Goal: Task Accomplishment & Management: Manage account settings

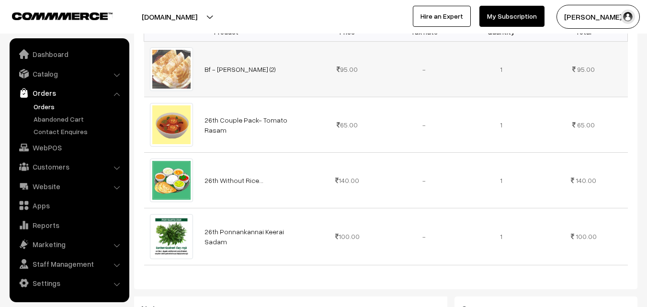
scroll to position [431, 0]
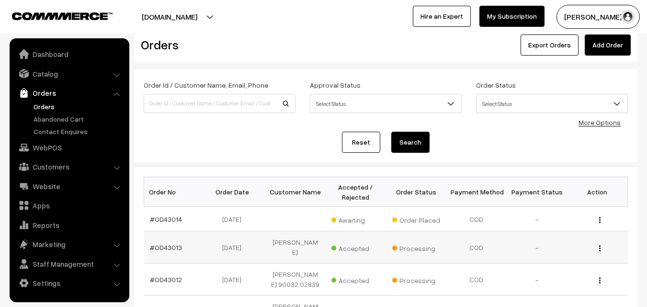
scroll to position [48, 0]
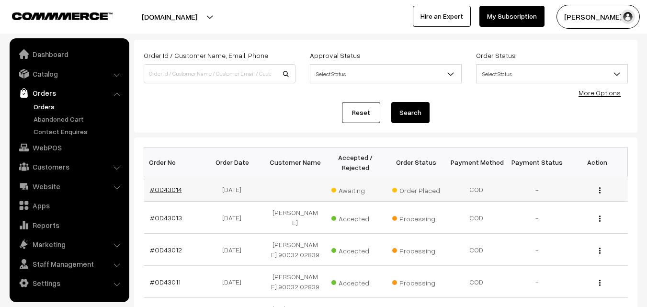
click at [167, 187] on link "#OD43014" at bounding box center [166, 189] width 32 height 8
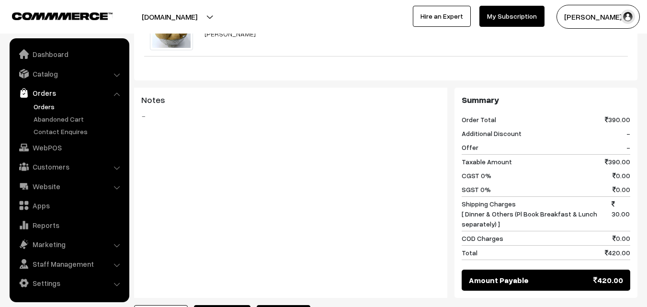
scroll to position [574, 0]
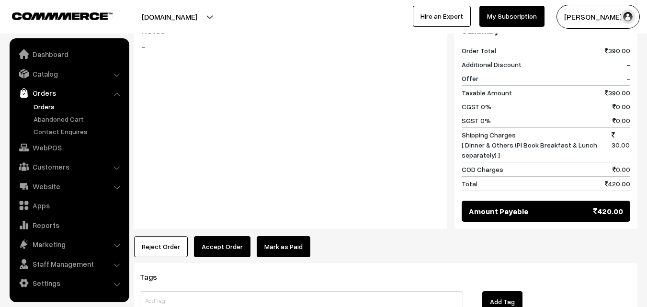
click at [236, 236] on button "Accept Order" at bounding box center [222, 246] width 56 height 21
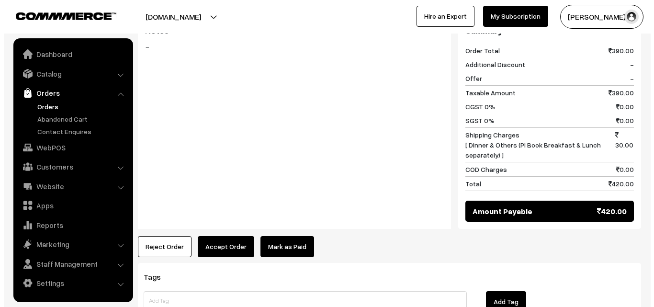
scroll to position [578, 0]
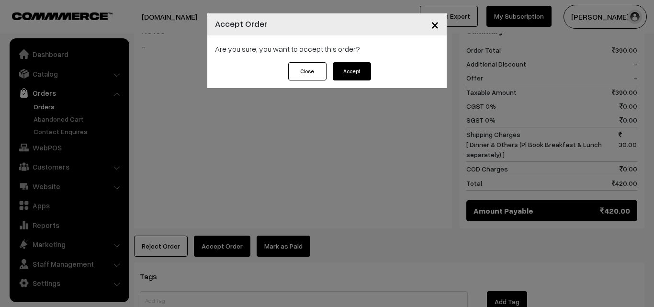
click at [353, 74] on button "Accept" at bounding box center [352, 71] width 38 height 18
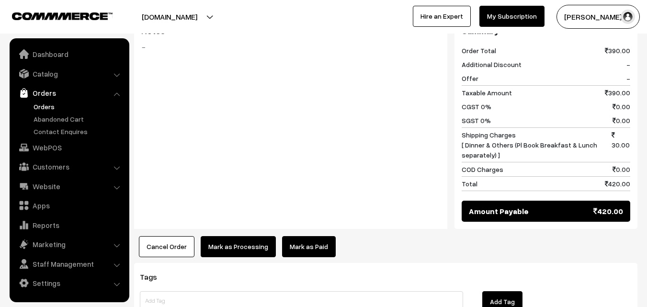
click at [217, 236] on button "Mark as Processing" at bounding box center [238, 246] width 75 height 21
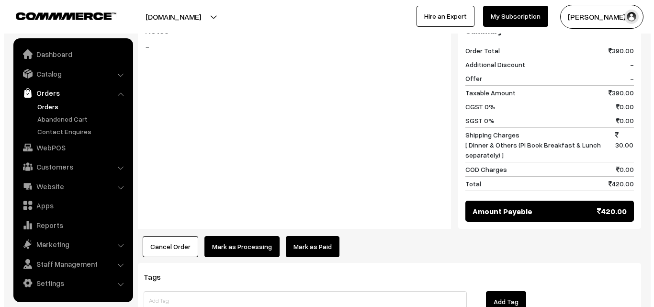
scroll to position [578, 0]
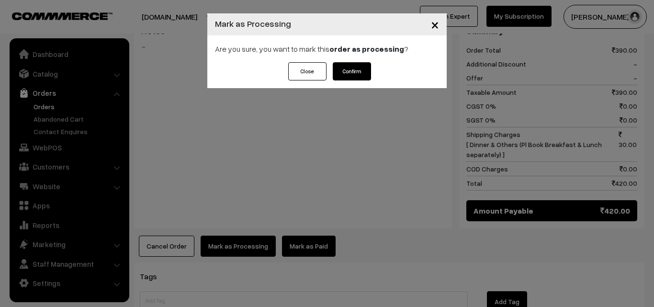
click at [362, 65] on button "Confirm" at bounding box center [352, 71] width 38 height 18
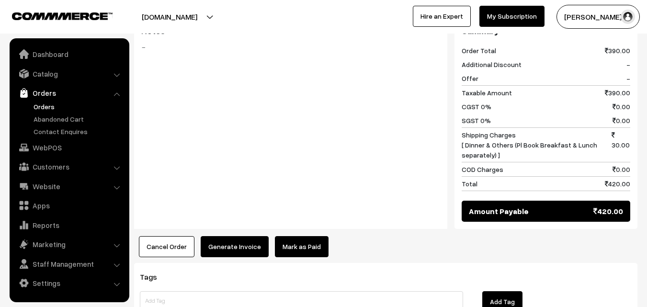
click at [245, 236] on button "Generate Invoice" at bounding box center [235, 246] width 68 height 21
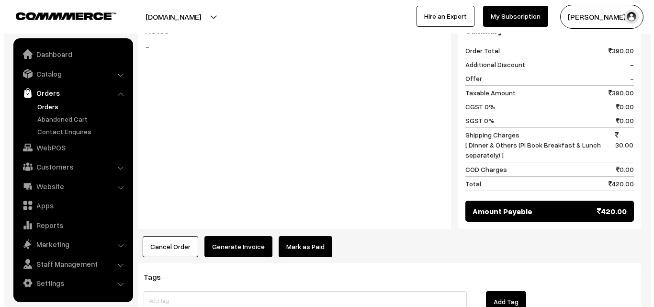
scroll to position [578, 0]
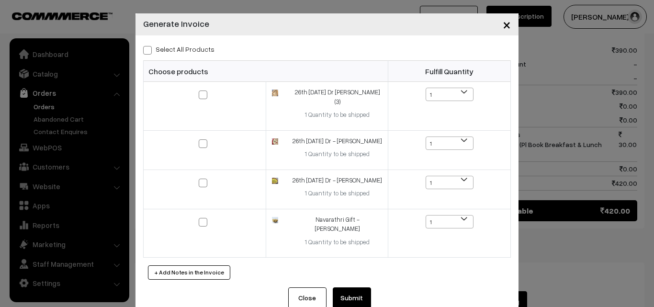
click at [145, 48] on span at bounding box center [147, 50] width 9 height 9
click at [145, 48] on input "Select All Products" at bounding box center [146, 48] width 6 height 6
checkbox input "true"
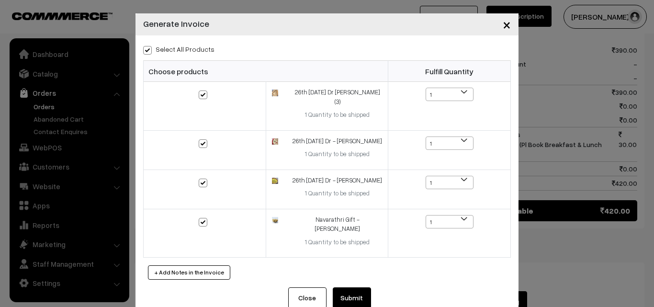
checkbox input "true"
drag, startPoint x: 354, startPoint y: 281, endPoint x: 350, endPoint y: 270, distance: 11.2
click at [354, 287] on button "Submit" at bounding box center [352, 297] width 38 height 21
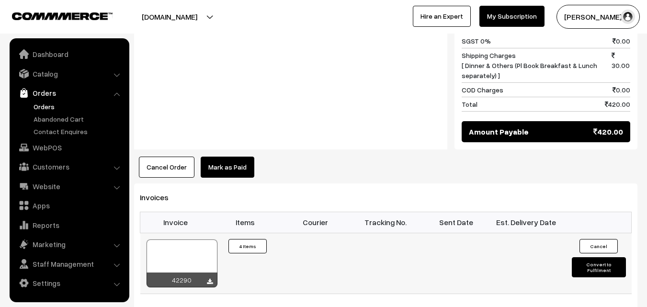
scroll to position [670, 0]
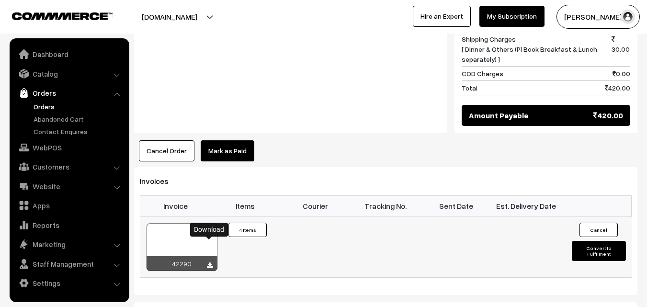
click at [210, 262] on icon at bounding box center [210, 265] width 6 height 6
click at [41, 147] on link "WebPOS" at bounding box center [69, 147] width 114 height 17
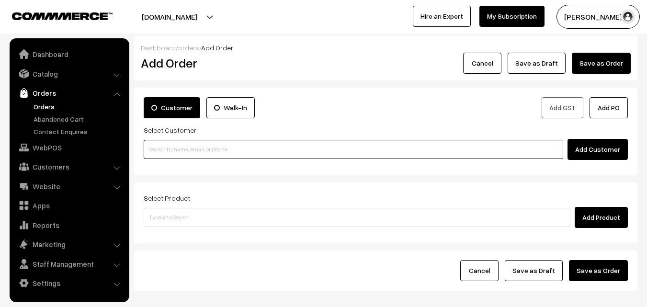
click at [217, 156] on input at bounding box center [353, 149] width 419 height 19
paste input "[PHONE_NUMBER]"
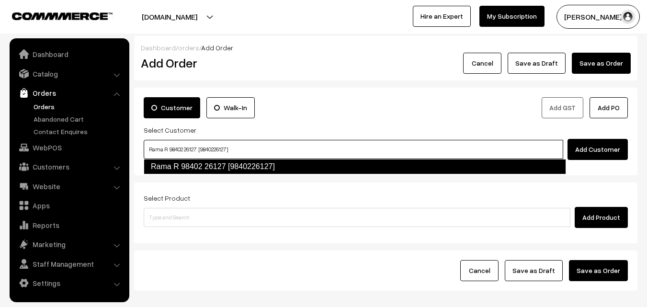
type input "Rama R 98402 26127 [9840226127]"
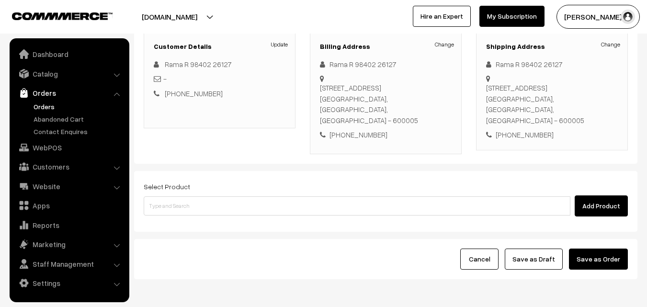
scroll to position [144, 0]
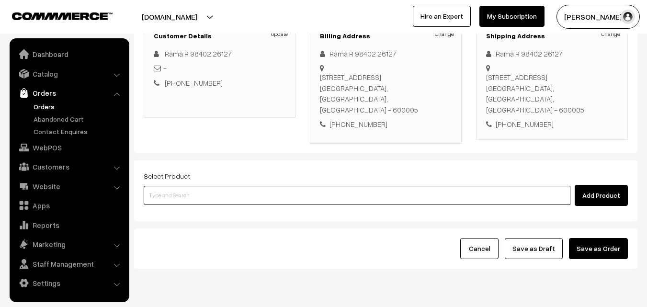
click at [300, 192] on input at bounding box center [357, 195] width 427 height 19
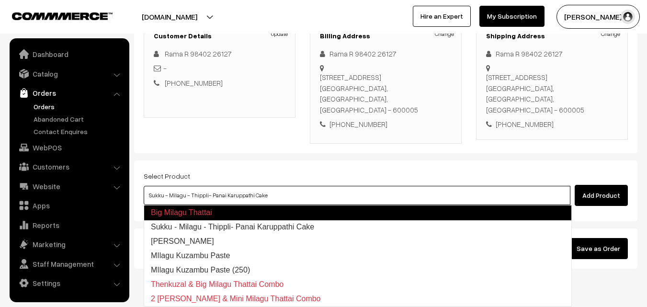
type input "Milagu Vadai"
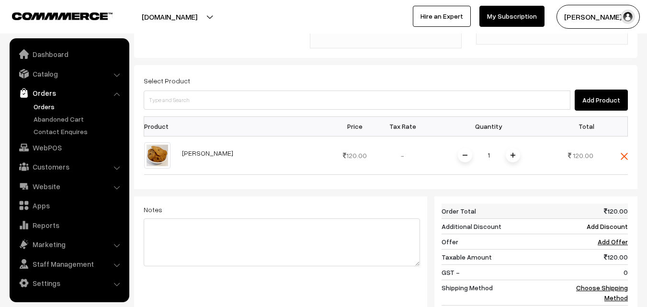
scroll to position [239, 0]
click at [602, 286] on link "Choose Shipping Method" at bounding box center [602, 292] width 52 height 18
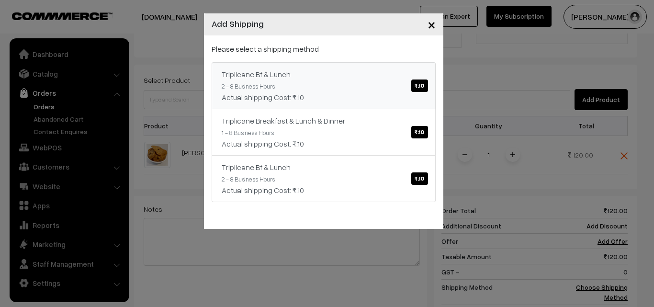
click at [419, 86] on span "₹.10" at bounding box center [419, 85] width 16 height 12
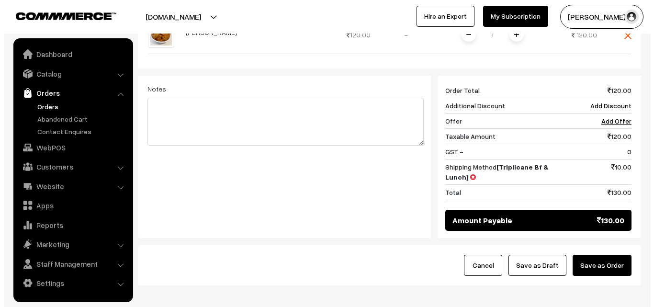
scroll to position [383, 0]
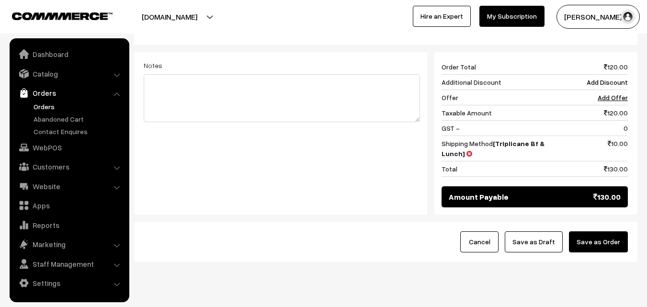
click at [586, 231] on button "Save as Order" at bounding box center [598, 241] width 59 height 21
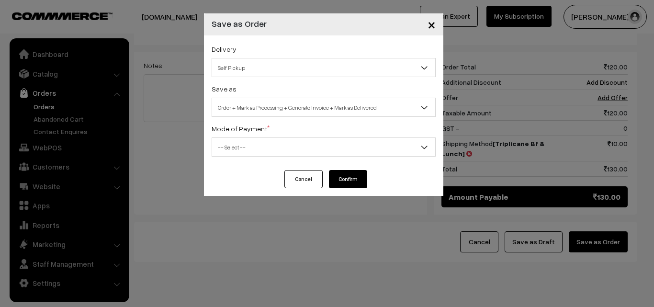
click at [284, 68] on span "Self Pickup" at bounding box center [323, 67] width 223 height 17
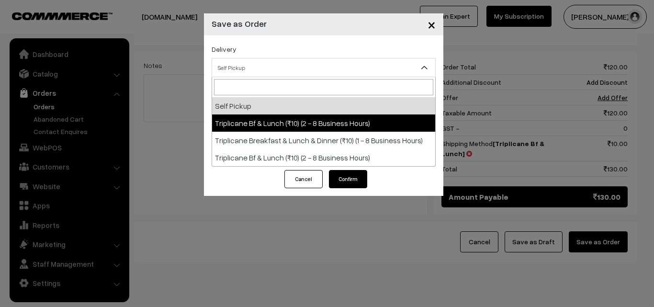
select select "TO1"
select select "3"
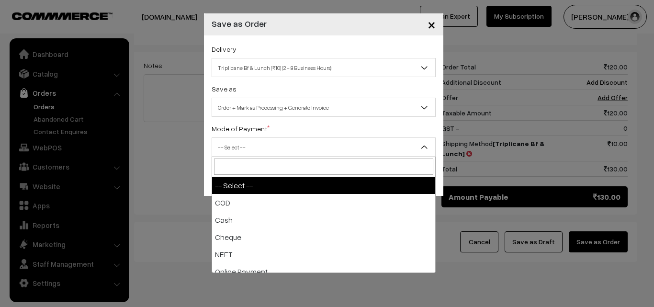
click at [303, 146] on span "-- Select --" at bounding box center [323, 147] width 223 height 17
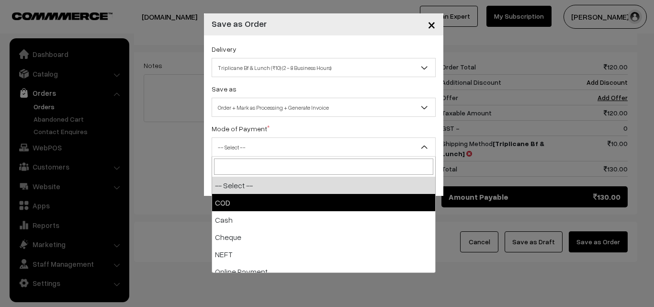
select select "1"
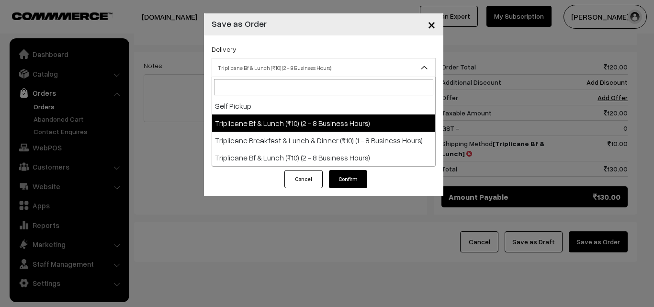
drag, startPoint x: 316, startPoint y: 67, endPoint x: 319, endPoint y: 87, distance: 20.3
click at [316, 68] on span "Triplicane Bf & Lunch (₹10) (2 - 8 Business Hours)" at bounding box center [323, 67] width 223 height 17
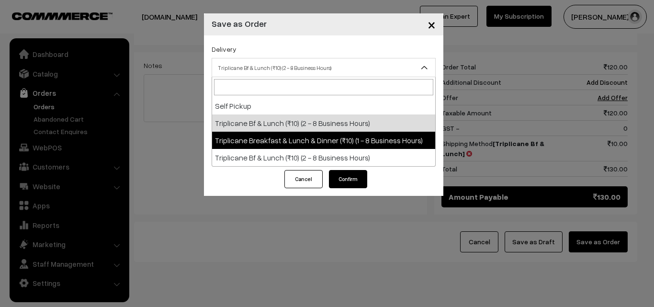
select select "TBL1"
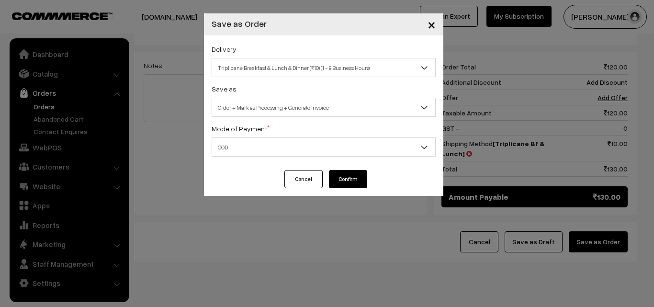
click at [349, 177] on button "Confirm" at bounding box center [348, 179] width 38 height 18
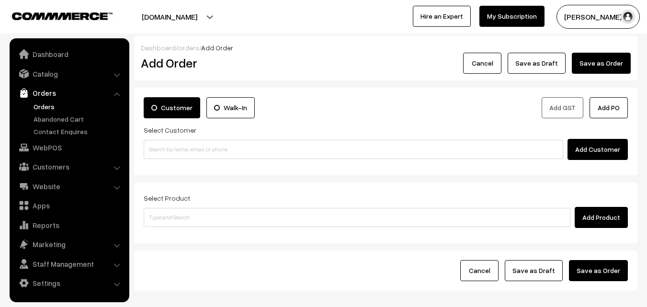
click at [44, 108] on link "Orders" at bounding box center [78, 106] width 95 height 10
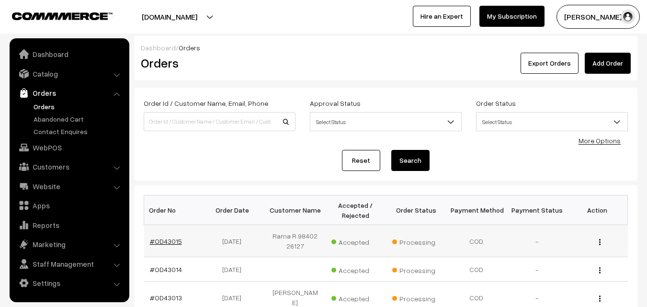
click at [158, 241] on link "#OD43015" at bounding box center [166, 241] width 32 height 8
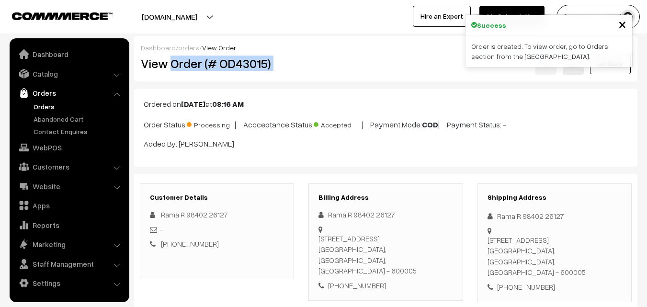
drag, startPoint x: 171, startPoint y: 61, endPoint x: 489, endPoint y: 73, distance: 318.1
click at [489, 73] on div "View Order (# OD43015) Go Back" at bounding box center [386, 64] width 504 height 22
copy div "Order (# OD43015)"
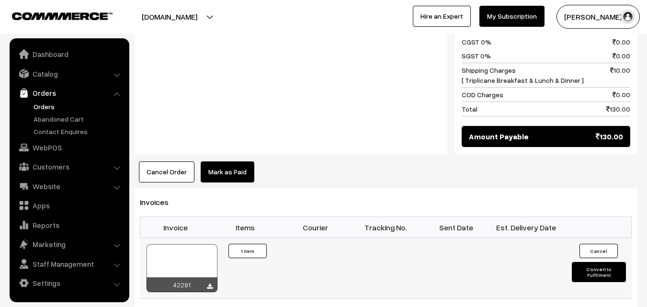
scroll to position [574, 0]
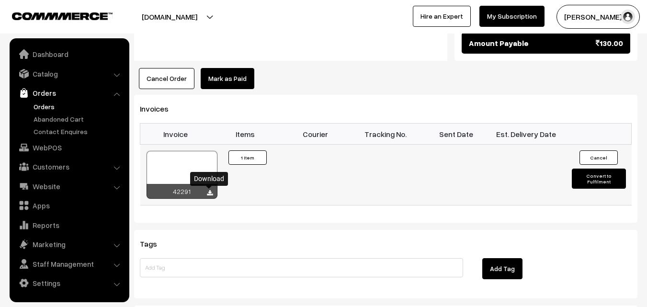
click at [209, 195] on icon at bounding box center [210, 193] width 6 height 6
click at [53, 107] on link "Orders" at bounding box center [78, 106] width 95 height 10
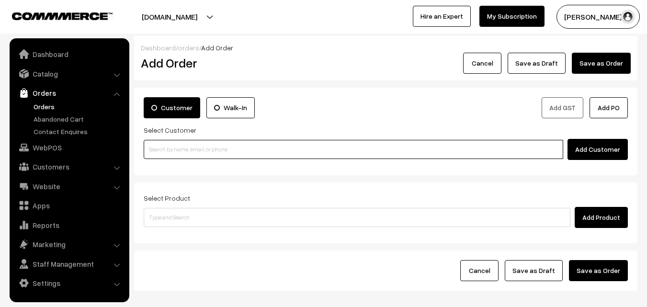
click at [222, 148] on input at bounding box center [353, 149] width 419 height 19
paste input "+91 92821 40673"
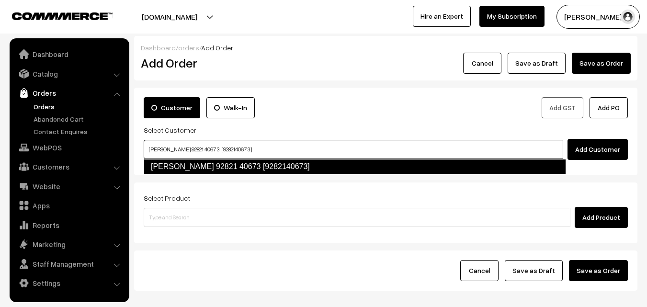
type input "Parimala 92821 40673 [9282140673]"
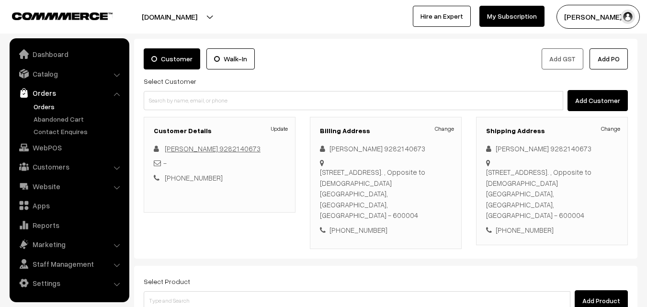
scroll to position [144, 0]
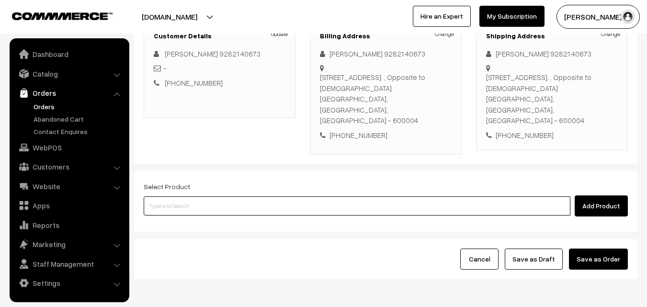
click at [214, 196] on input at bounding box center [357, 205] width 427 height 19
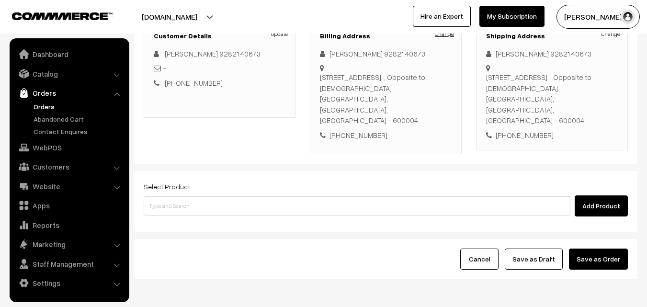
click at [444, 34] on link "Change" at bounding box center [444, 34] width 19 height 9
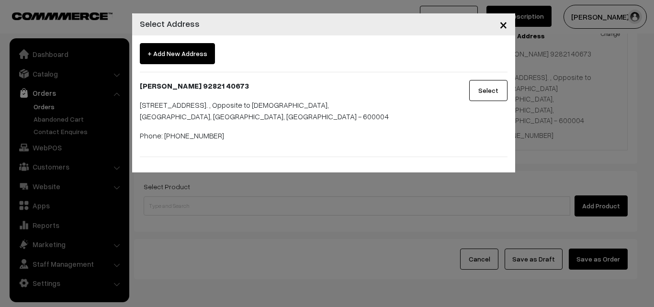
click at [507, 23] on span "×" at bounding box center [503, 24] width 8 height 18
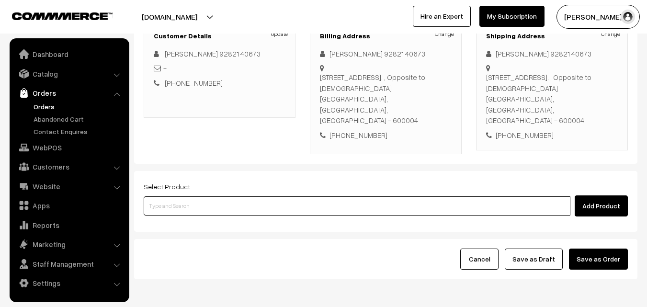
click at [210, 196] on input at bounding box center [357, 205] width 427 height 19
type input "M"
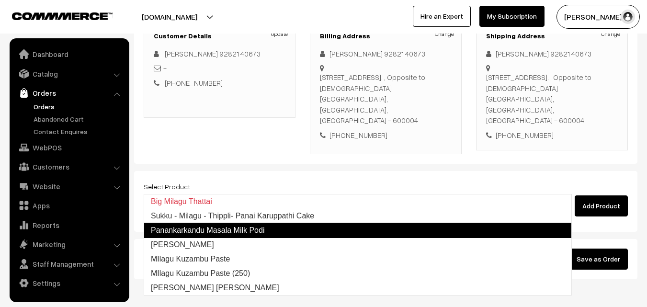
type input "Milagu Vadai"
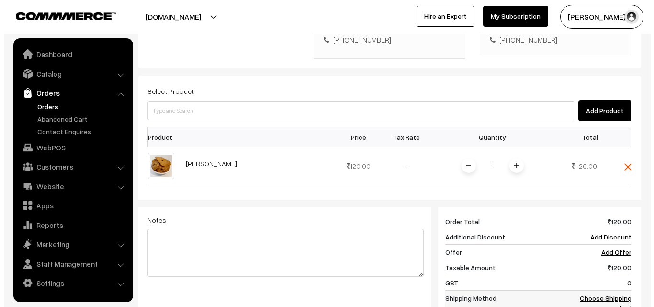
scroll to position [239, 0]
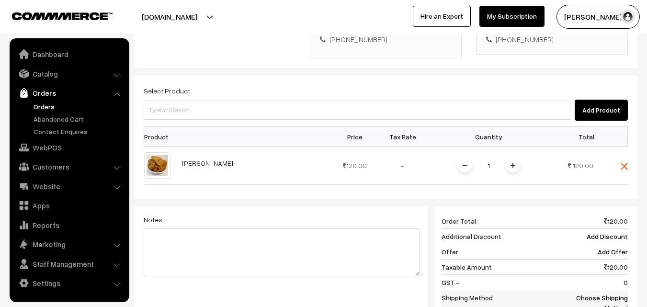
click at [593, 293] on link "Choose Shipping Method" at bounding box center [602, 302] width 52 height 18
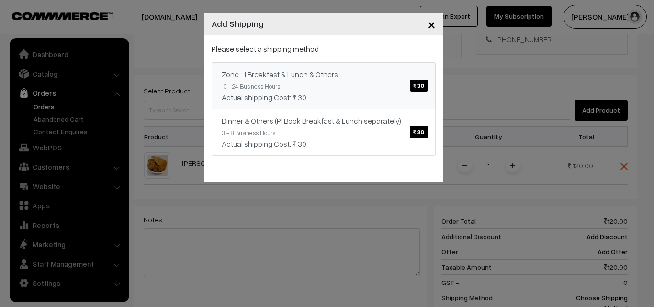
click at [418, 83] on span "₹.30" at bounding box center [419, 85] width 18 height 12
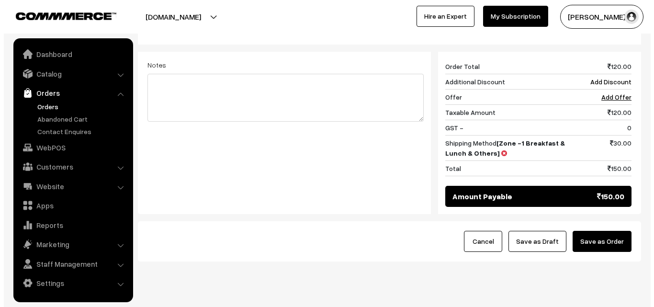
scroll to position [396, 0]
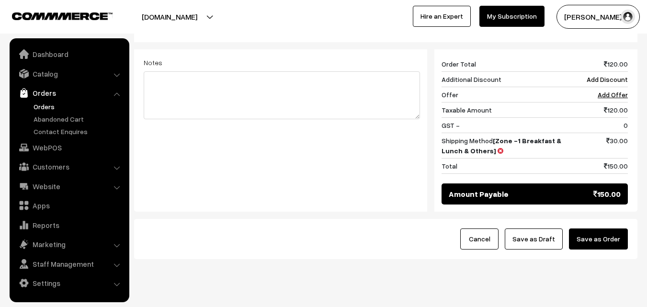
click at [586, 228] on button "Save as Order" at bounding box center [598, 238] width 59 height 21
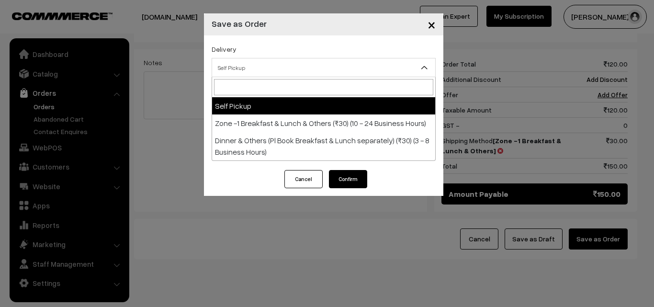
click at [243, 65] on span "Self Pickup" at bounding box center [323, 67] width 223 height 17
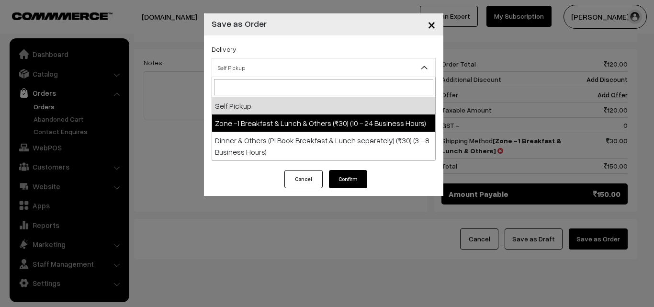
select select "ZON1"
select select "3"
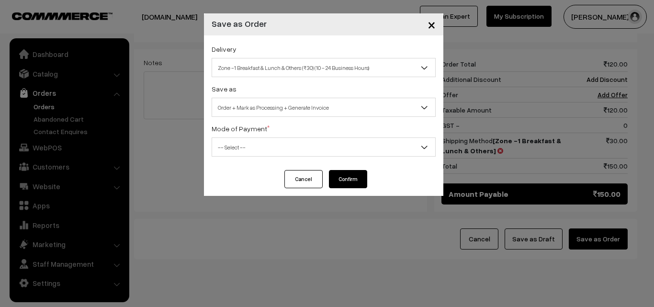
click at [264, 146] on span "-- Select --" at bounding box center [323, 147] width 223 height 17
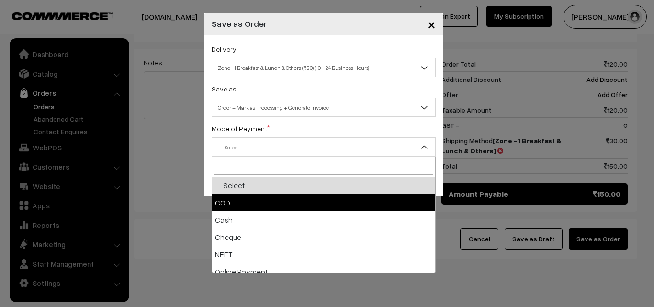
drag, startPoint x: 270, startPoint y: 198, endPoint x: 282, endPoint y: 184, distance: 18.7
select select "1"
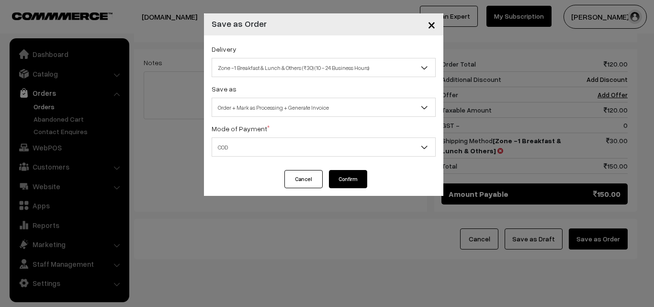
click at [337, 177] on button "Confirm" at bounding box center [348, 179] width 38 height 18
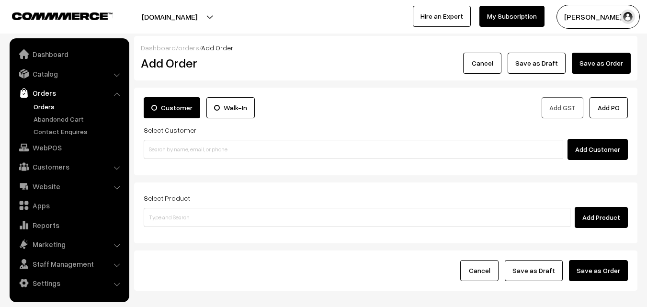
click at [38, 104] on link "Orders" at bounding box center [78, 106] width 95 height 10
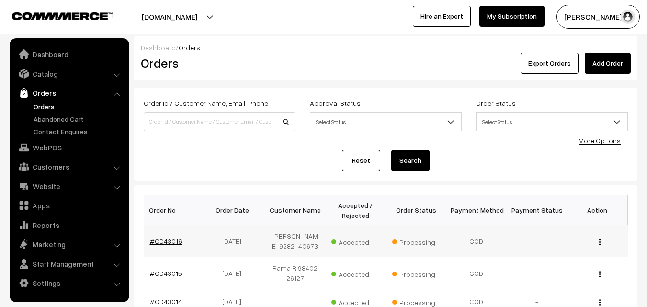
click at [166, 239] on link "#OD43016" at bounding box center [166, 241] width 32 height 8
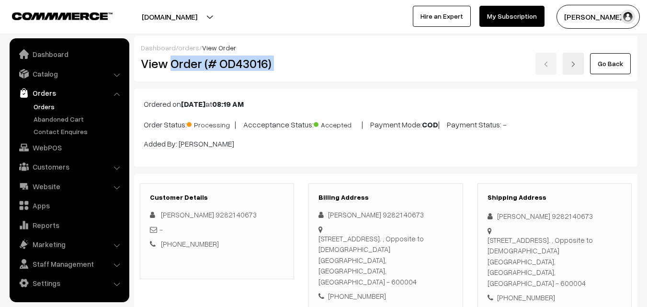
drag, startPoint x: 172, startPoint y: 63, endPoint x: 354, endPoint y: 75, distance: 182.8
click at [354, 75] on div "Dashboard / orders / View Order View Order (# OD43016) Go Back" at bounding box center [385, 58] width 503 height 45
copy div "Order (# OD43016)"
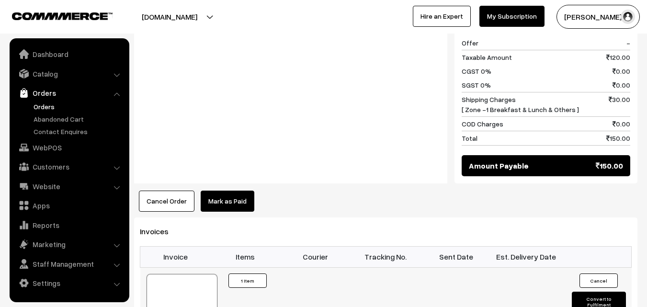
scroll to position [479, 0]
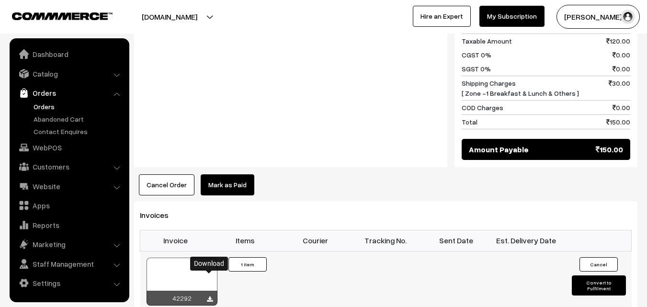
click at [211, 296] on icon at bounding box center [210, 299] width 6 height 6
click at [53, 150] on link "WebPOS" at bounding box center [69, 147] width 114 height 17
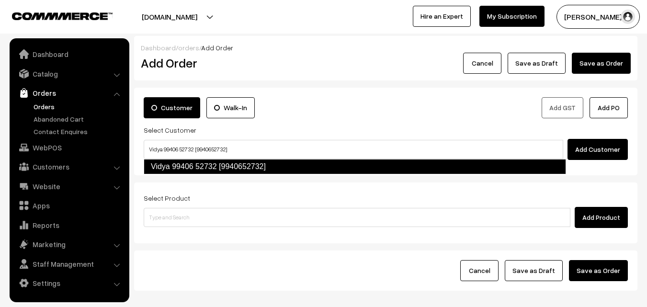
type input "Vidya 99406 52732 [9940652732]"
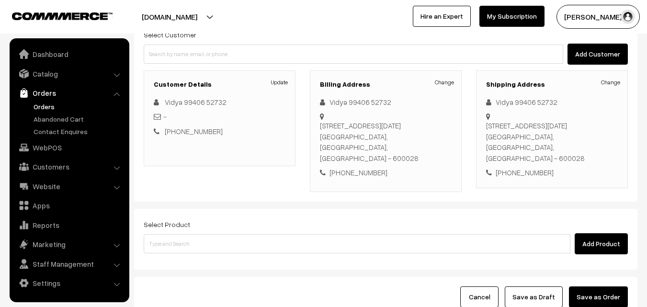
scroll to position [96, 0]
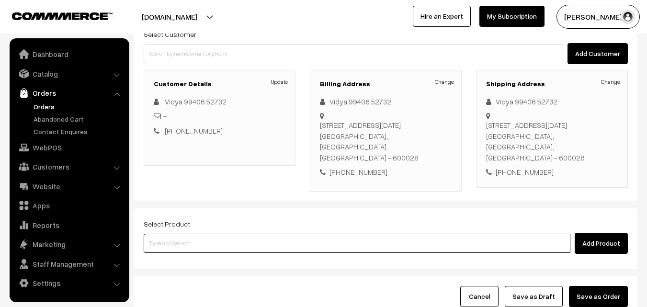
click at [244, 249] on input at bounding box center [357, 243] width 427 height 19
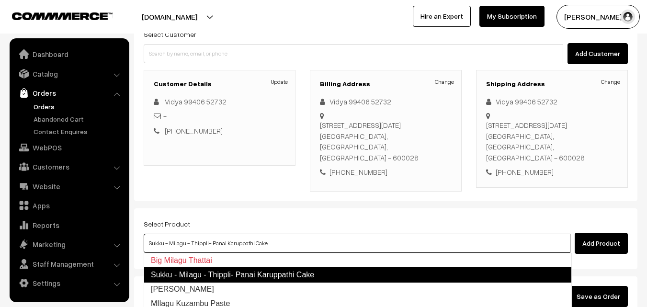
type input "Milagu Vadai"
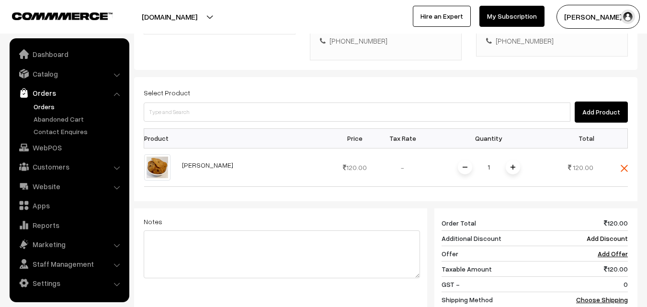
scroll to position [239, 0]
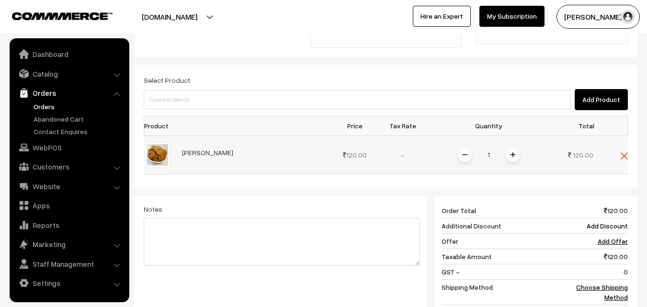
click at [510, 159] on span at bounding box center [513, 154] width 14 height 14
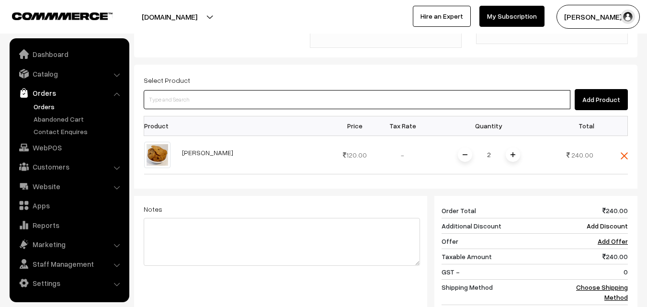
click at [319, 98] on input at bounding box center [357, 99] width 427 height 19
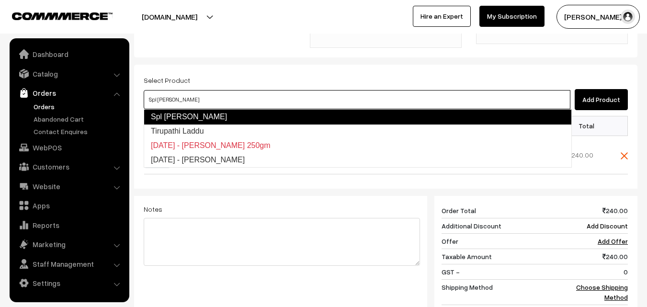
type input "Tirupathi Laddu"
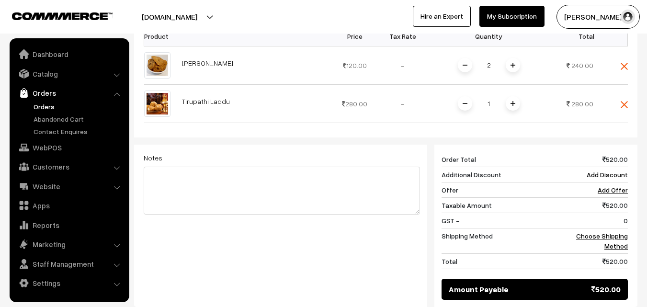
scroll to position [335, 0]
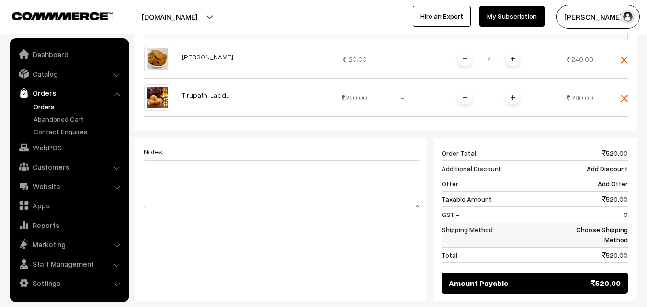
click at [616, 233] on link "Choose Shipping Method" at bounding box center [602, 234] width 52 height 18
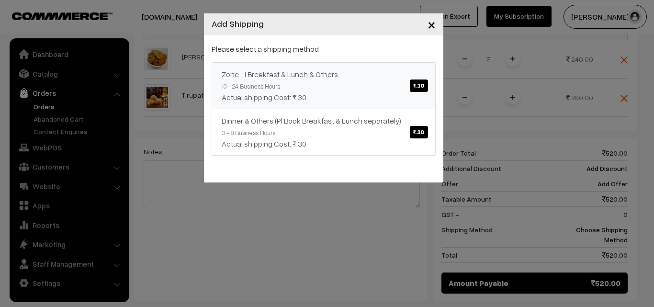
click at [419, 87] on span "₹.30" at bounding box center [419, 85] width 18 height 12
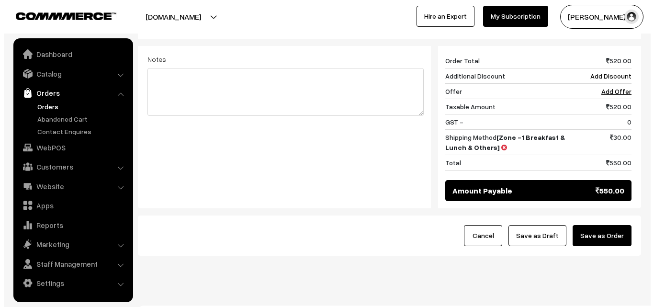
scroll to position [431, 0]
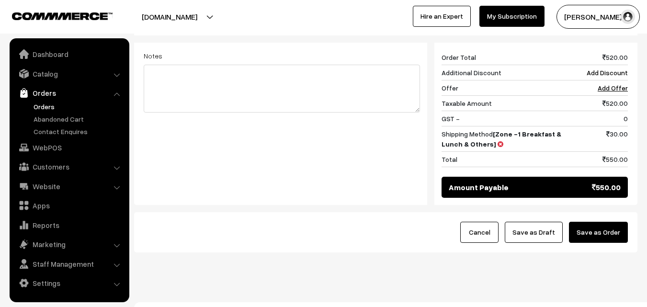
click at [583, 234] on button "Save as Order" at bounding box center [598, 232] width 59 height 21
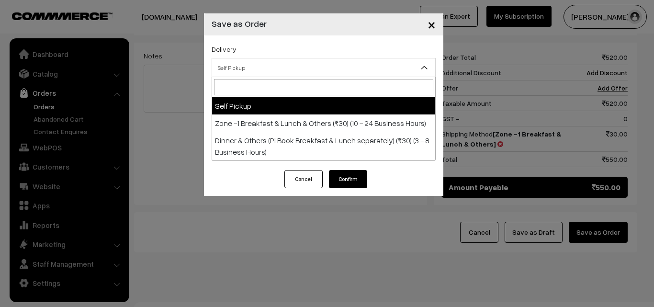
click at [310, 67] on span "Self Pickup" at bounding box center [323, 67] width 223 height 17
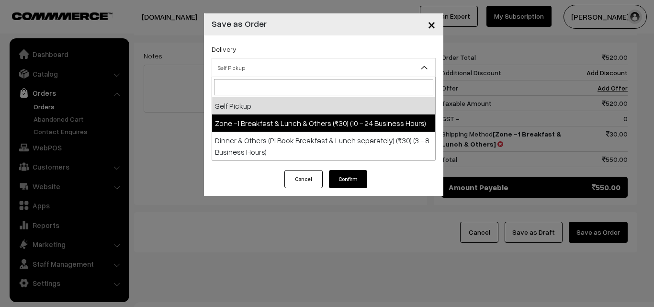
select select "ZON1"
select select "3"
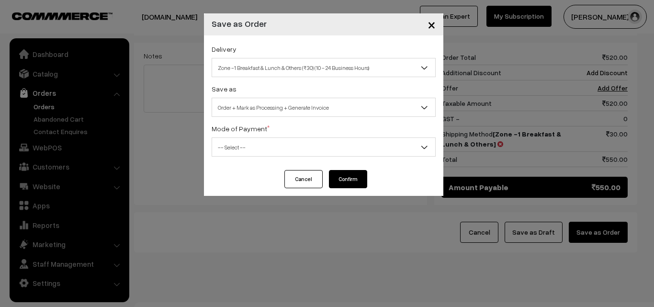
click at [324, 144] on span "-- Select --" at bounding box center [323, 147] width 223 height 17
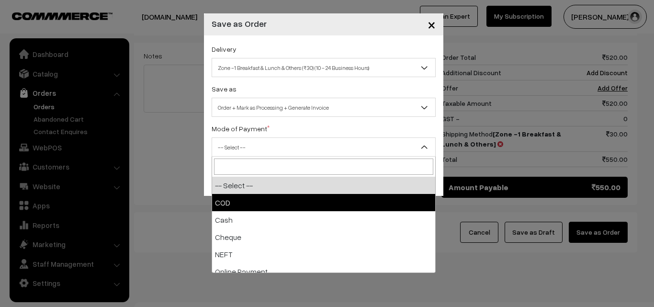
select select "1"
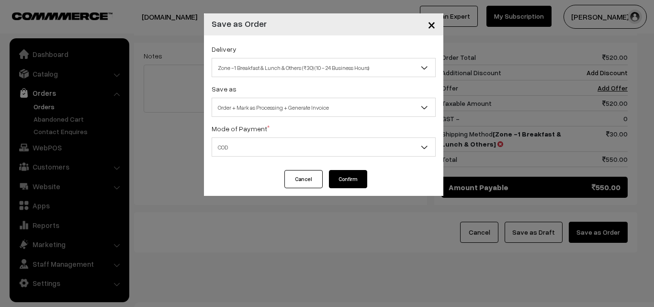
click at [363, 179] on button "Confirm" at bounding box center [348, 179] width 38 height 18
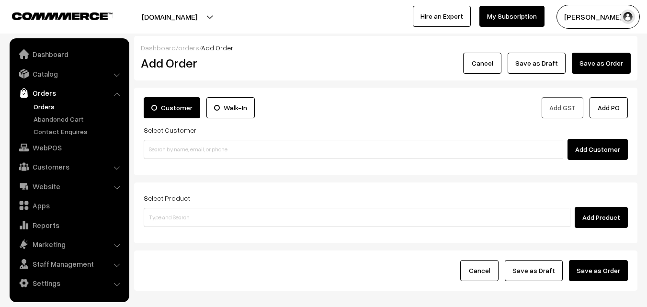
click at [45, 107] on link "Orders" at bounding box center [78, 106] width 95 height 10
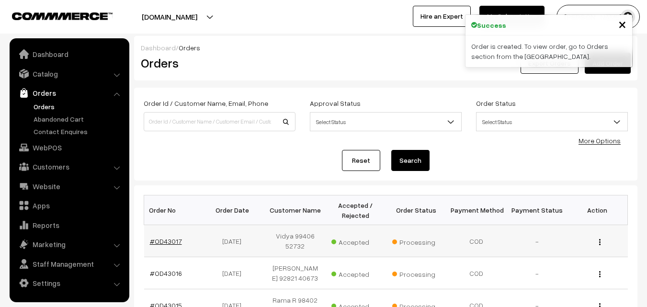
click at [176, 240] on link "#OD43017" at bounding box center [166, 241] width 32 height 8
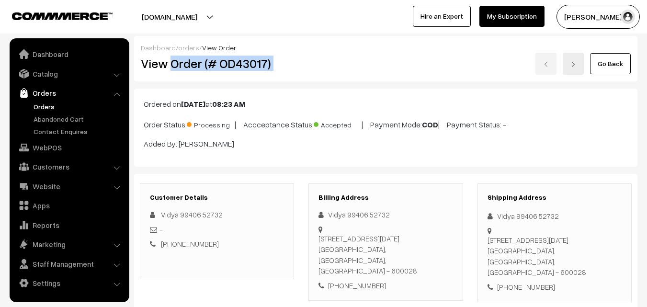
drag, startPoint x: 170, startPoint y: 60, endPoint x: 303, endPoint y: 64, distance: 132.2
click at [303, 64] on div "View Order (# OD43017) Go Back" at bounding box center [386, 64] width 504 height 22
copy div "Order (# OD43017)"
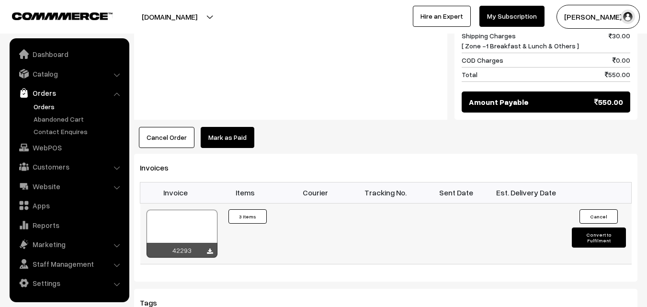
scroll to position [574, 0]
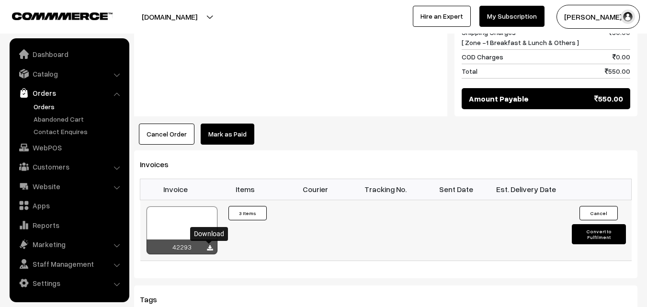
click at [208, 248] on icon at bounding box center [210, 248] width 6 height 6
click at [58, 148] on link "WebPOS" at bounding box center [69, 147] width 114 height 17
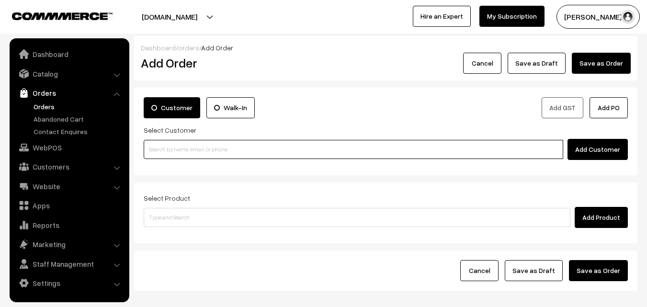
click at [243, 146] on input at bounding box center [353, 149] width 419 height 19
paste input "+971 50 450 6283"
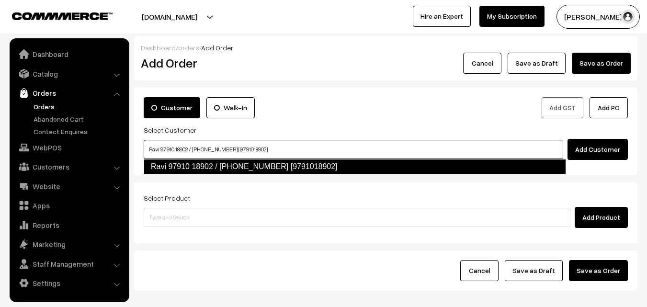
type input "Ravi 97910 18902 / +971 50 450 6283 97910 20892 [9791018902]"
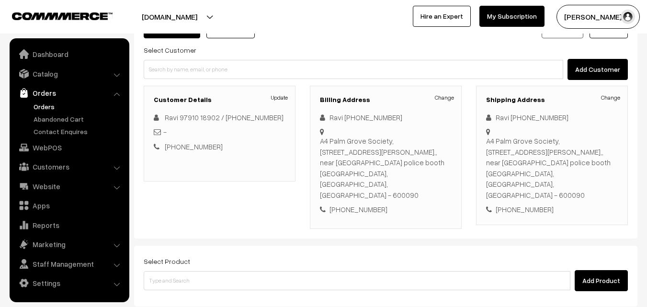
scroll to position [96, 0]
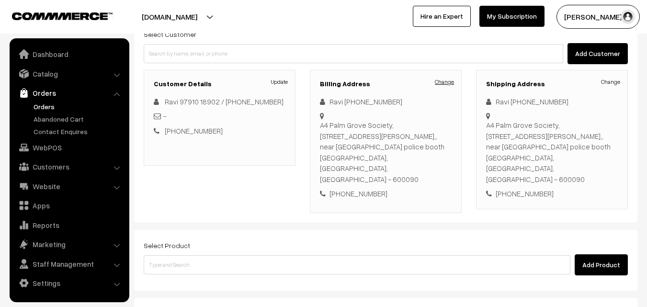
click at [446, 80] on link "Change" at bounding box center [444, 82] width 19 height 9
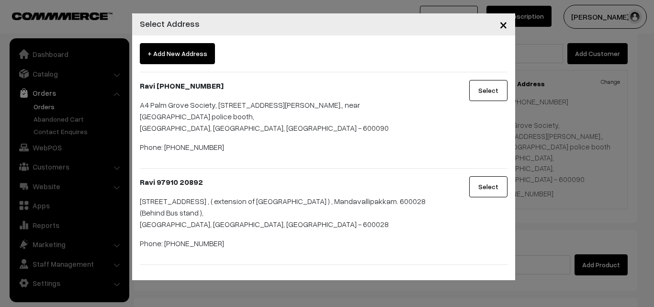
click at [503, 28] on span "×" at bounding box center [503, 24] width 8 height 18
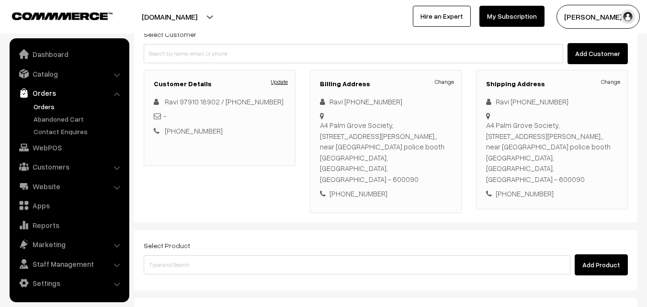
click at [286, 81] on link "Update" at bounding box center [279, 82] width 17 height 9
type input "Walk-In"
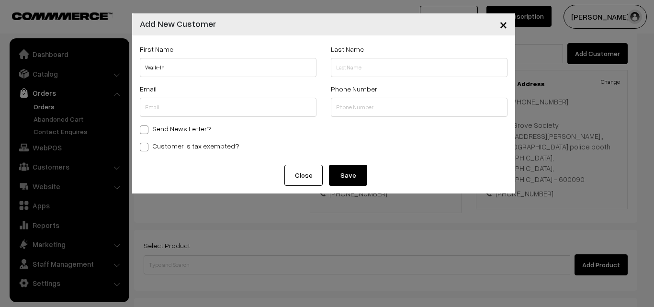
click at [502, 25] on span "×" at bounding box center [503, 24] width 8 height 18
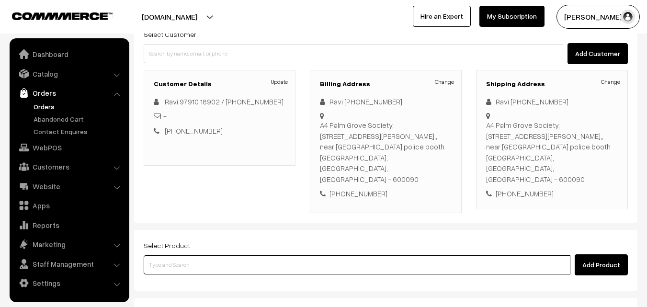
click at [286, 255] on input at bounding box center [357, 264] width 427 height 19
click at [277, 255] on input at bounding box center [357, 264] width 427 height 19
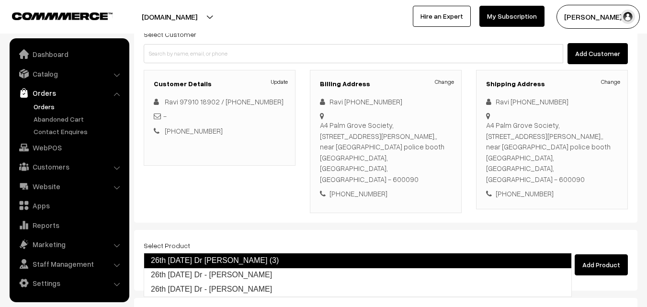
type input "26th Friday Dr - Lemon Sevai"
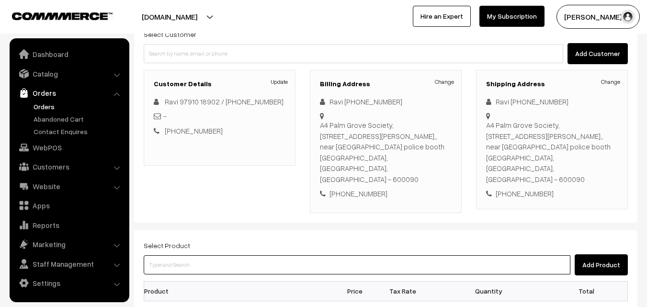
click at [330, 255] on input at bounding box center [357, 264] width 427 height 19
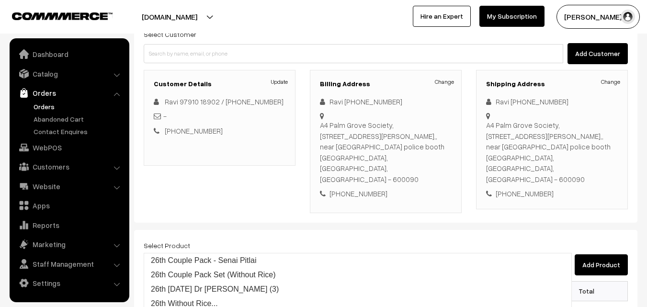
type input "26th Frid"
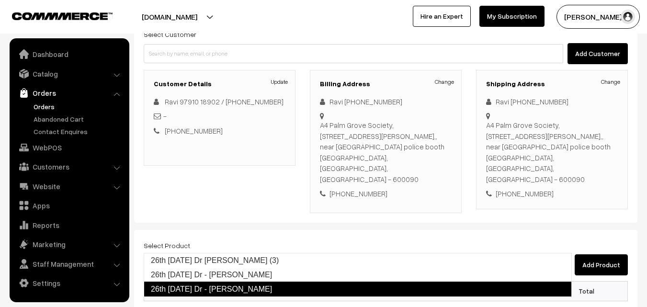
click at [285, 286] on link "26th Friday Dr - Coconut Sevai" at bounding box center [358, 289] width 428 height 15
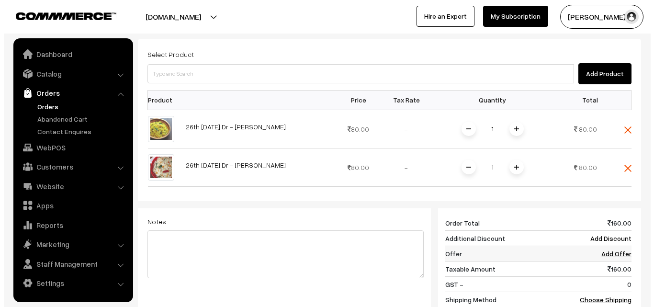
scroll to position [287, 0]
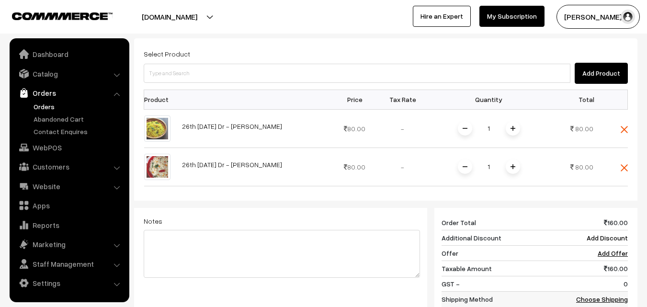
click at [587, 295] on link "Choose Shipping Method" at bounding box center [602, 304] width 52 height 18
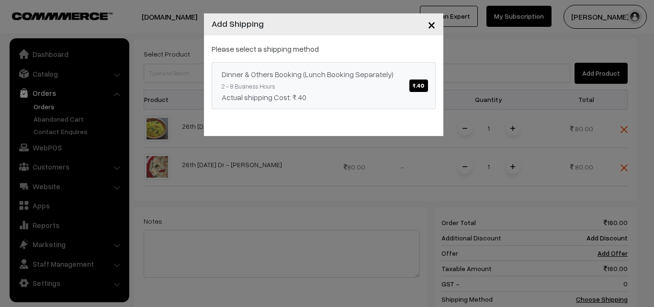
click at [422, 84] on span "₹.40" at bounding box center [418, 85] width 18 height 12
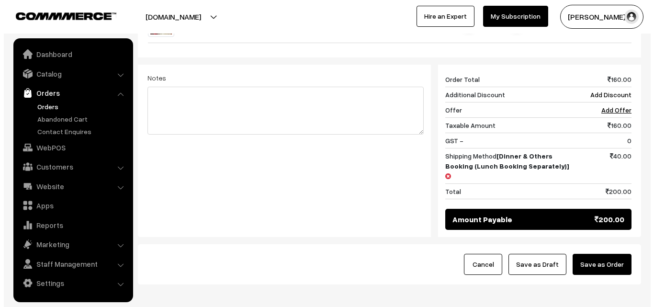
scroll to position [431, 0]
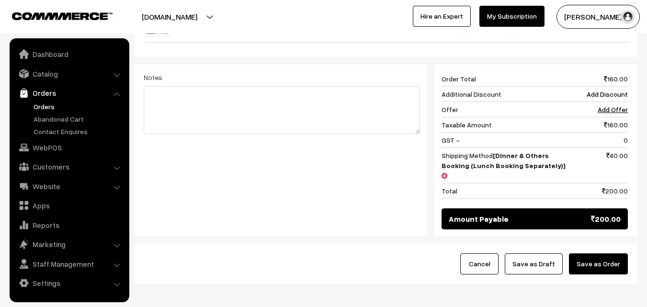
click at [613, 253] on button "Save as Order" at bounding box center [598, 263] width 59 height 21
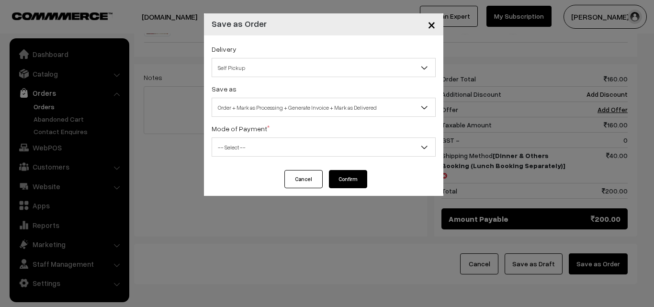
click at [292, 74] on span "Self Pickup" at bounding box center [323, 67] width 223 height 17
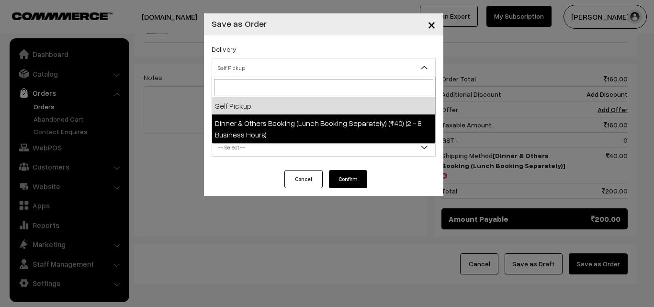
select select "DOB1"
select select "3"
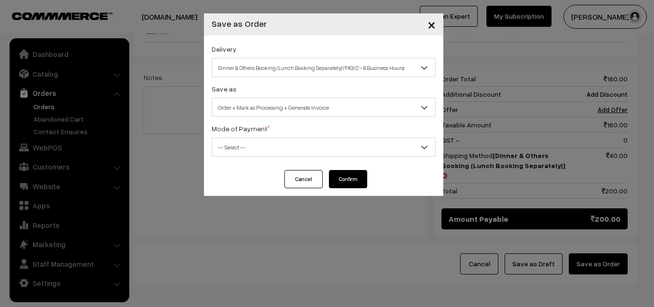
click at [301, 152] on span "-- Select --" at bounding box center [323, 147] width 223 height 17
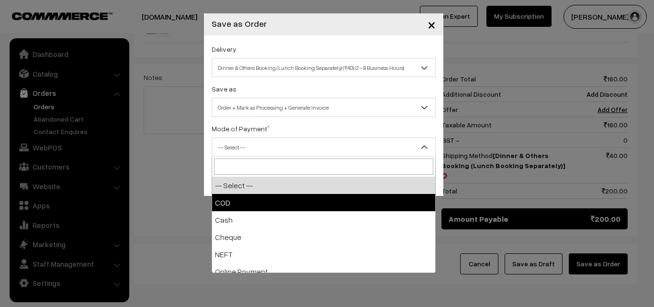
select select "1"
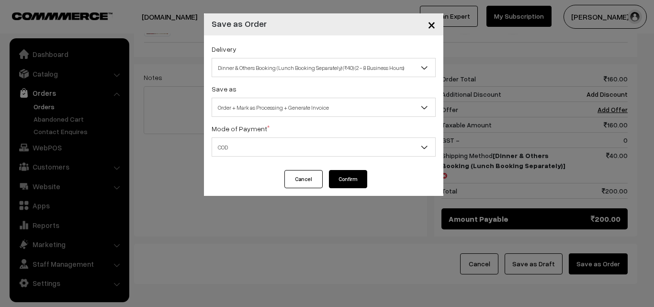
click at [338, 180] on button "Confirm" at bounding box center [348, 179] width 38 height 18
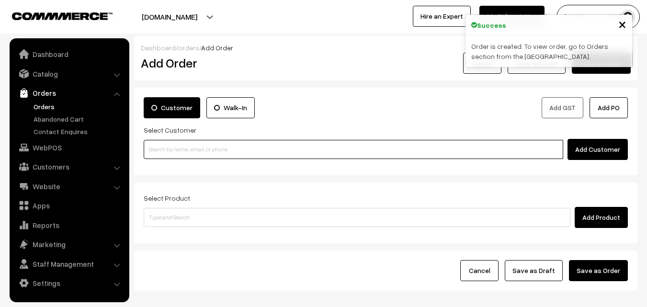
click at [215, 150] on input at bounding box center [353, 149] width 419 height 19
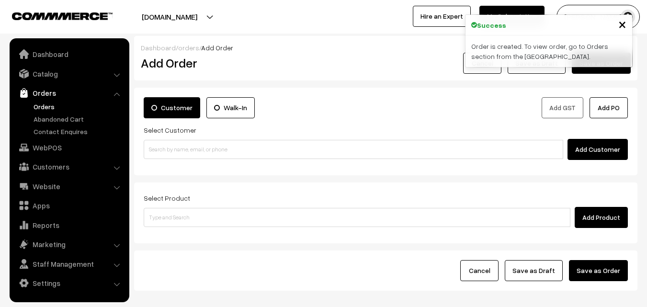
click at [45, 105] on link "Orders" at bounding box center [78, 106] width 95 height 10
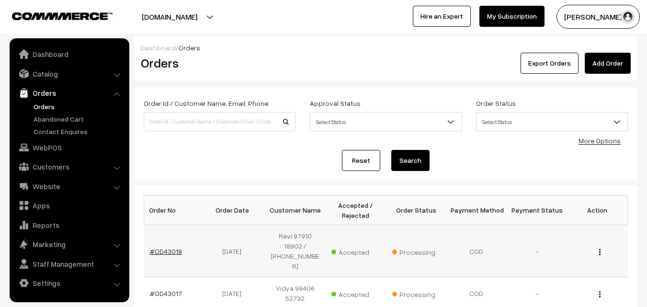
click at [166, 250] on link "#OD43018" at bounding box center [166, 251] width 32 height 8
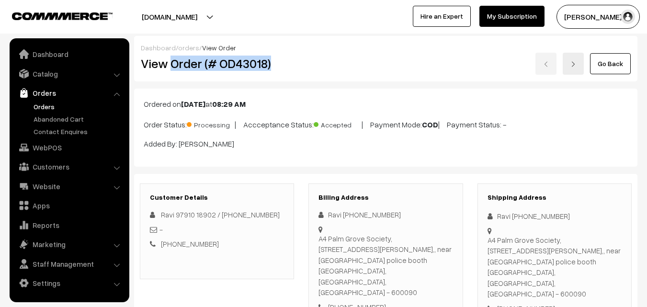
drag, startPoint x: 169, startPoint y: 62, endPoint x: 276, endPoint y: 66, distance: 106.8
click at [276, 66] on h2 "View Order (# OD43018)" at bounding box center [218, 63] width 154 height 15
copy h2 "Order (# OD43018)"
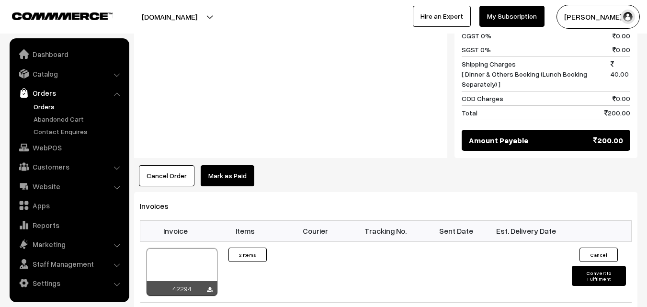
scroll to position [574, 0]
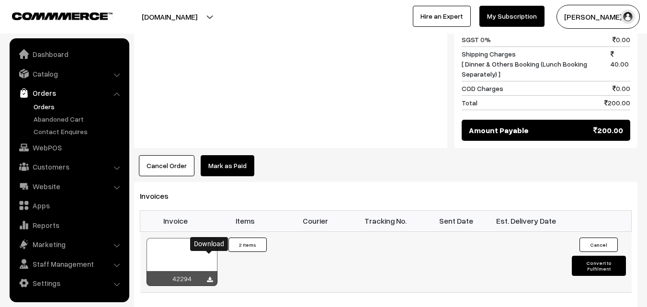
click at [210, 277] on icon at bounding box center [210, 280] width 6 height 6
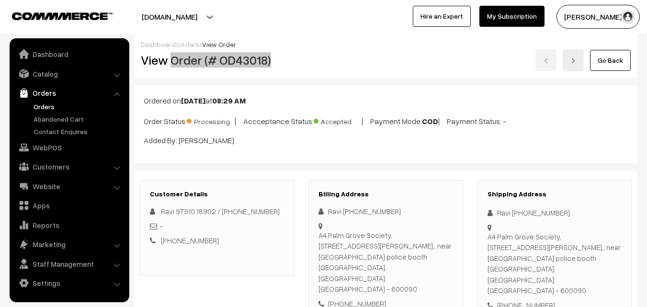
scroll to position [0, 0]
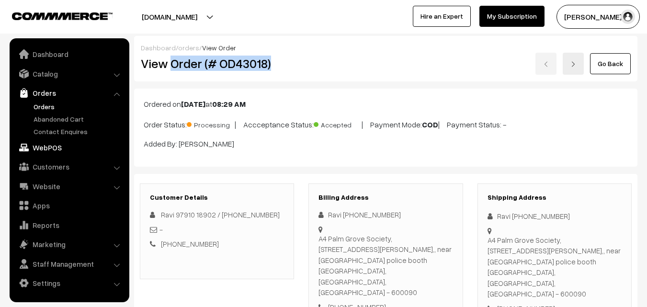
click at [48, 149] on link "WebPOS" at bounding box center [69, 147] width 114 height 17
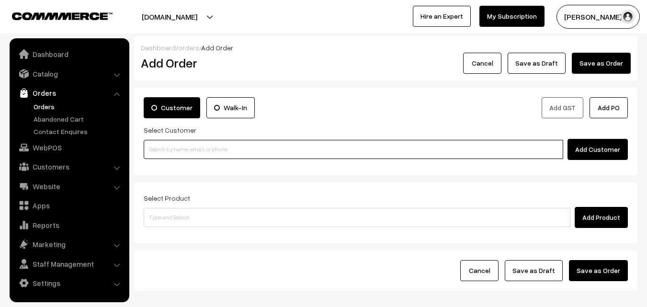
click at [199, 151] on input at bounding box center [353, 149] width 419 height 19
paste input "[PHONE_NUMBER]"
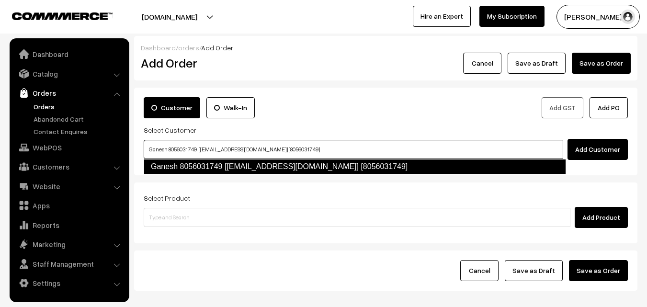
type input "Ganesh 8056031749 [[EMAIL_ADDRESS][DOMAIN_NAME]] [8056031749]"
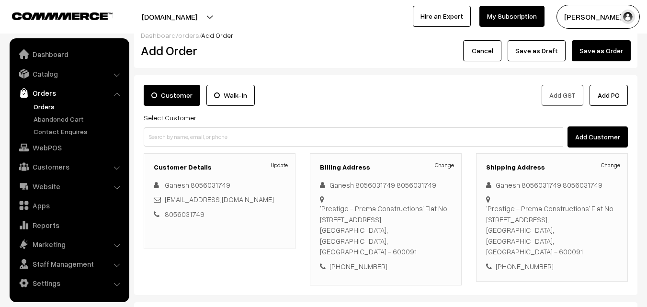
scroll to position [48, 0]
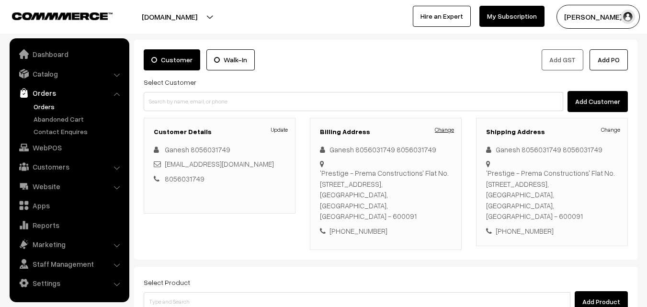
click at [445, 130] on link "Change" at bounding box center [444, 129] width 19 height 9
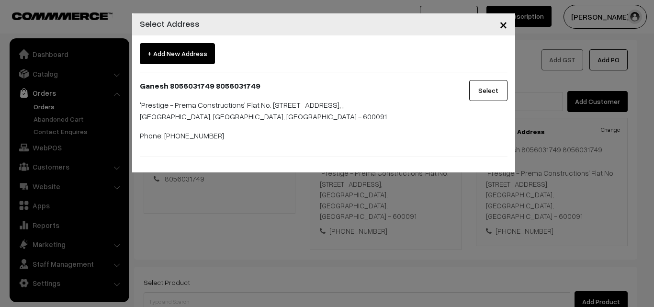
click at [504, 23] on span "×" at bounding box center [503, 24] width 8 height 18
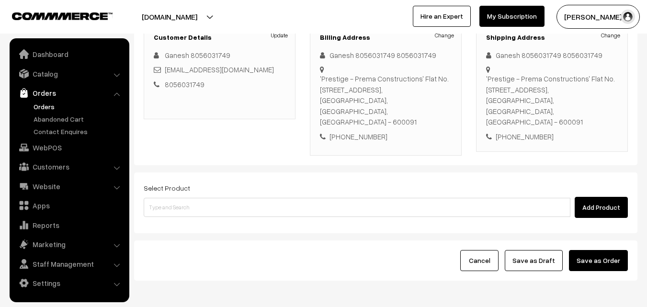
scroll to position [144, 0]
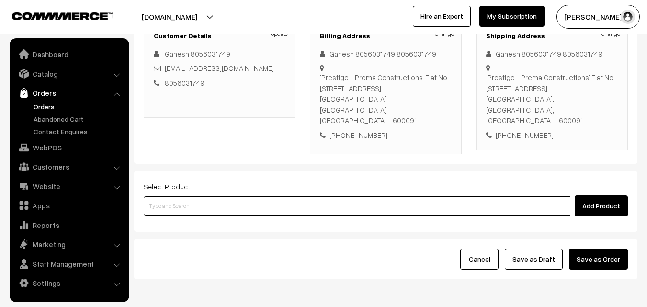
click at [238, 196] on input at bounding box center [357, 205] width 427 height 19
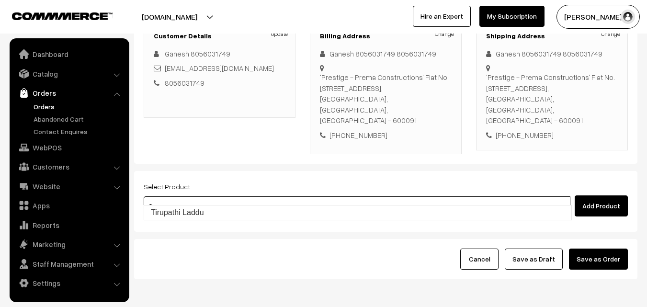
type input "Tirupathi Laddu"
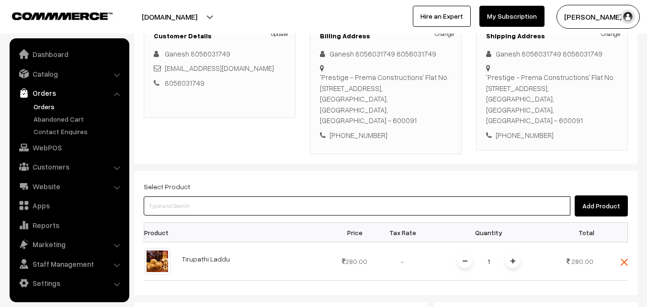
click at [237, 196] on input at bounding box center [357, 205] width 427 height 19
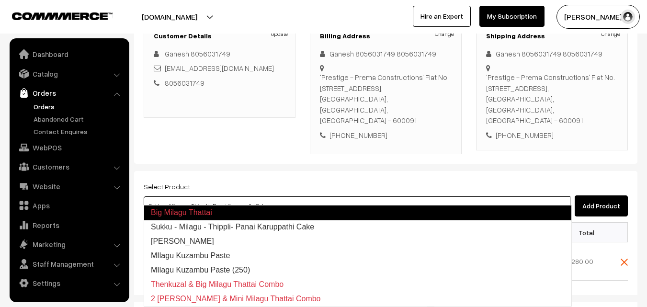
type input "Milagu Vadai"
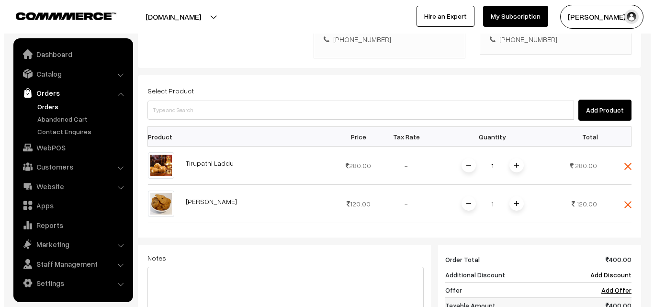
scroll to position [287, 0]
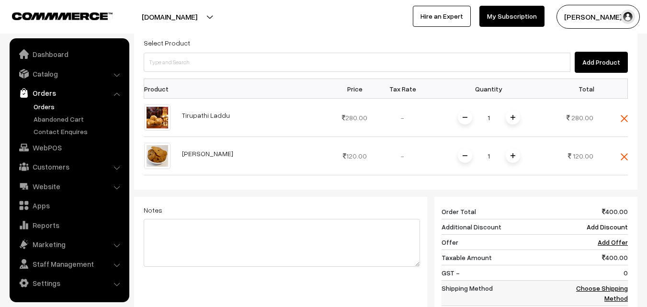
click at [616, 284] on link "Choose Shipping Method" at bounding box center [602, 293] width 52 height 18
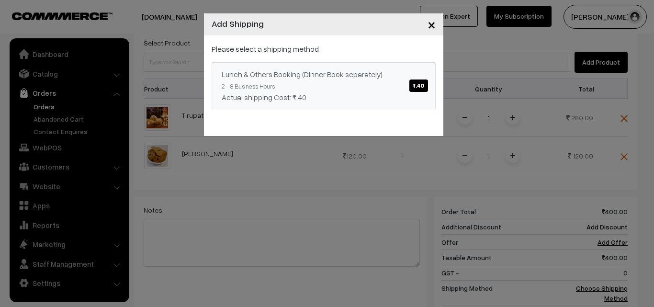
click at [419, 87] on span "₹.40" at bounding box center [418, 85] width 18 height 12
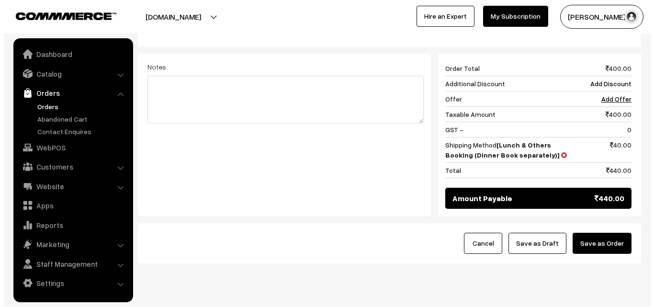
scroll to position [431, 0]
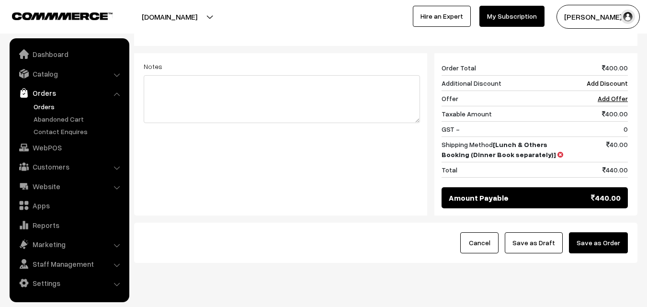
click at [609, 232] on button "Save as Order" at bounding box center [598, 242] width 59 height 21
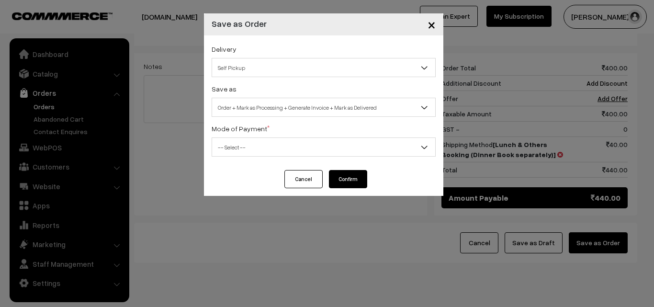
click at [344, 64] on span "Self Pickup" at bounding box center [323, 67] width 223 height 17
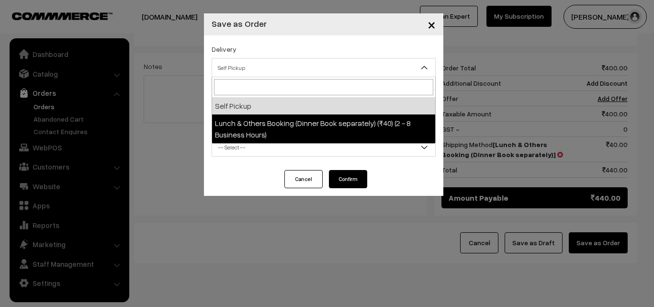
select select "LOB1"
select select "3"
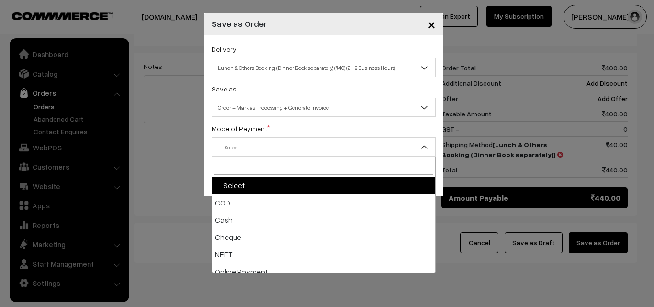
click at [344, 138] on span "-- Select --" at bounding box center [324, 146] width 224 height 19
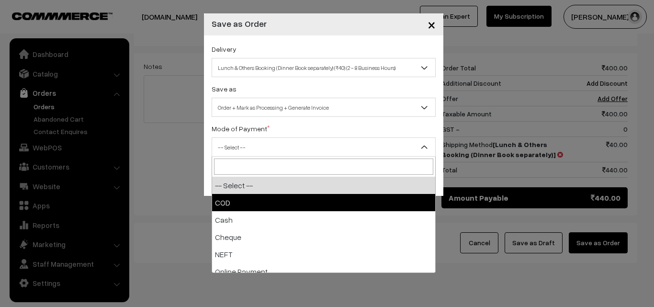
select select "1"
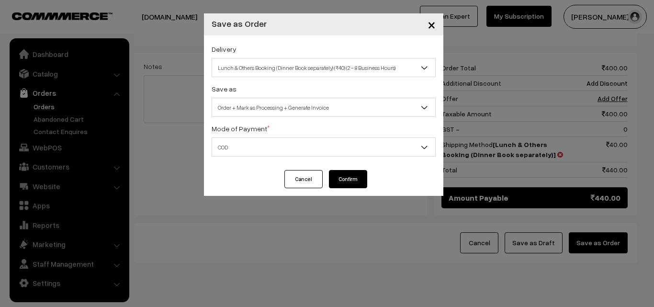
click at [350, 184] on button "Confirm" at bounding box center [348, 179] width 38 height 18
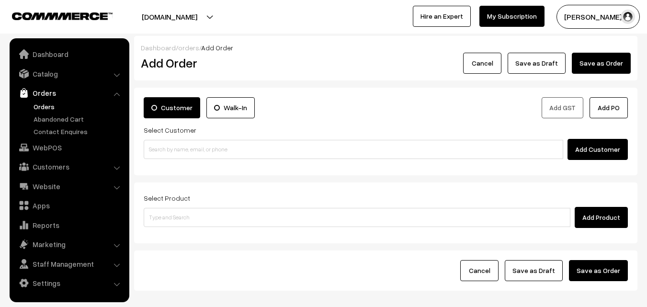
click at [43, 106] on link "Orders" at bounding box center [78, 106] width 95 height 10
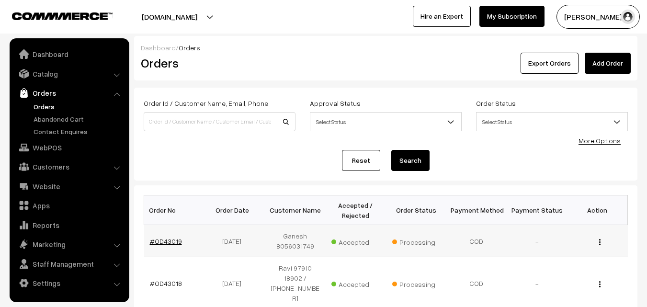
click at [172, 239] on link "#OD43019" at bounding box center [166, 241] width 32 height 8
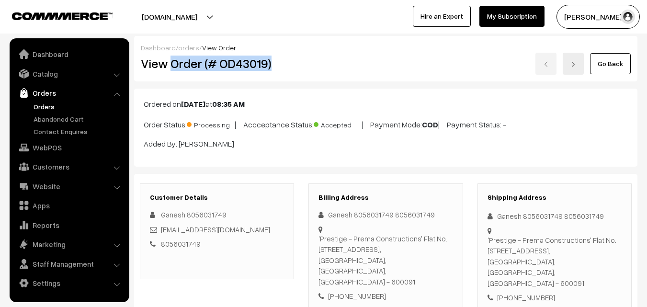
drag, startPoint x: 171, startPoint y: 65, endPoint x: 277, endPoint y: 66, distance: 105.8
click at [277, 66] on h2 "View Order (# OD43019)" at bounding box center [218, 63] width 154 height 15
copy h2 "Order (# OD43019)"
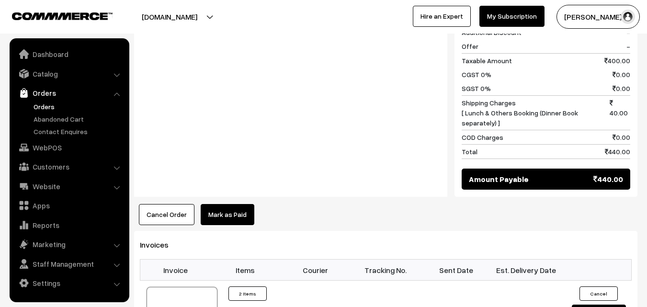
scroll to position [670, 0]
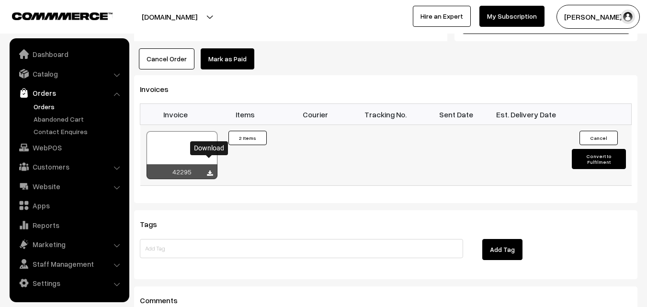
click at [207, 170] on icon at bounding box center [210, 173] width 6 height 6
click at [42, 146] on link "WebPOS" at bounding box center [69, 147] width 114 height 17
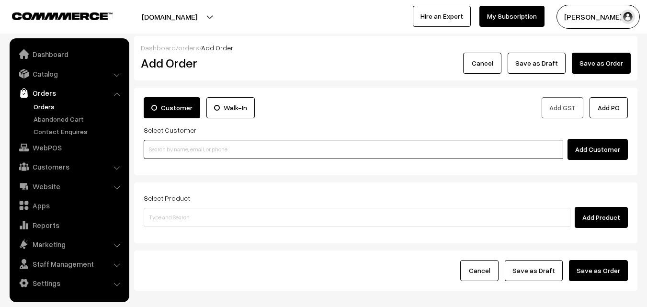
click at [190, 151] on input at bounding box center [353, 149] width 419 height 19
click at [241, 147] on input at bounding box center [353, 149] width 419 height 19
paste input "+971 52 420 2499"
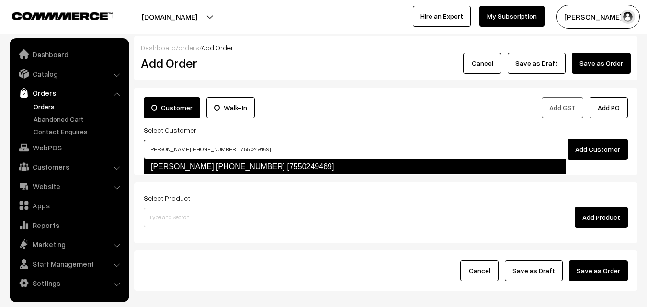
type input "Sharanya +971 52 420 2499 [7550249469]"
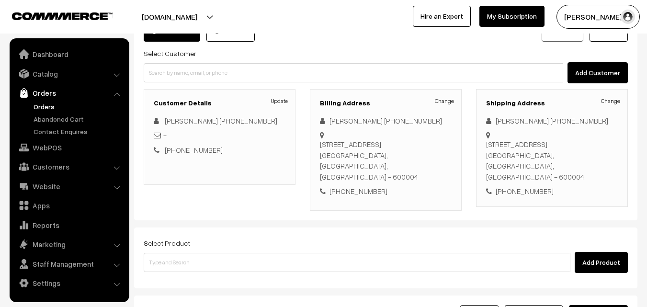
scroll to position [164, 0]
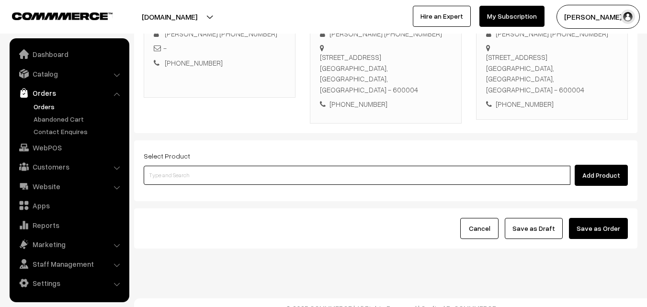
click at [354, 166] on input at bounding box center [357, 175] width 427 height 19
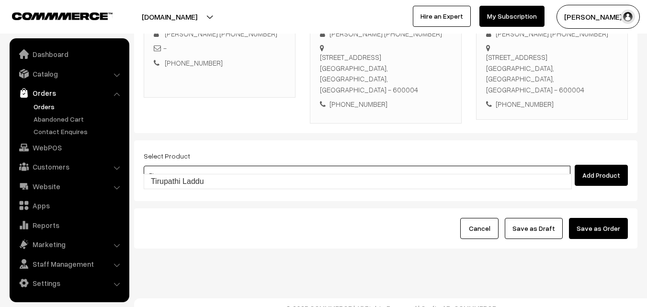
type input "Tirupathi Laddu"
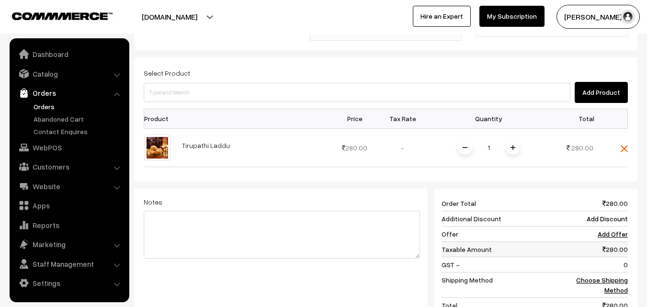
scroll to position [259, 0]
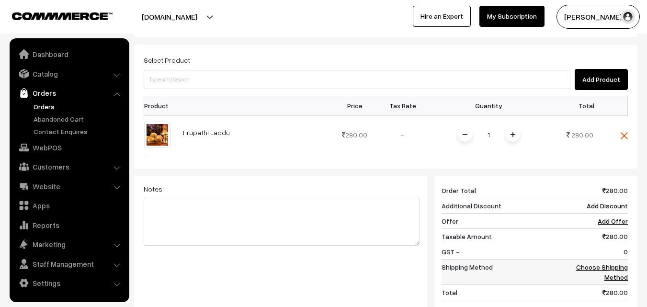
click at [590, 263] on link "Choose Shipping Method" at bounding box center [602, 272] width 52 height 18
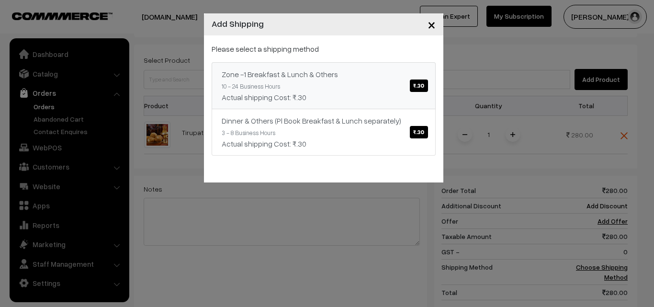
click at [414, 84] on span "₹.30" at bounding box center [419, 85] width 18 height 12
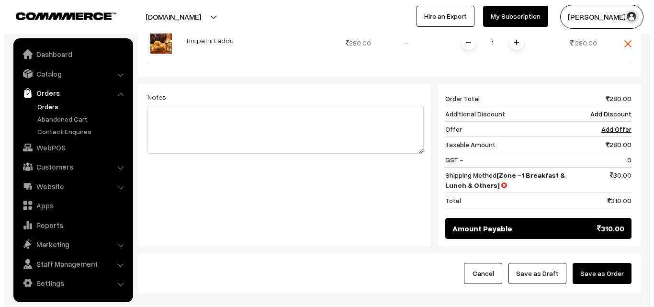
scroll to position [355, 0]
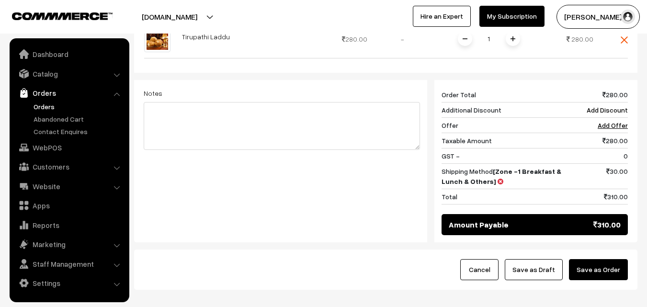
click at [603, 259] on button "Save as Order" at bounding box center [598, 269] width 59 height 21
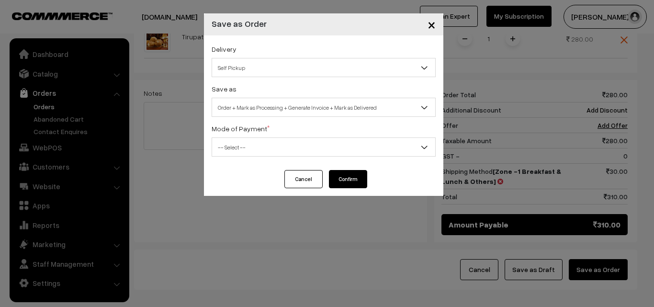
click at [338, 73] on span "Self Pickup" at bounding box center [323, 67] width 223 height 17
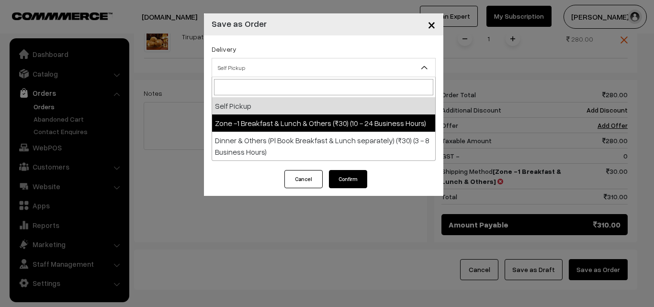
select select "ZON1"
select select "3"
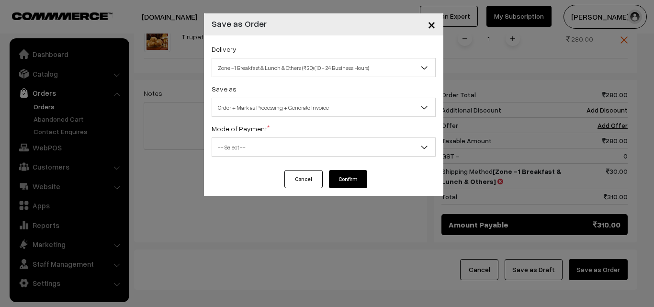
click at [318, 148] on span "-- Select --" at bounding box center [323, 147] width 223 height 17
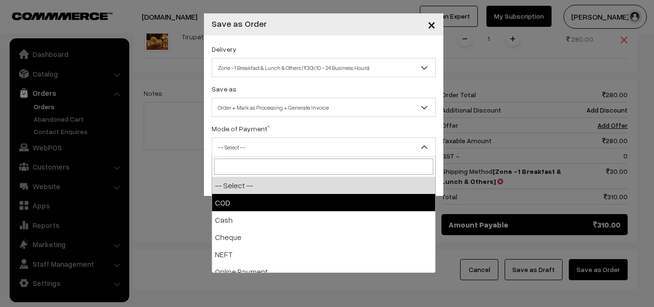
select select "1"
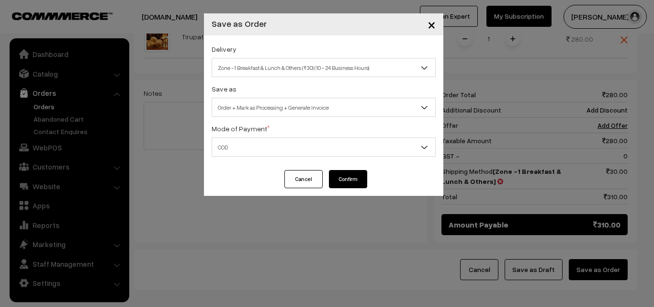
click at [343, 176] on button "Confirm" at bounding box center [348, 179] width 38 height 18
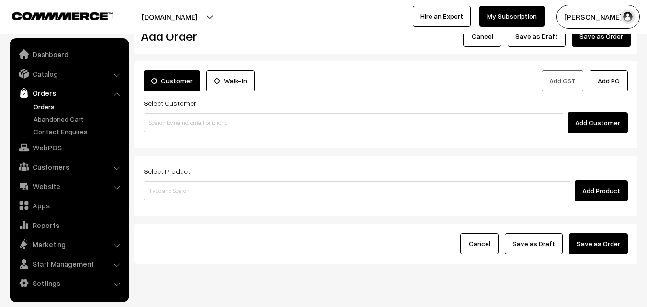
scroll to position [48, 0]
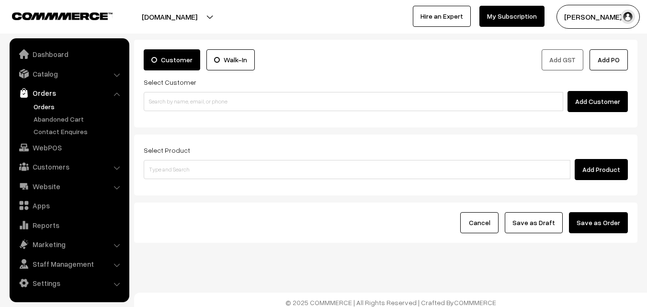
click at [39, 106] on link "Orders" at bounding box center [78, 106] width 95 height 10
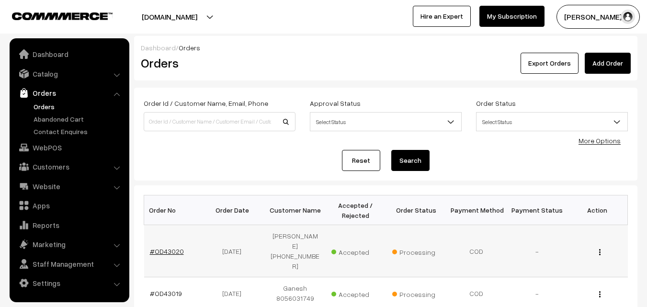
click at [177, 247] on link "#OD43020" at bounding box center [167, 251] width 34 height 8
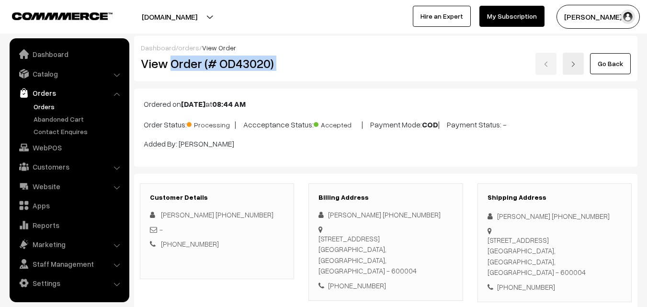
drag, startPoint x: 171, startPoint y: 66, endPoint x: 306, endPoint y: 79, distance: 136.1
click at [306, 79] on div "Dashboard / orders / View Order View Order (# OD43020) Go Back" at bounding box center [385, 58] width 503 height 45
copy div "Order (# OD43020)"
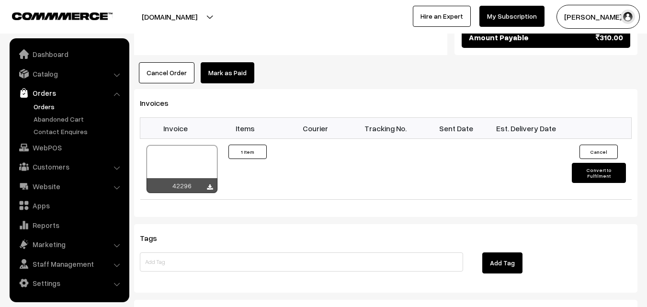
scroll to position [670, 0]
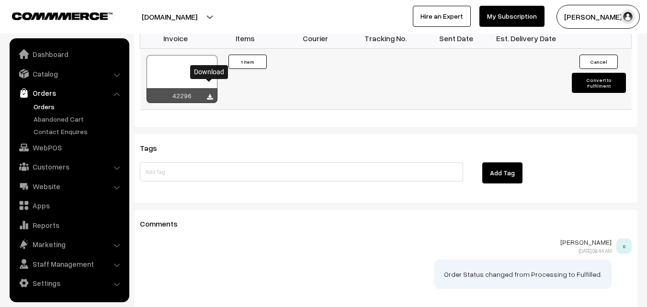
click at [211, 94] on icon at bounding box center [210, 97] width 6 height 6
click at [39, 146] on link "WebPOS" at bounding box center [69, 147] width 114 height 17
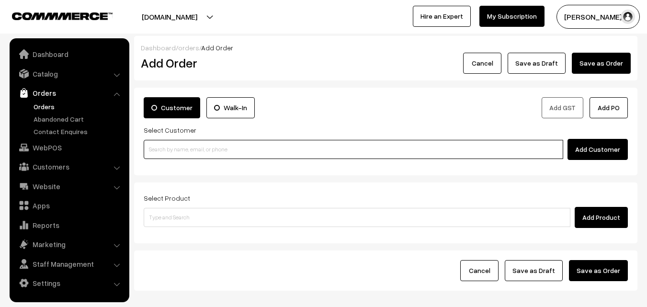
click at [209, 148] on input at bounding box center [353, 149] width 419 height 19
paste input "+91 99400 52922"
type input "N"
paste input "+91 99400 52922"
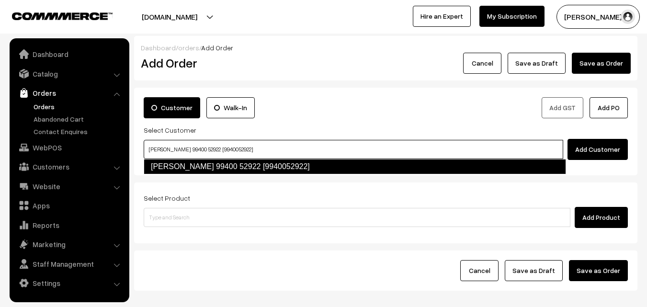
type input "Vasanthi 99400 52922 [9940052922]"
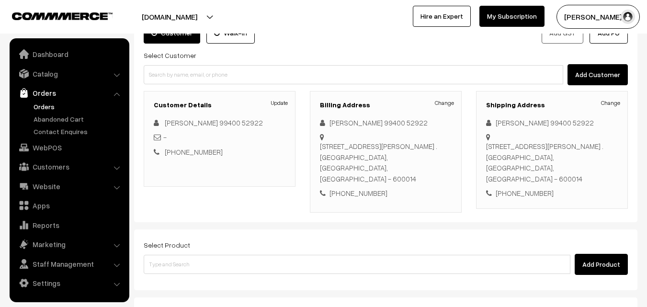
scroll to position [96, 0]
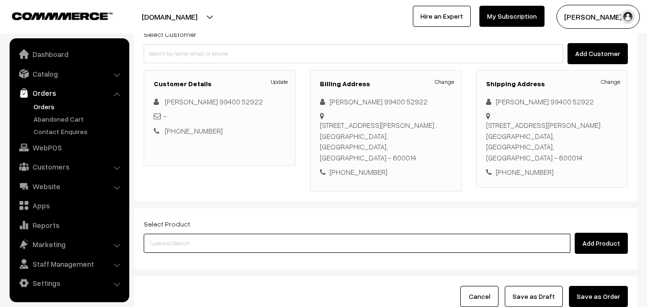
click at [252, 234] on input at bounding box center [357, 243] width 427 height 19
click at [299, 234] on input at bounding box center [357, 243] width 427 height 19
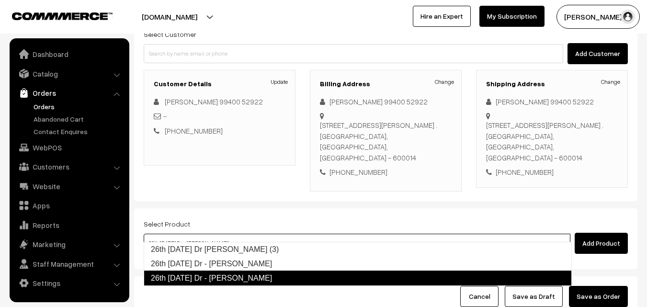
type input "26th Friday Dr - Lemon Sevai"
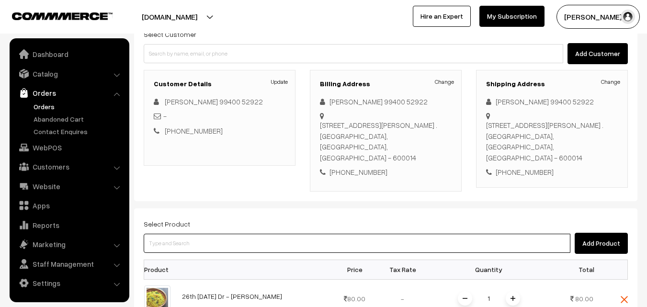
click at [299, 234] on input at bounding box center [357, 243] width 427 height 19
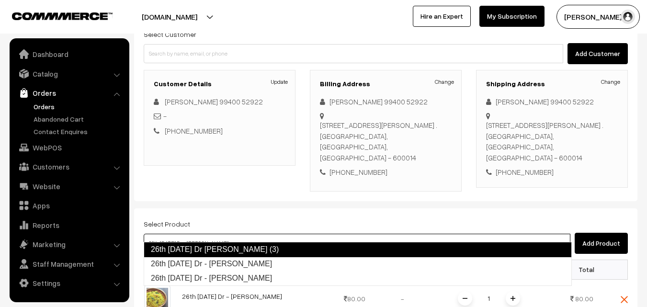
type input "26th [DATE] Dr - [PERSON_NAME]"
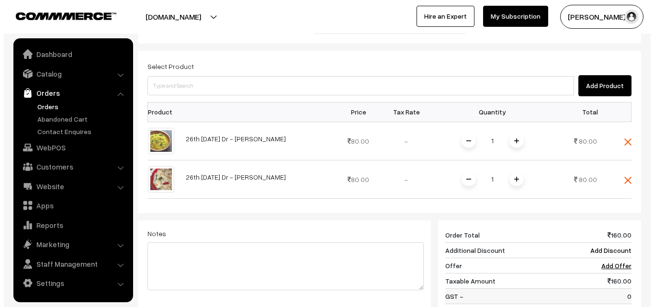
scroll to position [287, 0]
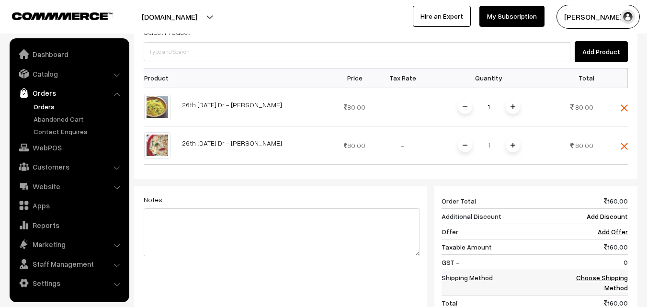
click at [605, 273] on link "Choose Shipping Method" at bounding box center [602, 282] width 52 height 18
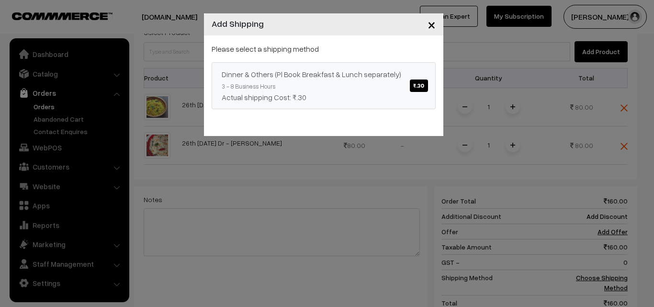
click at [420, 81] on span "₹.30" at bounding box center [419, 85] width 18 height 12
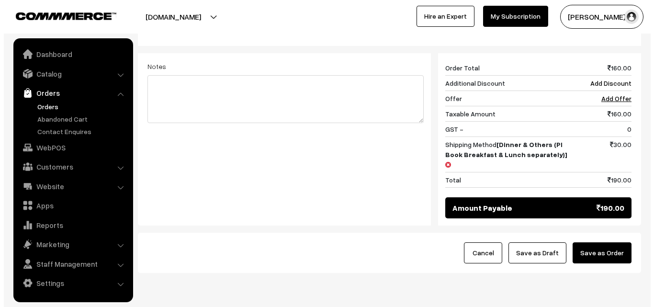
scroll to position [431, 0]
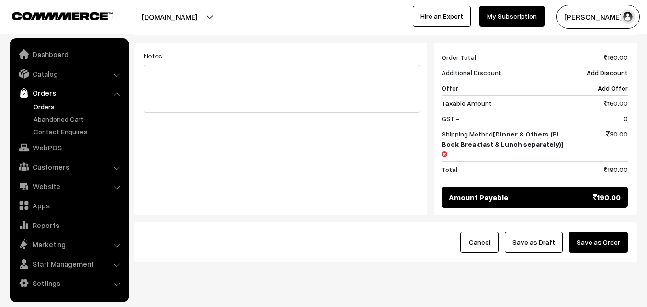
click at [586, 232] on button "Save as Order" at bounding box center [598, 242] width 59 height 21
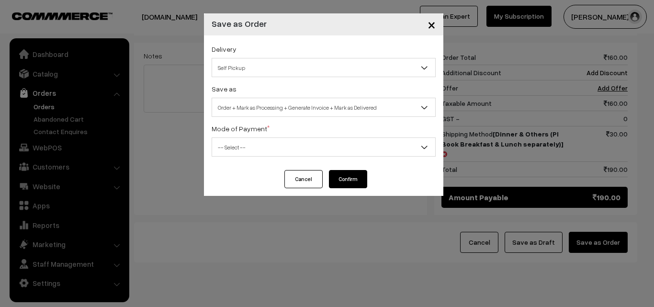
click at [405, 68] on span "Self Pickup" at bounding box center [323, 67] width 223 height 17
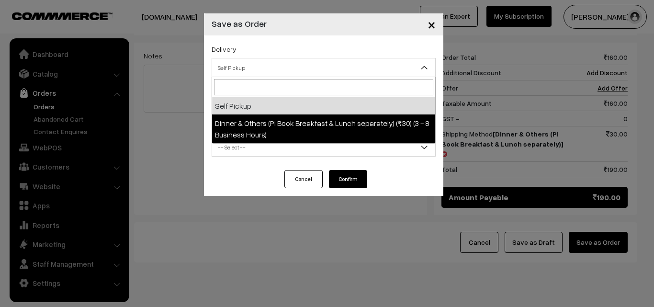
select select "DOP1"
select select "3"
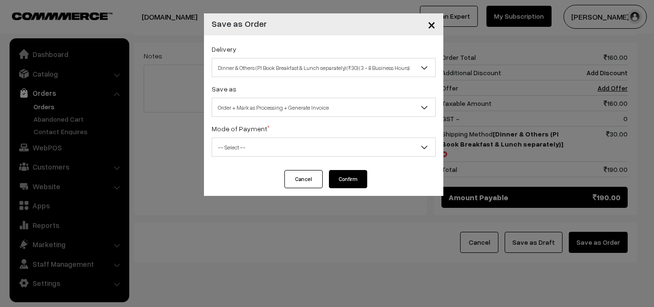
click at [415, 148] on span "-- Select --" at bounding box center [323, 147] width 223 height 17
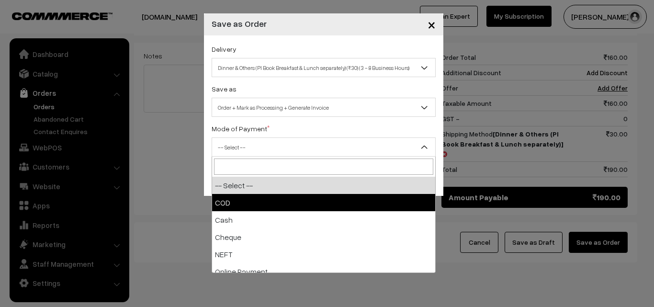
select select "1"
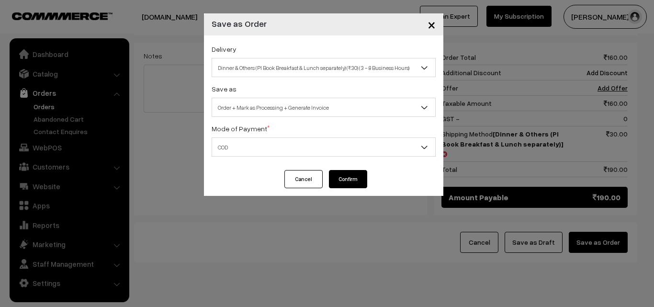
click at [360, 175] on button "Confirm" at bounding box center [348, 179] width 38 height 18
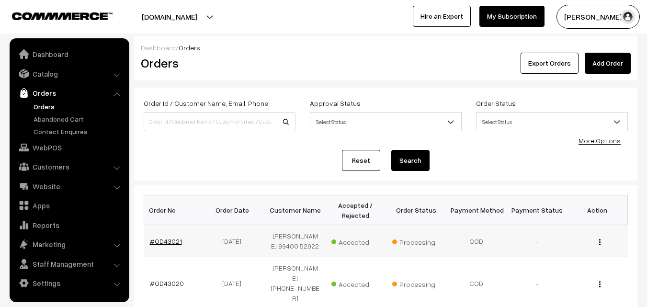
click at [172, 238] on link "#OD43021" at bounding box center [166, 241] width 32 height 8
click at [171, 239] on link "#OD43021" at bounding box center [166, 241] width 32 height 8
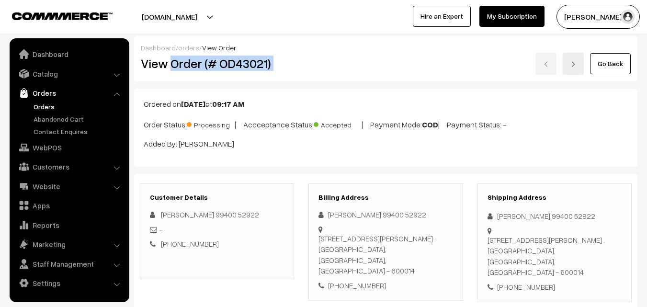
drag, startPoint x: 172, startPoint y: 66, endPoint x: 408, endPoint y: 68, distance: 236.5
click at [408, 68] on div "View Order (# OD43021) Go Back" at bounding box center [386, 64] width 504 height 22
copy div "Order (# OD43021)"
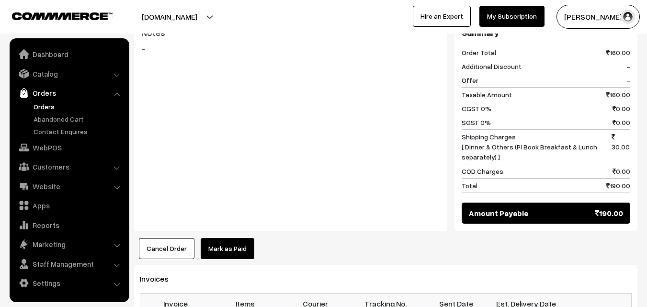
scroll to position [527, 0]
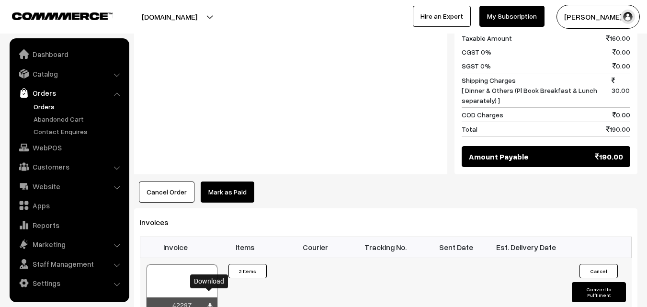
click at [208, 303] on icon at bounding box center [210, 306] width 6 height 6
click at [49, 104] on link "Orders" at bounding box center [78, 106] width 95 height 10
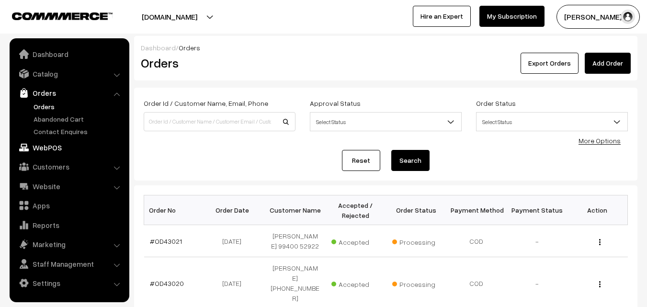
click at [47, 150] on link "WebPOS" at bounding box center [69, 147] width 114 height 17
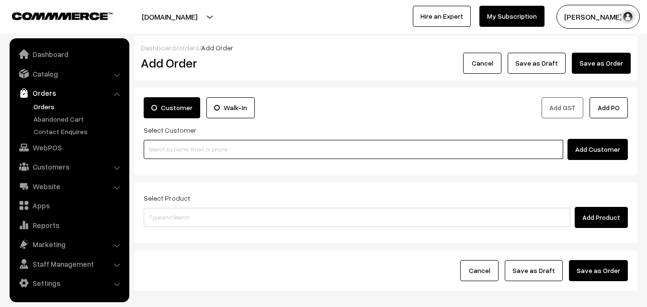
click at [241, 147] on input at bounding box center [353, 149] width 419 height 19
paste input "+91 98487 29581"
type input "N"
paste input "+91 98487 29581"
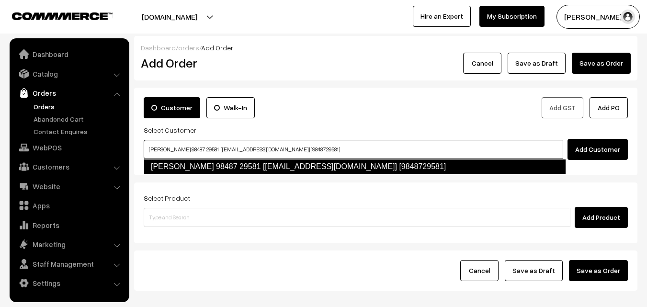
type input "vijayasarathy 98487 29581 [Annam25@gmail.com] [9848729581]"
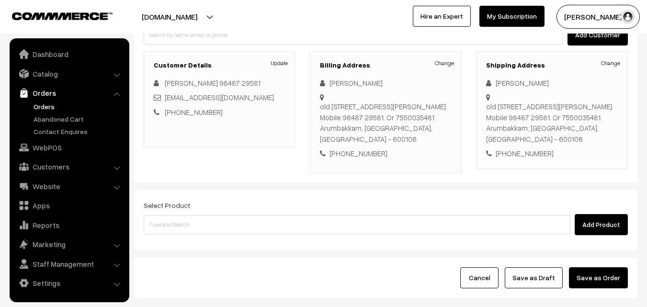
scroll to position [175, 0]
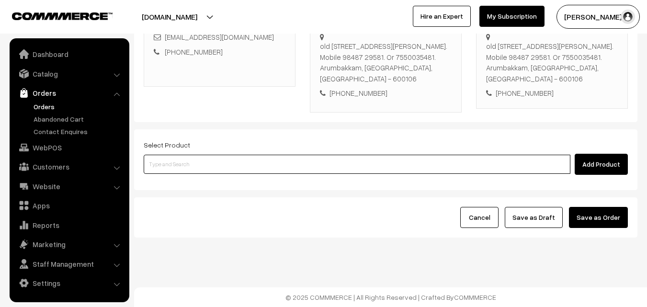
click at [268, 157] on input at bounding box center [357, 164] width 427 height 19
click at [253, 162] on input at bounding box center [357, 164] width 427 height 19
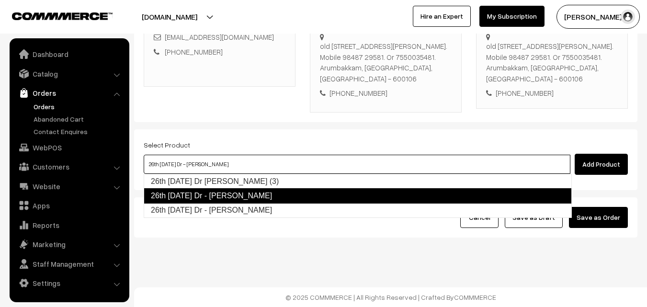
type input "26th Friday Dr - Coconut Sevai"
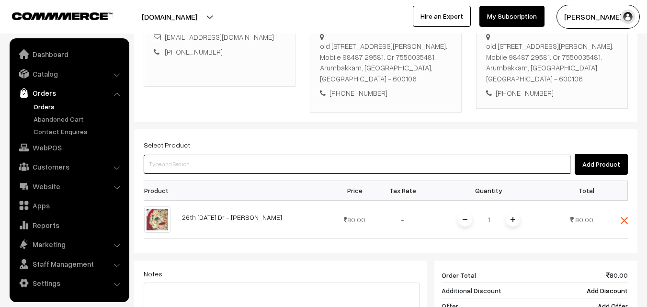
click at [253, 162] on input at bounding box center [357, 164] width 427 height 19
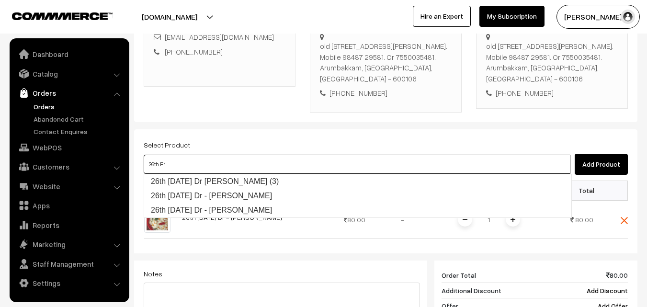
type input "26th Friday Dr Chappathi (3)"
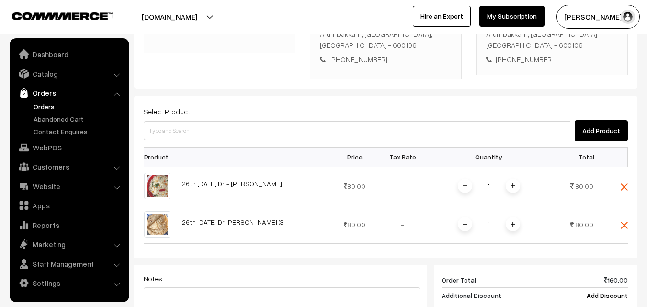
scroll to position [318, 0]
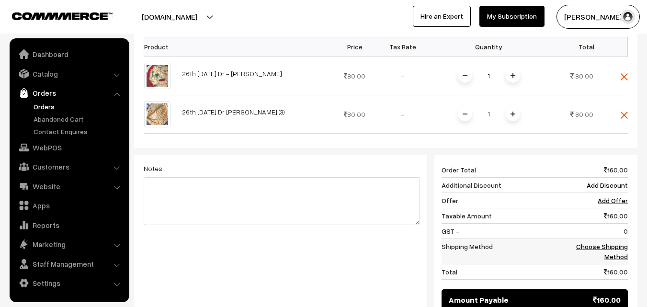
click at [613, 246] on link "Choose Shipping Method" at bounding box center [602, 251] width 52 height 18
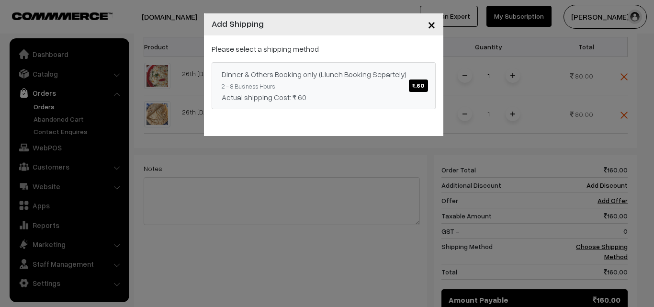
click at [420, 87] on span "₹.60" at bounding box center [418, 85] width 19 height 12
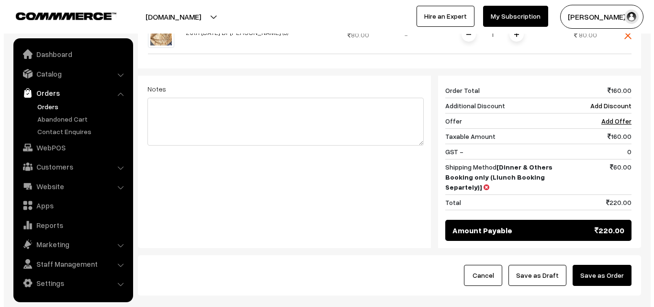
scroll to position [414, 0]
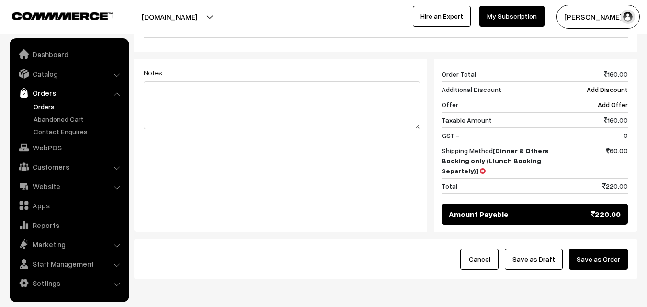
click at [599, 255] on button "Save as Order" at bounding box center [598, 258] width 59 height 21
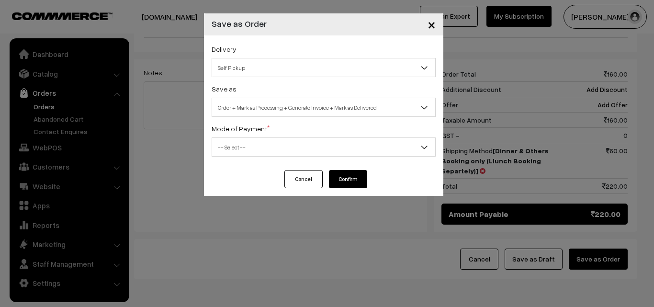
click at [383, 74] on span "Self Pickup" at bounding box center [323, 67] width 223 height 17
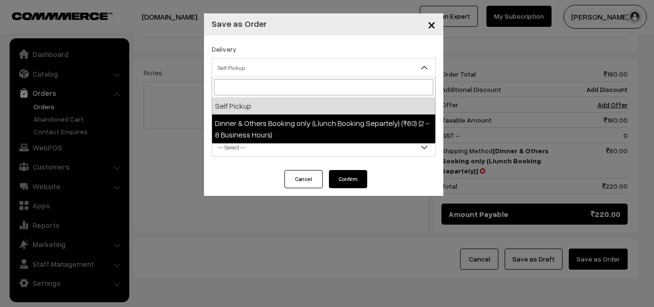
select select "DOB3"
select select "3"
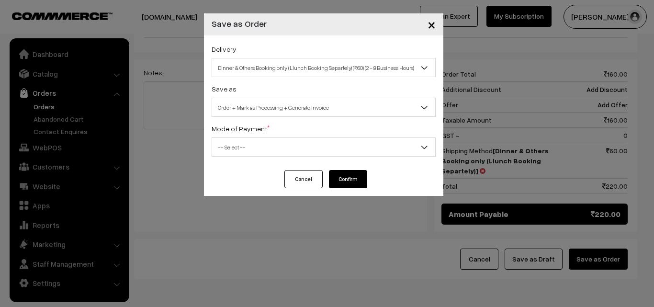
click at [368, 143] on span "-- Select --" at bounding box center [323, 147] width 223 height 17
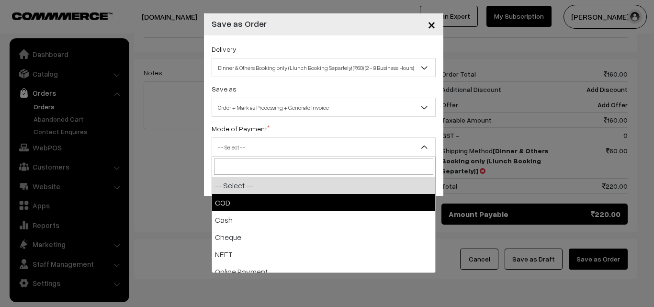
select select "1"
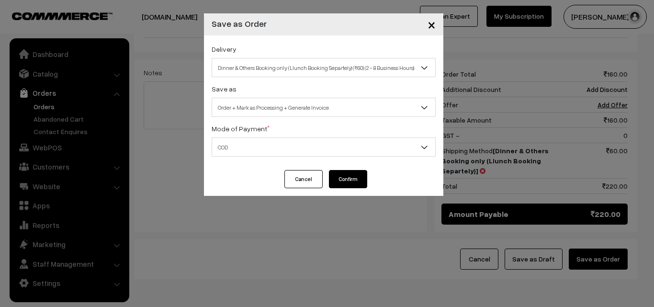
click at [349, 180] on button "Confirm" at bounding box center [348, 179] width 38 height 18
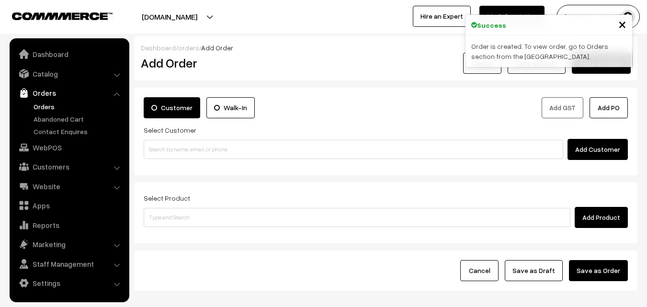
click at [46, 106] on link "Orders" at bounding box center [78, 106] width 95 height 10
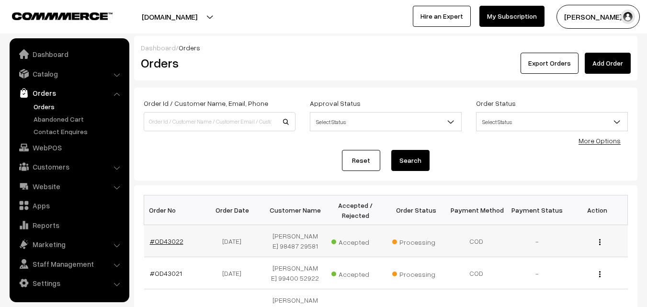
click at [169, 241] on link "#OD43022" at bounding box center [167, 241] width 34 height 8
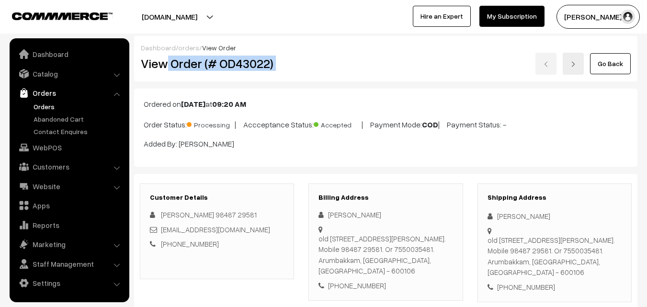
drag, startPoint x: 169, startPoint y: 64, endPoint x: 310, endPoint y: 73, distance: 141.0
click at [310, 73] on div "View Order (# OD43022) Go Back" at bounding box center [386, 64] width 504 height 22
click at [326, 72] on div "Go Back" at bounding box center [470, 64] width 322 height 22
drag, startPoint x: 172, startPoint y: 61, endPoint x: 298, endPoint y: 71, distance: 126.8
click at [298, 71] on div "View Order (# OD43022)" at bounding box center [218, 64] width 168 height 22
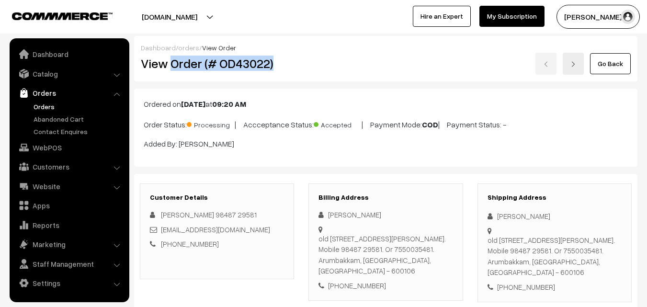
copy h2 "Order (# OD43022)"
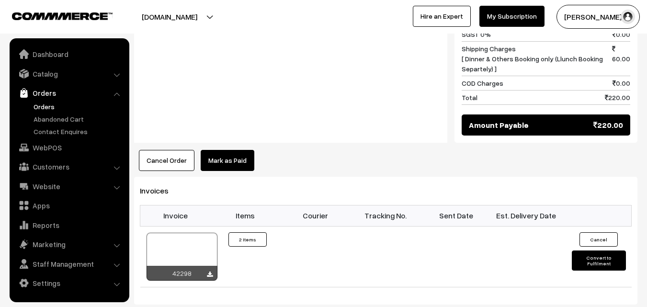
scroll to position [574, 0]
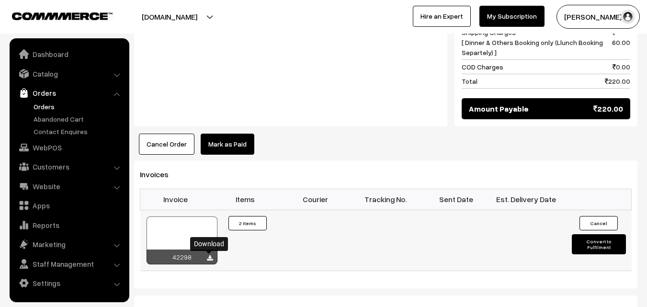
click at [210, 255] on link at bounding box center [210, 258] width 6 height 8
click at [51, 146] on link "WebPOS" at bounding box center [69, 147] width 114 height 17
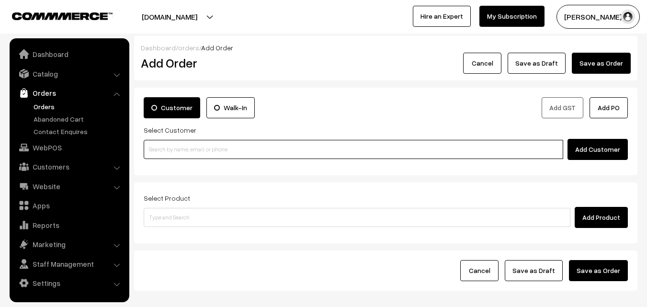
click at [199, 148] on input at bounding box center [353, 149] width 419 height 19
paste input "+91 74011 59931"
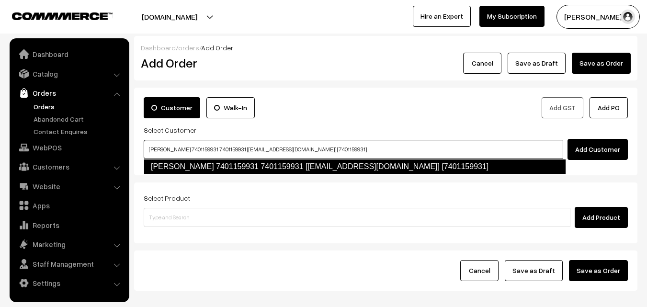
type input "Radhai 7401159931 7401159931 [test210@gmail.com] [7401159931]"
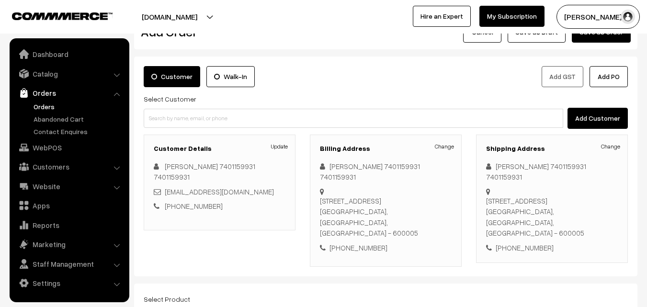
scroll to position [96, 0]
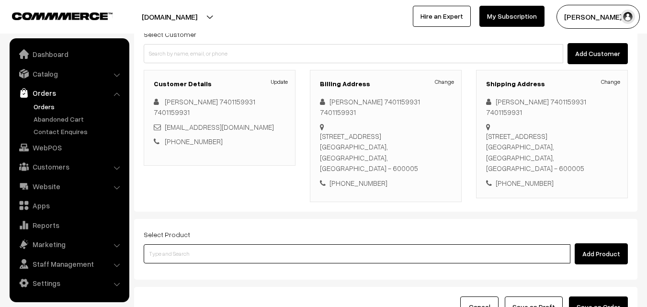
click at [348, 244] on input at bounding box center [357, 253] width 427 height 19
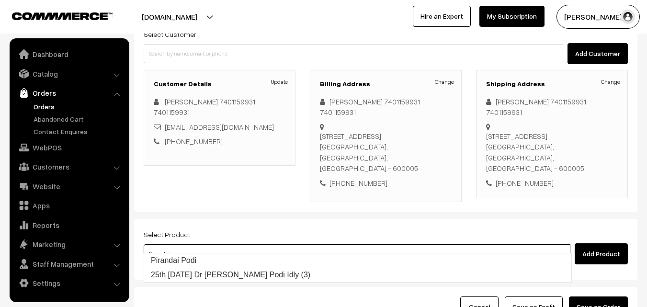
type input "Pirandai Podi"
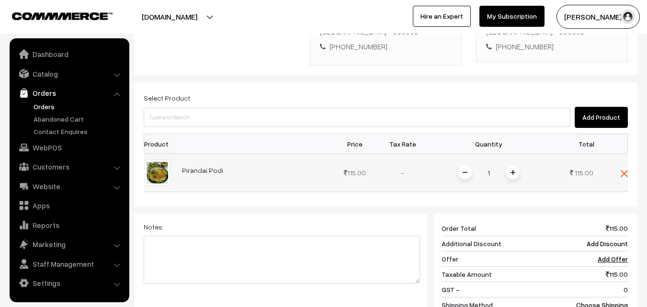
scroll to position [287, 0]
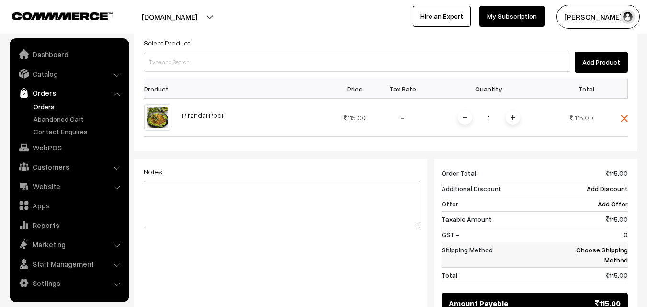
click at [613, 246] on link "Choose Shipping Method" at bounding box center [602, 255] width 52 height 18
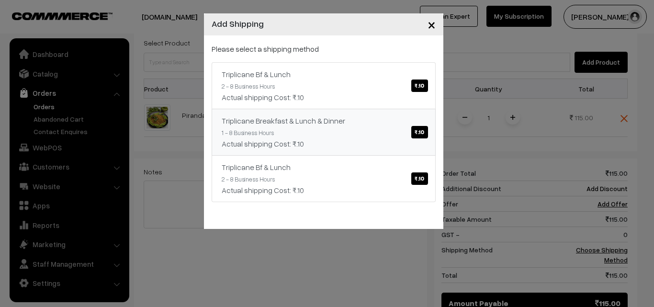
click at [425, 129] on span "₹.10" at bounding box center [419, 132] width 16 height 12
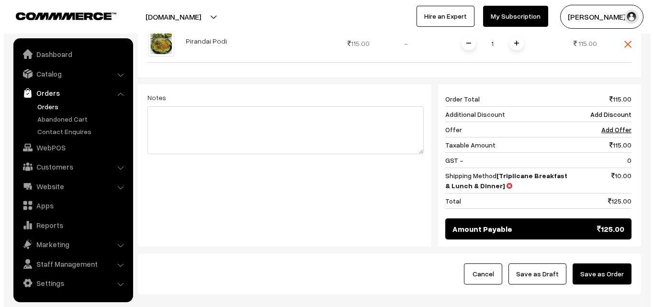
scroll to position [383, 0]
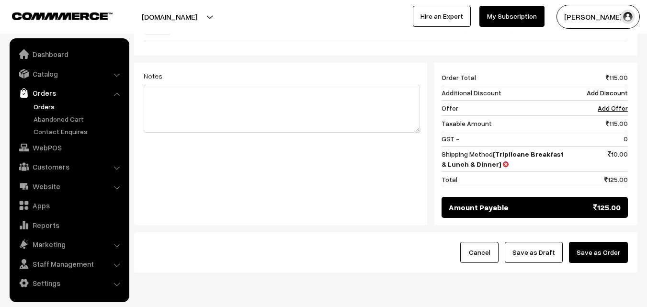
click at [588, 242] on button "Save as Order" at bounding box center [598, 252] width 59 height 21
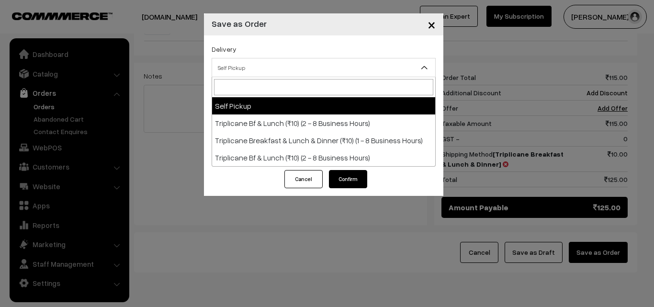
click at [266, 76] on span "Self Pickup" at bounding box center [324, 67] width 224 height 19
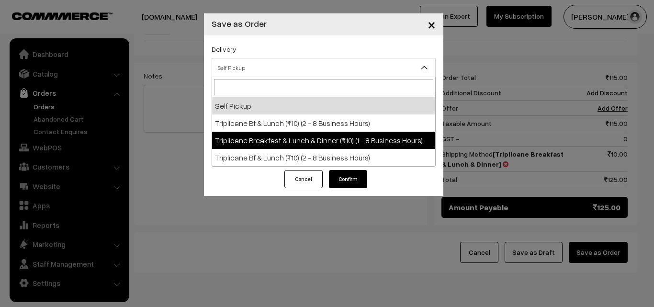
select select "TBL1"
select select "3"
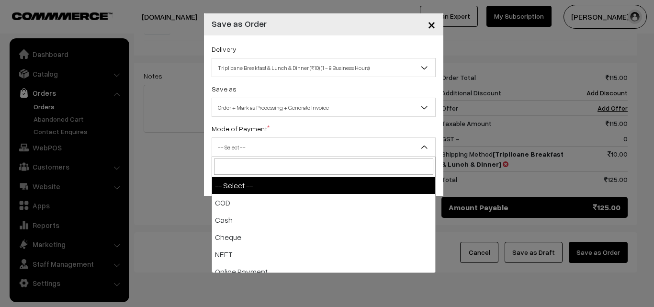
click at [272, 148] on span "-- Select --" at bounding box center [323, 147] width 223 height 17
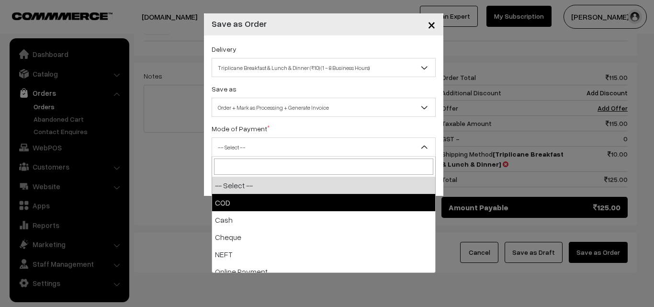
select select "1"
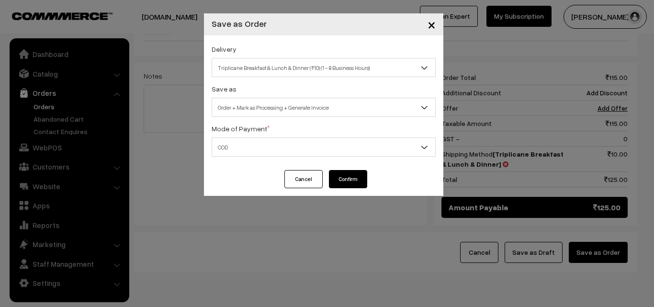
click at [342, 180] on button "Confirm" at bounding box center [348, 179] width 38 height 18
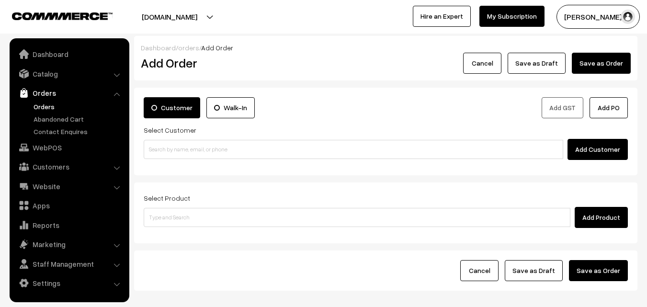
click at [50, 106] on link "Orders" at bounding box center [78, 106] width 95 height 10
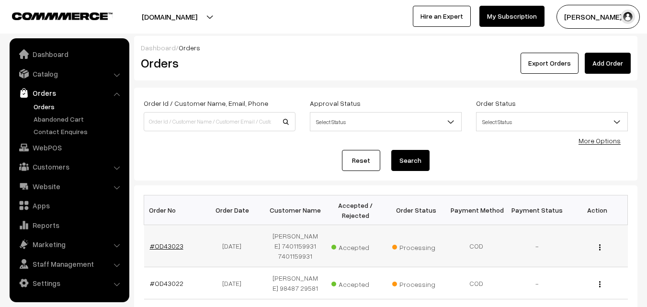
click at [169, 244] on link "#OD43023" at bounding box center [167, 246] width 34 height 8
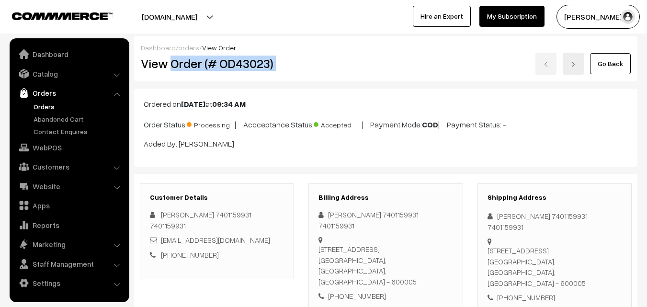
drag, startPoint x: 169, startPoint y: 64, endPoint x: 418, endPoint y: 68, distance: 249.0
click at [418, 68] on div "View Order (# OD43023) Go Back" at bounding box center [386, 64] width 504 height 22
copy div "Order (# OD43023)"
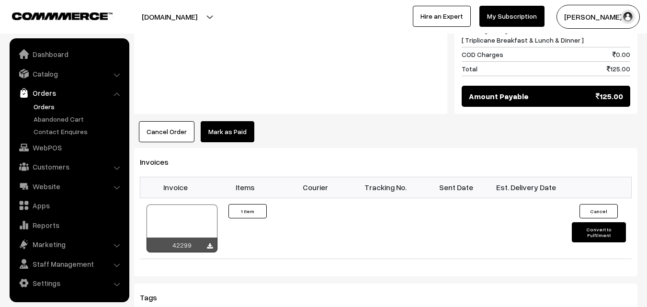
scroll to position [574, 0]
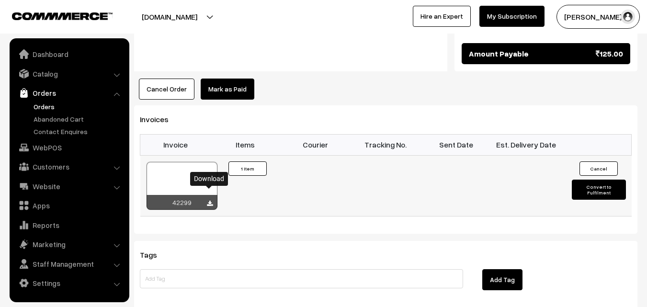
click at [209, 201] on icon at bounding box center [210, 204] width 6 height 6
click at [244, 294] on div "Tags Add Tag" at bounding box center [385, 275] width 503 height 68
click at [44, 146] on link "WebPOS" at bounding box center [69, 147] width 114 height 17
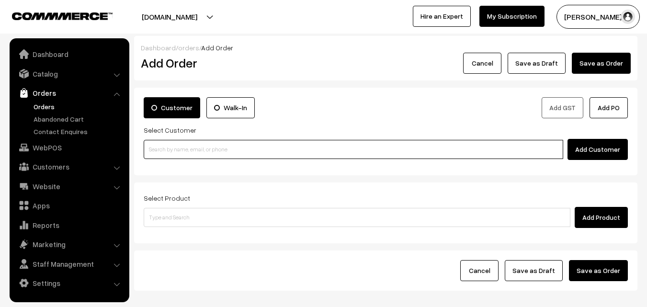
click at [272, 151] on input at bounding box center [353, 149] width 419 height 19
paste input "[PHONE_NUMBER]"
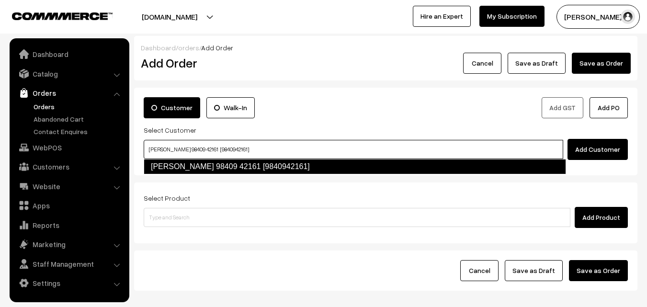
type input "[PERSON_NAME] 98409 42161 [9840942161]"
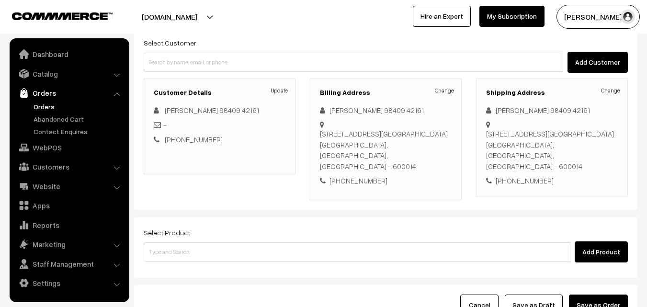
scroll to position [96, 0]
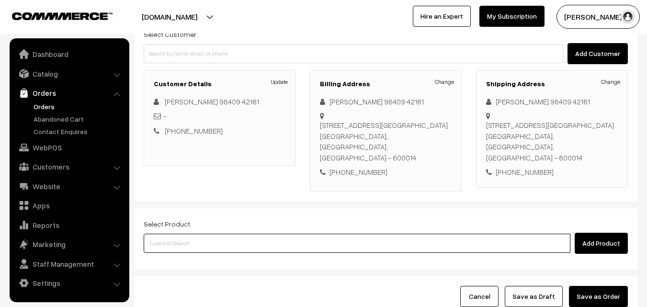
click at [286, 234] on input at bounding box center [357, 243] width 427 height 19
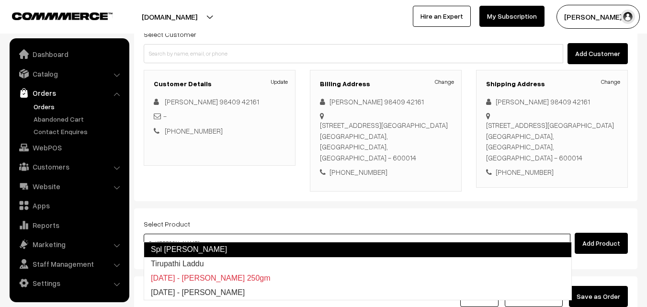
type input "Tirupathi Laddu"
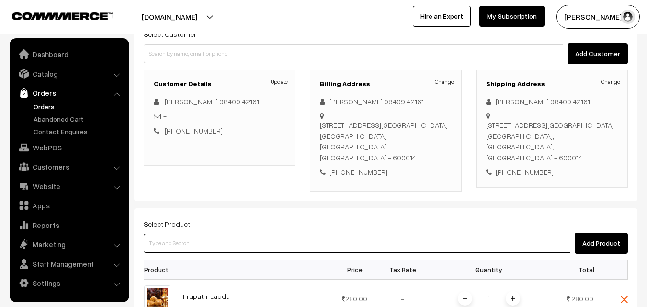
click at [328, 234] on input at bounding box center [357, 243] width 427 height 19
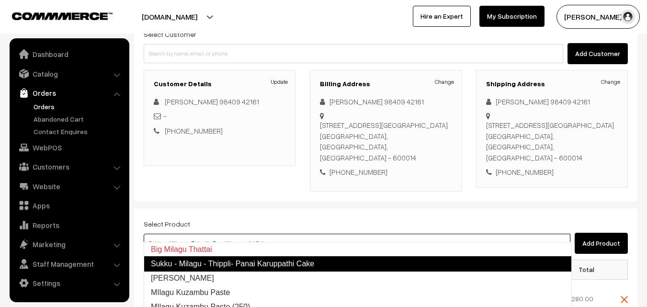
type input "Milagu Vadai"
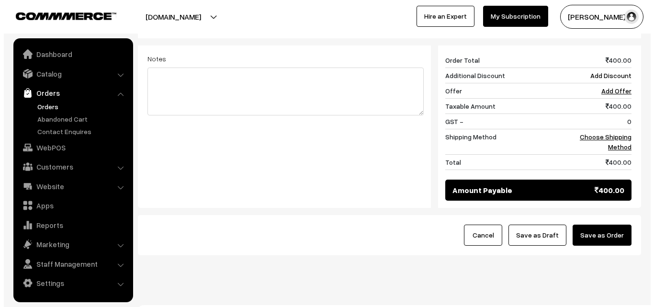
scroll to position [431, 0]
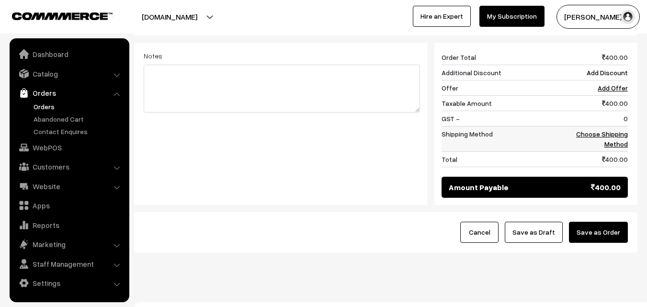
click at [615, 130] on link "Choose Shipping Method" at bounding box center [602, 139] width 52 height 18
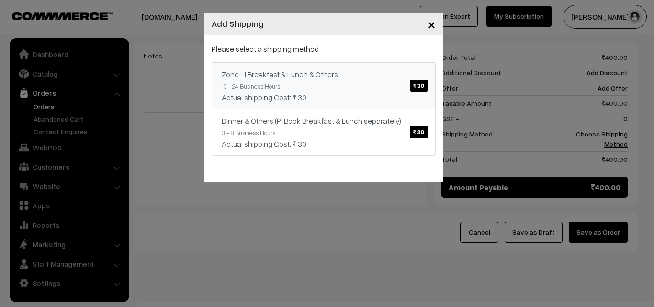
click at [420, 86] on span "₹.30" at bounding box center [419, 85] width 18 height 12
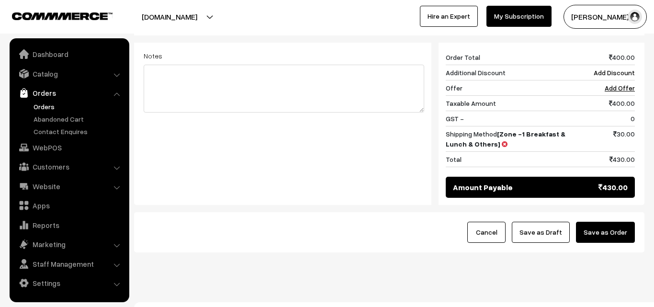
scroll to position [424, 0]
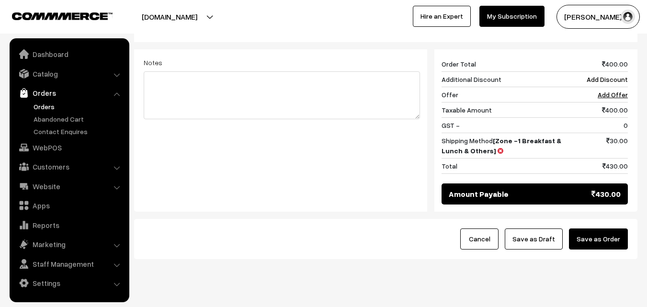
click at [611, 228] on button "Save as Order" at bounding box center [598, 238] width 59 height 21
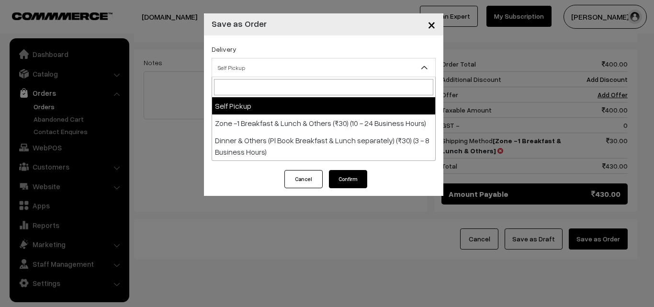
click at [313, 68] on span "Self Pickup" at bounding box center [323, 67] width 223 height 17
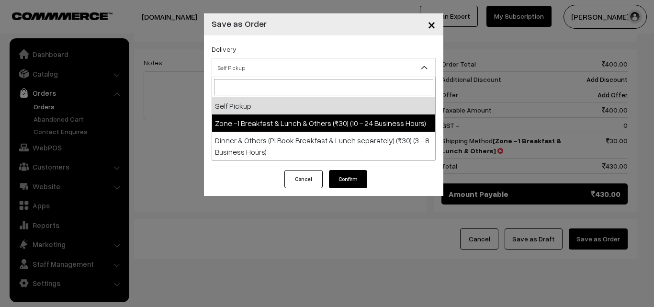
select select "ZON1"
select select "3"
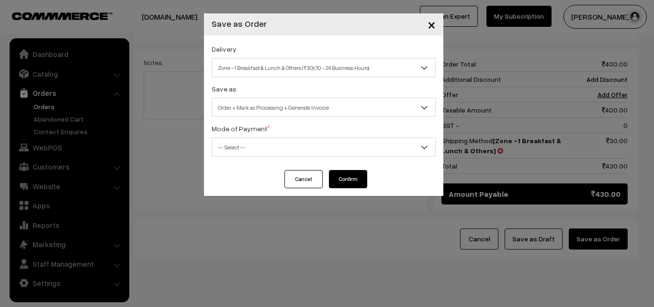
click at [325, 151] on span "-- Select --" at bounding box center [323, 147] width 223 height 17
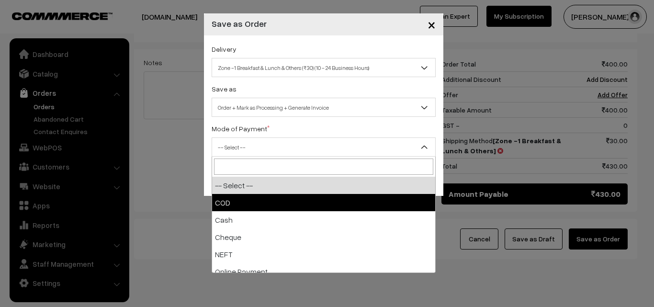
select select "1"
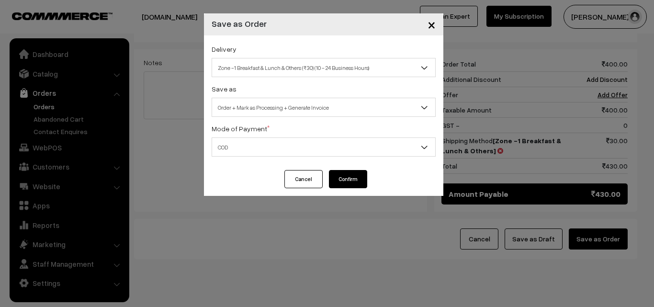
click at [343, 182] on button "Confirm" at bounding box center [348, 179] width 38 height 18
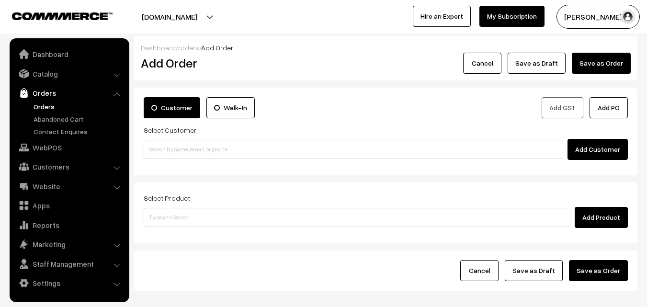
click at [45, 105] on link "Orders" at bounding box center [78, 106] width 95 height 10
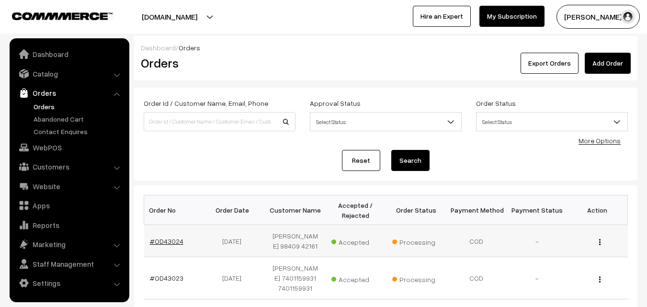
click at [170, 240] on link "#OD43024" at bounding box center [167, 241] width 34 height 8
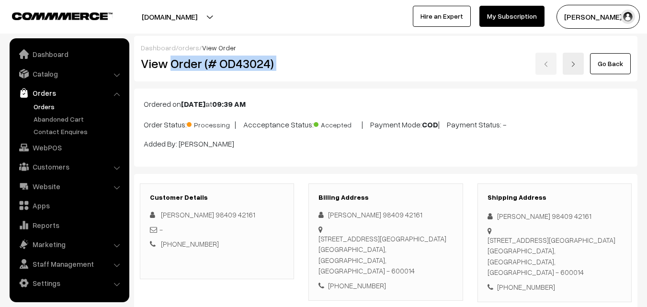
click at [553, 65] on div "View Order (# OD43024) Go Back" at bounding box center [386, 64] width 504 height 22
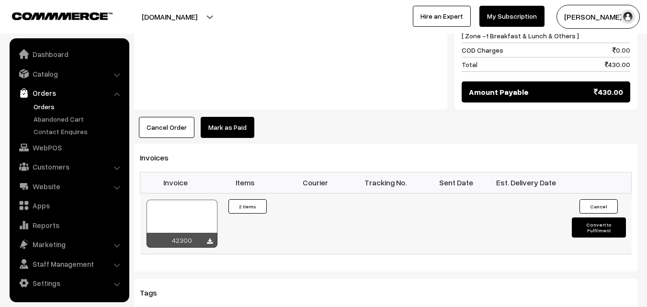
scroll to position [622, 0]
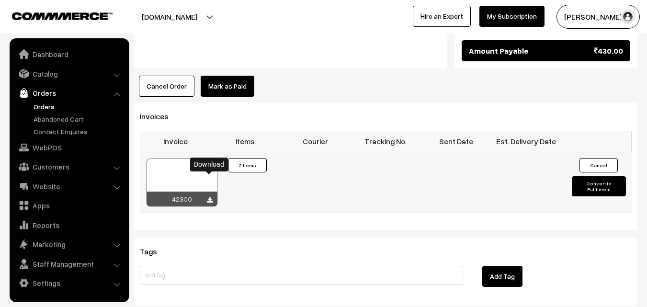
click at [210, 197] on icon at bounding box center [210, 200] width 6 height 6
click at [39, 146] on link "WebPOS" at bounding box center [69, 147] width 114 height 17
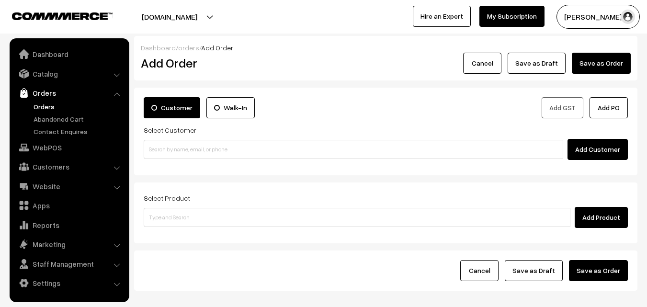
click at [273, 153] on input at bounding box center [353, 149] width 419 height 19
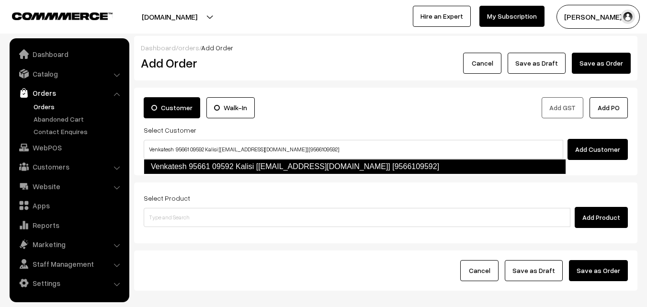
type input "Venkatesh 95661 09592 Kalisi [[EMAIL_ADDRESS][DOMAIN_NAME]] [9566109592]"
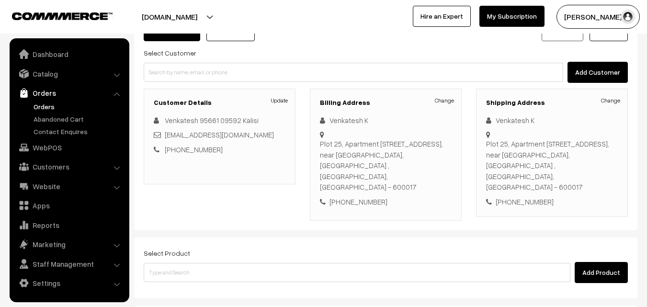
scroll to position [96, 0]
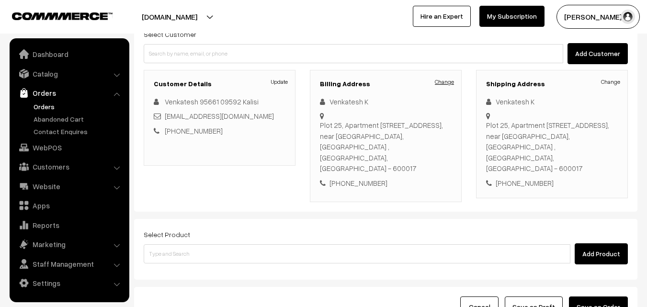
click at [451, 83] on link "Change" at bounding box center [444, 82] width 19 height 9
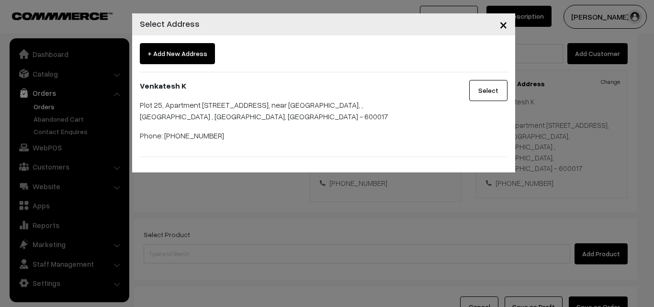
click at [506, 24] on span "×" at bounding box center [503, 24] width 8 height 18
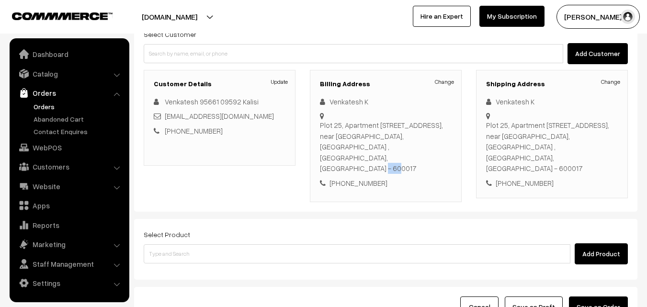
drag, startPoint x: 404, startPoint y: 157, endPoint x: 431, endPoint y: 158, distance: 27.3
click at [431, 158] on div "[STREET_ADDRESS]" at bounding box center [386, 147] width 132 height 54
copy div "600017"
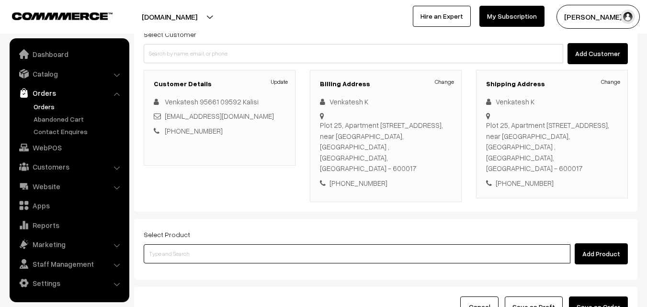
click at [248, 244] on input at bounding box center [357, 253] width 427 height 19
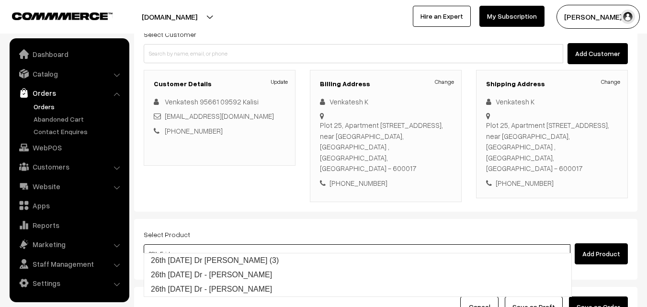
type input "26th [DATE] Dr [PERSON_NAME] (3)"
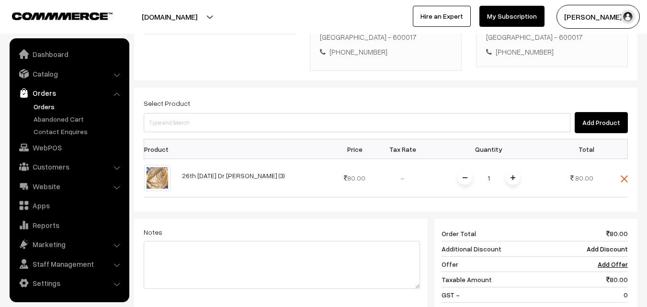
scroll to position [239, 0]
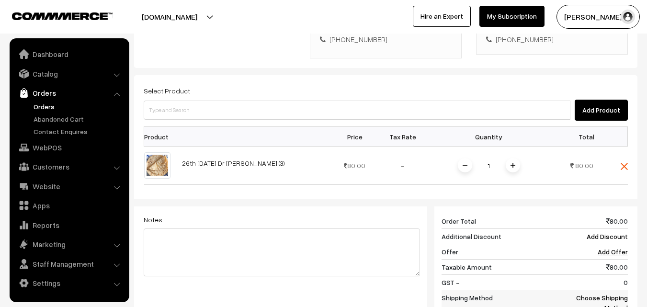
click at [594, 293] on link "Choose Shipping Method" at bounding box center [602, 302] width 52 height 18
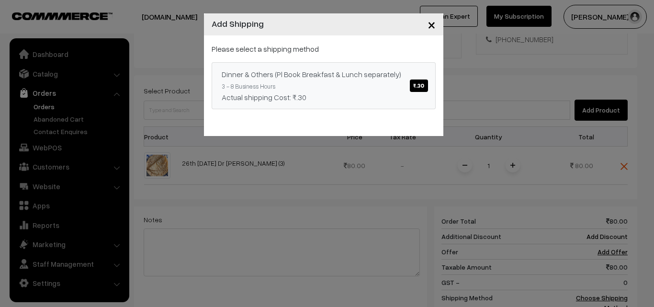
click at [417, 89] on span "₹.30" at bounding box center [419, 85] width 18 height 12
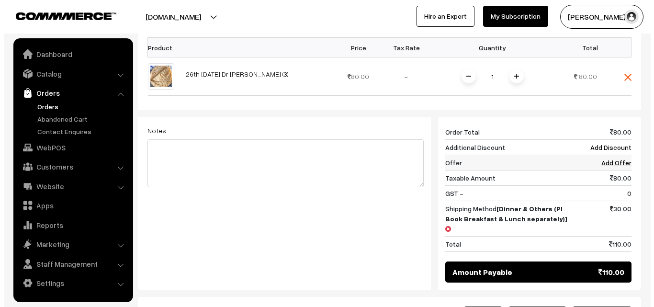
scroll to position [335, 0]
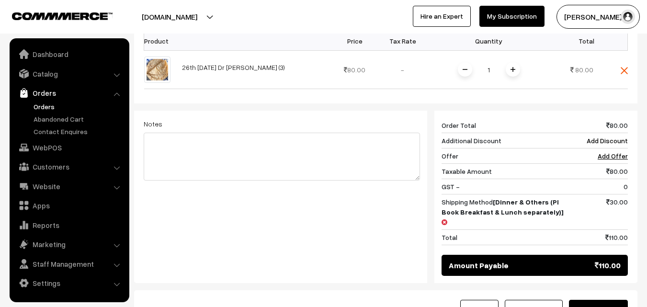
drag, startPoint x: 588, startPoint y: 287, endPoint x: 573, endPoint y: 285, distance: 15.0
click at [586, 300] on button "Save as Order" at bounding box center [598, 310] width 59 height 21
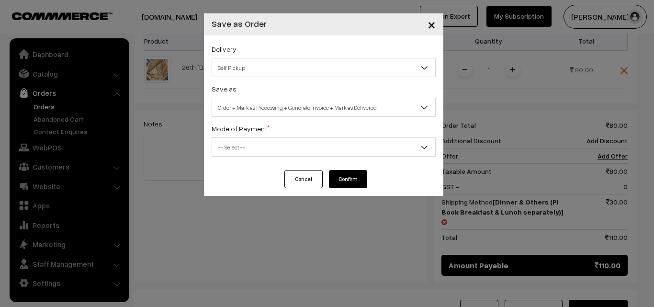
click at [310, 64] on span "Self Pickup" at bounding box center [323, 67] width 223 height 17
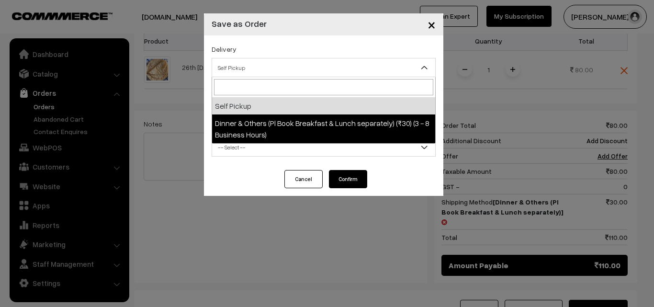
select select "DOP1"
select select "3"
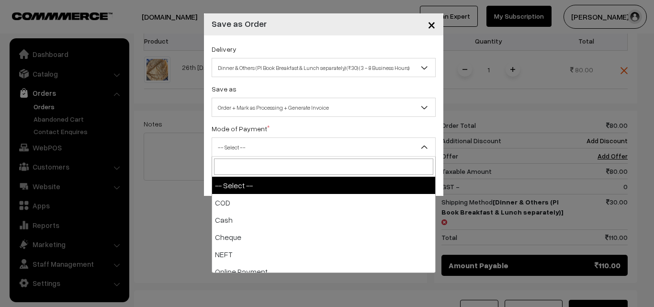
click at [316, 148] on span "-- Select --" at bounding box center [323, 147] width 223 height 17
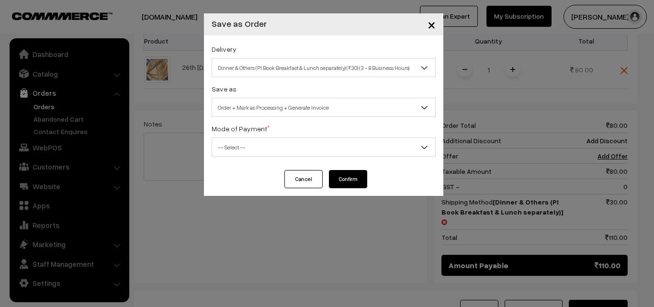
click at [321, 140] on span "-- Select --" at bounding box center [323, 147] width 223 height 17
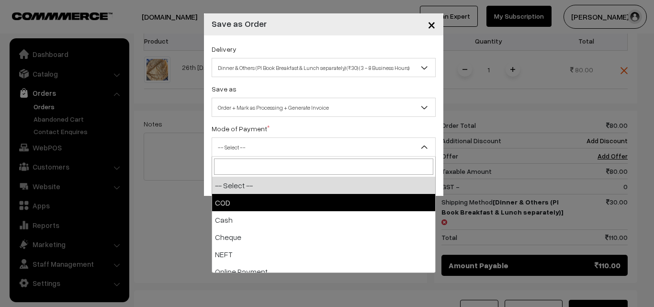
drag, startPoint x: 313, startPoint y: 204, endPoint x: 327, endPoint y: 195, distance: 16.6
select select "1"
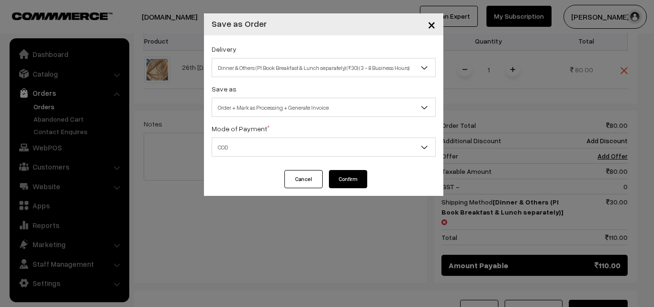
click at [340, 183] on button "Confirm" at bounding box center [348, 179] width 38 height 18
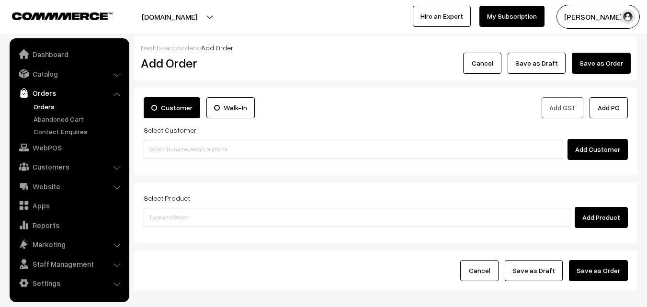
click at [34, 107] on link "Orders" at bounding box center [78, 106] width 95 height 10
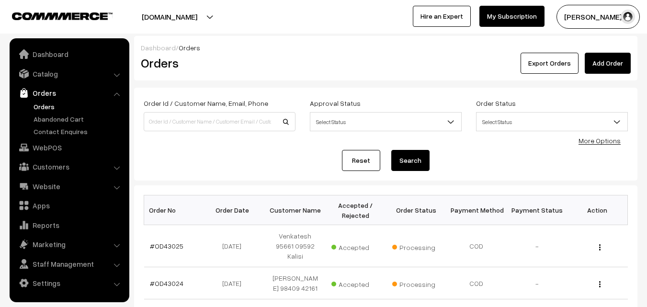
click at [176, 243] on link "#OD43025" at bounding box center [167, 246] width 34 height 8
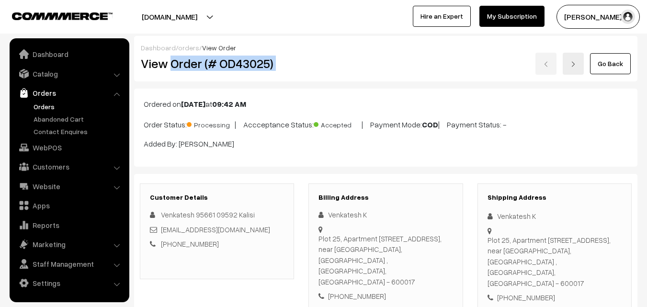
drag, startPoint x: 170, startPoint y: 63, endPoint x: 358, endPoint y: 63, distance: 187.7
click at [358, 63] on div "View Order (# OD43025) Go Back" at bounding box center [386, 64] width 504 height 22
copy div "Order (# OD43025)"
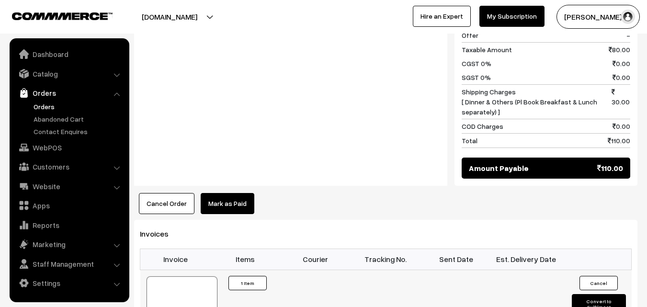
scroll to position [574, 0]
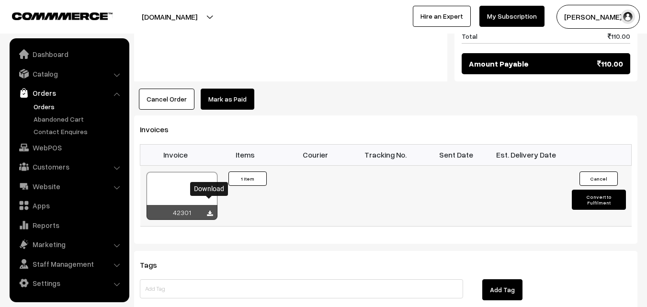
click at [209, 211] on icon at bounding box center [210, 214] width 6 height 6
click at [247, 291] on div at bounding box center [302, 291] width 338 height 25
click at [41, 109] on link "Orders" at bounding box center [78, 106] width 95 height 10
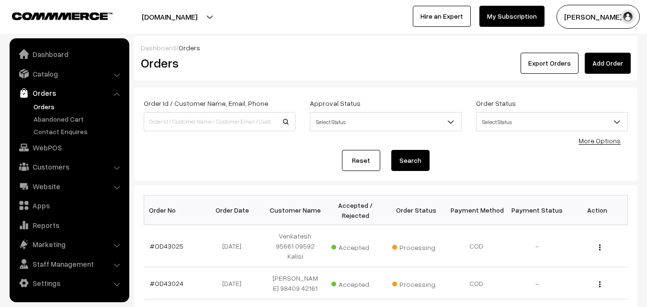
click at [188, 176] on div "Order Id / Customer Name, Email, Phone Approval Status Select Status Awaiting A…" at bounding box center [385, 134] width 503 height 93
click at [44, 104] on link "Orders" at bounding box center [78, 106] width 95 height 10
click at [55, 144] on link "WebPOS" at bounding box center [69, 147] width 114 height 17
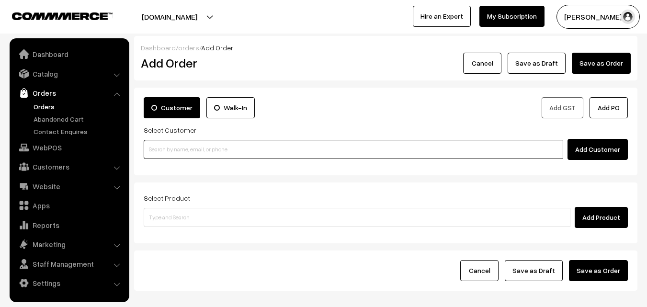
click at [214, 150] on input at bounding box center [353, 149] width 419 height 19
paste input "+91 98944 04706"
type input "9894404706"
click at [182, 148] on input at bounding box center [353, 149] width 419 height 19
paste input "+91 93826 66454"
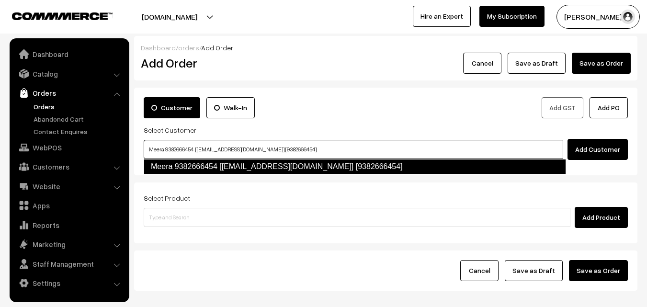
type input "Meera 9382666454 [test209@gmail.com] [9382666454]"
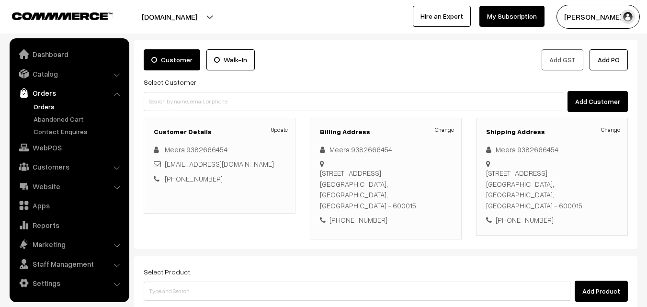
scroll to position [144, 0]
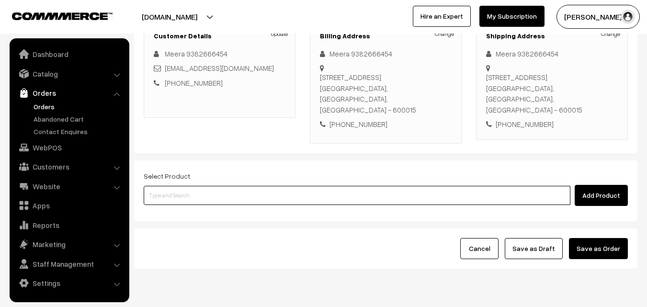
click at [313, 186] on input at bounding box center [357, 195] width 427 height 19
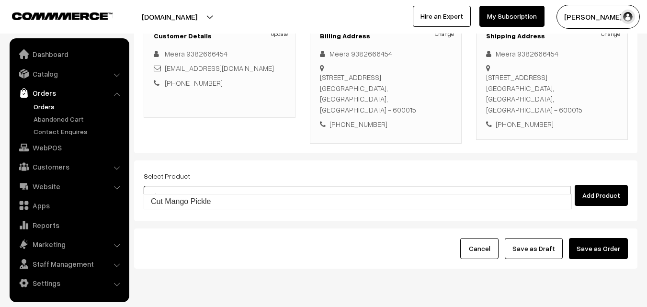
type input "Cut Mango Pickle"
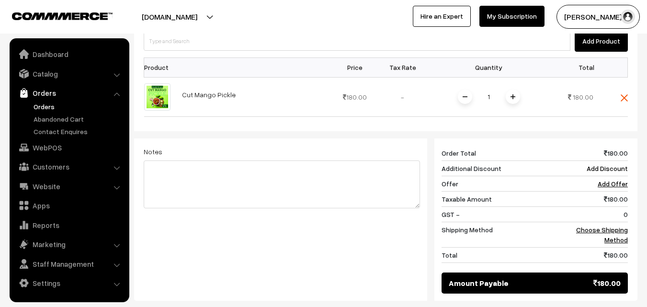
scroll to position [335, 0]
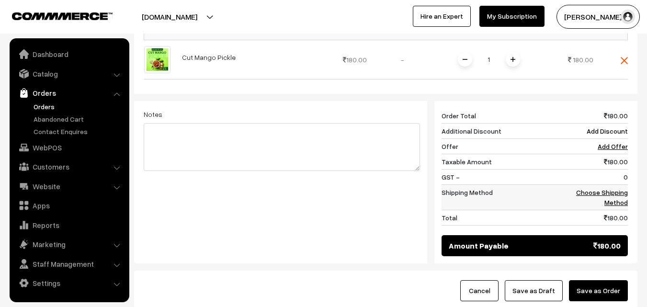
click at [624, 188] on link "Choose Shipping Method" at bounding box center [602, 197] width 52 height 18
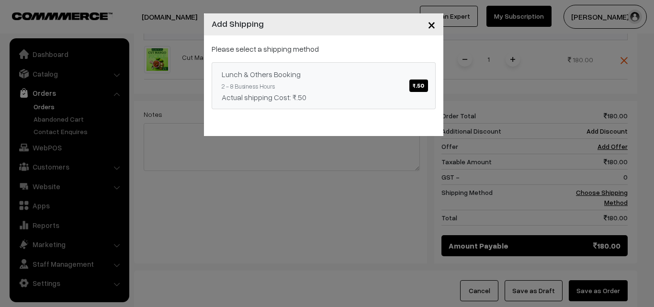
click at [417, 86] on span "₹.50" at bounding box center [418, 85] width 18 height 12
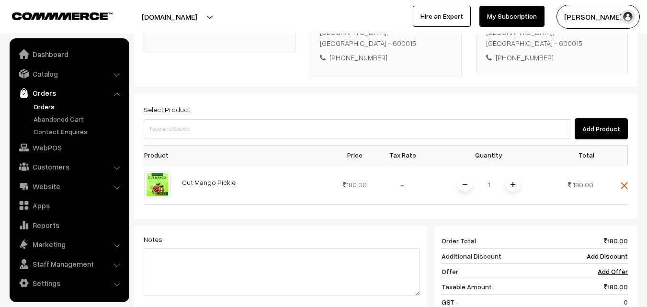
scroll to position [191, 0]
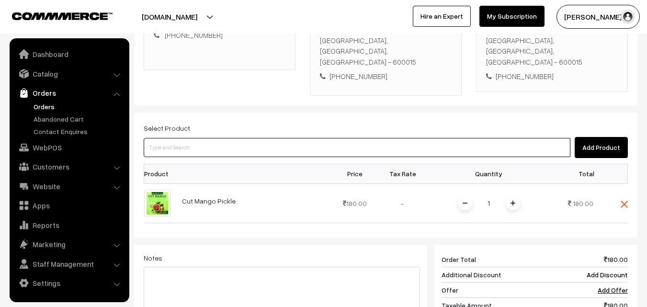
click at [478, 140] on input at bounding box center [357, 147] width 427 height 19
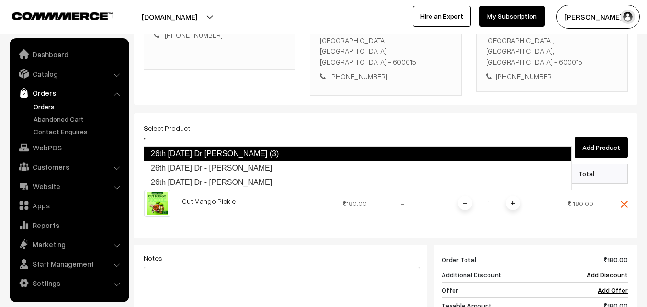
type input "26th [DATE] Dr - [PERSON_NAME]"
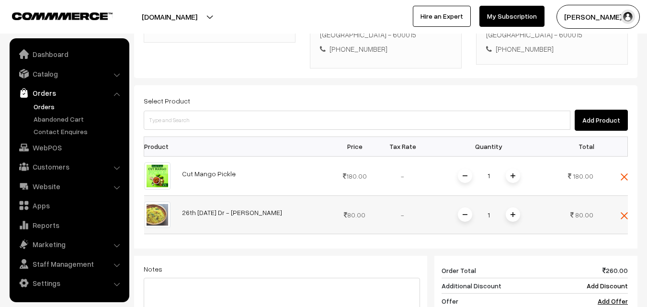
scroll to position [287, 0]
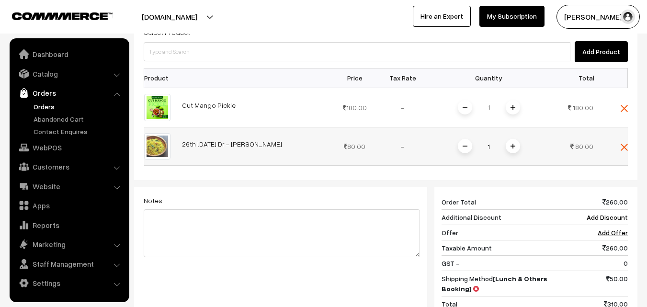
click at [509, 139] on span at bounding box center [513, 146] width 14 height 14
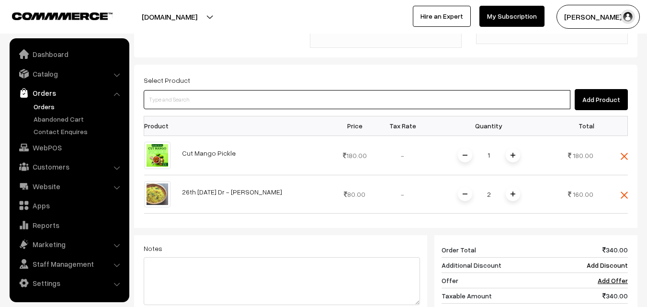
click at [315, 90] on input at bounding box center [357, 99] width 427 height 19
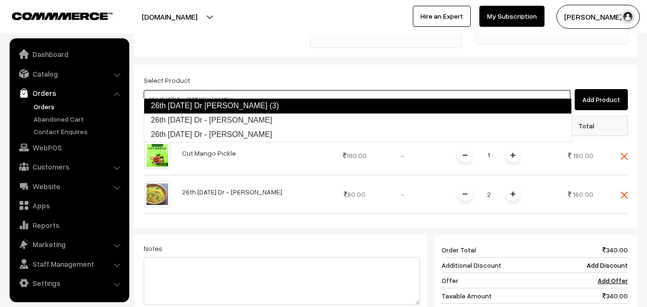
type input "26th Friday Dr - Coconut Sevai"
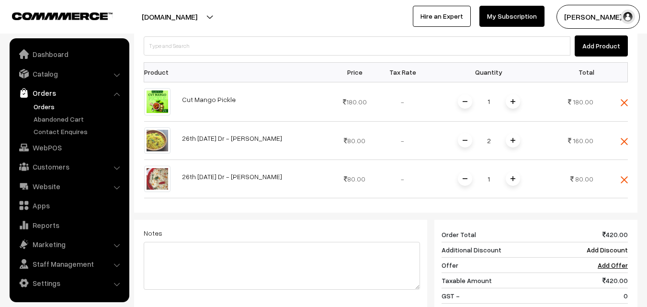
scroll to position [335, 0]
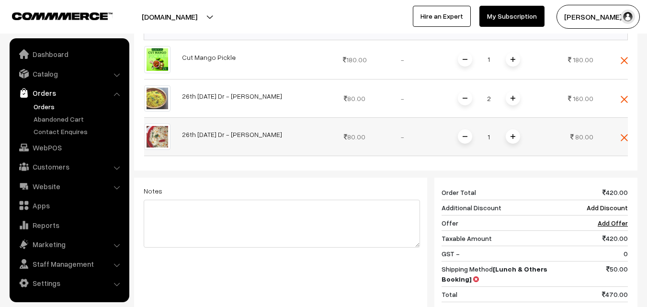
click at [515, 129] on span at bounding box center [513, 136] width 14 height 14
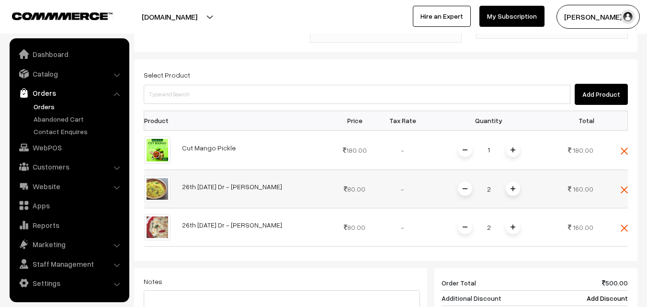
scroll to position [239, 0]
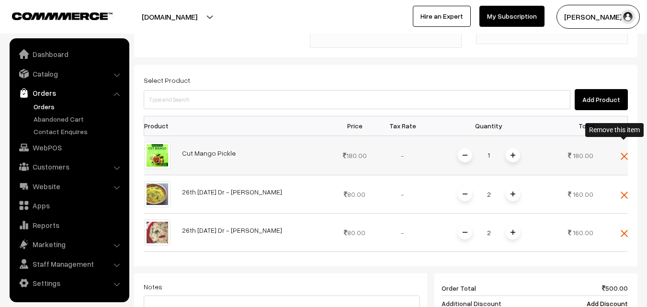
click at [622, 153] on img at bounding box center [623, 156] width 7 height 7
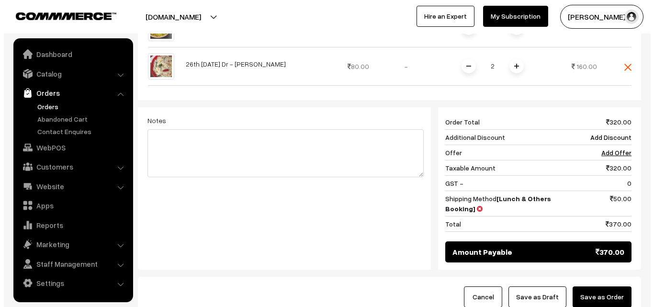
scroll to position [383, 0]
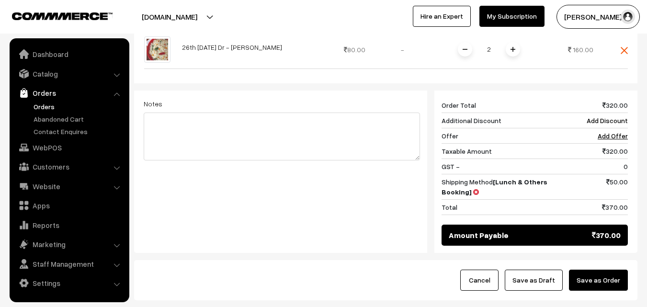
click at [612, 270] on button "Save as Order" at bounding box center [598, 280] width 59 height 21
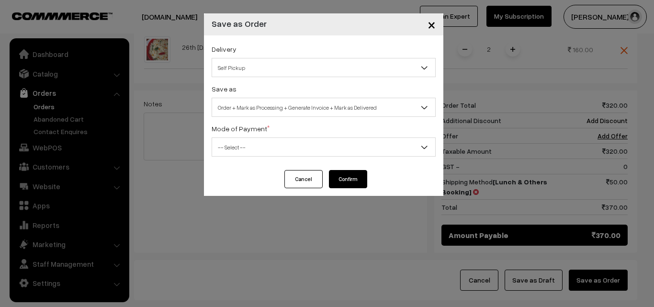
drag, startPoint x: 329, startPoint y: 65, endPoint x: 330, endPoint y: 73, distance: 7.7
click at [330, 65] on span "Self Pickup" at bounding box center [323, 67] width 223 height 17
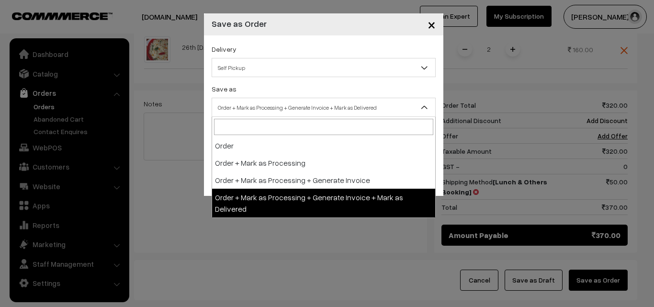
click at [317, 107] on span "Order + Mark as Processing + Generate Invoice + Mark as Delivered" at bounding box center [323, 107] width 223 height 17
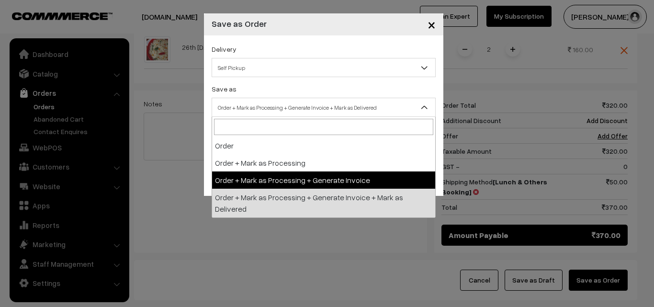
select select "3"
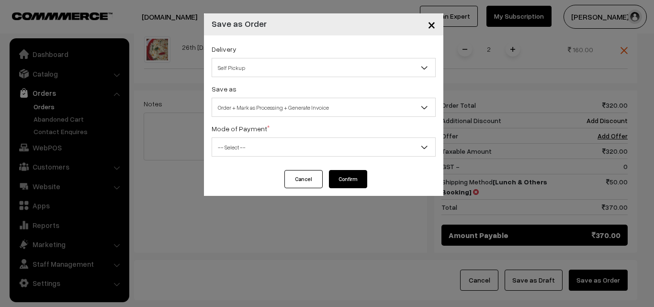
drag, startPoint x: 303, startPoint y: 146, endPoint x: 303, endPoint y: 156, distance: 9.6
click at [303, 149] on span "-- Select --" at bounding box center [323, 147] width 223 height 17
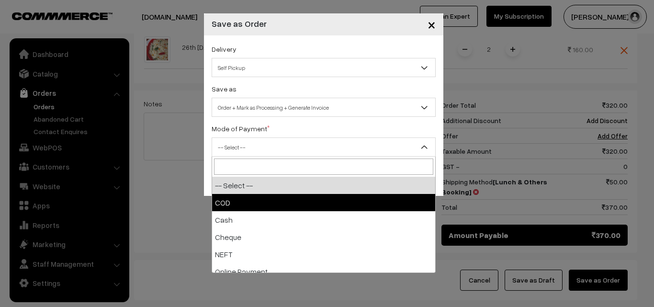
select select "1"
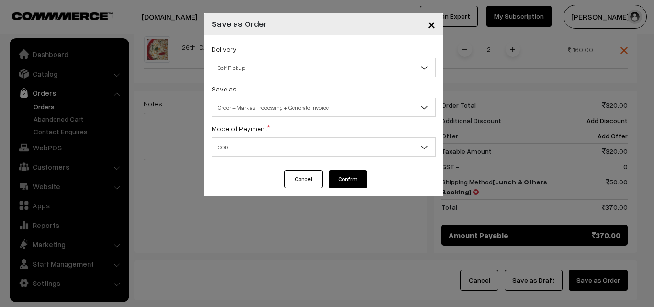
click at [342, 178] on button "Confirm" at bounding box center [348, 179] width 38 height 18
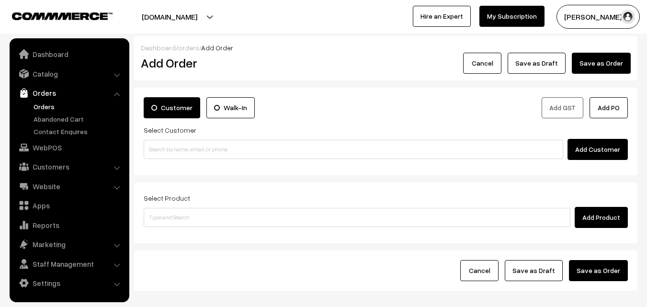
click at [48, 104] on link "Orders" at bounding box center [78, 106] width 95 height 10
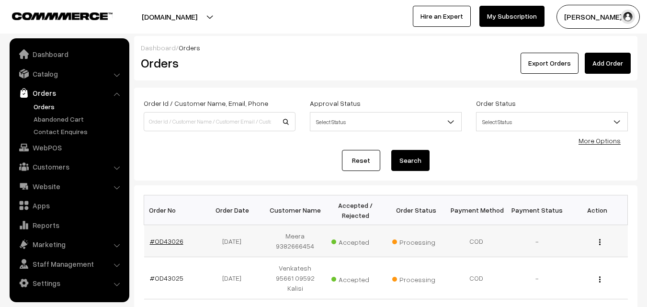
click at [158, 243] on link "#OD43026" at bounding box center [167, 241] width 34 height 8
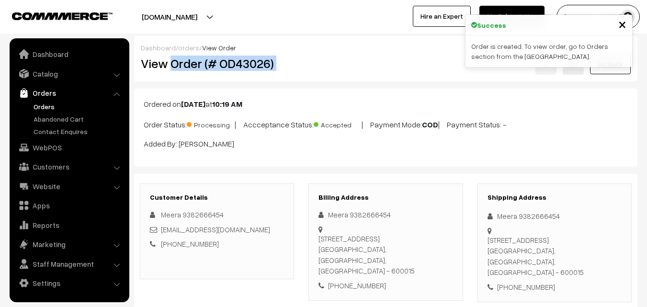
drag, startPoint x: 0, startPoint y: 0, endPoint x: 403, endPoint y: 72, distance: 409.1
click at [403, 72] on div "View Order (# OD43026) Go Back" at bounding box center [386, 64] width 504 height 22
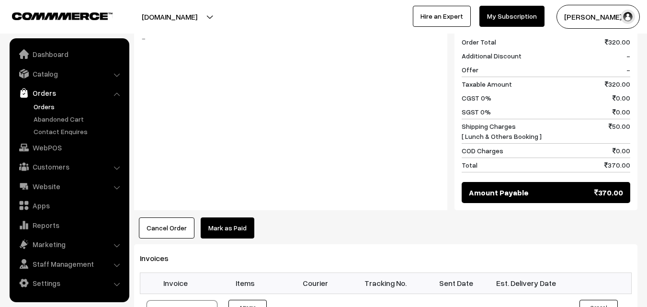
scroll to position [527, 0]
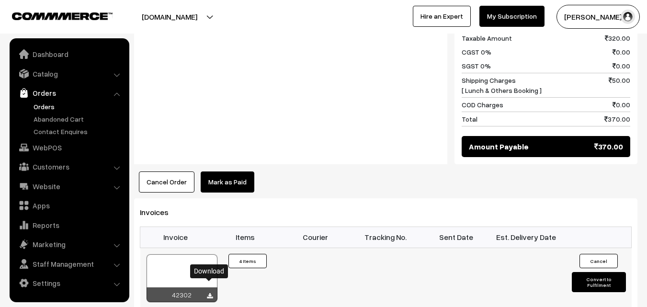
click at [210, 293] on icon at bounding box center [210, 296] width 6 height 6
click at [45, 105] on link "Orders" at bounding box center [78, 106] width 95 height 10
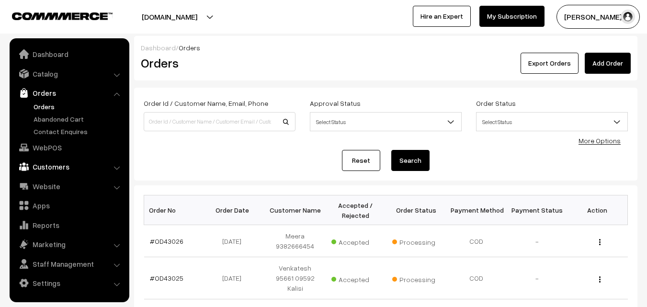
click at [59, 167] on link "Customers" at bounding box center [69, 166] width 114 height 17
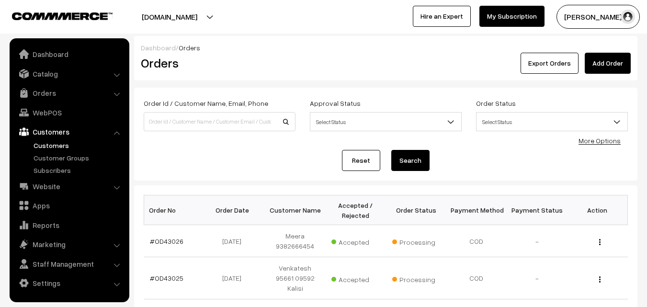
click at [53, 145] on link "Customers" at bounding box center [78, 145] width 95 height 10
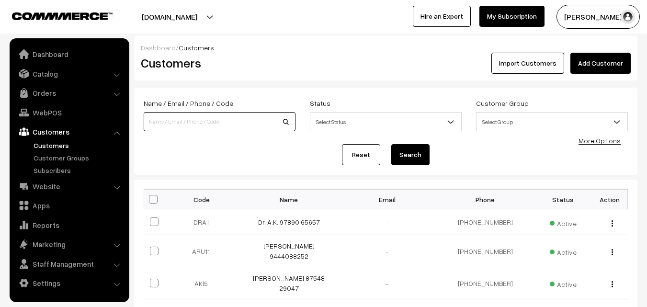
click at [193, 125] on input at bounding box center [220, 121] width 152 height 19
paste input "9894404706"
type input "9894404706"
click at [400, 150] on button "Search" at bounding box center [410, 154] width 38 height 21
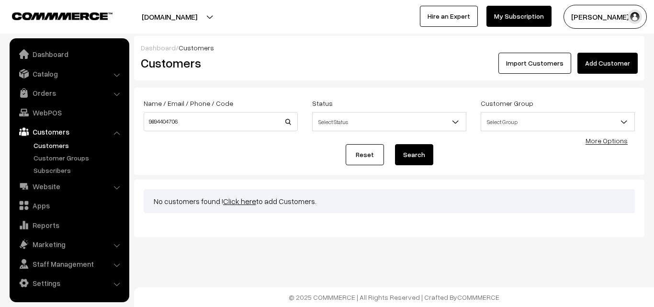
click at [234, 202] on link "Click here" at bounding box center [239, 201] width 33 height 10
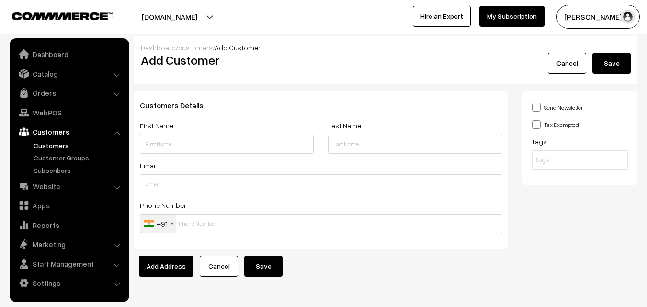
click at [192, 143] on input "text" at bounding box center [227, 144] width 174 height 19
click at [144, 145] on input "9894404706" at bounding box center [227, 144] width 174 height 19
paste input "N. Parthasarathy"
drag, startPoint x: 185, startPoint y: 145, endPoint x: 218, endPoint y: 143, distance: 33.5
click at [218, 143] on input "[PERSON_NAME] 9894404706" at bounding box center [227, 144] width 174 height 19
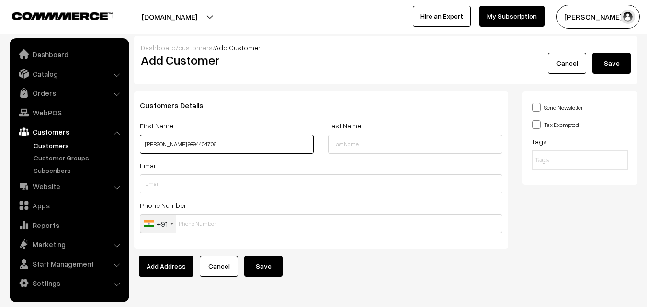
click at [222, 143] on input "[PERSON_NAME] 9894404706" at bounding box center [227, 144] width 174 height 19
drag, startPoint x: 186, startPoint y: 144, endPoint x: 221, endPoint y: 144, distance: 35.4
click at [221, 144] on input "[PERSON_NAME] 9894404706" at bounding box center [227, 144] width 174 height 19
type input "[PERSON_NAME] 9894404706"
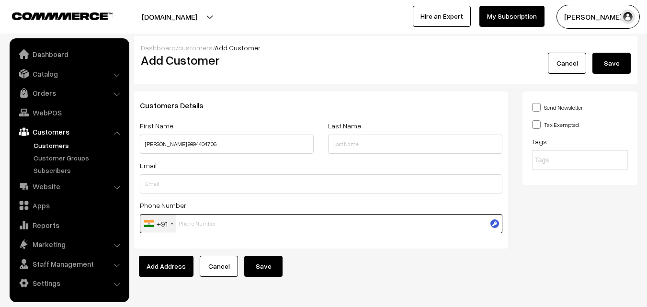
click at [212, 221] on input "text" at bounding box center [321, 223] width 362 height 19
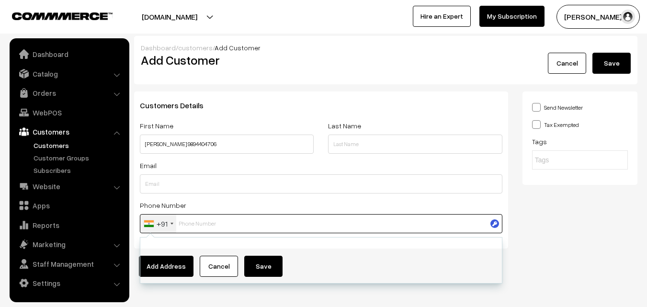
paste input "9894404706"
click at [290, 226] on input "9894404706" at bounding box center [321, 223] width 362 height 19
type input "9894404706"
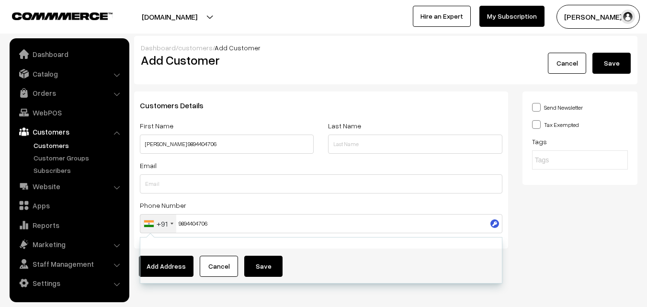
click at [546, 252] on div "Send Newsletter Tax Exempted Tags" at bounding box center [579, 173] width 129 height 164
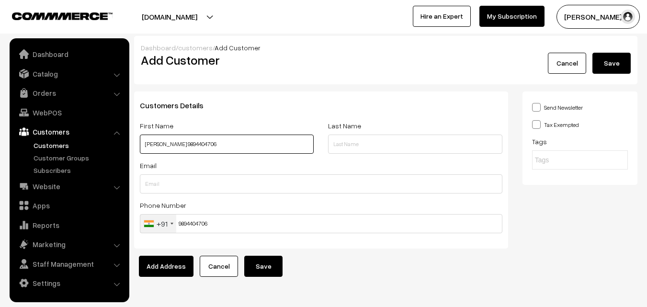
drag, startPoint x: 144, startPoint y: 143, endPoint x: 273, endPoint y: 159, distance: 129.7
click at [273, 159] on div "First Name N. Parthasarathy 9894404706" at bounding box center [227, 140] width 188 height 40
click at [277, 259] on button "Save" at bounding box center [263, 266] width 38 height 21
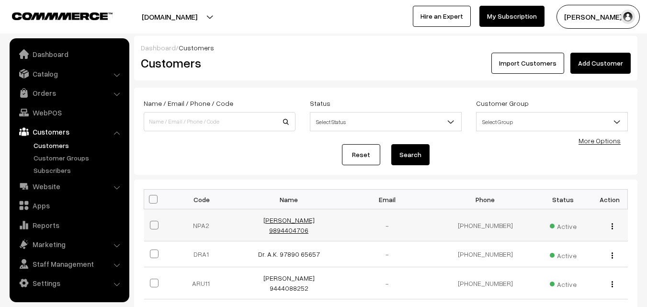
click at [263, 224] on link "[PERSON_NAME] 9894404706" at bounding box center [288, 225] width 51 height 18
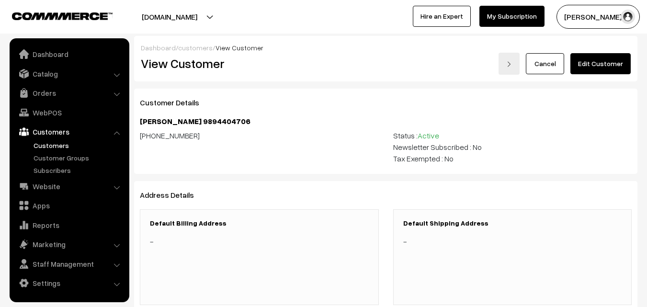
click at [600, 66] on link "Edit Customer" at bounding box center [600, 63] width 60 height 21
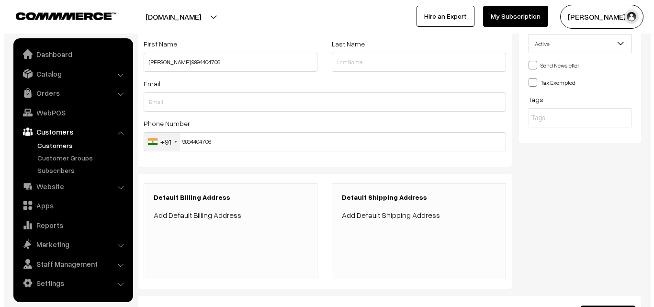
scroll to position [96, 0]
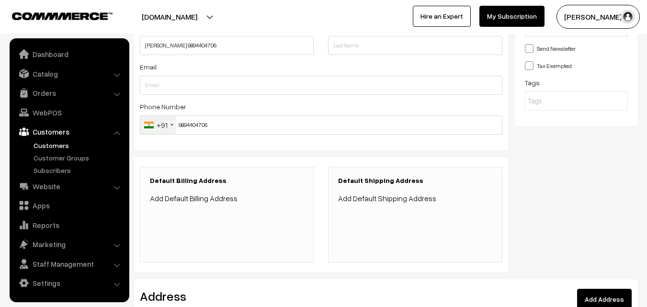
click at [226, 199] on link "Add Default Billing Address" at bounding box center [194, 198] width 88 height 10
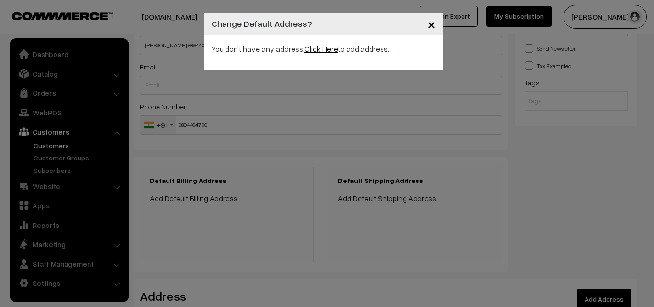
click at [331, 50] on link "Click Here" at bounding box center [321, 49] width 34 height 10
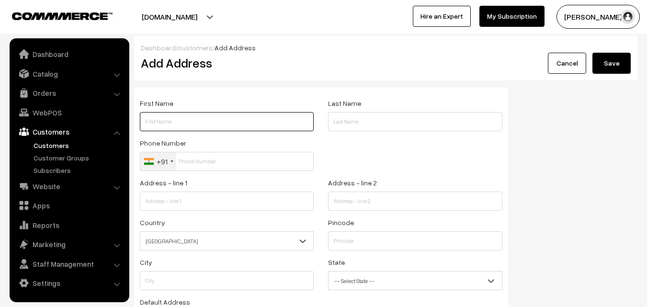
click at [171, 114] on input "text" at bounding box center [227, 121] width 174 height 19
paste input "[PERSON_NAME] 9894404706"
drag, startPoint x: 185, startPoint y: 121, endPoint x: 221, endPoint y: 121, distance: 35.4
click at [221, 121] on input "[PERSON_NAME] 9894404706" at bounding box center [227, 121] width 174 height 19
type input "[PERSON_NAME] 9894404706"
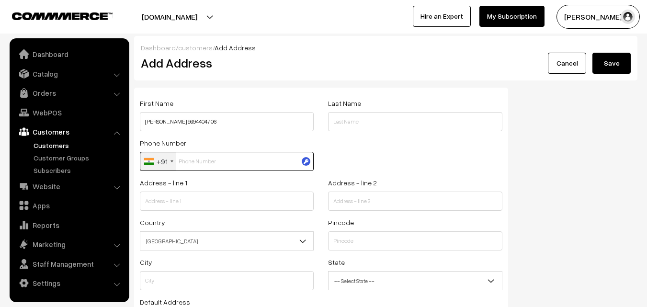
click at [219, 166] on input "text" at bounding box center [227, 161] width 174 height 19
paste input "9894404706"
type input "9894404706"
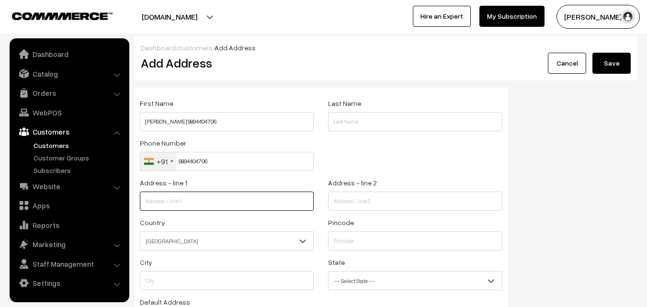
click at [226, 197] on input "text" at bounding box center [227, 200] width 174 height 19
paste input "New no.27/2, Aishwarya Flats"
type input "New no.27/2, Aishwarya Flats"
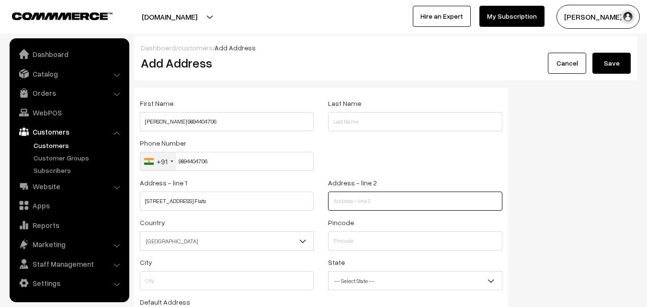
click at [345, 202] on input "text" at bounding box center [415, 200] width 174 height 19
paste input "Murthy street West Mambalam"
type input "Murthy street West Mambalam"
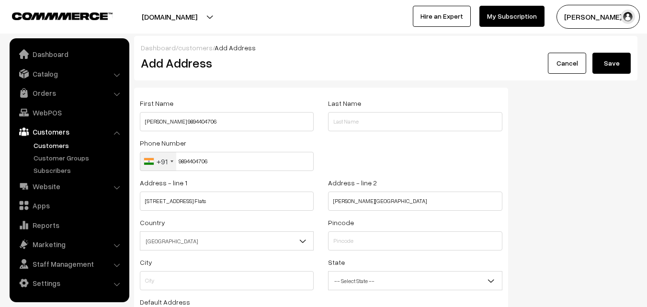
click at [236, 242] on span "India" at bounding box center [226, 241] width 173 height 17
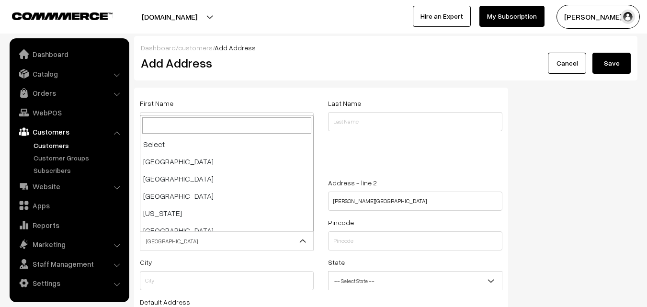
scroll to position [1672, 0]
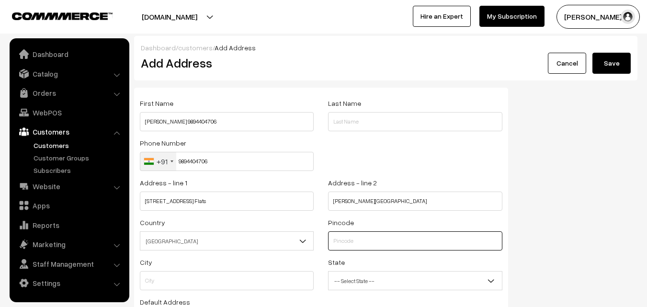
click at [343, 242] on input "text" at bounding box center [415, 240] width 174 height 19
click at [369, 245] on input "text" at bounding box center [415, 240] width 174 height 19
paste input "600033"
type input "600033"
type input "Chennai"
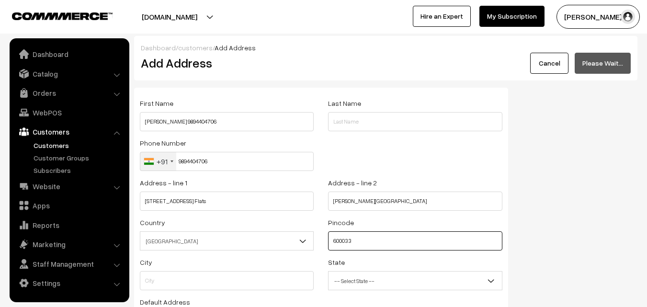
select select "[GEOGRAPHIC_DATA]"
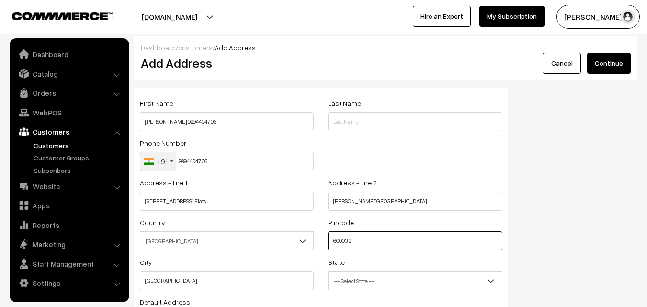
type input "600033"
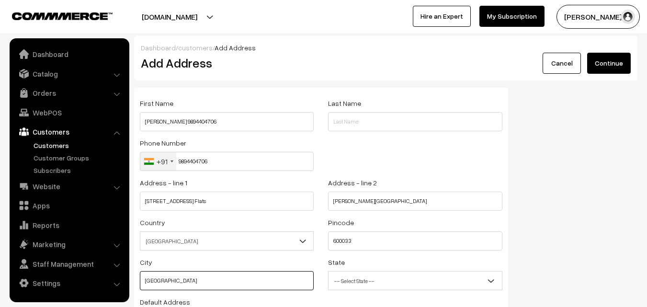
click at [245, 281] on input "Chennai" at bounding box center [227, 280] width 174 height 19
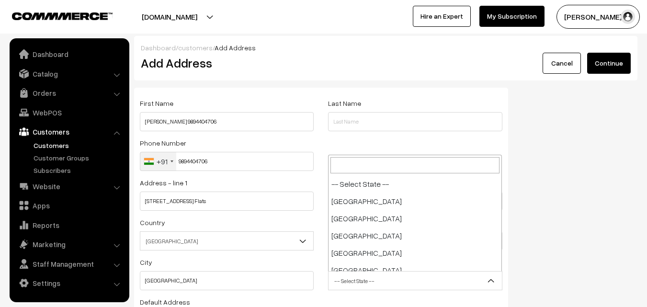
click at [342, 279] on span "-- Select State --" at bounding box center [414, 280] width 173 height 17
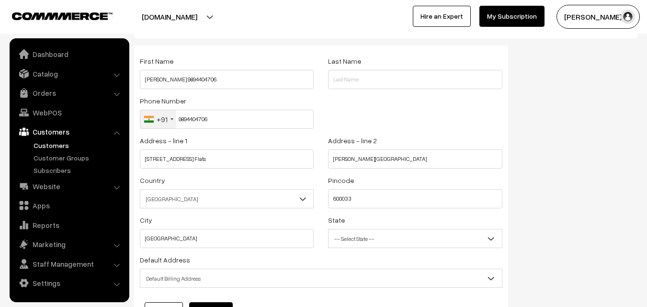
scroll to position [130, 0]
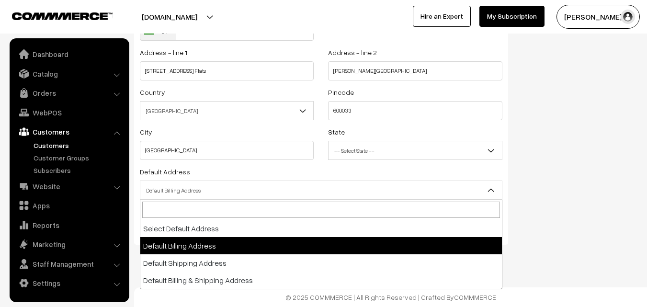
click at [229, 190] on span "Default Billing Address" at bounding box center [320, 190] width 361 height 17
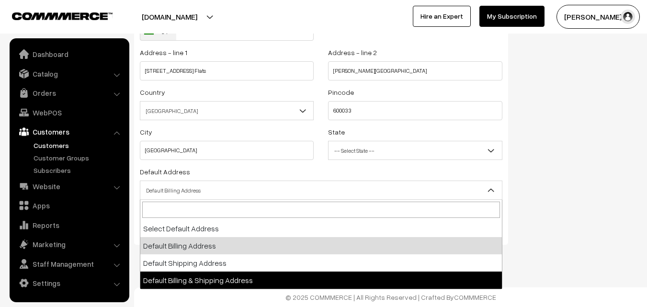
select select "3"
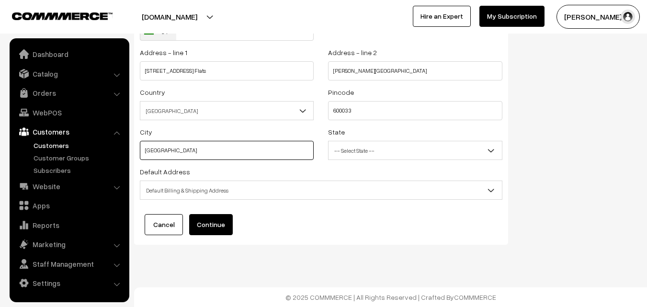
drag, startPoint x: 248, startPoint y: 150, endPoint x: 250, endPoint y: 168, distance: 17.9
click at [247, 164] on div "City Chennai" at bounding box center [227, 146] width 188 height 40
click at [209, 192] on span "Default Billing & Shipping Address" at bounding box center [320, 190] width 361 height 17
click at [209, 225] on button "Continue" at bounding box center [211, 224] width 44 height 21
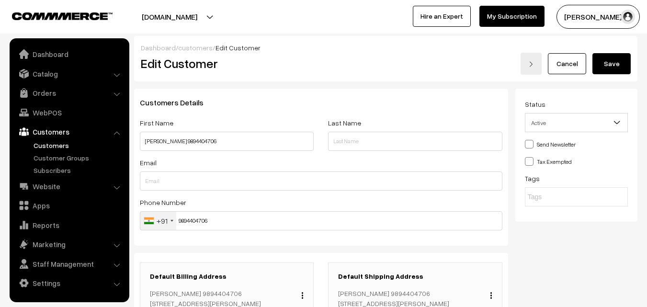
click at [609, 65] on button "Save" at bounding box center [611, 63] width 38 height 21
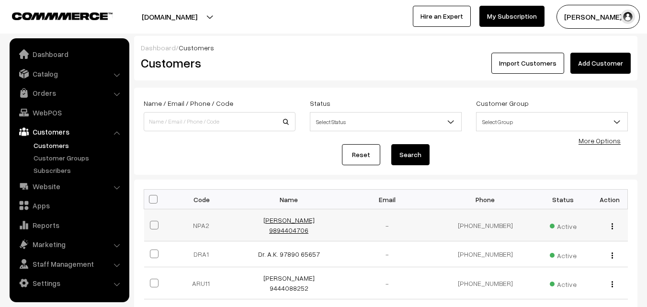
click at [277, 222] on link "[PERSON_NAME] 9894404706" at bounding box center [288, 225] width 51 height 18
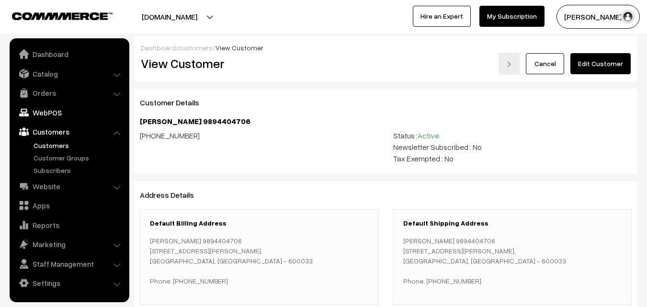
click at [50, 112] on link "WebPOS" at bounding box center [69, 112] width 114 height 17
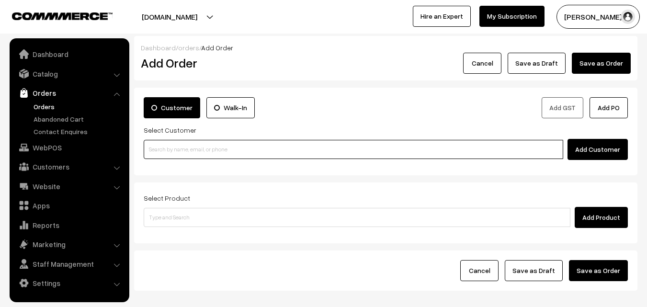
click at [221, 149] on input at bounding box center [353, 149] width 419 height 19
paste input "9894404706"
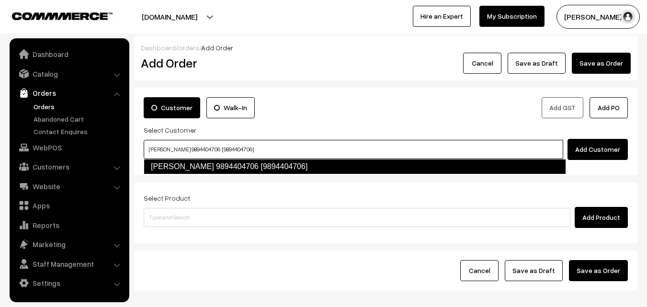
type input "[PERSON_NAME] 9894404706 [9894404706]"
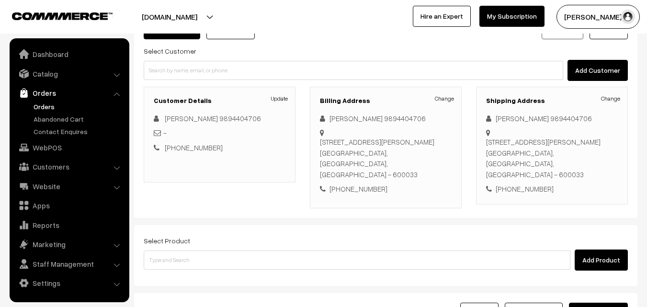
scroll to position [96, 0]
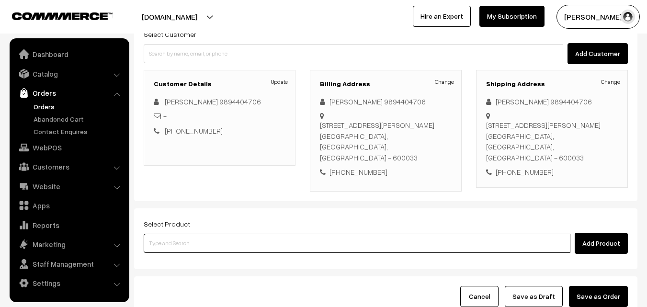
click at [317, 237] on input at bounding box center [357, 243] width 427 height 19
click at [181, 234] on input at bounding box center [357, 243] width 427 height 19
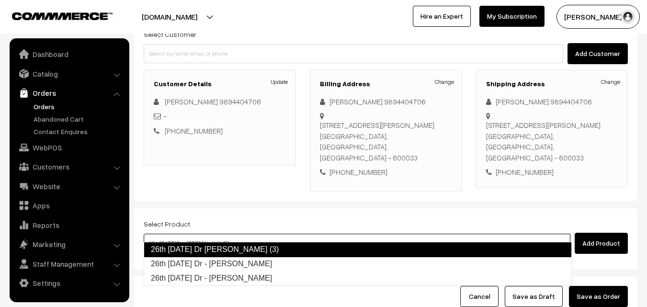
type input "26th [DATE] Dr - [PERSON_NAME]"
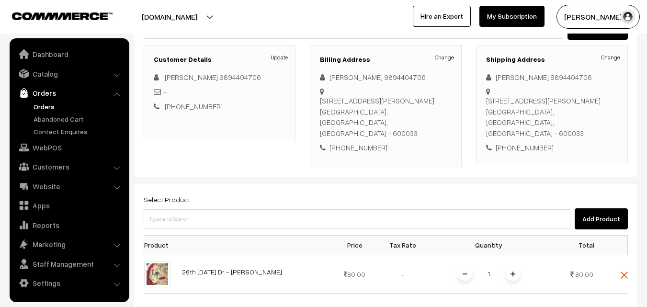
scroll to position [144, 0]
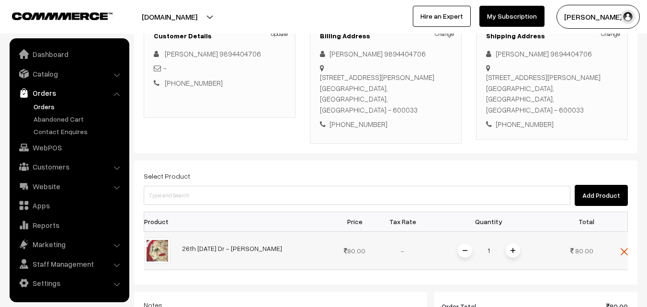
click at [512, 248] on img at bounding box center [512, 250] width 5 height 5
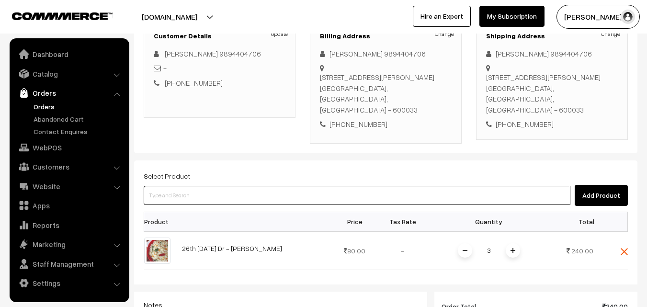
click at [267, 186] on input at bounding box center [357, 195] width 427 height 19
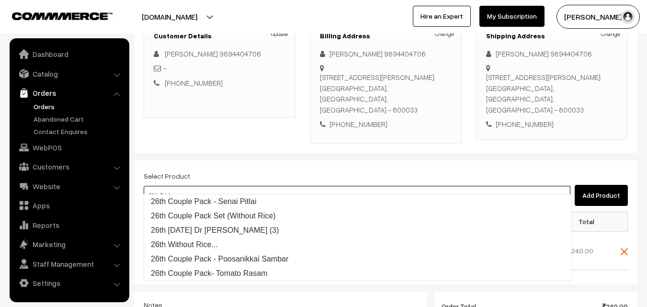
type input "26th [DATE]"
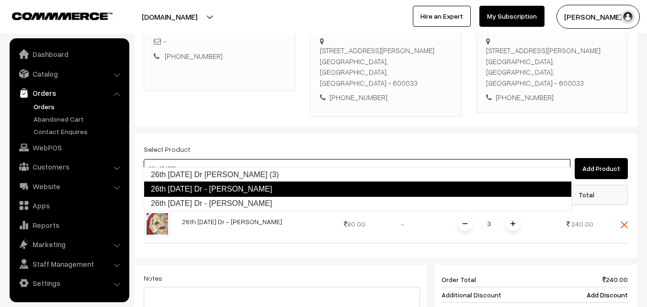
scroll to position [191, 0]
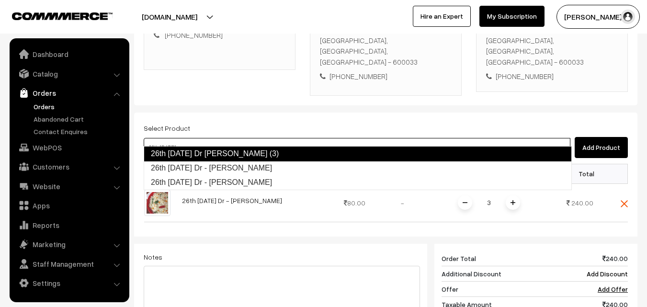
click at [302, 157] on link "26th [DATE] Dr [PERSON_NAME] (3)" at bounding box center [358, 153] width 428 height 15
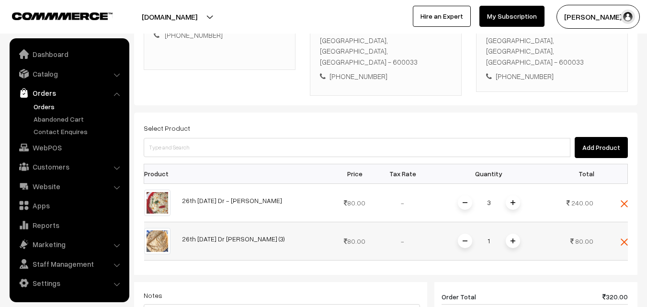
click at [512, 238] on img at bounding box center [512, 240] width 5 height 5
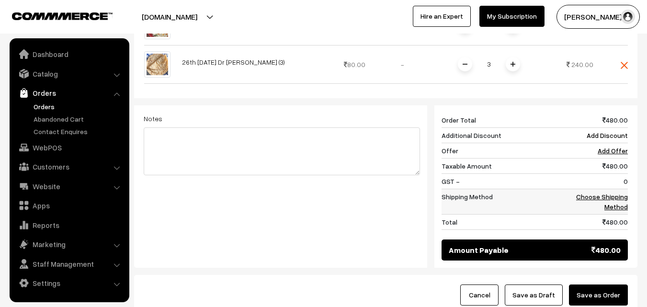
scroll to position [383, 0]
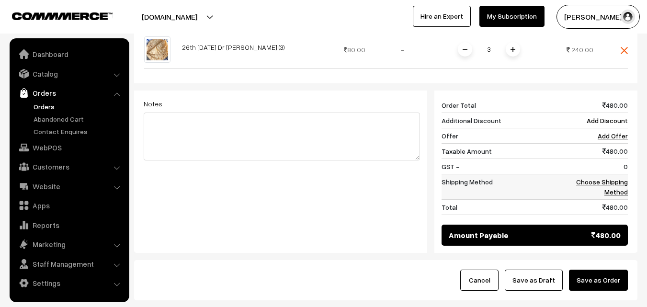
click at [601, 178] on link "Choose Shipping Method" at bounding box center [602, 187] width 52 height 18
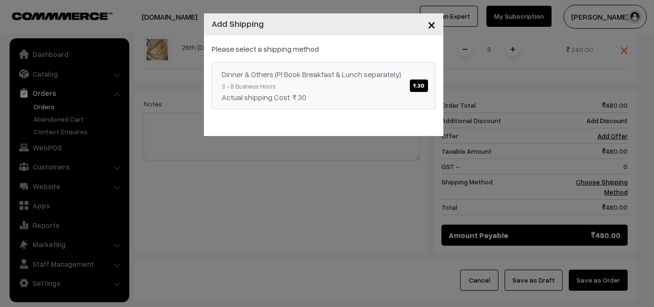
click at [422, 89] on span "₹.30" at bounding box center [419, 85] width 18 height 12
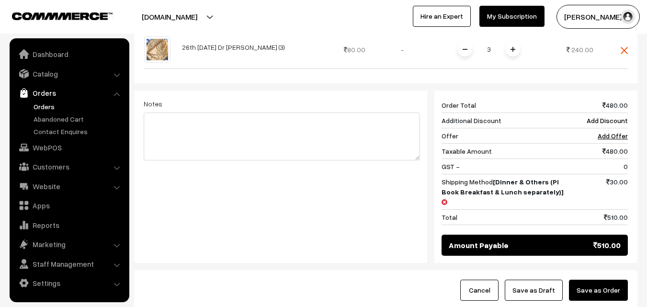
click at [607, 280] on button "Save as Order" at bounding box center [598, 290] width 59 height 21
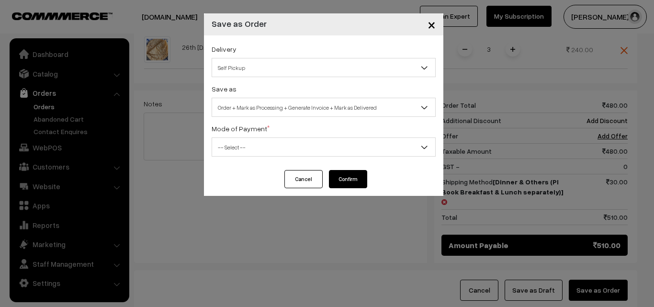
click at [344, 68] on span "Self Pickup" at bounding box center [323, 67] width 223 height 17
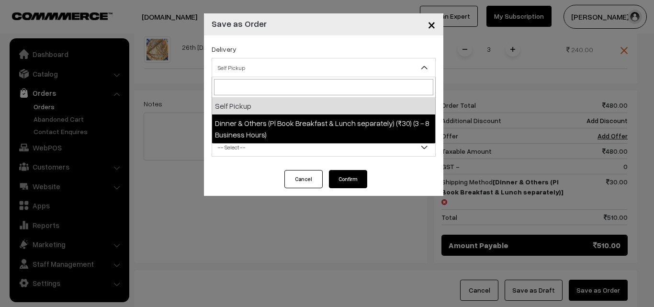
select select "DOP1"
select select "3"
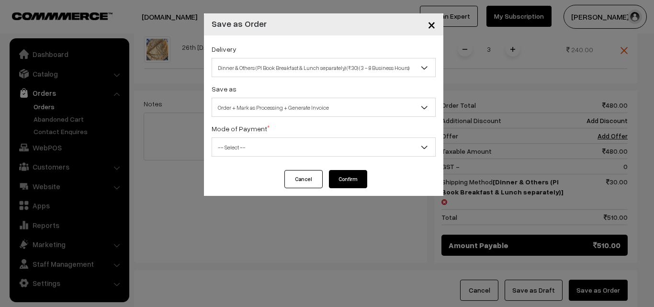
click at [349, 148] on span "-- Select --" at bounding box center [323, 147] width 223 height 17
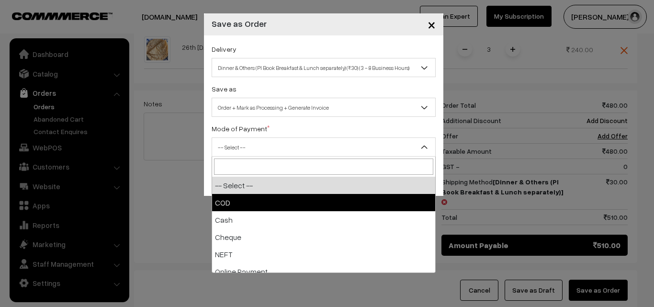
select select "1"
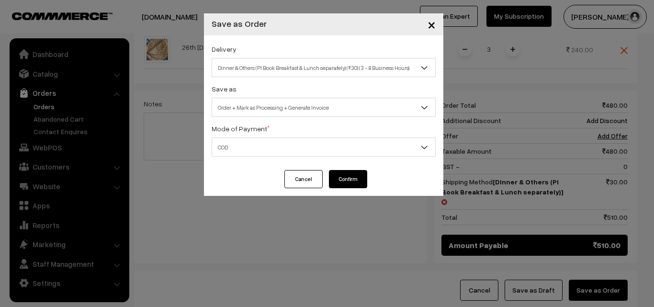
click at [349, 179] on button "Confirm" at bounding box center [348, 179] width 38 height 18
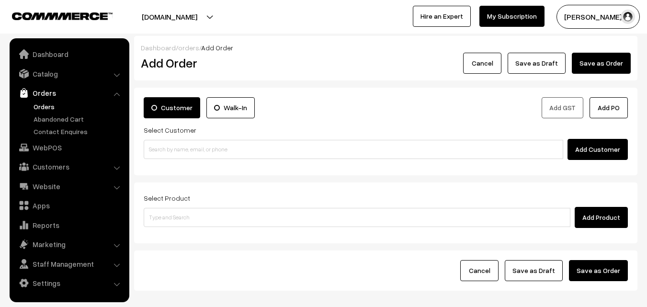
click at [39, 107] on link "Orders" at bounding box center [78, 106] width 95 height 10
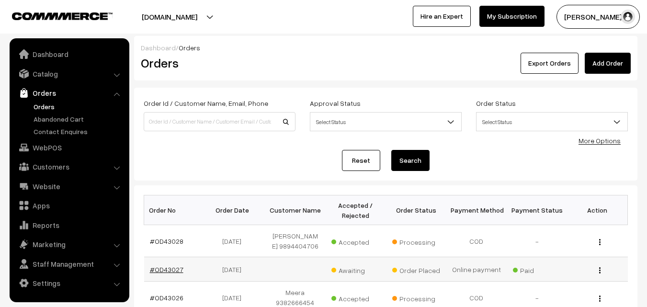
click at [167, 269] on link "#OD43027" at bounding box center [167, 269] width 34 height 8
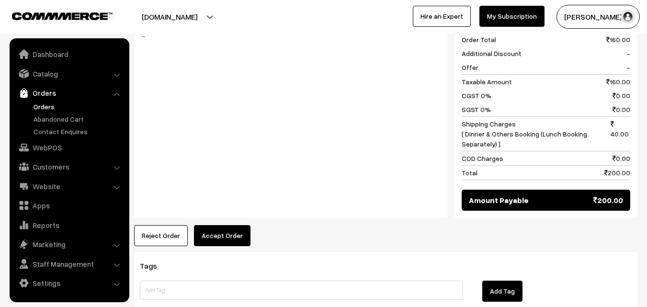
scroll to position [431, 0]
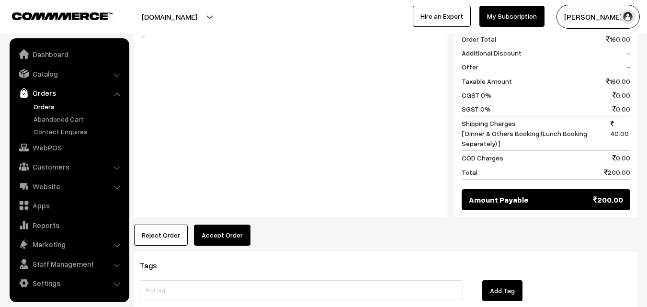
click at [234, 225] on button "Accept Order" at bounding box center [222, 235] width 56 height 21
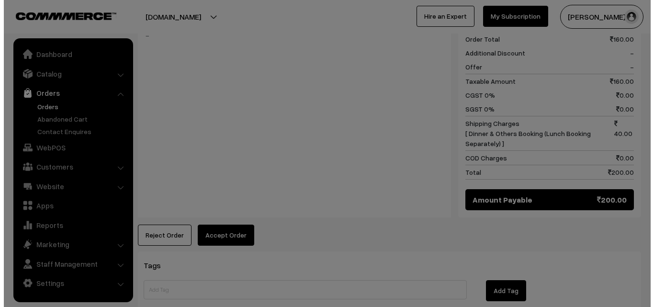
scroll to position [431, 0]
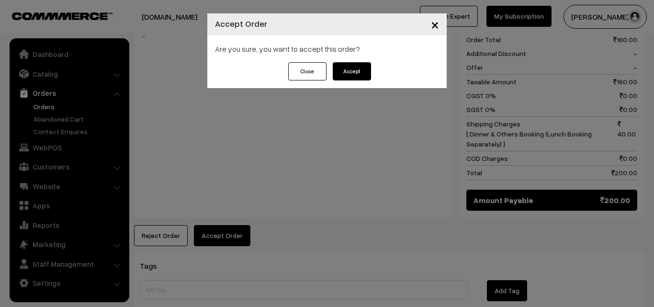
click at [352, 77] on button "Accept" at bounding box center [352, 71] width 38 height 18
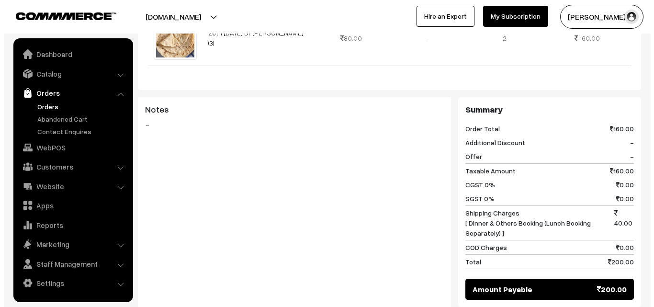
scroll to position [383, 0]
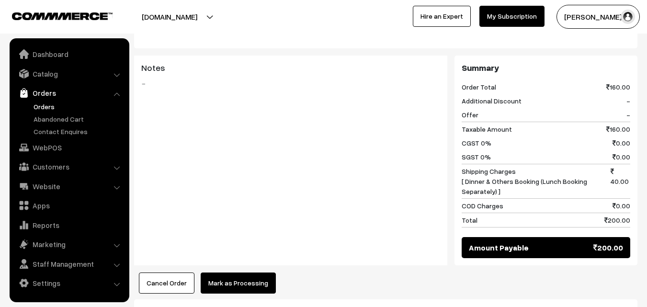
click at [235, 272] on button "Mark as Processing" at bounding box center [238, 282] width 75 height 21
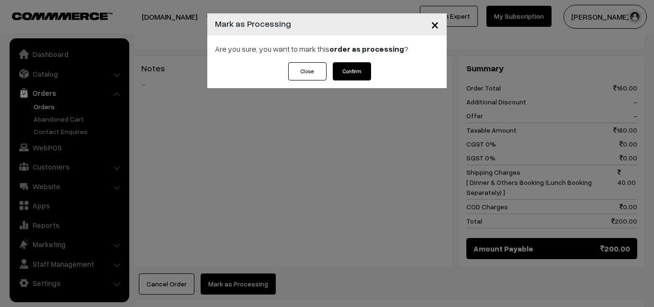
click at [353, 68] on button "Confirm" at bounding box center [352, 71] width 38 height 18
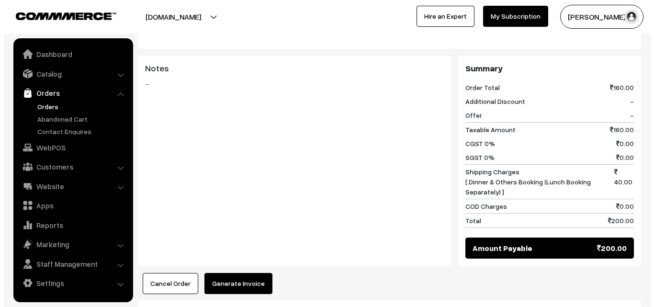
scroll to position [383, 0]
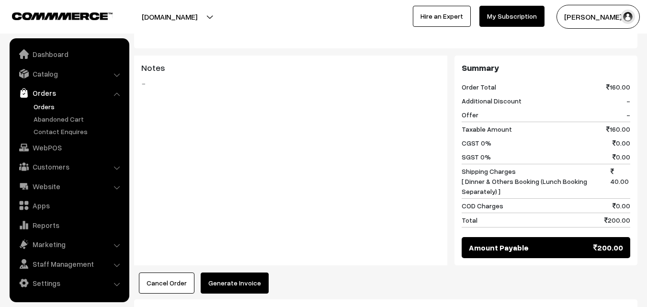
click at [244, 272] on button "Generate Invoice" at bounding box center [235, 282] width 68 height 21
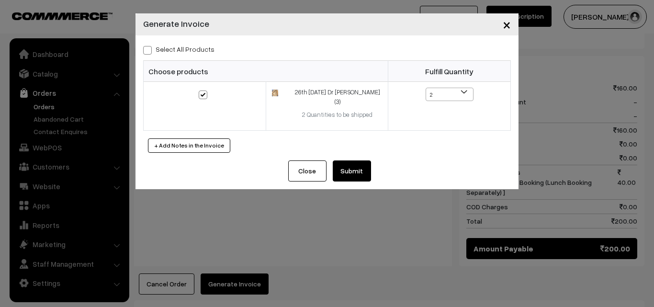
click at [147, 48] on span at bounding box center [147, 50] width 9 height 9
click at [147, 48] on input "Select All Products" at bounding box center [146, 48] width 6 height 6
checkbox input "true"
click at [358, 163] on button "Submit" at bounding box center [352, 170] width 38 height 21
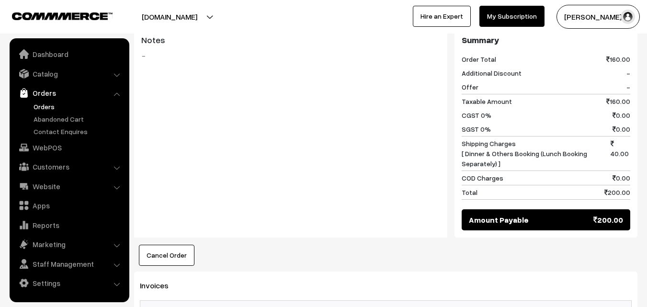
scroll to position [527, 0]
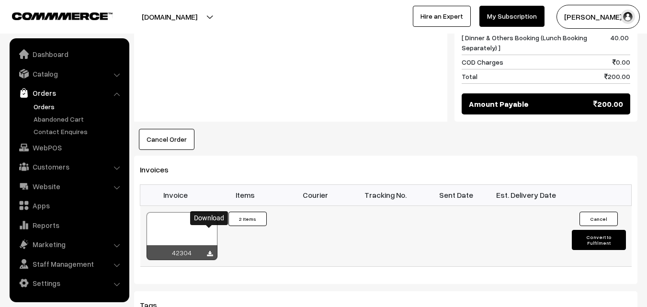
click at [210, 251] on icon at bounding box center [210, 254] width 6 height 6
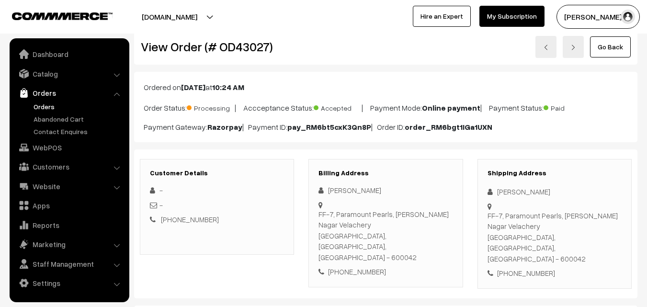
scroll to position [0, 0]
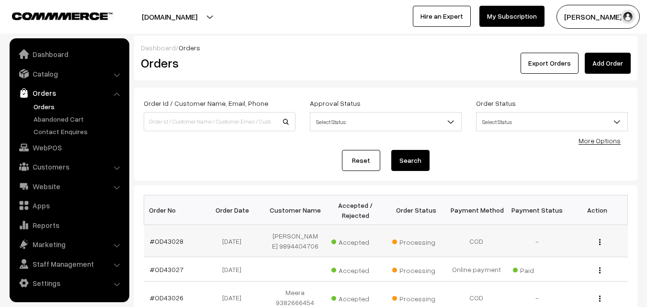
drag, startPoint x: 172, startPoint y: 239, endPoint x: 200, endPoint y: 239, distance: 27.3
click at [173, 239] on link "#OD43028" at bounding box center [167, 241] width 34 height 8
click at [171, 239] on link "#OD43028" at bounding box center [167, 241] width 34 height 8
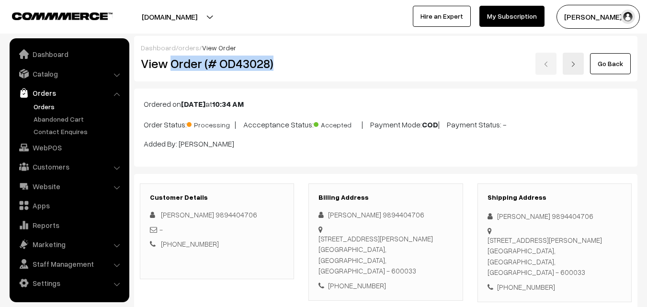
drag, startPoint x: 172, startPoint y: 63, endPoint x: 300, endPoint y: 71, distance: 128.1
click at [300, 71] on div "View Order (# OD43028)" at bounding box center [218, 64] width 168 height 22
copy h2 "Order (# OD43028)"
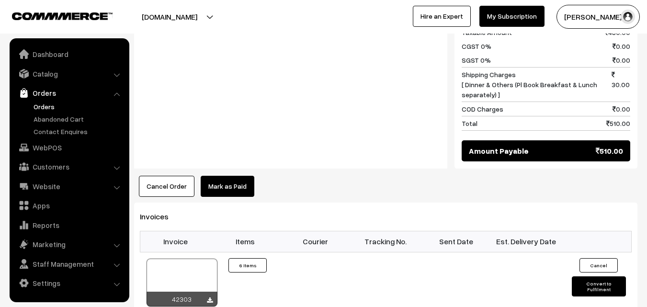
scroll to position [622, 0]
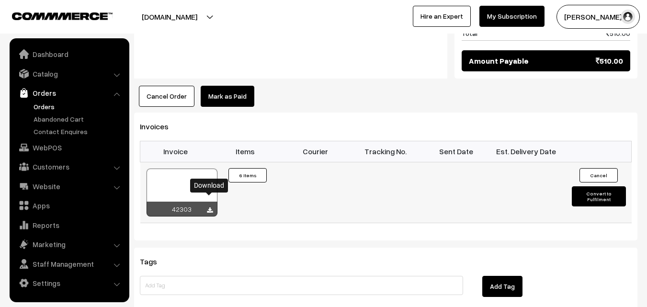
click at [210, 207] on icon at bounding box center [210, 210] width 6 height 6
click at [37, 151] on link "WebPOS" at bounding box center [69, 147] width 114 height 17
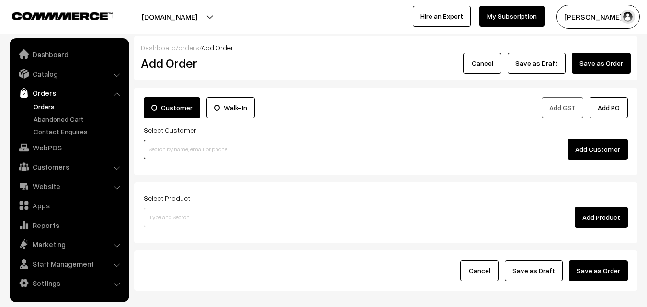
click at [209, 151] on input at bounding box center [353, 149] width 419 height 19
click at [270, 156] on input at bounding box center [353, 149] width 419 height 19
paste input "9840140417"
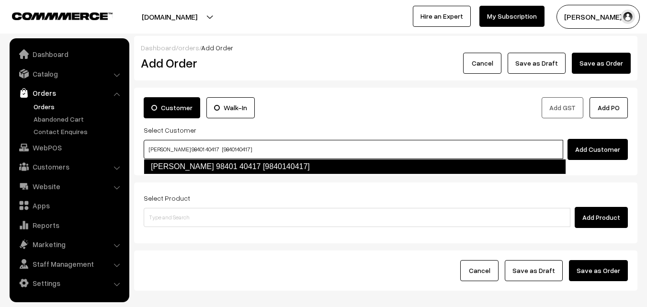
type input "Sugantha 98401 40417 [9840140417]"
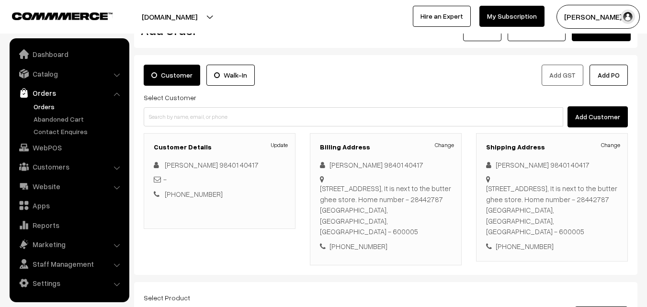
scroll to position [48, 0]
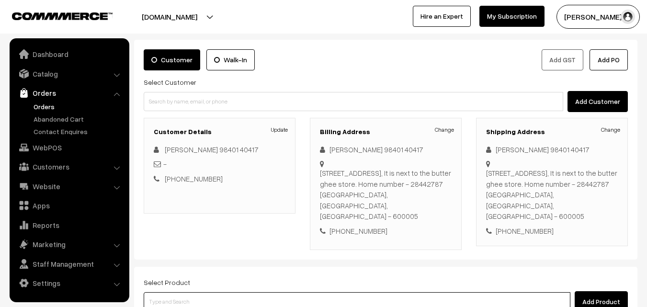
click at [271, 296] on input at bounding box center [357, 301] width 427 height 19
click at [303, 293] on input at bounding box center [357, 301] width 427 height 19
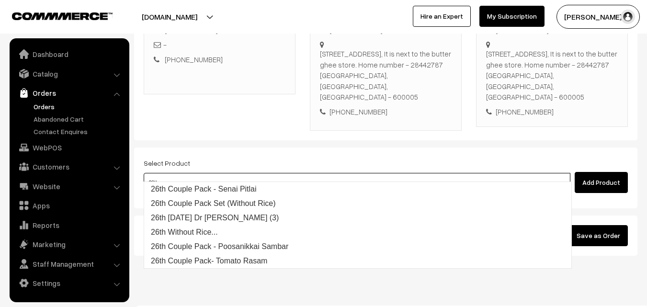
scroll to position [175, 0]
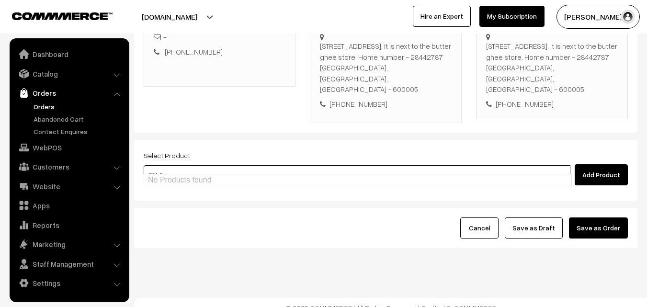
type input "26th Fr"
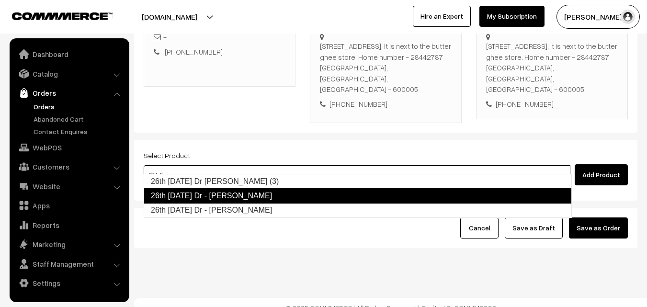
click at [303, 195] on link "26th [DATE] Dr - [PERSON_NAME]" at bounding box center [358, 195] width 428 height 15
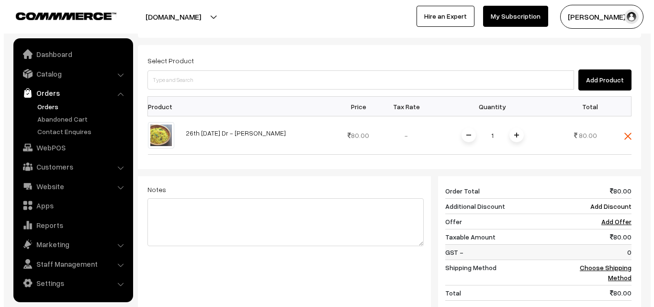
scroll to position [270, 0]
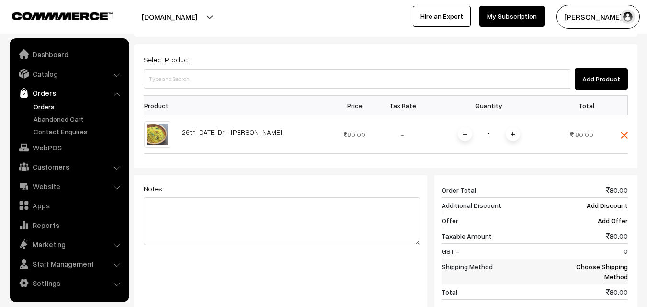
click at [592, 262] on link "Choose Shipping Method" at bounding box center [602, 271] width 52 height 18
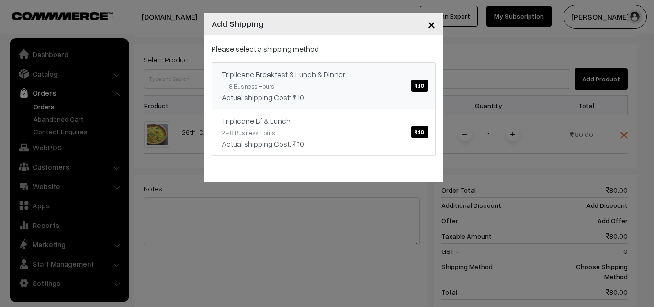
click at [424, 87] on span "₹.10" at bounding box center [419, 85] width 16 height 12
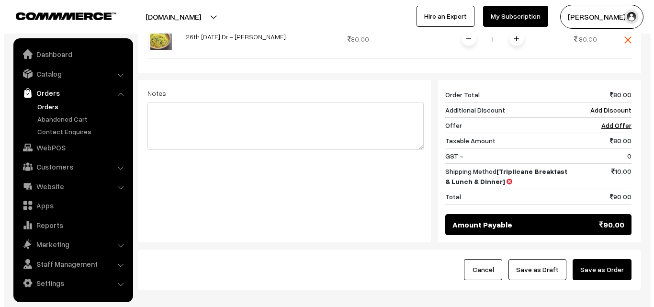
scroll to position [366, 0]
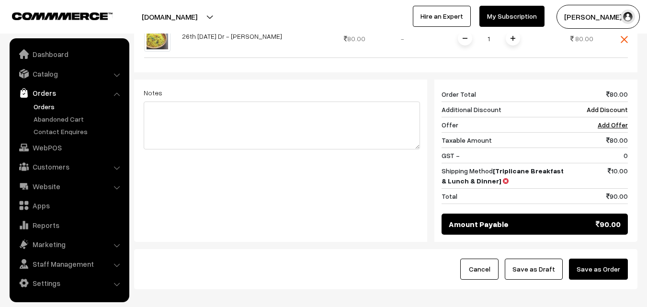
click at [587, 259] on button "Save as Order" at bounding box center [598, 269] width 59 height 21
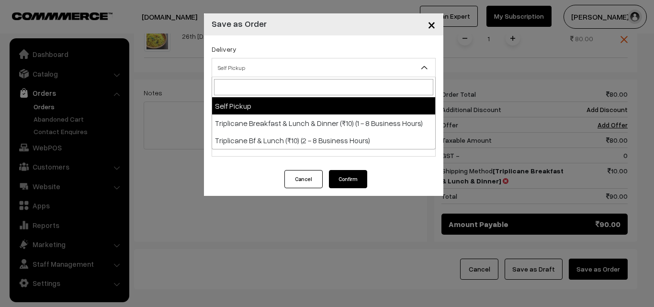
click at [379, 77] on span "Self Pickup" at bounding box center [324, 67] width 224 height 19
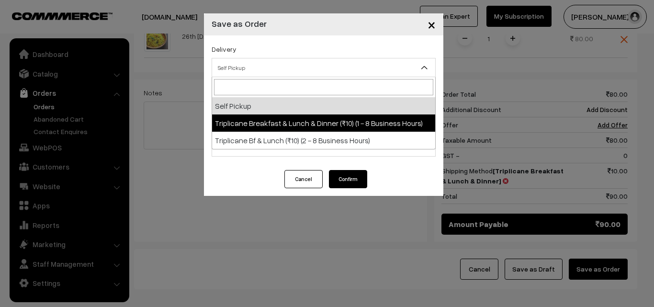
select select "TBL1"
select select "3"
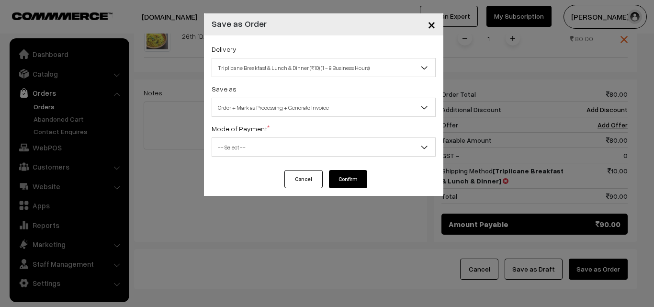
click at [364, 142] on span "-- Select --" at bounding box center [323, 147] width 223 height 17
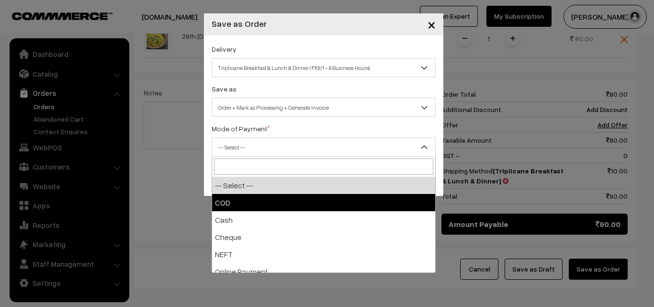
select select "1"
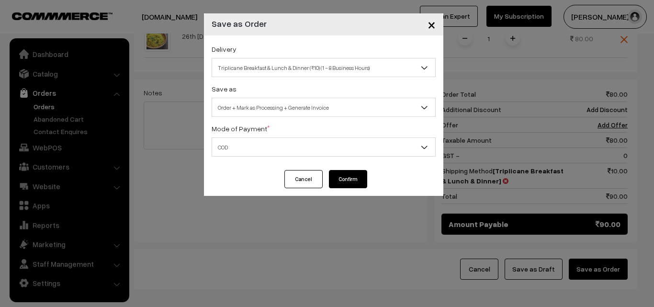
click at [353, 180] on button "Confirm" at bounding box center [348, 179] width 38 height 18
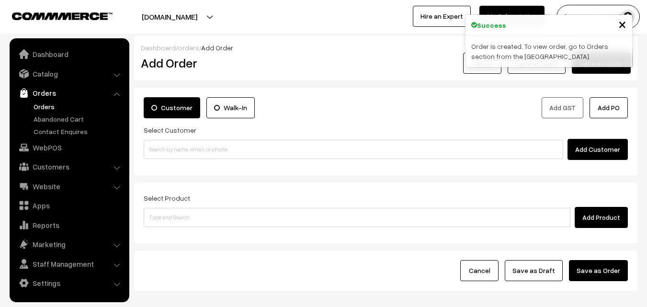
click at [47, 108] on link "Orders" at bounding box center [78, 106] width 95 height 10
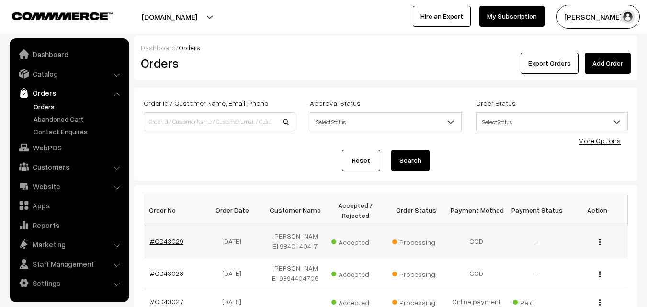
click at [167, 239] on link "#OD43029" at bounding box center [167, 241] width 34 height 8
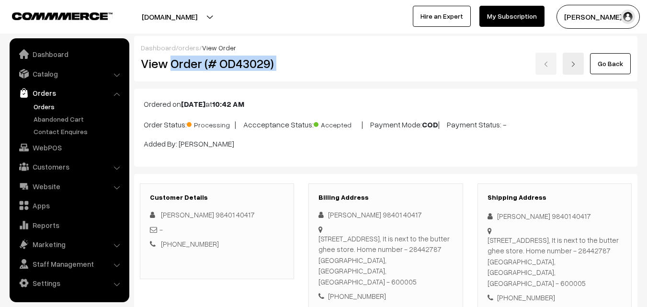
drag, startPoint x: 172, startPoint y: 60, endPoint x: 376, endPoint y: 60, distance: 204.4
click at [376, 60] on div "View Order (# OD43029) Go Back" at bounding box center [386, 64] width 504 height 22
copy div "Order (# OD43029)"
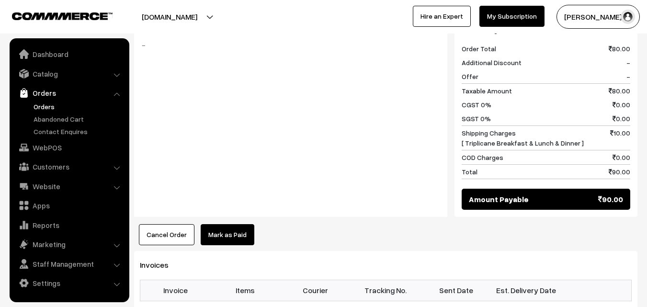
scroll to position [479, 0]
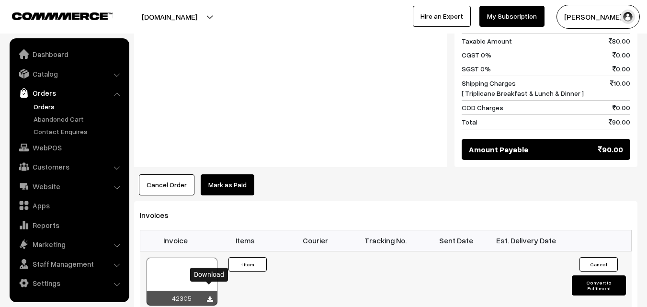
click at [208, 296] on icon at bounding box center [210, 299] width 6 height 6
click at [54, 146] on link "WebPOS" at bounding box center [69, 147] width 114 height 17
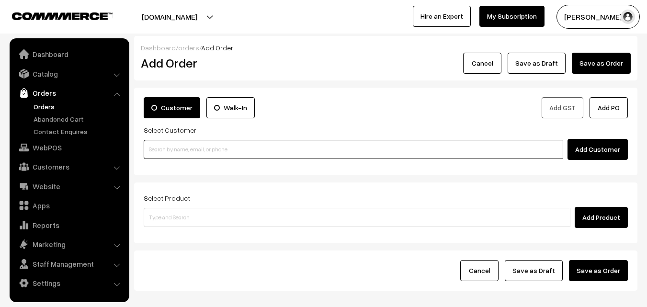
click at [310, 145] on input at bounding box center [353, 149] width 419 height 19
paste input "+91 98401 12169"
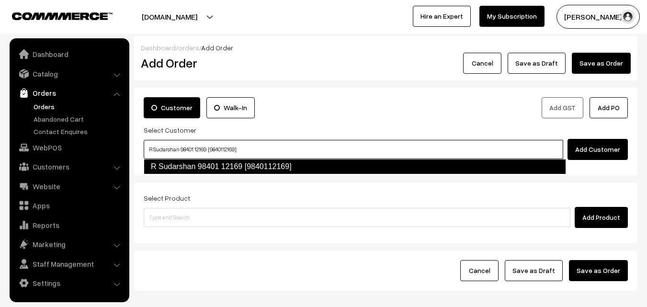
type input "R Sudarshan 98401 12169 [9840112169]"
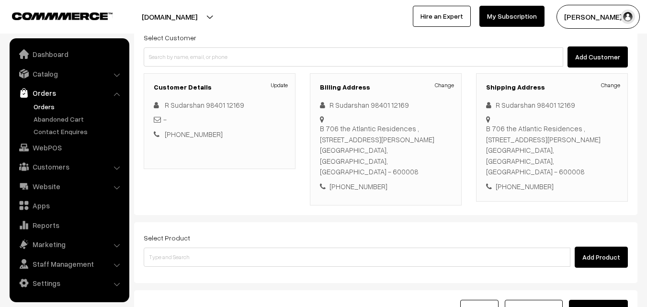
scroll to position [96, 0]
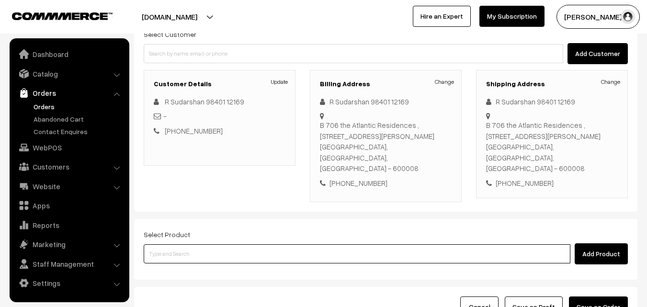
click at [283, 244] on input at bounding box center [357, 253] width 427 height 19
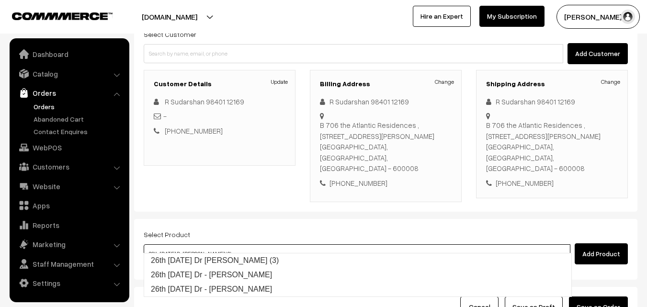
type input "26th Friday Dr - Lemon Sevai"
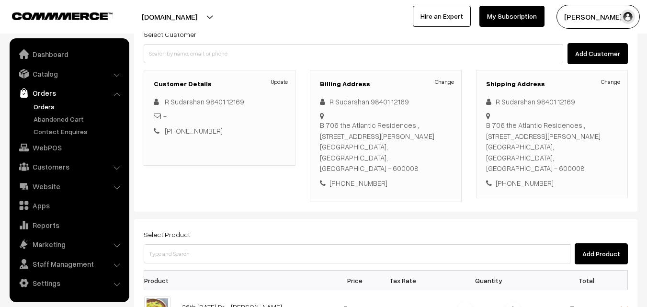
scroll to position [239, 0]
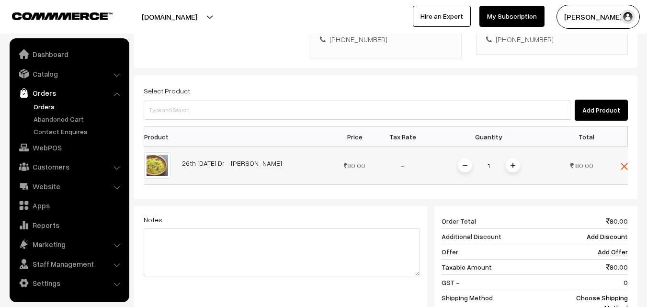
click at [513, 163] on img at bounding box center [512, 165] width 5 height 5
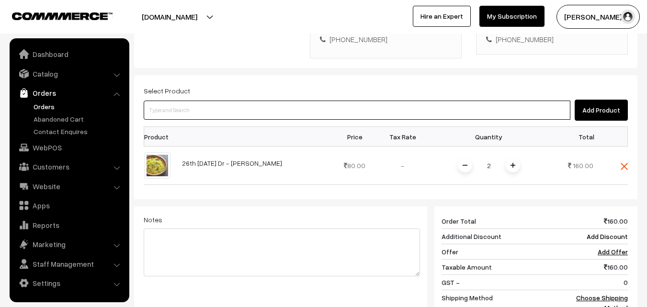
click at [440, 101] on input at bounding box center [357, 110] width 427 height 19
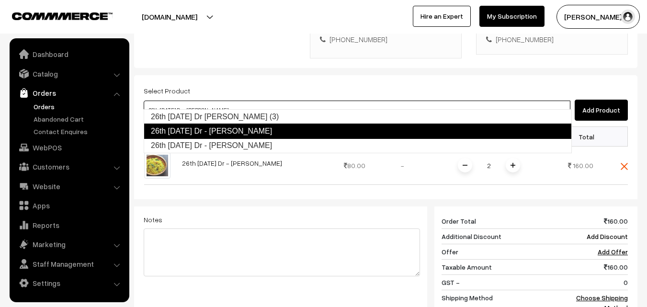
type input "26th Friday Dr - Coconut Sevai"
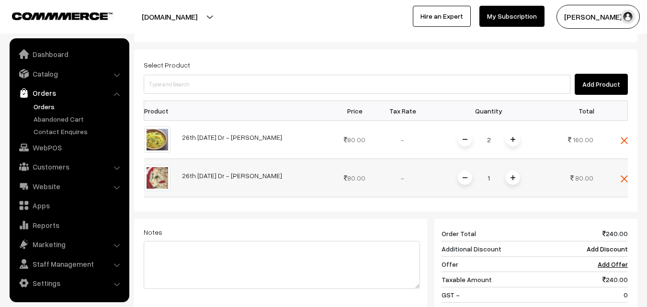
scroll to position [287, 0]
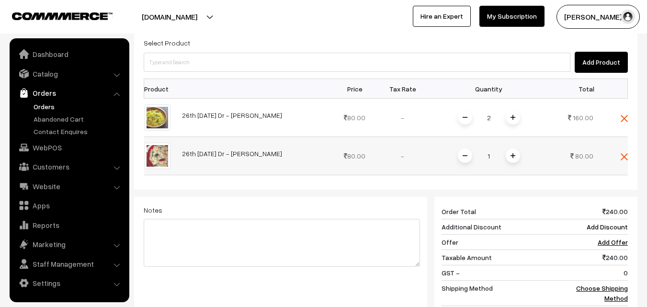
click at [515, 148] on span at bounding box center [513, 155] width 14 height 14
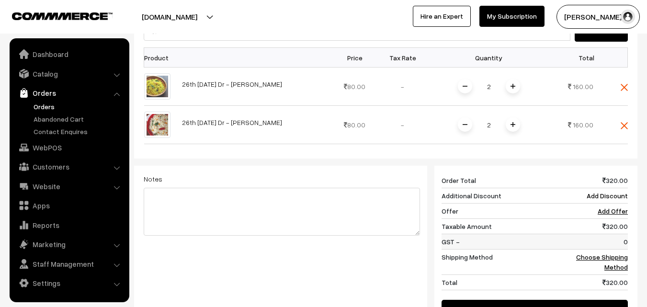
scroll to position [335, 0]
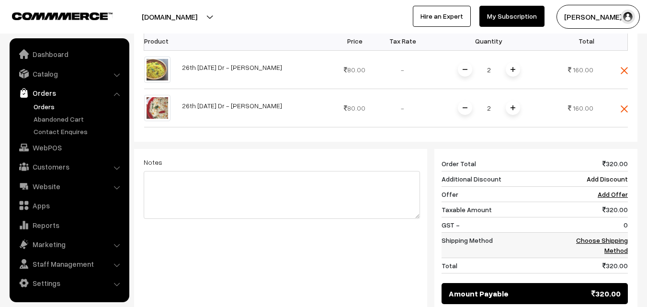
click at [627, 236] on link "Choose Shipping Method" at bounding box center [602, 245] width 52 height 18
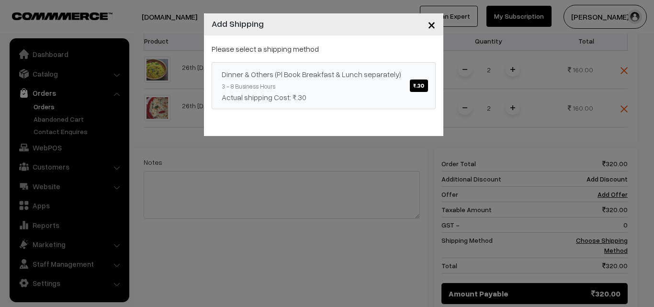
click at [417, 88] on span "₹.30" at bounding box center [419, 85] width 18 height 12
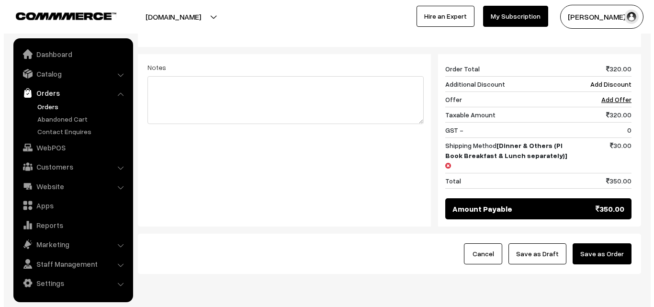
scroll to position [431, 0]
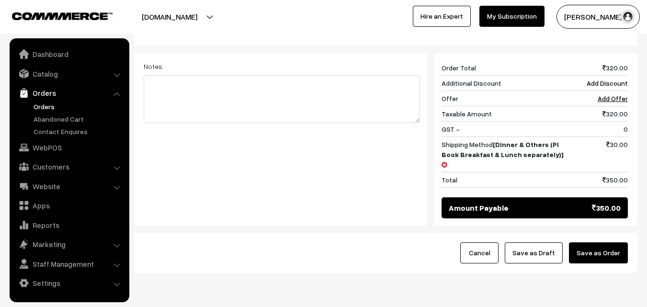
click at [597, 242] on button "Save as Order" at bounding box center [598, 252] width 59 height 21
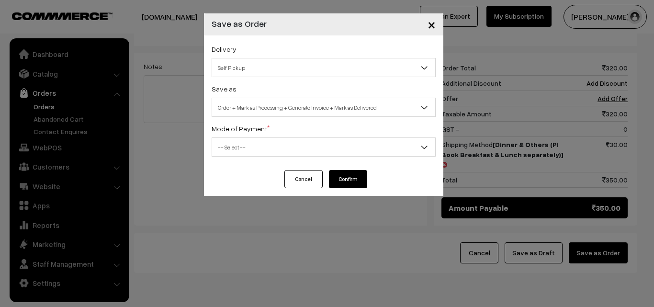
click at [356, 79] on div "Delivery Self Pickup Dinner & Others (Pl Book Breakfast & Lunch separately) (₹3…" at bounding box center [323, 102] width 239 height 135
click at [338, 64] on span "Self Pickup" at bounding box center [323, 67] width 223 height 17
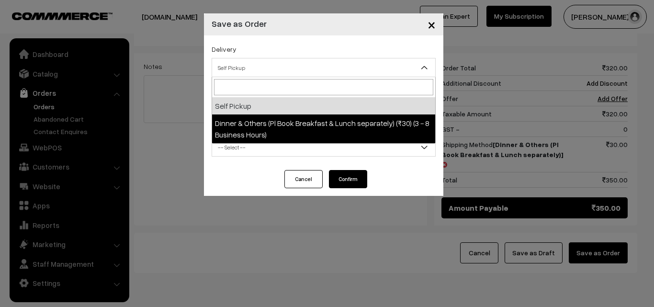
select select "DOP1"
select select "3"
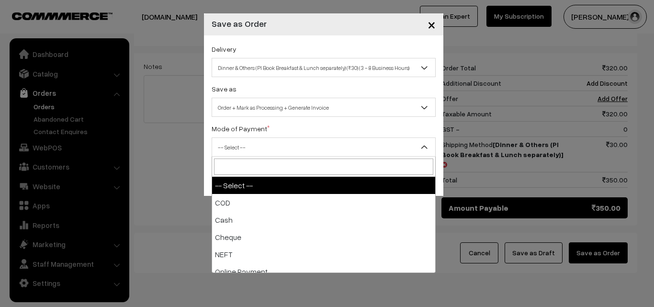
click at [352, 150] on span "-- Select --" at bounding box center [323, 147] width 223 height 17
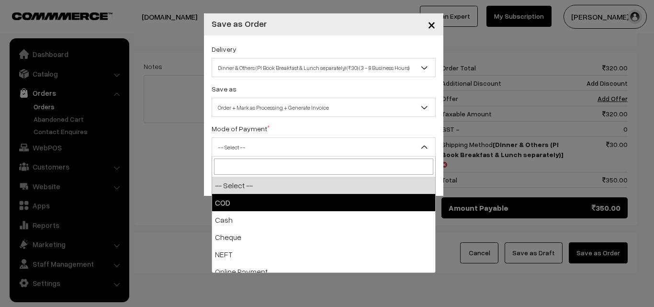
select select "1"
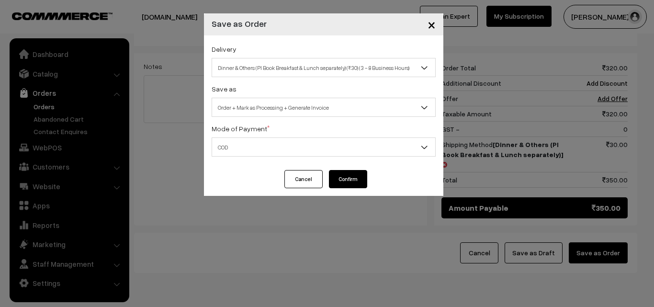
click at [360, 177] on button "Confirm" at bounding box center [348, 179] width 38 height 18
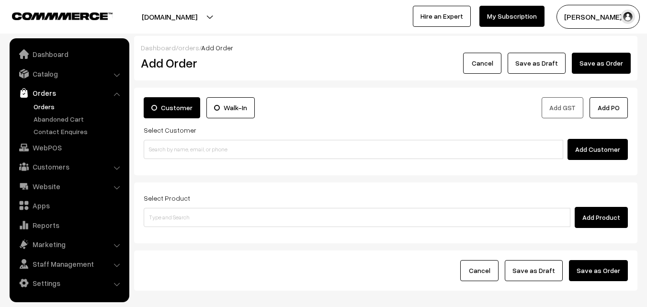
click at [36, 110] on link "Orders" at bounding box center [78, 106] width 95 height 10
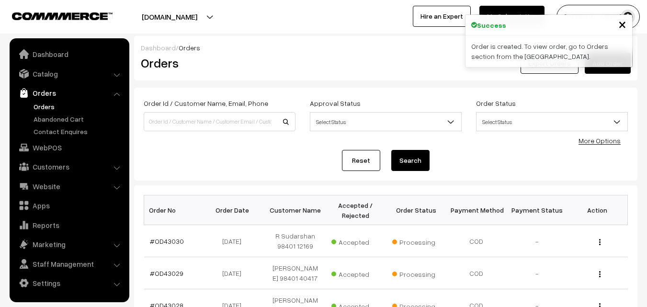
click at [45, 104] on link "Orders" at bounding box center [78, 106] width 95 height 10
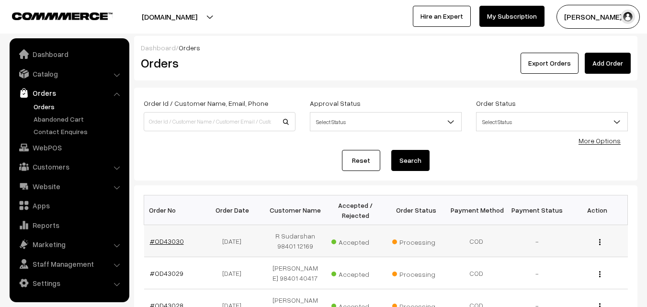
click at [166, 244] on link "#OD43030" at bounding box center [167, 241] width 34 height 8
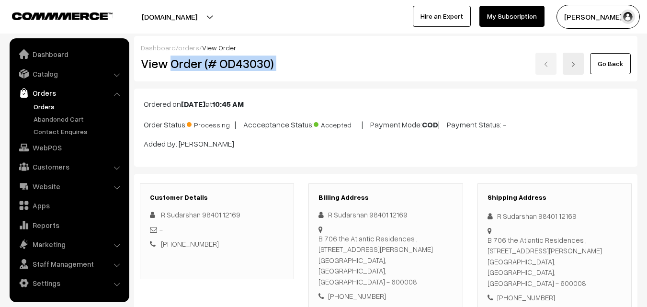
drag, startPoint x: 172, startPoint y: 67, endPoint x: 379, endPoint y: 61, distance: 206.9
click at [379, 61] on div "View Order (# OD43030) Go Back" at bounding box center [386, 64] width 504 height 22
copy div "Order (# OD43030)"
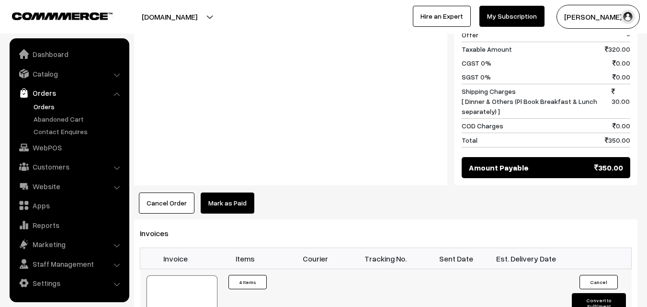
scroll to position [574, 0]
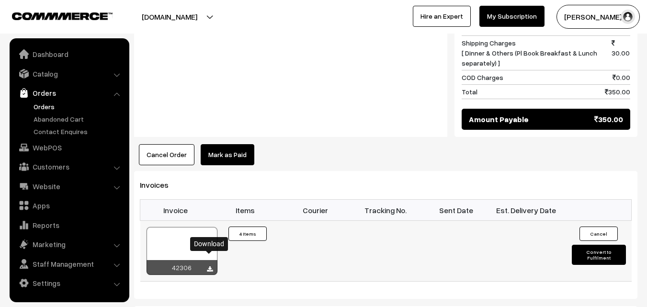
click at [207, 266] on icon at bounding box center [210, 269] width 6 height 6
click at [45, 146] on link "WebPOS" at bounding box center [69, 147] width 114 height 17
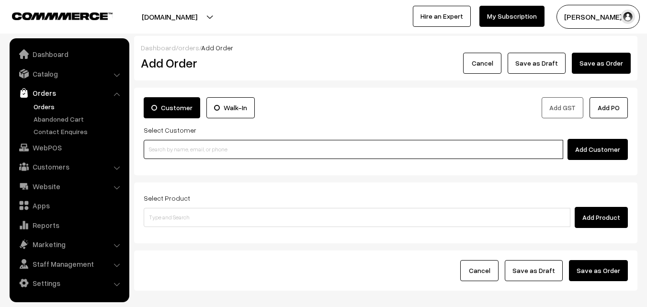
click at [203, 145] on input at bounding box center [353, 149] width 419 height 19
paste input "[PHONE_NUMBER]"
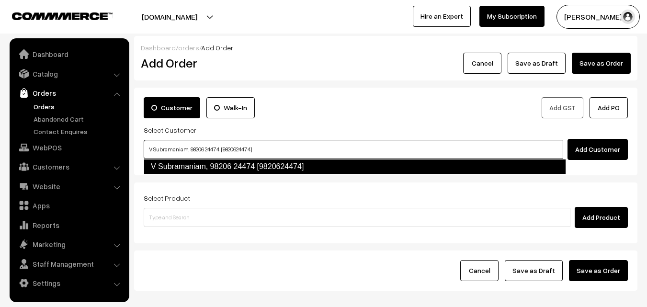
type input "V Subramaniam, 98206 24474 [9820624474]"
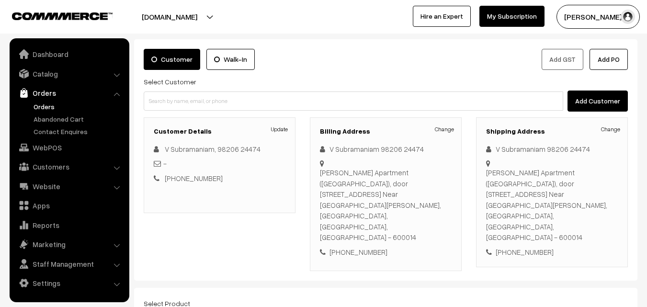
scroll to position [144, 0]
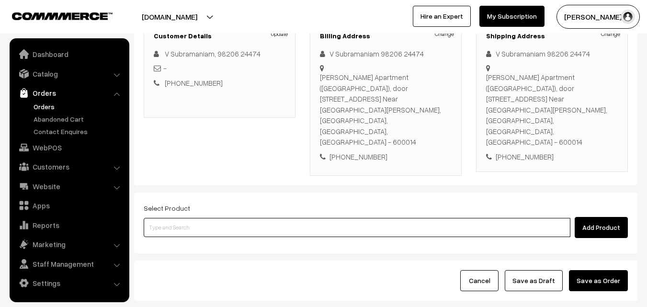
click at [253, 218] on input at bounding box center [357, 227] width 427 height 19
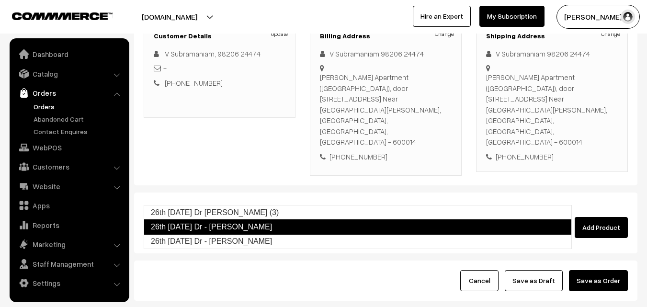
type input "26th Friday Dr - Coconut Sevai"
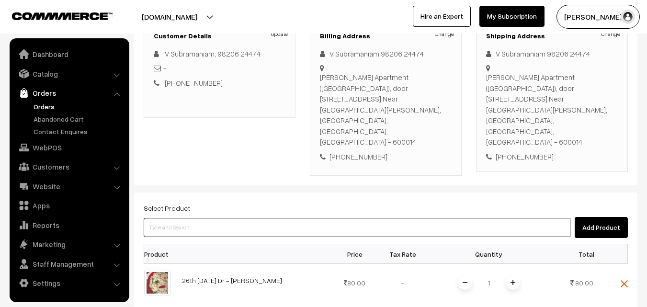
click at [247, 218] on input at bounding box center [357, 227] width 427 height 19
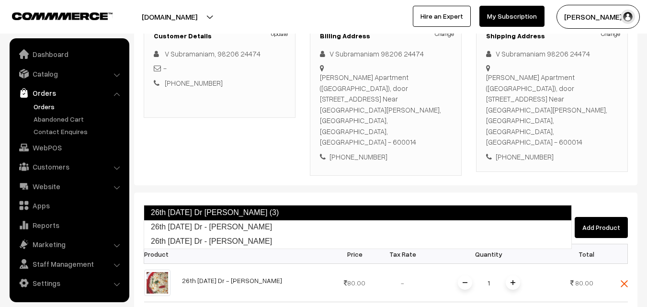
type input "26th Friday Dr - Lemon Sevai"
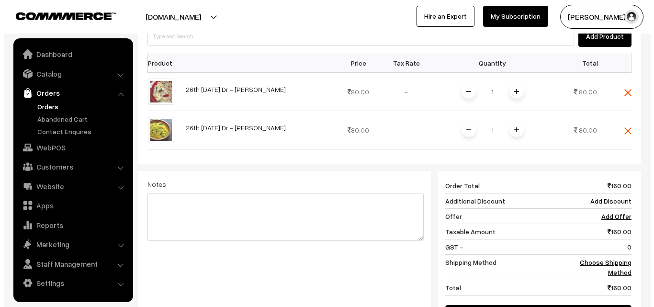
scroll to position [335, 0]
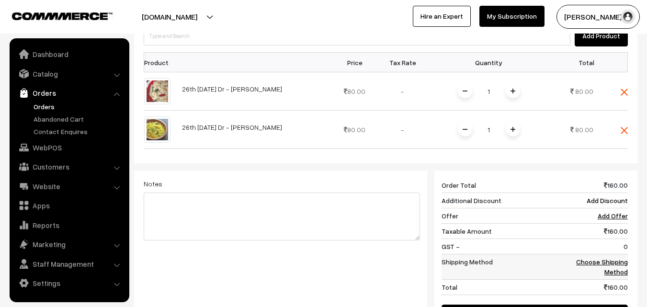
click at [621, 254] on td "Choose Shipping Method" at bounding box center [597, 266] width 59 height 25
click at [618, 258] on link "Choose Shipping Method" at bounding box center [602, 267] width 52 height 18
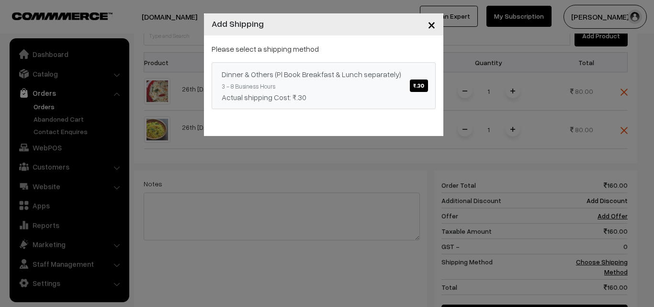
click at [416, 85] on span "₹.30" at bounding box center [419, 85] width 18 height 12
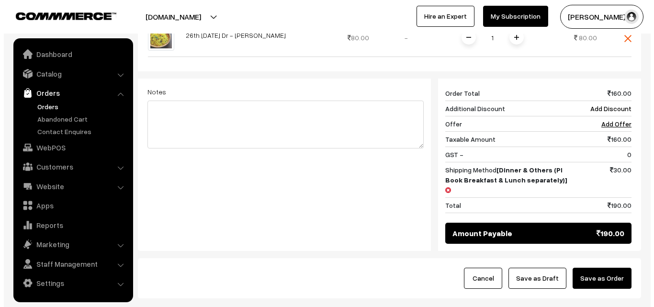
scroll to position [431, 0]
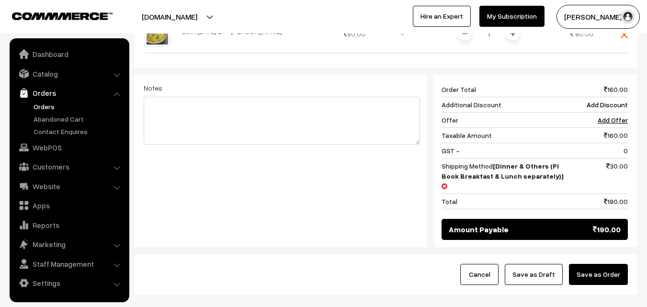
click at [586, 264] on button "Save as Order" at bounding box center [598, 274] width 59 height 21
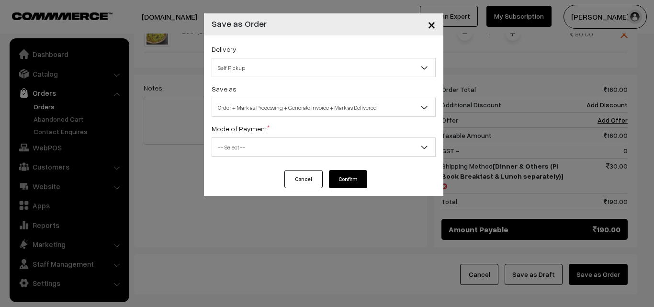
click at [348, 66] on span "Self Pickup" at bounding box center [323, 67] width 223 height 17
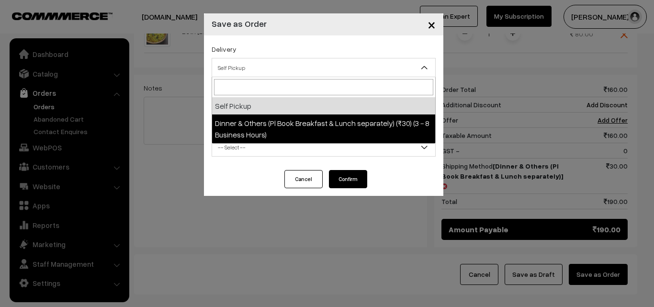
select select "DOP1"
select select "3"
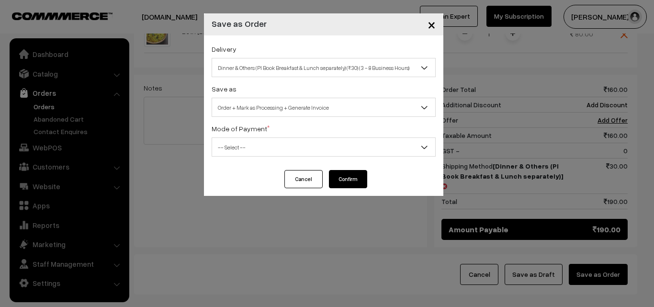
click at [345, 141] on span "-- Select --" at bounding box center [323, 147] width 223 height 17
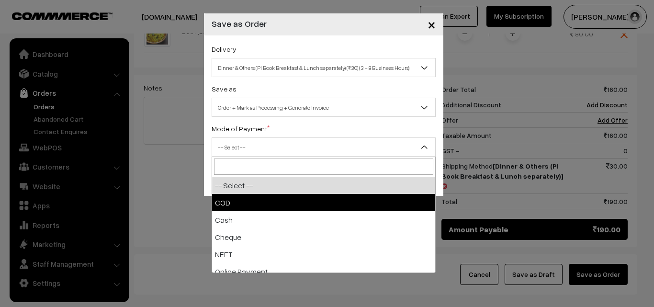
select select "1"
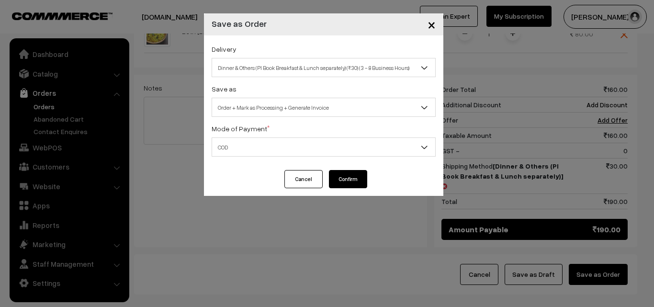
click at [360, 183] on button "Confirm" at bounding box center [348, 179] width 38 height 18
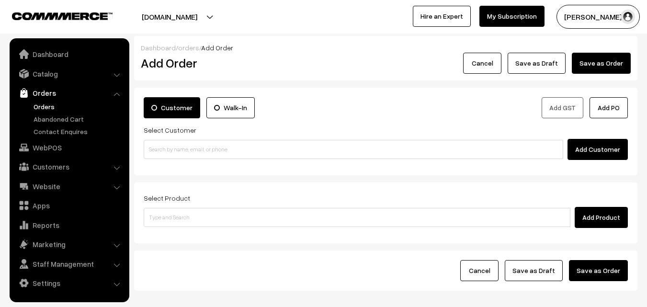
click at [42, 107] on link "Orders" at bounding box center [78, 106] width 95 height 10
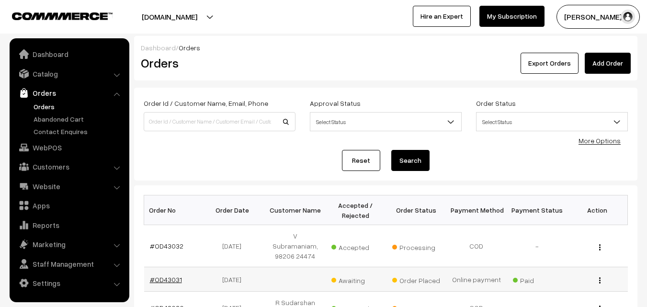
click at [172, 275] on link "#OD43031" at bounding box center [166, 279] width 32 height 8
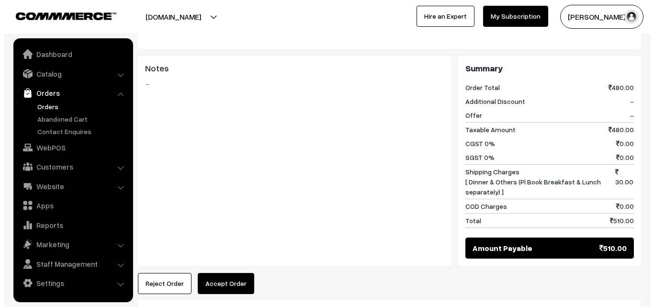
scroll to position [527, 0]
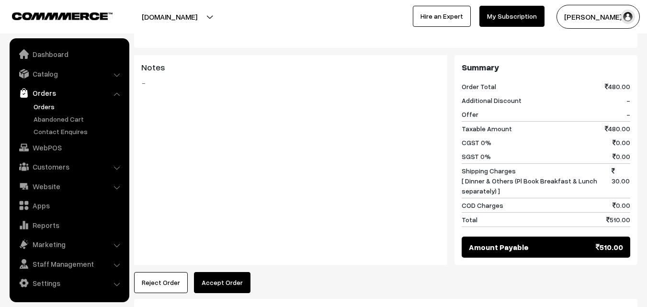
click at [228, 272] on button "Accept Order" at bounding box center [222, 282] width 56 height 21
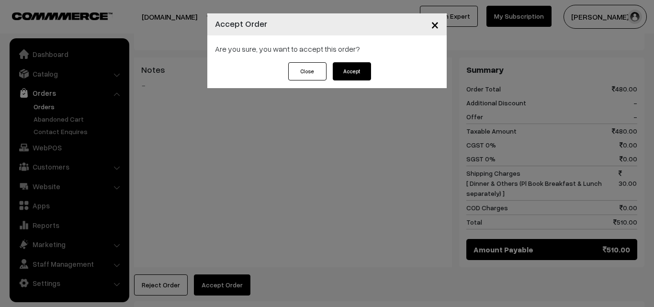
click at [341, 76] on button "Accept" at bounding box center [352, 71] width 38 height 18
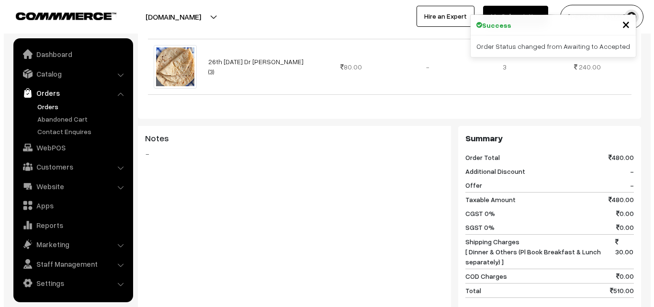
scroll to position [527, 0]
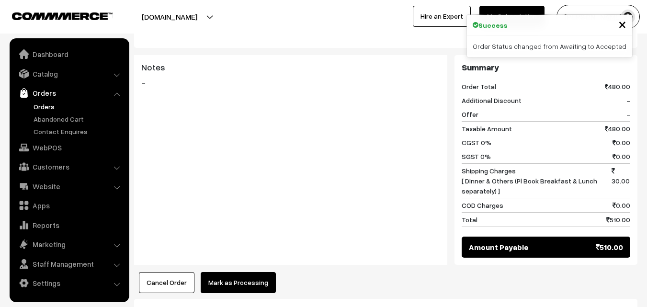
click at [236, 272] on button "Mark as Processing" at bounding box center [238, 282] width 75 height 21
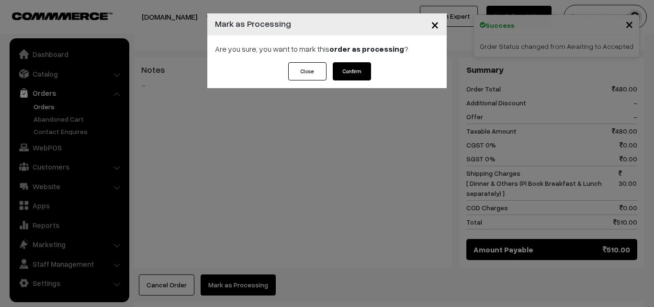
click at [349, 72] on button "Confirm" at bounding box center [352, 71] width 38 height 18
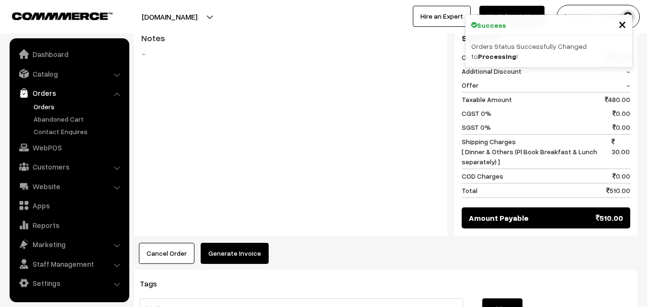
scroll to position [574, 0]
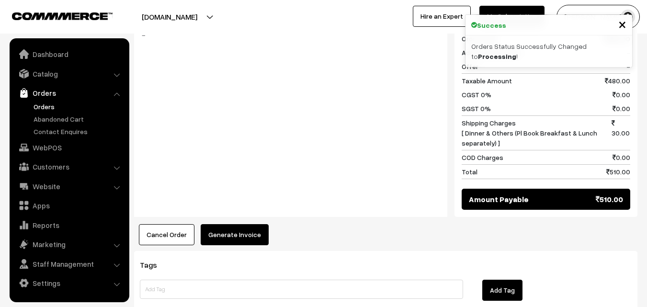
click at [232, 224] on button "Generate Invoice" at bounding box center [235, 234] width 68 height 21
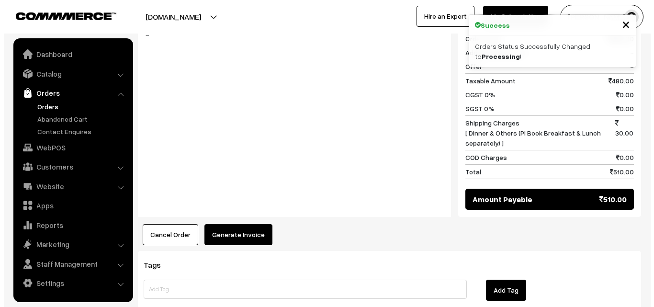
scroll to position [577, 0]
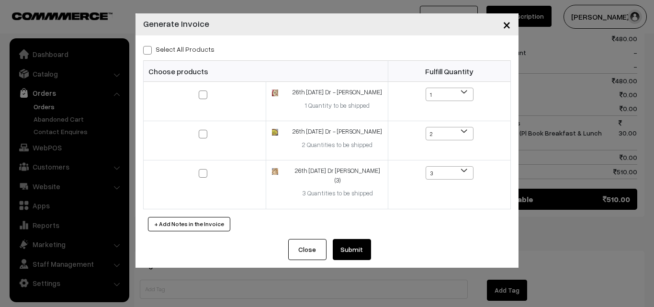
click at [147, 51] on span at bounding box center [147, 50] width 9 height 9
click at [147, 51] on input "Select All Products" at bounding box center [146, 48] width 6 height 6
checkbox input "true"
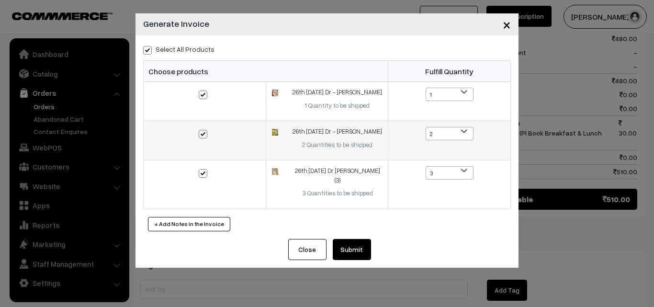
checkbox input "true"
click at [353, 242] on button "Submit" at bounding box center [352, 249] width 38 height 21
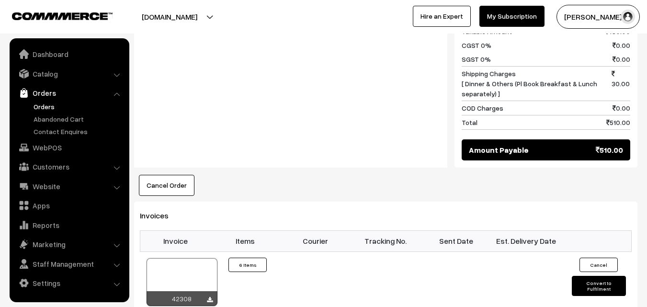
scroll to position [718, 0]
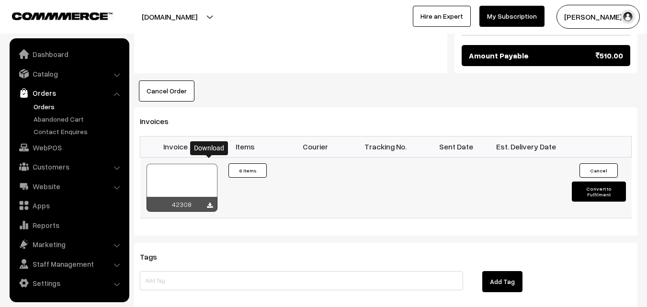
click at [209, 203] on icon at bounding box center [210, 206] width 6 height 6
click at [39, 104] on link "Orders" at bounding box center [78, 106] width 95 height 10
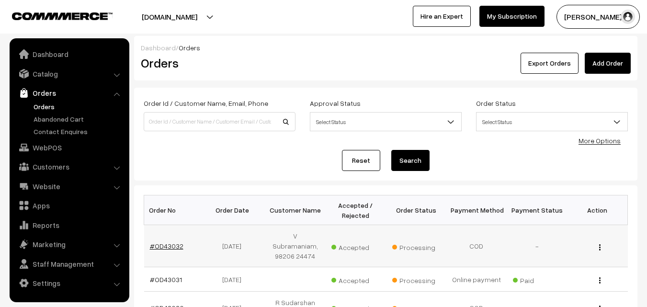
click at [162, 242] on link "#OD43032" at bounding box center [167, 246] width 34 height 8
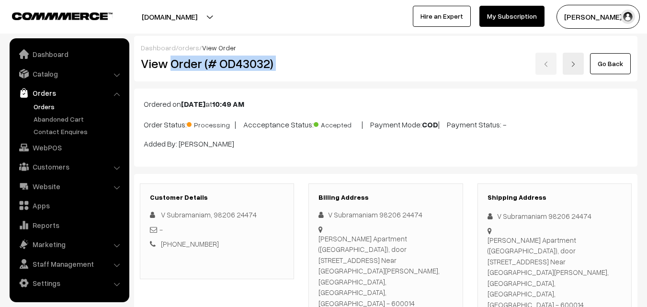
drag, startPoint x: 170, startPoint y: 63, endPoint x: 337, endPoint y: 63, distance: 166.6
click at [337, 63] on div "View Order (# OD43032) Go Back" at bounding box center [386, 64] width 504 height 22
copy div "Order (# OD43032)"
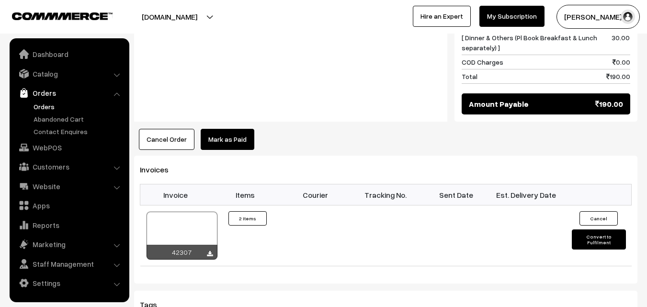
scroll to position [622, 0]
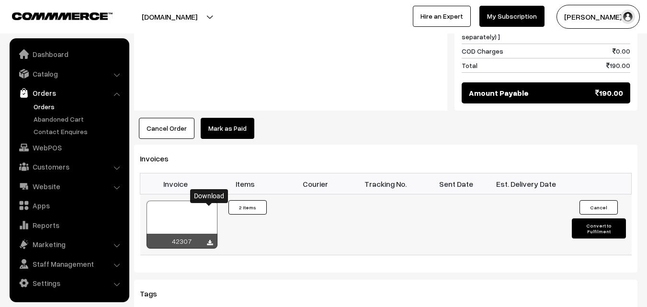
click at [209, 240] on icon at bounding box center [210, 243] width 6 height 6
click at [40, 103] on link "Orders" at bounding box center [78, 106] width 95 height 10
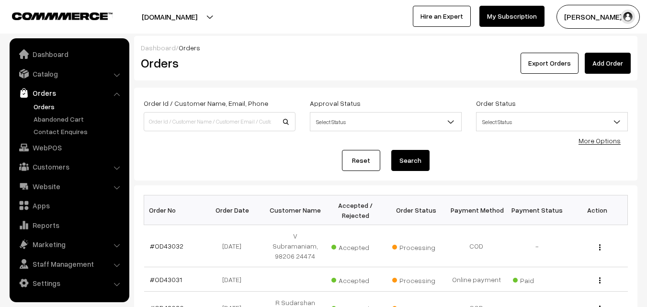
drag, startPoint x: 219, startPoint y: 162, endPoint x: 164, endPoint y: 158, distance: 55.7
click at [164, 158] on div "Reset Search" at bounding box center [386, 160] width 484 height 21
click at [51, 147] on link "WebPOS" at bounding box center [69, 147] width 114 height 17
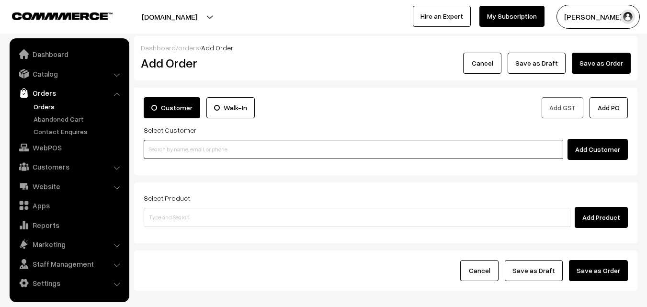
click at [214, 148] on input at bounding box center [353, 149] width 419 height 19
paste input "+91 98206 24474"
type input "+91 98206 24474"
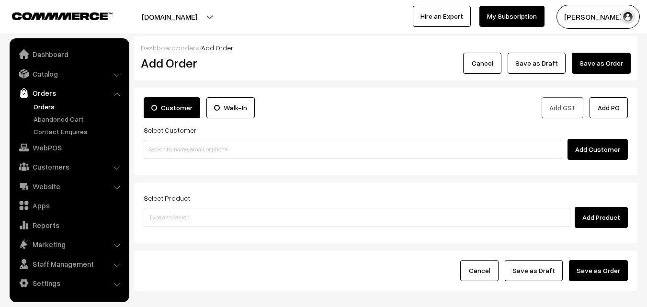
click at [43, 110] on link "Orders" at bounding box center [78, 106] width 95 height 10
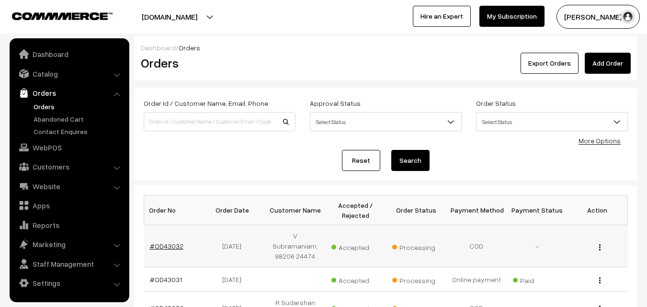
click at [172, 242] on link "#OD43032" at bounding box center [167, 246] width 34 height 8
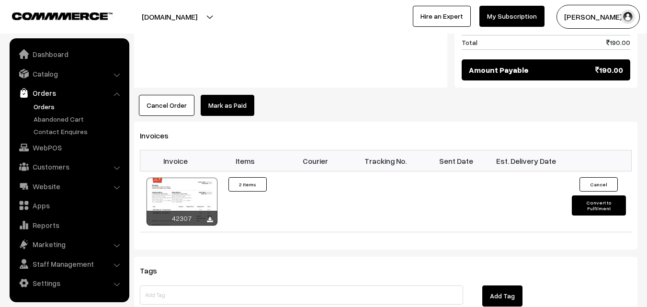
scroll to position [670, 0]
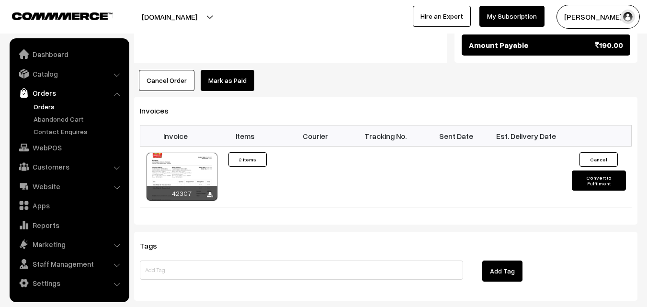
click at [147, 70] on button "Cancel Order" at bounding box center [167, 80] width 56 height 21
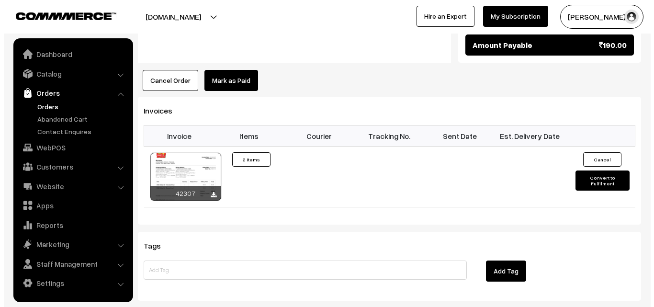
scroll to position [672, 0]
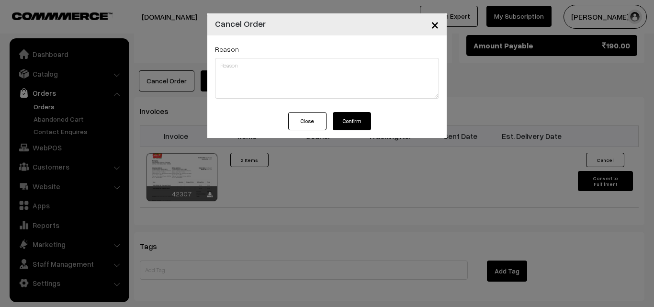
click at [353, 123] on button "Confirm" at bounding box center [352, 121] width 38 height 18
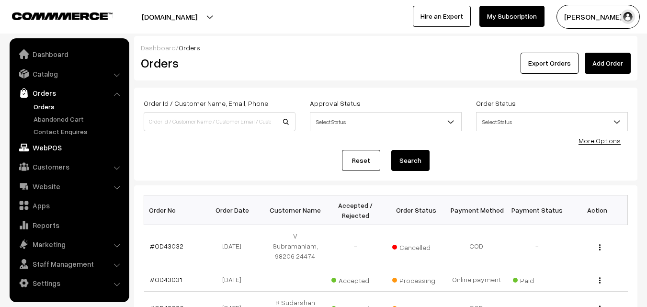
click at [42, 147] on link "WebPOS" at bounding box center [69, 147] width 114 height 17
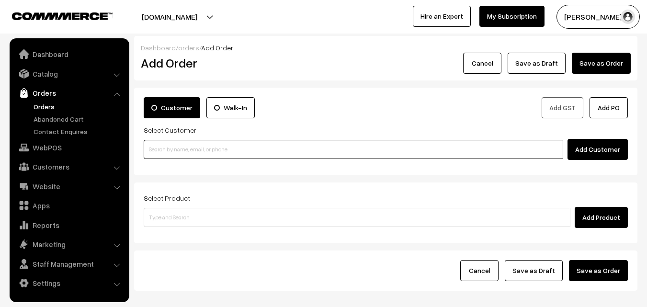
click at [213, 148] on input at bounding box center [353, 149] width 419 height 19
paste input "+91 98206 24474"
type input "N"
paste input "+91 98206 24474"
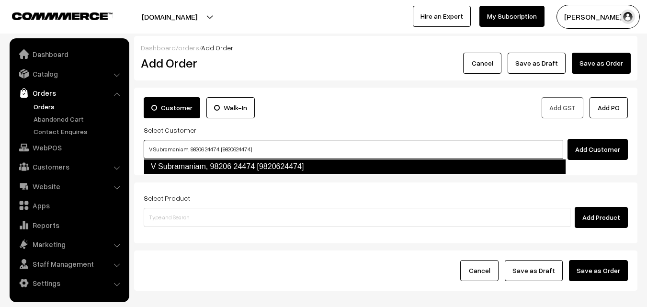
type input "V Subramaniam, 98206 24474 [9820624474]"
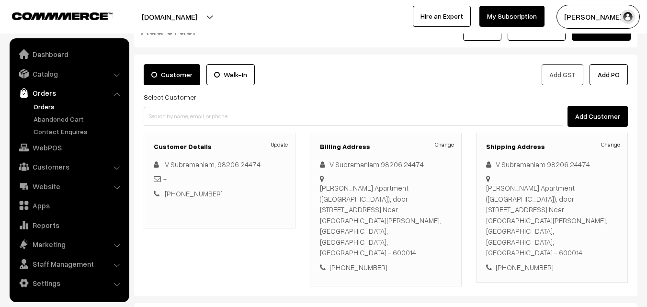
scroll to position [48, 0]
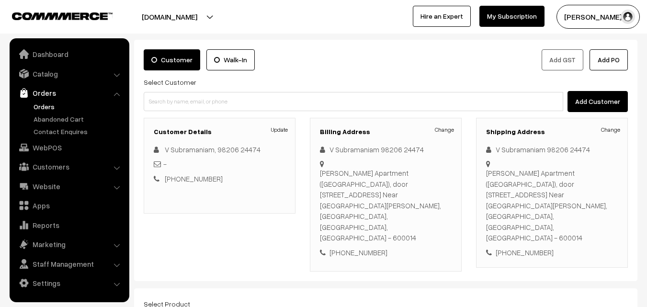
type input "26th Frid"
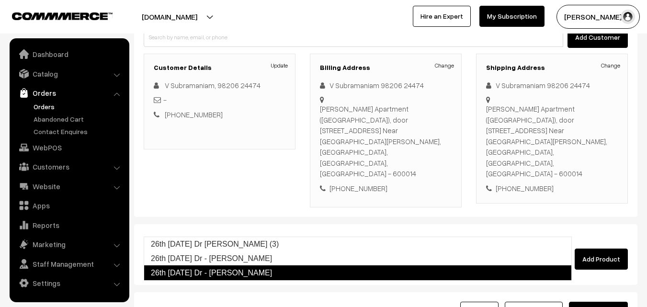
scroll to position [175, 0]
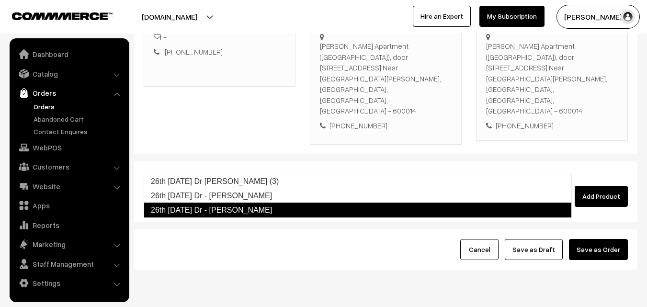
click at [252, 209] on link "26th Friday Dr - Coconut Sevai" at bounding box center [358, 210] width 428 height 15
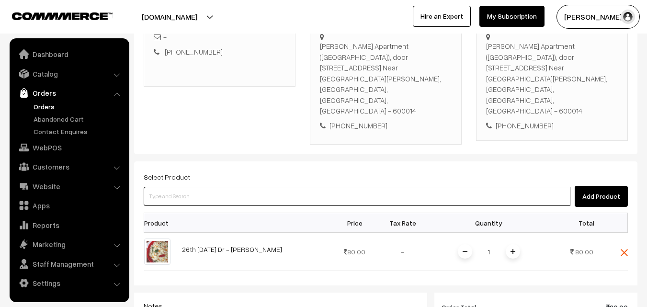
click at [222, 187] on input at bounding box center [357, 196] width 427 height 19
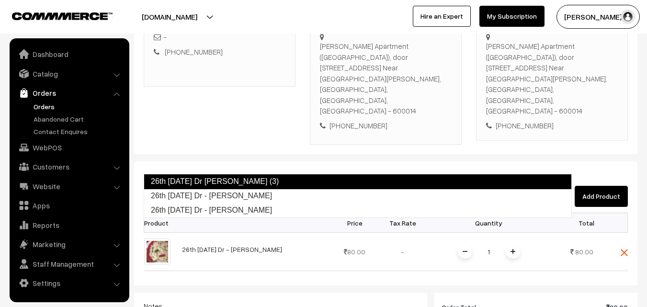
type input "26th Friday Dr - Lemon Sevai"
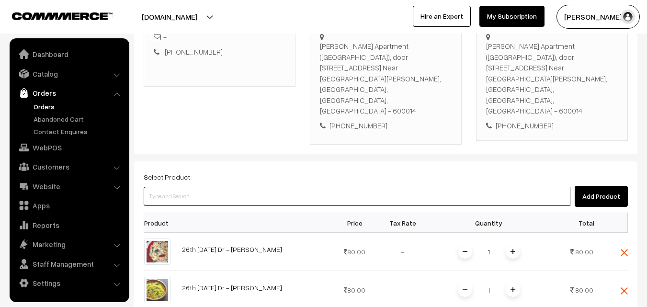
click at [261, 187] on input at bounding box center [357, 196] width 427 height 19
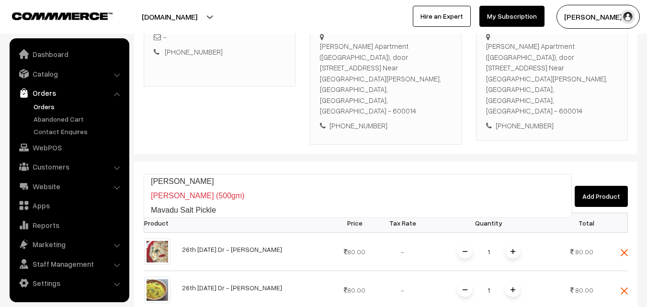
type input "Mavadu Karam"
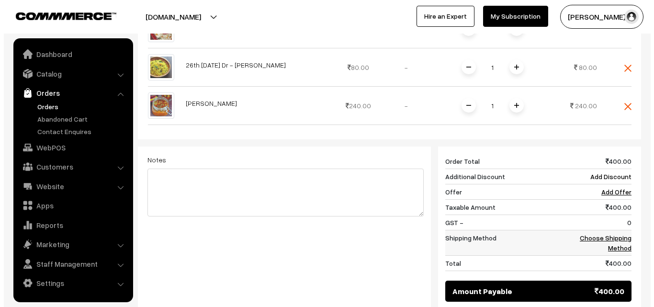
scroll to position [414, 0]
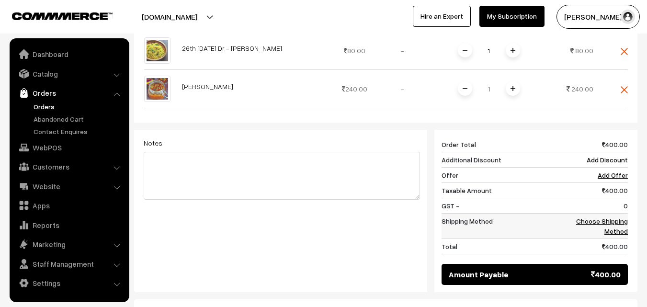
click at [597, 217] on link "Choose Shipping Method" at bounding box center [602, 226] width 52 height 18
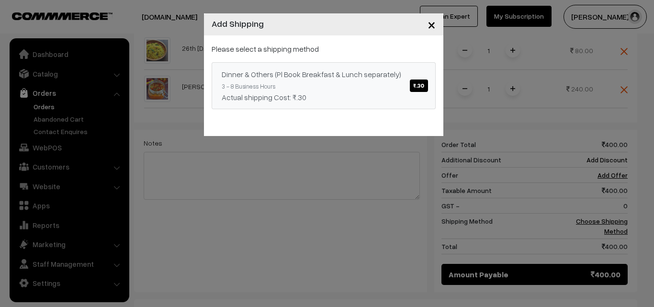
click at [414, 88] on span "₹.30" at bounding box center [419, 85] width 18 height 12
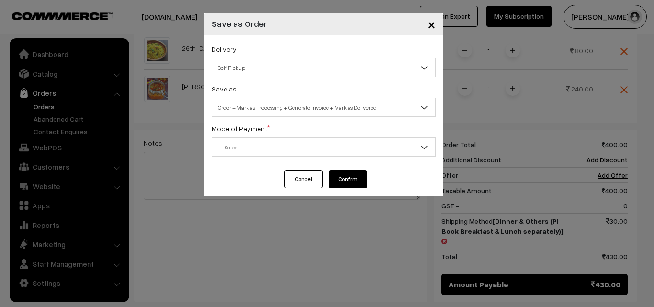
click at [335, 72] on span "Self Pickup" at bounding box center [323, 67] width 223 height 17
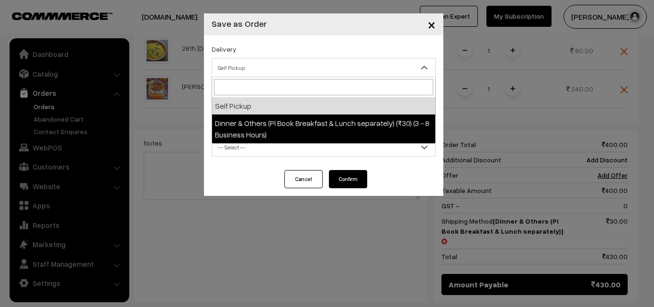
select select "DOP1"
select select "3"
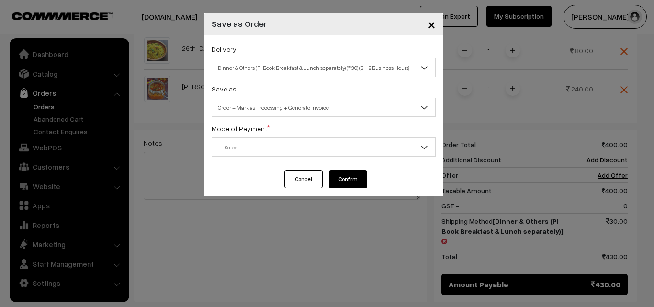
click at [325, 143] on span "-- Select --" at bounding box center [323, 147] width 223 height 17
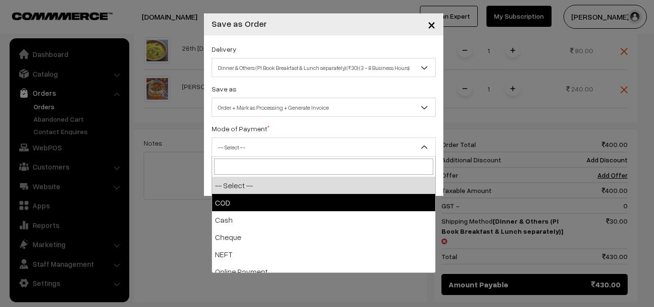
select select "1"
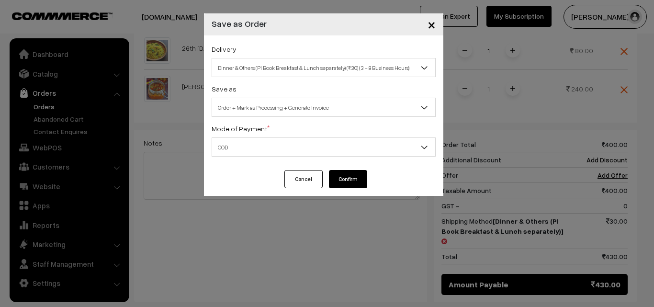
click at [339, 177] on button "Confirm" at bounding box center [348, 179] width 38 height 18
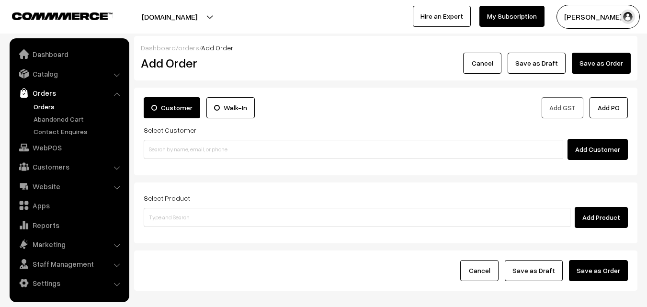
click at [43, 107] on link "Orders" at bounding box center [78, 106] width 95 height 10
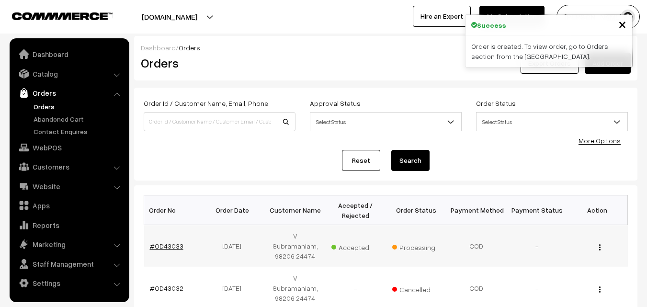
click at [178, 242] on link "#OD43033" at bounding box center [167, 246] width 34 height 8
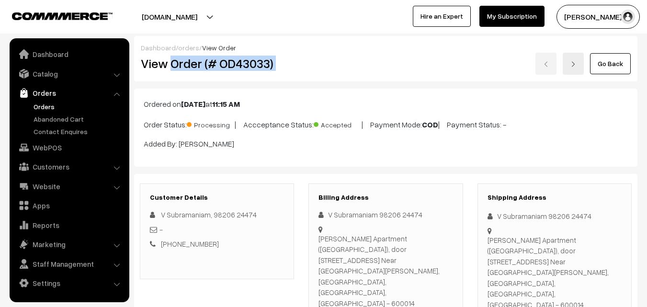
drag, startPoint x: 172, startPoint y: 68, endPoint x: 408, endPoint y: 63, distance: 236.6
click at [408, 63] on div "View Order (# OD43033) Go Back" at bounding box center [386, 64] width 504 height 22
copy div "Order (# OD43033)"
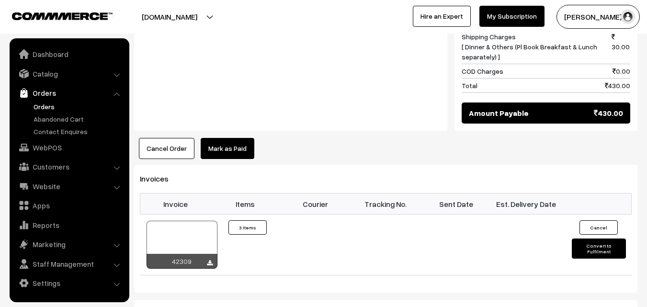
scroll to position [670, 0]
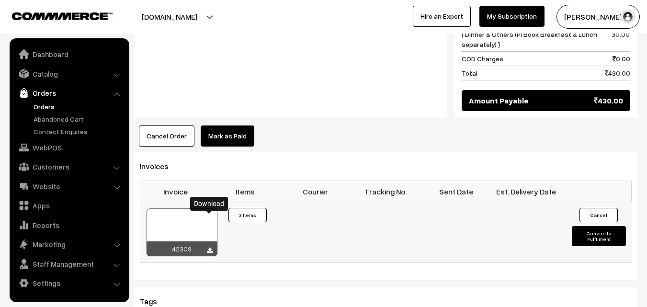
click at [210, 248] on icon at bounding box center [210, 251] width 6 height 6
click at [55, 146] on link "WebPOS" at bounding box center [69, 147] width 114 height 17
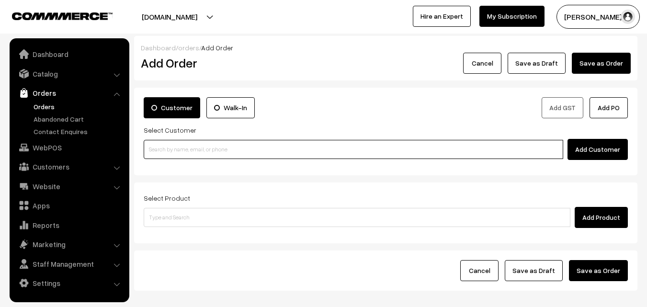
click at [255, 150] on input at bounding box center [353, 149] width 419 height 19
paste input "[PHONE_NUMBER]"
type input "N"
paste input "[PHONE_NUMBER]"
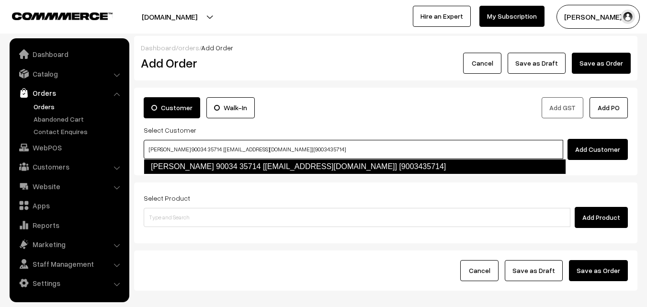
type input "[PERSON_NAME] 90034 35714 [[EMAIL_ADDRESS][DOMAIN_NAME]] [9003435714]"
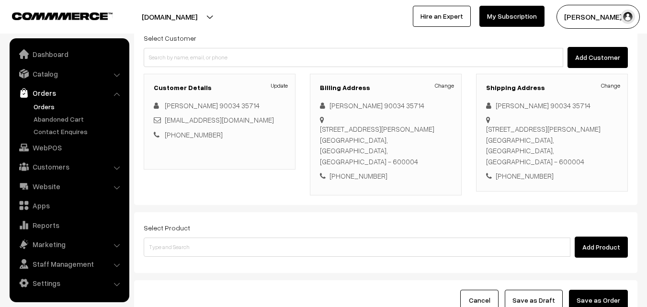
scroll to position [96, 0]
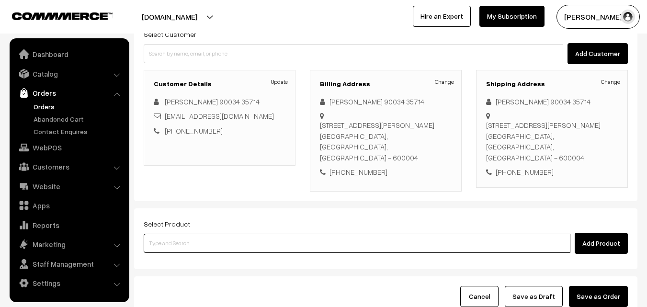
click at [248, 234] on input at bounding box center [357, 243] width 427 height 19
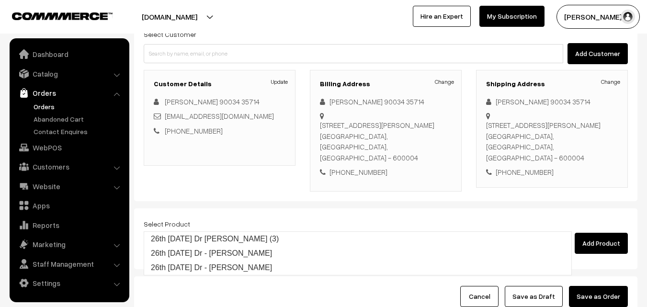
type input "26th Friday Dr Chappathi (3)"
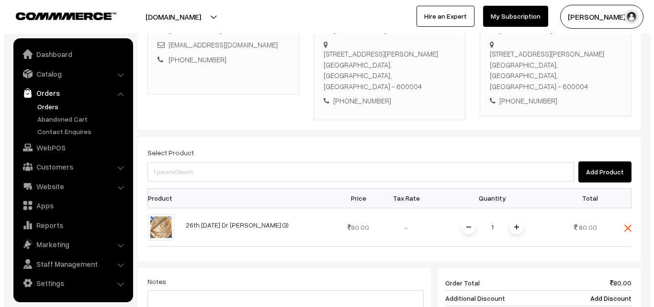
scroll to position [239, 0]
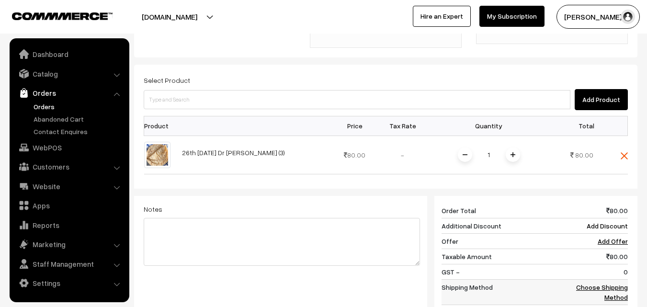
click at [621, 283] on link "Choose Shipping Method" at bounding box center [602, 292] width 52 height 18
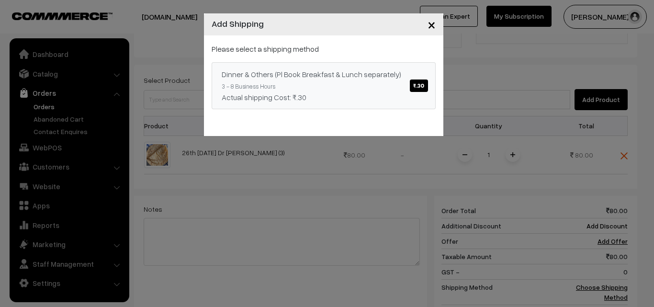
click at [412, 79] on span "₹.30" at bounding box center [419, 85] width 18 height 12
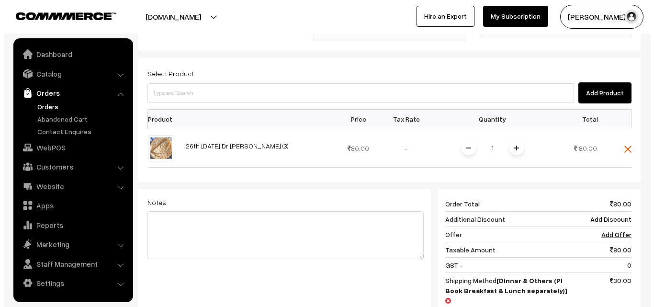
scroll to position [335, 0]
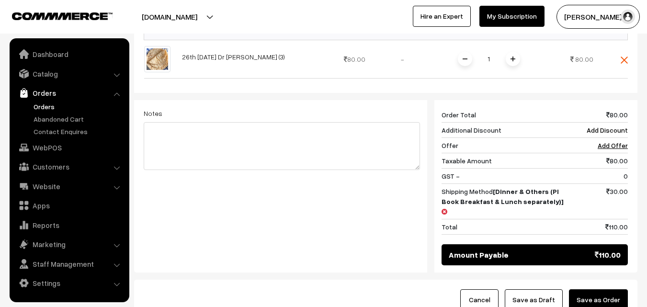
click at [606, 289] on button "Save as Order" at bounding box center [598, 299] width 59 height 21
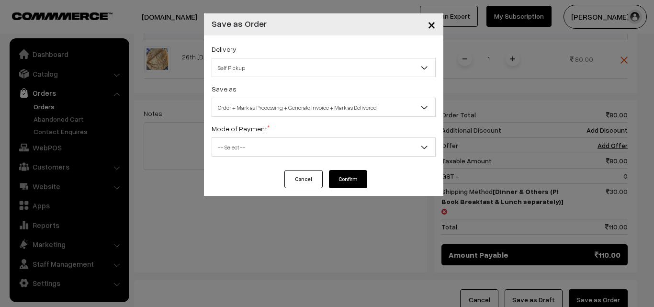
click at [304, 61] on span "Self Pickup" at bounding box center [323, 67] width 223 height 17
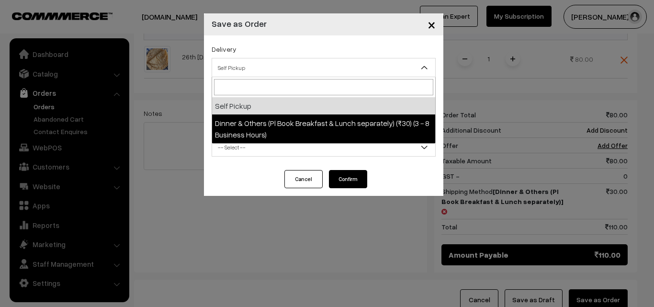
select select "DOP1"
select select "3"
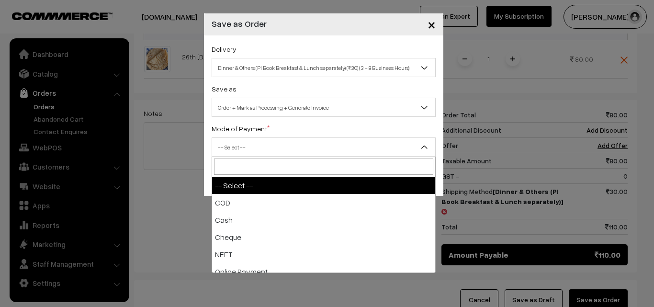
click at [291, 141] on span "-- Select --" at bounding box center [323, 147] width 223 height 17
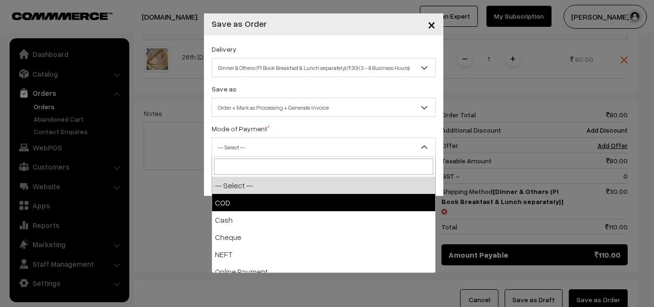
select select "1"
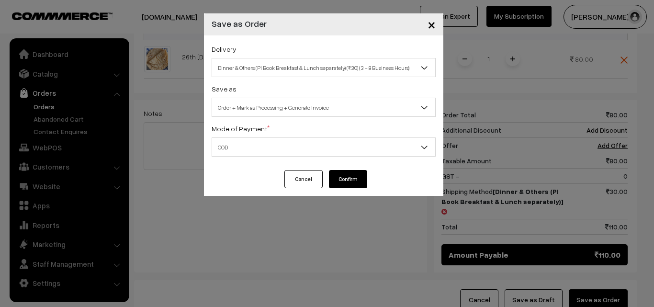
click at [333, 174] on button "Confirm" at bounding box center [348, 179] width 38 height 18
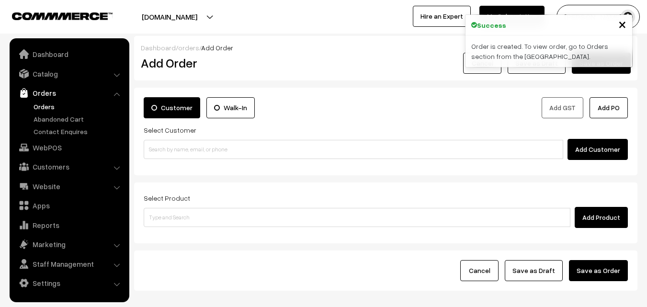
click at [45, 103] on link "Orders" at bounding box center [78, 106] width 95 height 10
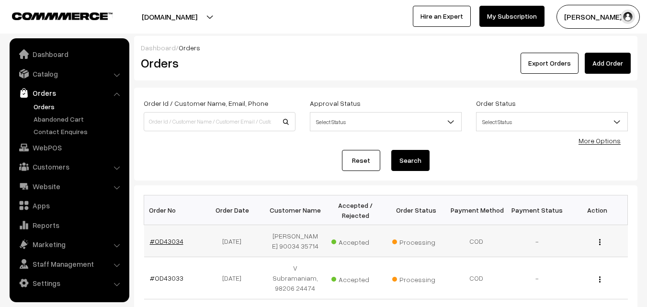
click at [173, 239] on link "#OD43034" at bounding box center [167, 241] width 34 height 8
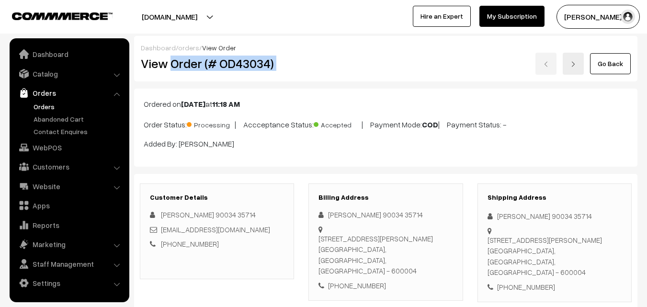
drag, startPoint x: 171, startPoint y: 64, endPoint x: 408, endPoint y: 64, distance: 237.0
click at [408, 64] on div "View Order (# OD43034) Go Back" at bounding box center [386, 64] width 504 height 22
copy div "Order (# OD43034)"
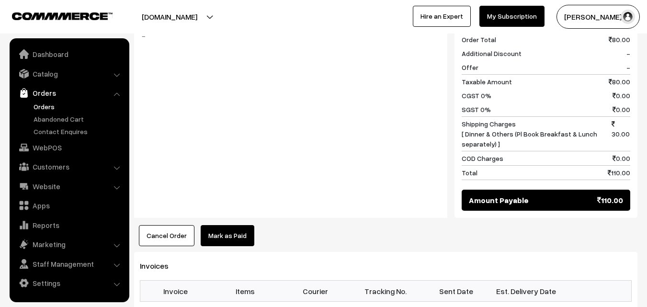
scroll to position [479, 0]
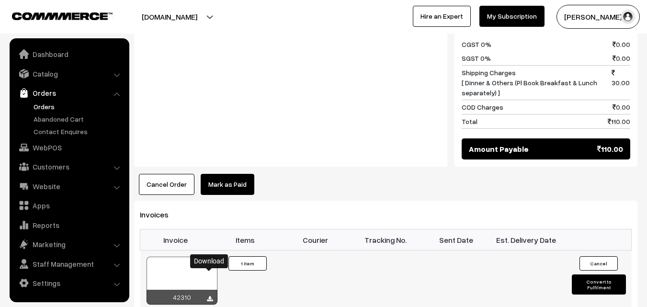
click at [211, 296] on icon at bounding box center [210, 299] width 6 height 6
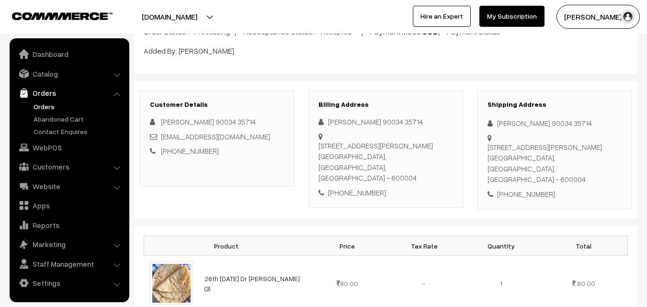
scroll to position [48, 0]
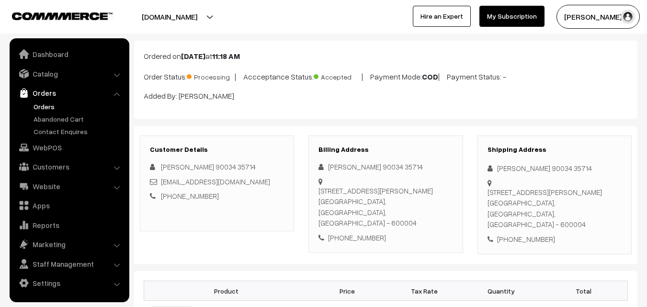
click at [37, 104] on link "Orders" at bounding box center [78, 106] width 95 height 10
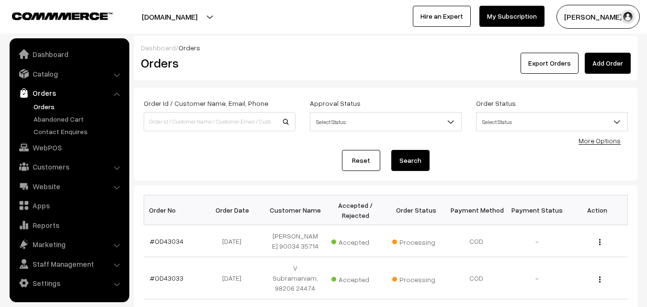
click at [50, 149] on link "WebPOS" at bounding box center [69, 147] width 114 height 17
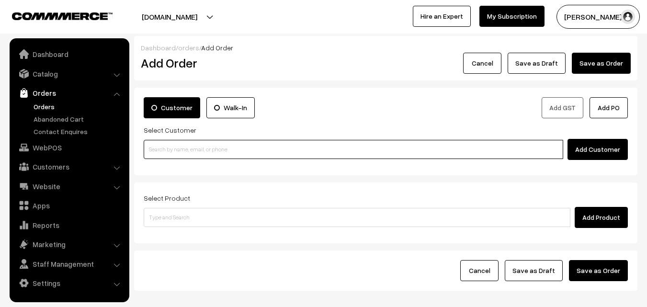
click at [257, 150] on input at bounding box center [353, 149] width 419 height 19
paste input "+91 96001 56216"
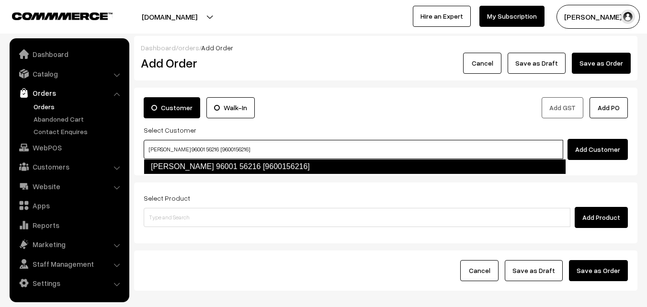
type input "Bargavi Raghavan 96001 56216 [9600156216]"
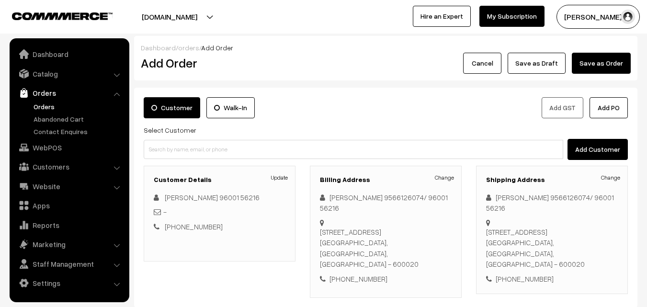
drag, startPoint x: 158, startPoint y: 23, endPoint x: 182, endPoint y: 59, distance: 43.6
click at [165, 33] on div "annamfood.in Go to Website Switch Store Create New Store sundararajan s… My Pro…" at bounding box center [323, 17] width 647 height 34
click at [445, 173] on div "Billing Address Change Bhargavi Raghavan 9566126074/ 96001 56216 No.3, 7th Cros…" at bounding box center [386, 232] width 152 height 132
click at [448, 174] on link "Change" at bounding box center [444, 177] width 19 height 9
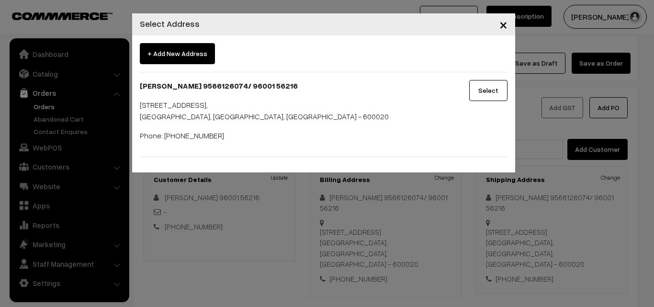
click at [501, 21] on span "×" at bounding box center [503, 24] width 8 height 18
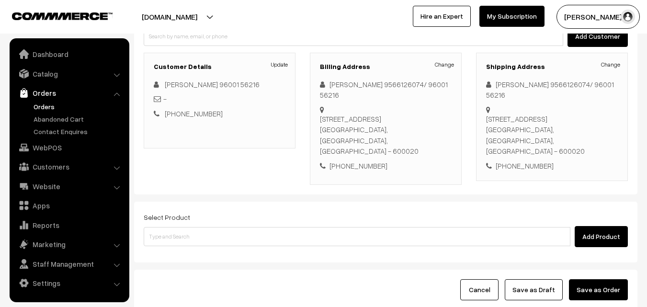
scroll to position [144, 0]
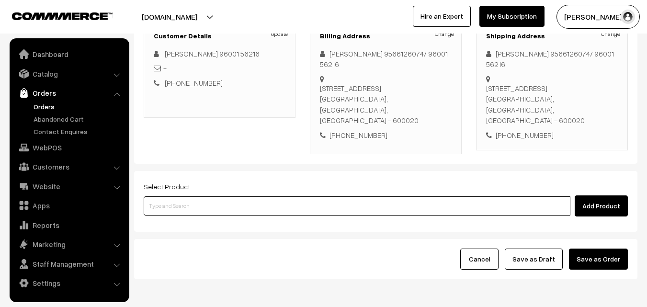
click at [276, 198] on input at bounding box center [357, 205] width 427 height 19
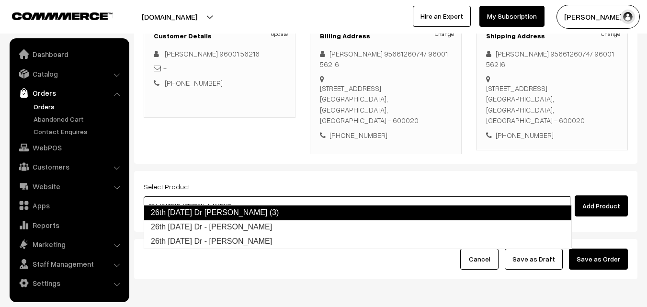
type input "26th [DATE] Dr - [PERSON_NAME]"
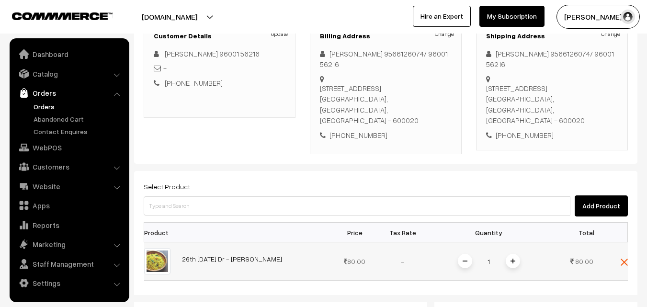
click at [511, 259] on img at bounding box center [512, 261] width 5 height 5
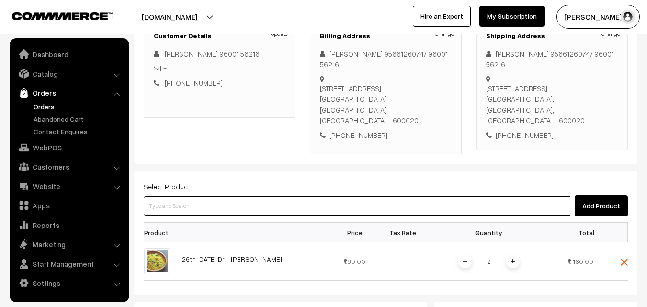
click at [462, 196] on input at bounding box center [357, 205] width 427 height 19
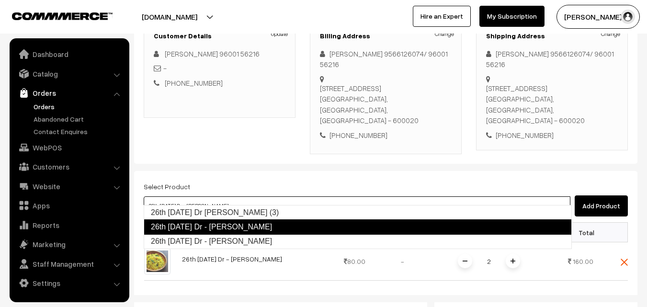
type input "26th [DATE] Dr - [PERSON_NAME]"
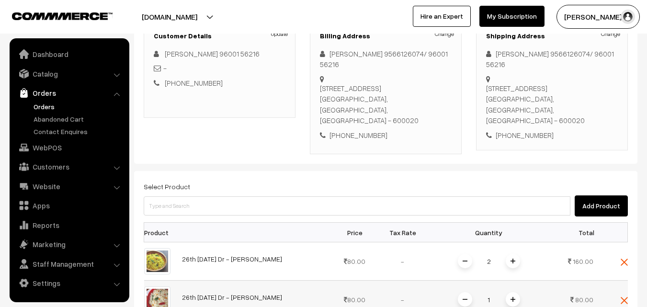
click at [516, 292] on span at bounding box center [513, 299] width 14 height 14
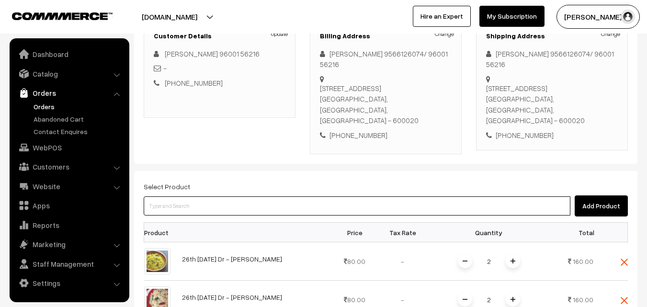
click at [383, 196] on input at bounding box center [357, 205] width 427 height 19
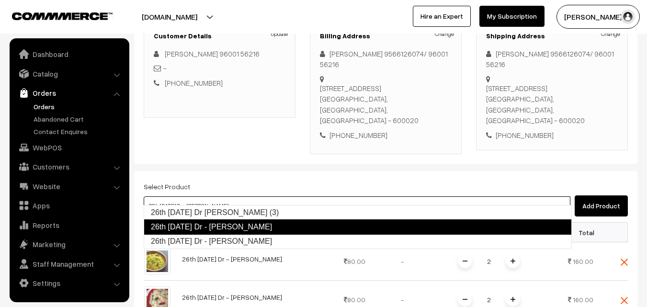
type input "26th [DATE] Dr [PERSON_NAME] (3)"
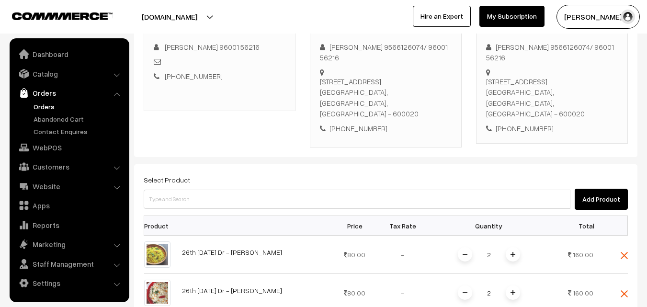
scroll to position [191, 0]
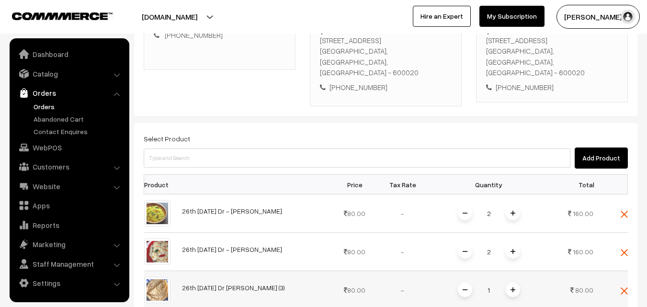
click at [517, 282] on span at bounding box center [513, 289] width 14 height 14
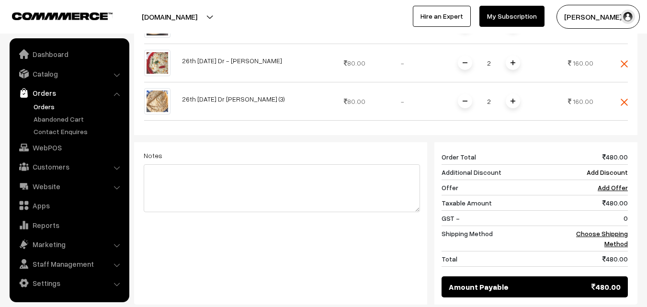
scroll to position [383, 0]
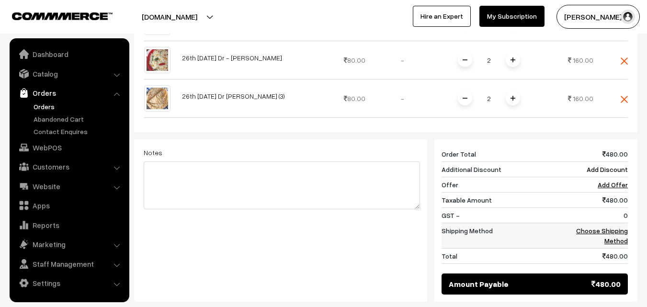
click at [613, 226] on link "Choose Shipping Method" at bounding box center [602, 235] width 52 height 18
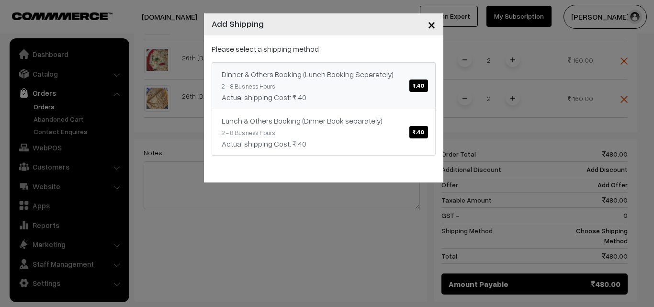
click at [421, 91] on span "₹.40" at bounding box center [418, 85] width 18 height 12
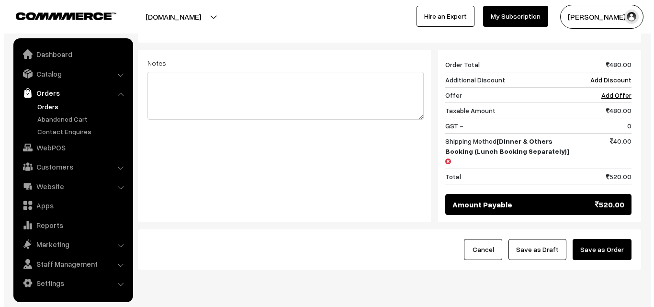
scroll to position [479, 0]
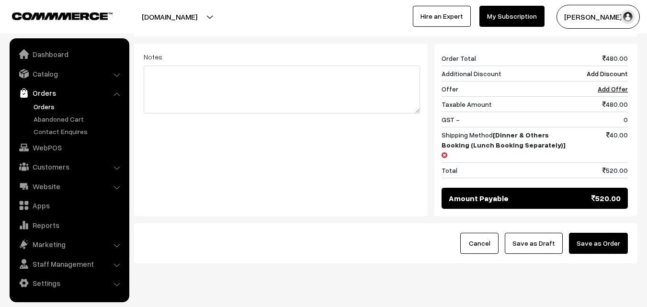
click at [600, 233] on button "Save as Order" at bounding box center [598, 243] width 59 height 21
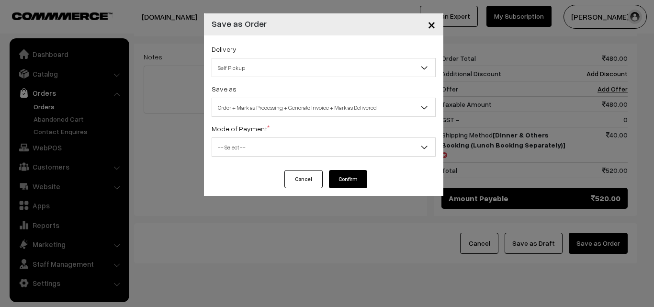
click at [262, 70] on span "Self Pickup" at bounding box center [323, 67] width 223 height 17
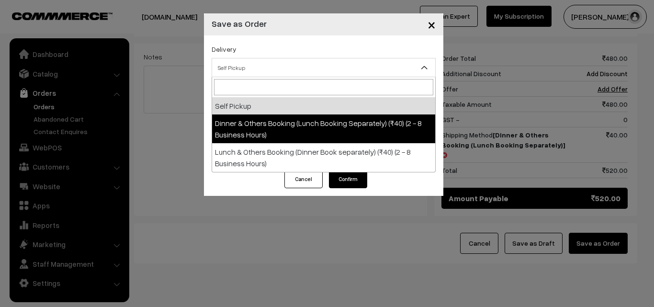
drag, startPoint x: 260, startPoint y: 128, endPoint x: 269, endPoint y: 137, distance: 12.9
select select "DOB1"
select select "3"
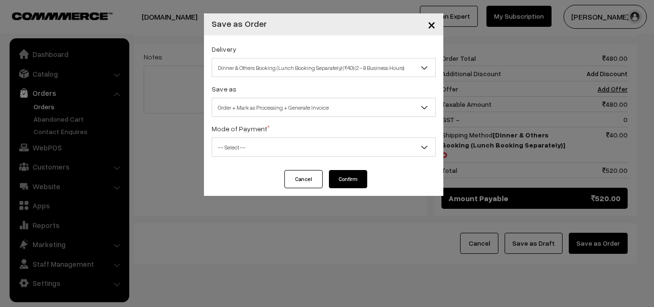
click at [273, 149] on span "-- Select --" at bounding box center [323, 147] width 223 height 17
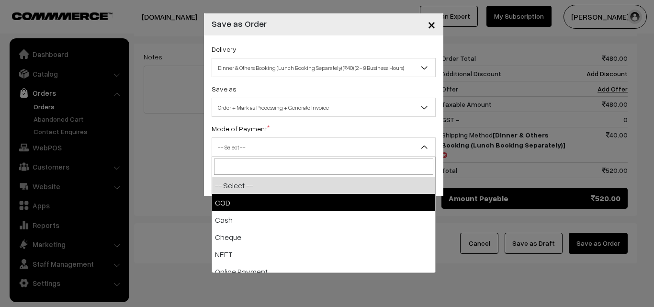
drag, startPoint x: 272, startPoint y: 209, endPoint x: 307, endPoint y: 189, distance: 40.5
select select "1"
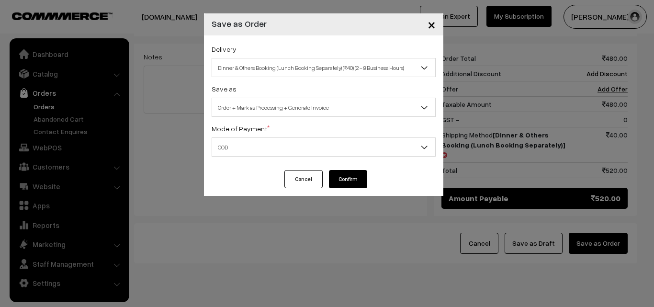
click at [333, 180] on button "Confirm" at bounding box center [348, 179] width 38 height 18
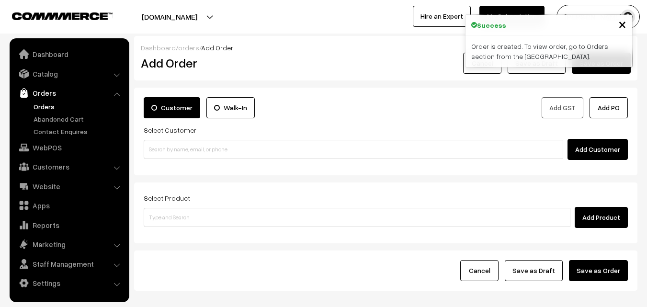
click at [52, 105] on link "Orders" at bounding box center [78, 106] width 95 height 10
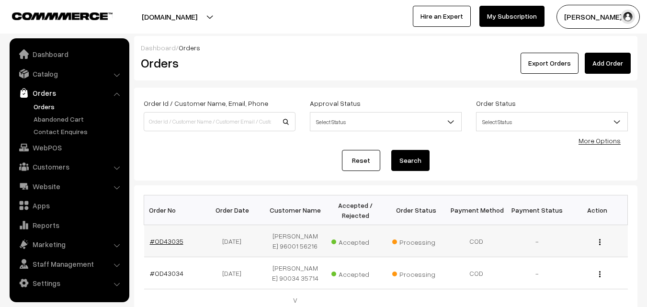
click at [168, 242] on link "#OD43035" at bounding box center [167, 241] width 34 height 8
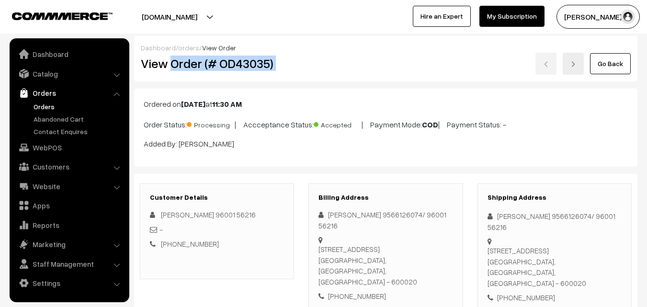
drag, startPoint x: 0, startPoint y: 0, endPoint x: 483, endPoint y: 60, distance: 486.3
click at [483, 60] on div "View Order (# OD43035) Go Back" at bounding box center [386, 64] width 504 height 22
copy div "Order (# OD43035)"
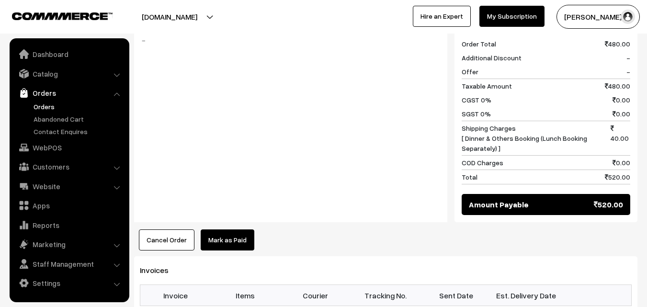
scroll to position [622, 0]
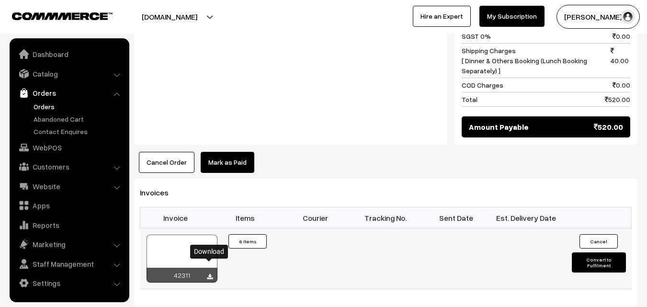
click at [209, 274] on icon at bounding box center [210, 277] width 6 height 6
click at [48, 103] on link "Orders" at bounding box center [78, 106] width 95 height 10
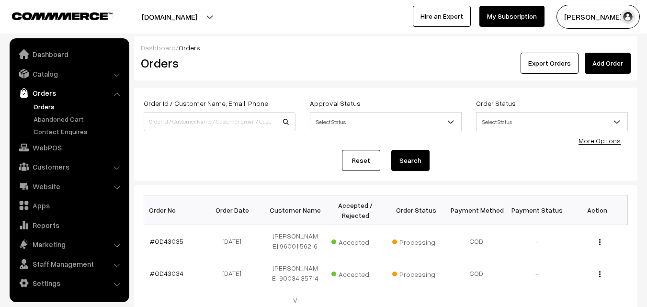
click at [173, 148] on div "Order Id / Customer Name, Email, Phone Approval Status Select Status Awaiting A…" at bounding box center [386, 134] width 484 height 74
click at [49, 150] on link "WebPOS" at bounding box center [69, 147] width 114 height 17
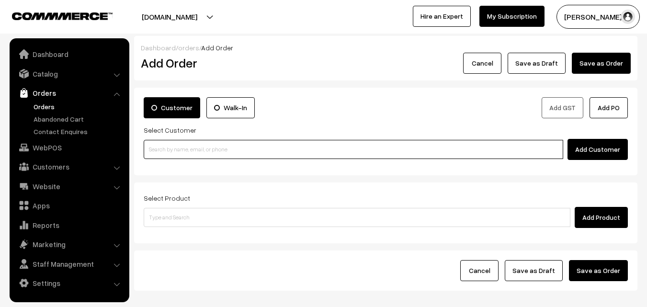
click at [219, 147] on input at bounding box center [353, 149] width 419 height 19
paste input "+91 99629 59466"
type input "N"
paste input "+91 99629 59466"
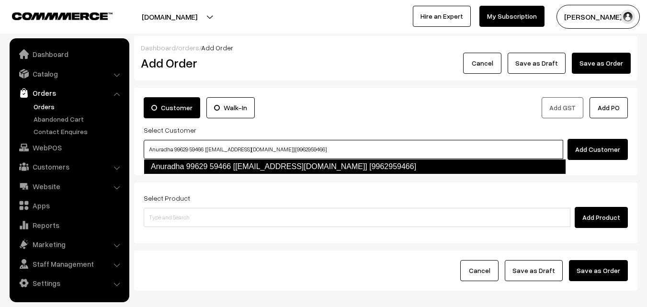
type input "Anuradha 99629 59466 [Annams21@gmail.com] [9962959466]"
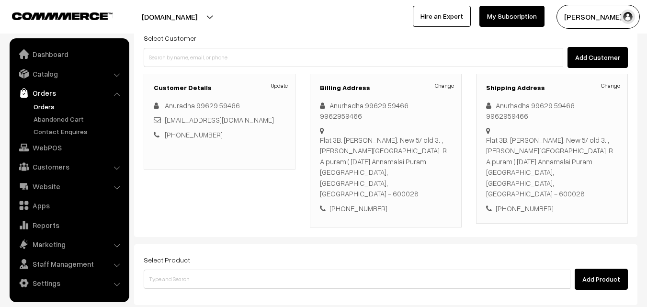
scroll to position [96, 0]
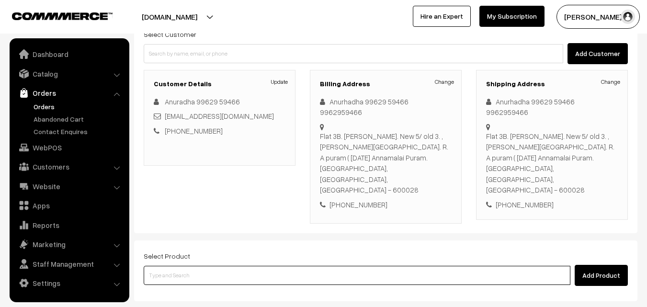
click at [203, 266] on input at bounding box center [357, 275] width 427 height 19
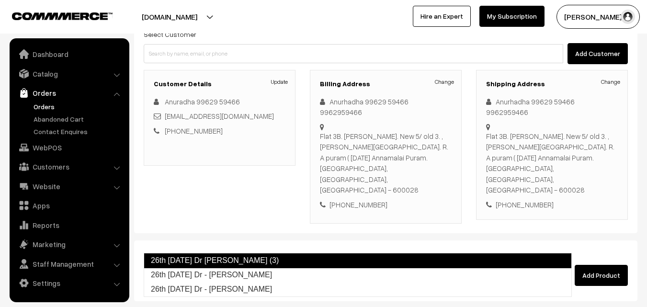
type input "26th [DATE] Dr - [PERSON_NAME]"
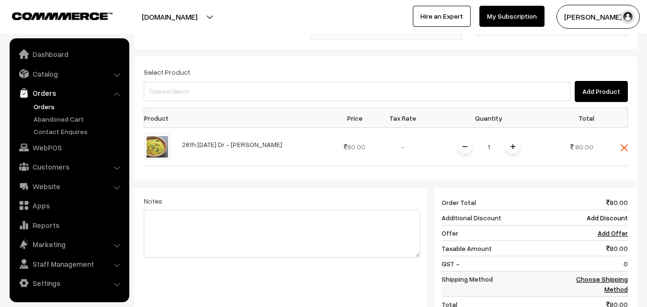
scroll to position [287, 0]
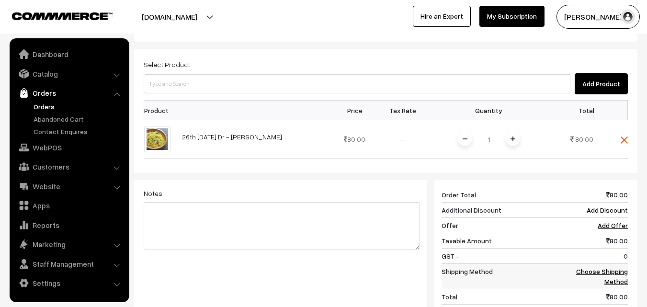
click at [601, 267] on link "Choose Shipping Method" at bounding box center [602, 276] width 52 height 18
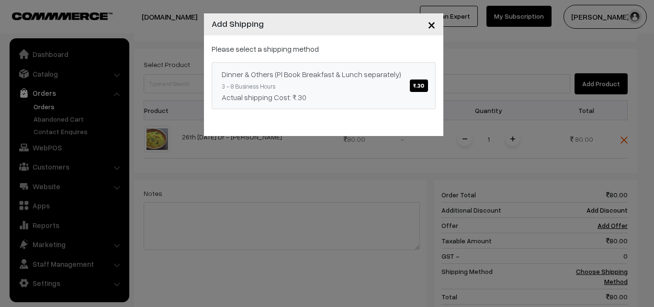
click at [410, 85] on span "₹.30" at bounding box center [419, 85] width 18 height 12
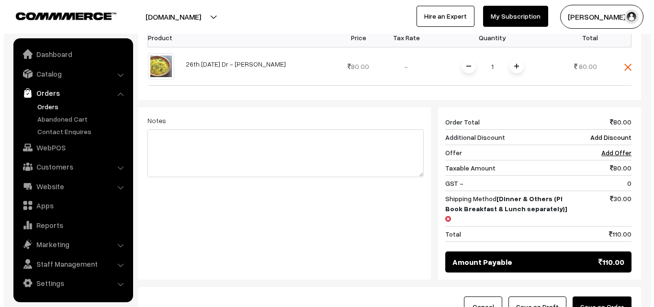
scroll to position [383, 0]
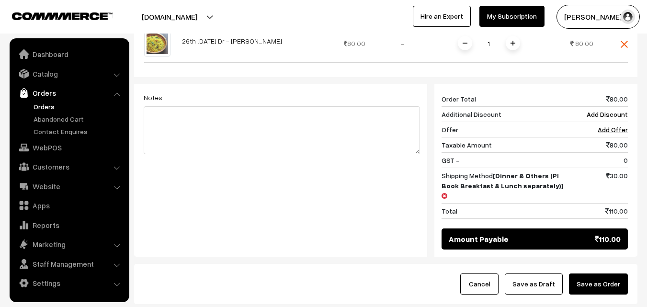
click at [604, 273] on button "Save as Order" at bounding box center [598, 283] width 59 height 21
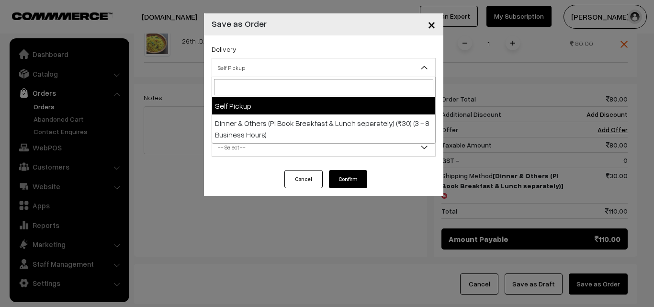
click at [308, 68] on span "Self Pickup" at bounding box center [323, 67] width 223 height 17
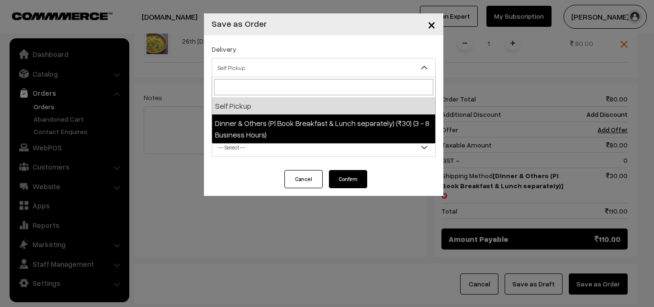
select select "DOP1"
select select "3"
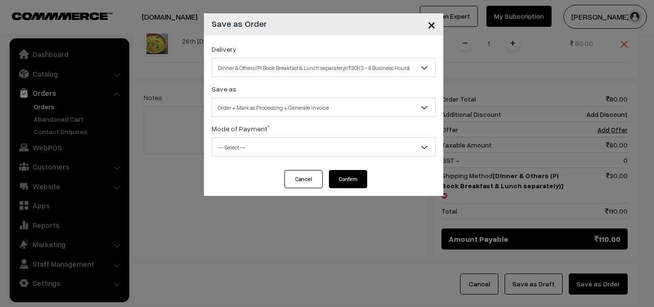
click at [309, 152] on span "-- Select --" at bounding box center [323, 147] width 223 height 17
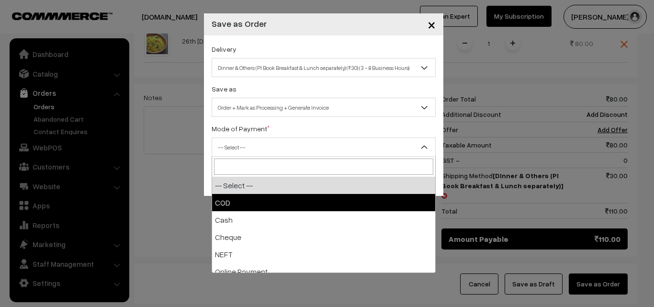
select select "1"
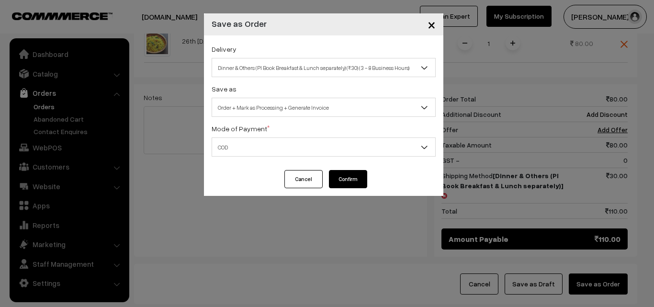
click at [343, 183] on button "Confirm" at bounding box center [348, 179] width 38 height 18
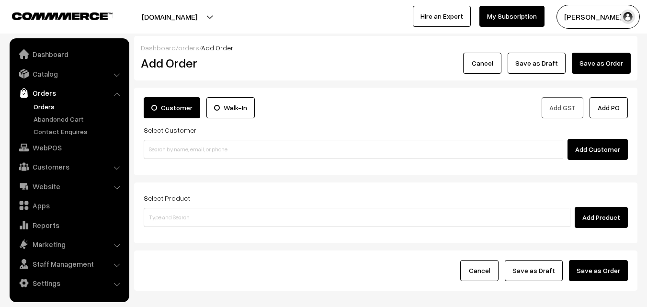
click at [42, 106] on link "Orders" at bounding box center [78, 106] width 95 height 10
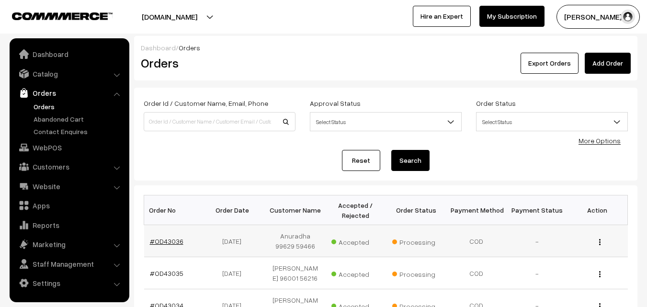
click at [172, 241] on link "#OD43036" at bounding box center [167, 241] width 34 height 8
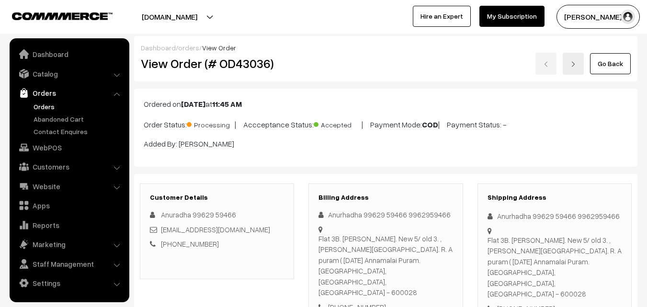
click at [172, 66] on h2 "View Order (# OD43036)" at bounding box center [218, 63] width 154 height 15
drag, startPoint x: 172, startPoint y: 66, endPoint x: 388, endPoint y: 68, distance: 216.4
click at [388, 68] on div "View Order (# OD43036) Go Back" at bounding box center [386, 64] width 504 height 22
copy div "Order (# OD43036)"
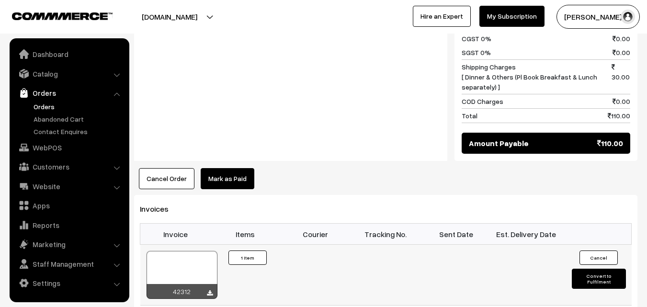
scroll to position [574, 0]
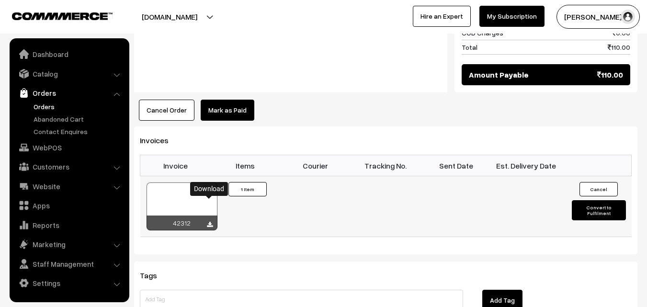
click at [212, 222] on icon at bounding box center [210, 225] width 6 height 6
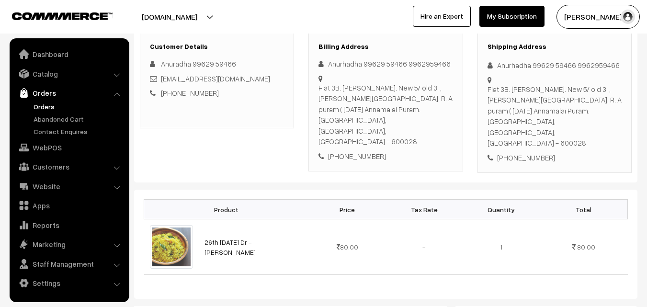
scroll to position [96, 0]
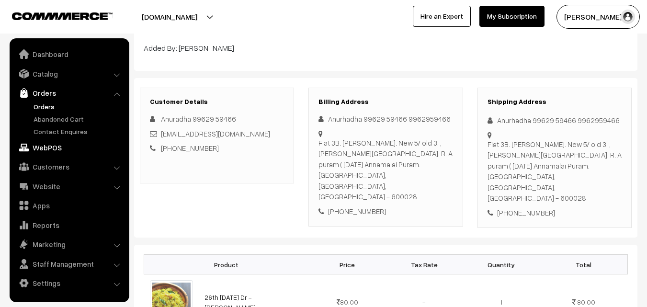
click at [40, 146] on link "WebPOS" at bounding box center [69, 147] width 114 height 17
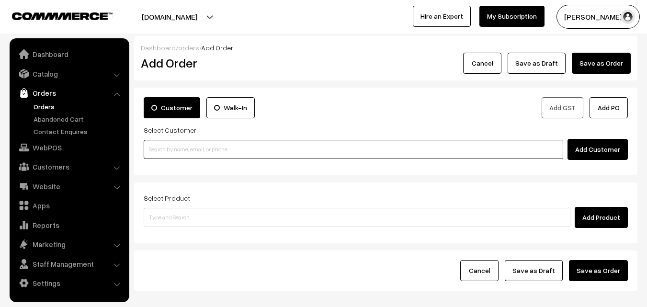
click at [264, 147] on input at bounding box center [353, 149] width 419 height 19
paste input "[PHONE_NUMBER]"
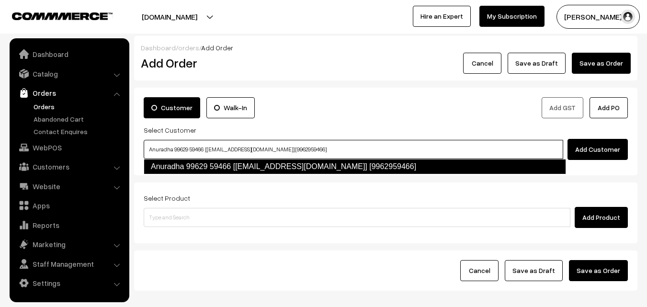
type input "Anuradha 99629 59466 [[EMAIL_ADDRESS][DOMAIN_NAME]] [9962959466]"
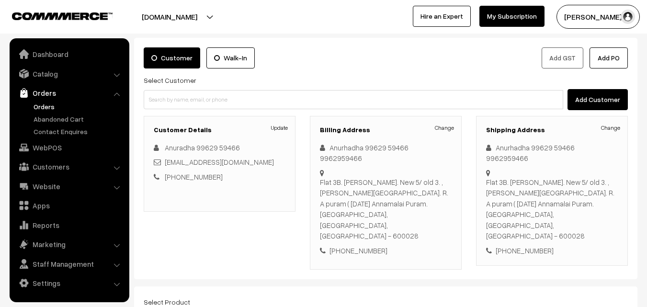
scroll to position [144, 0]
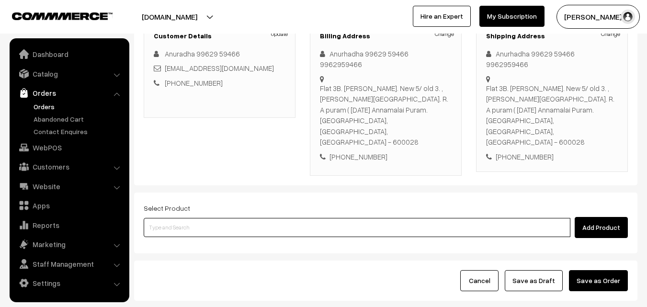
click at [291, 218] on input at bounding box center [357, 227] width 427 height 19
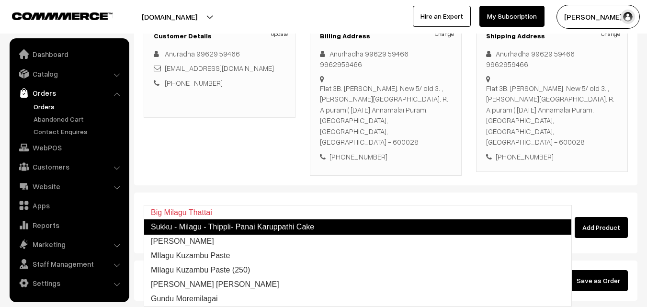
type input "Milagu Vadai"
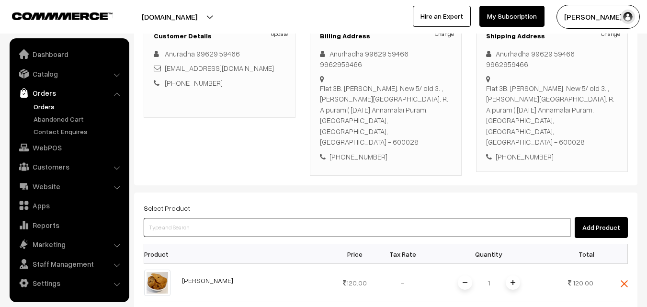
click at [283, 218] on input at bounding box center [357, 227] width 427 height 19
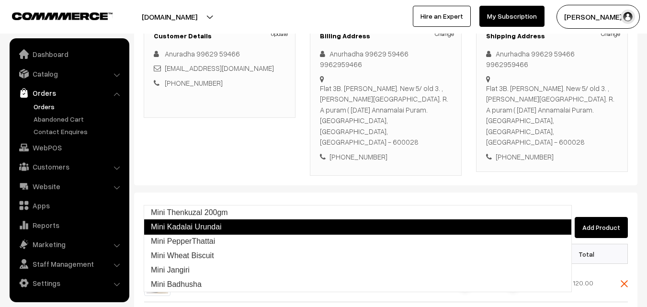
type input "Mini PepperThattai"
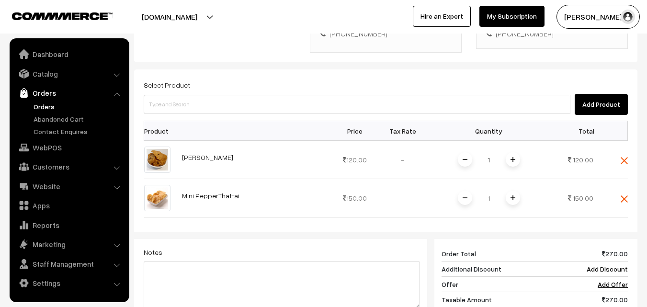
scroll to position [287, 0]
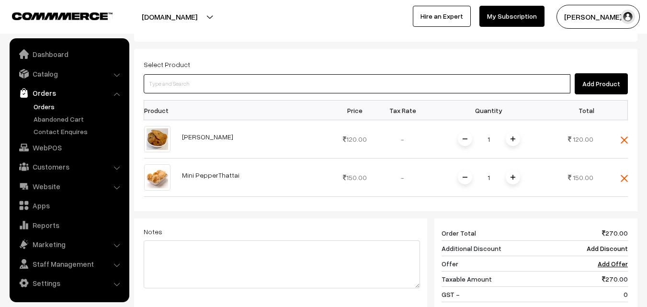
click at [187, 74] on input at bounding box center [357, 83] width 427 height 19
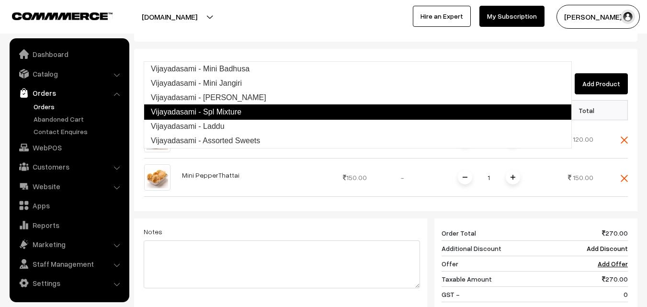
type input "Vijayadasami - Assorted Sweets"
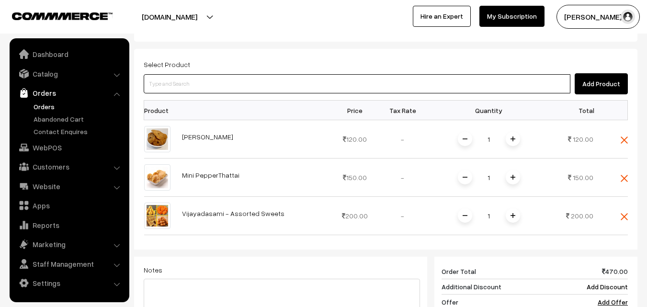
click at [282, 74] on input at bounding box center [357, 83] width 427 height 19
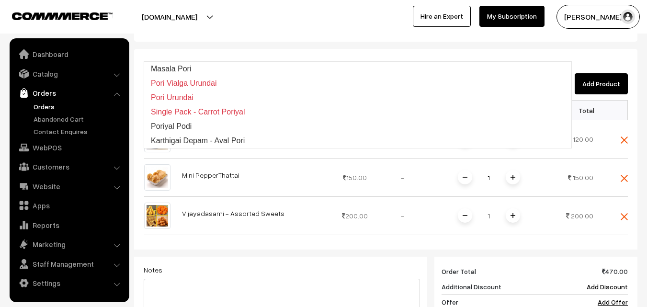
type input "pori"
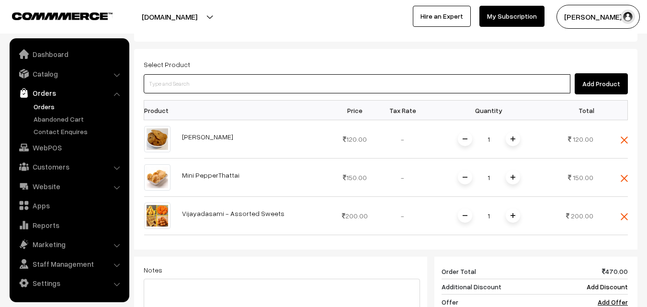
click at [193, 74] on input at bounding box center [357, 83] width 427 height 19
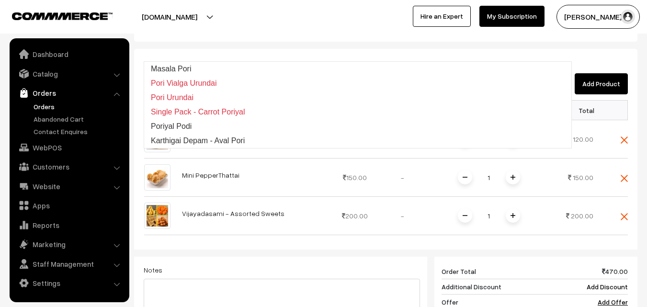
type input "P"
type input "p"
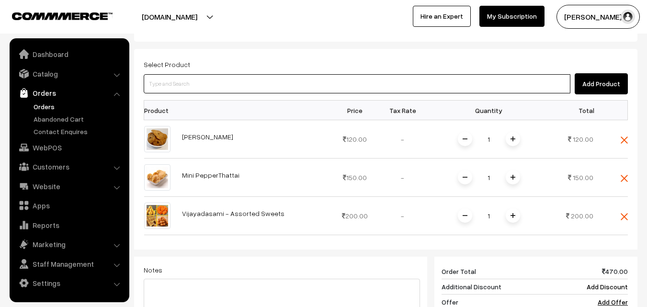
click at [172, 74] on input at bounding box center [357, 83] width 427 height 19
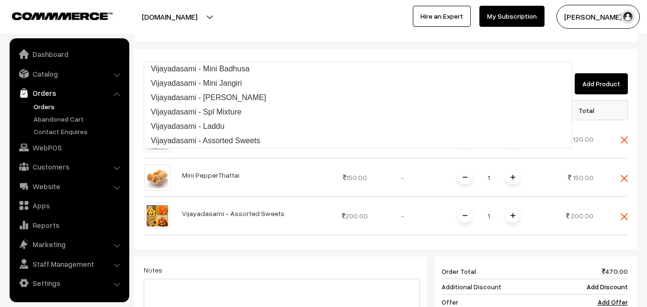
type input "V"
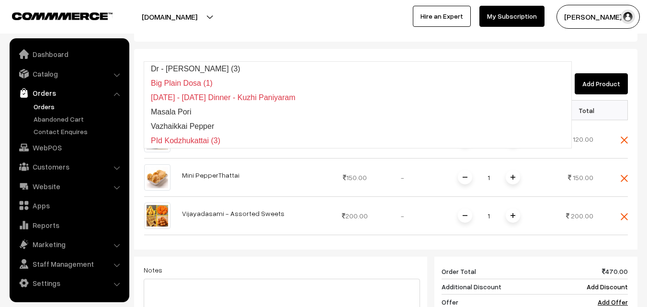
type input "Po"
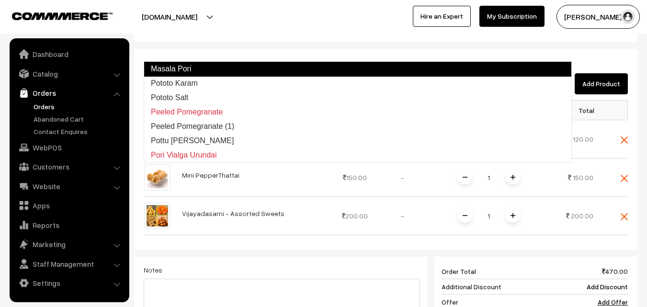
click at [180, 67] on link "Masala Pori" at bounding box center [358, 68] width 428 height 15
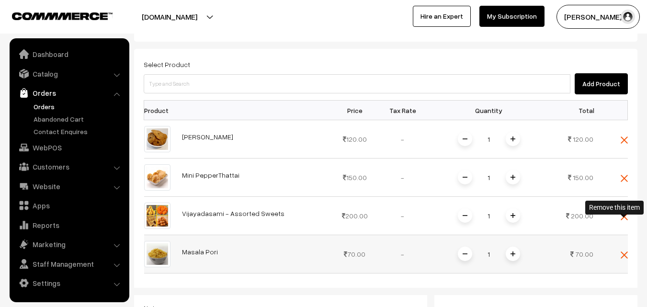
click at [623, 251] on img at bounding box center [623, 254] width 7 height 7
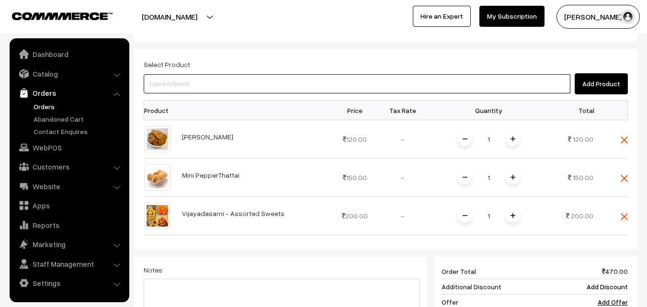
click at [370, 74] on input at bounding box center [357, 83] width 427 height 19
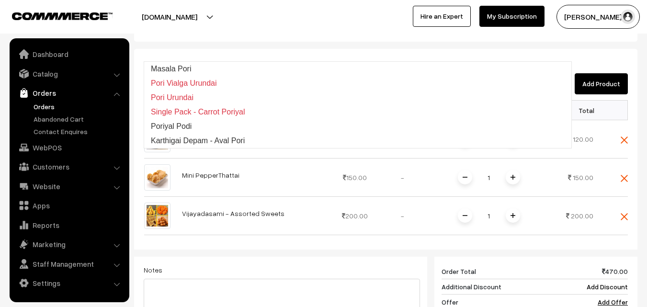
type input "pori"
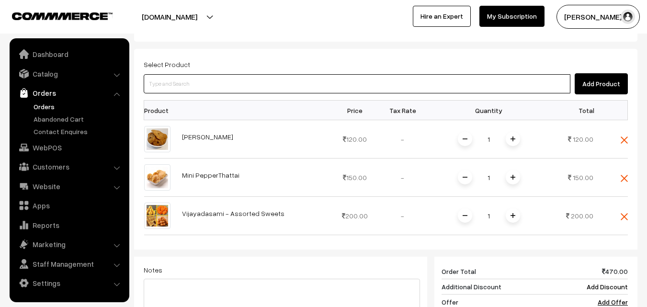
click at [209, 74] on input at bounding box center [357, 83] width 427 height 19
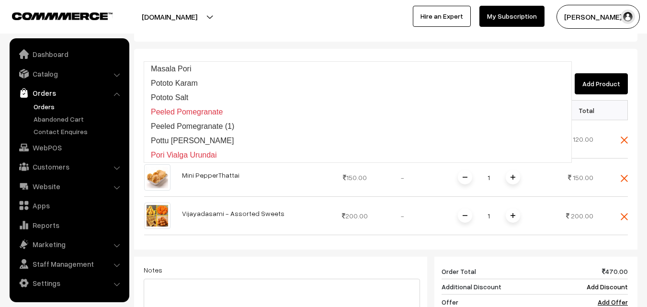
type input "p"
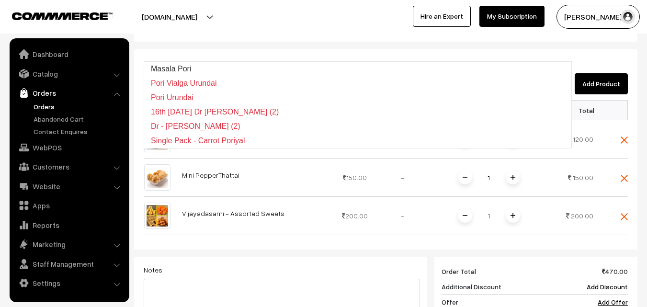
type input "o"
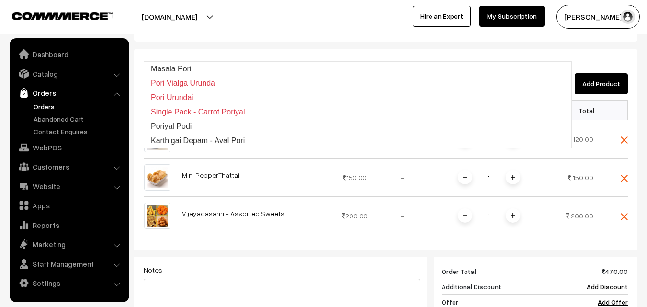
type input "pori"
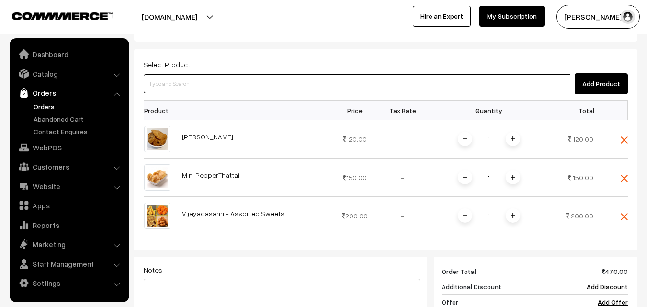
click at [192, 74] on input at bounding box center [357, 83] width 427 height 19
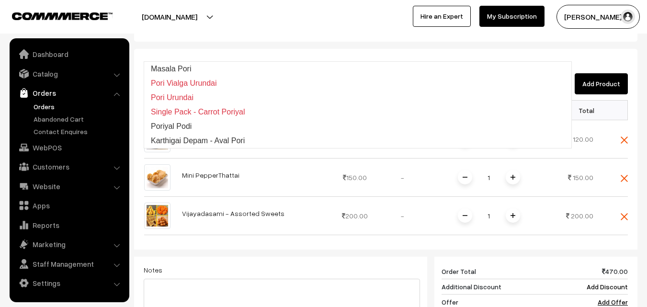
type input "p"
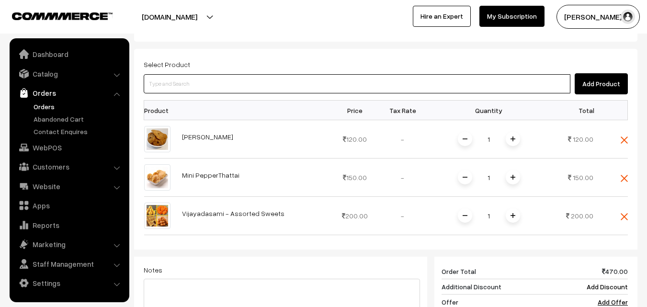
click at [229, 74] on input at bounding box center [357, 83] width 427 height 19
click at [213, 74] on input at bounding box center [357, 83] width 427 height 19
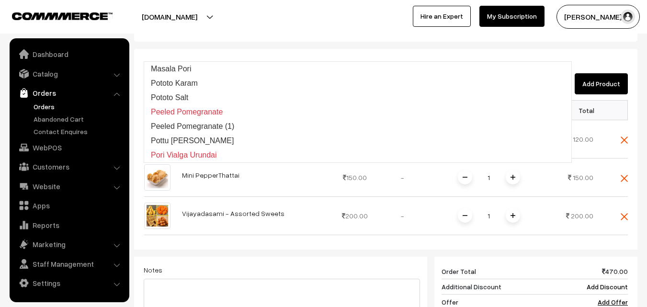
type input "p"
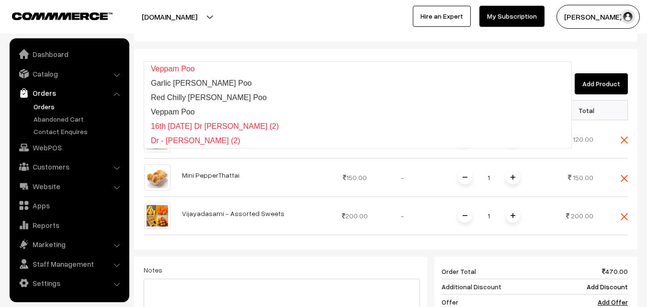
type input "p"
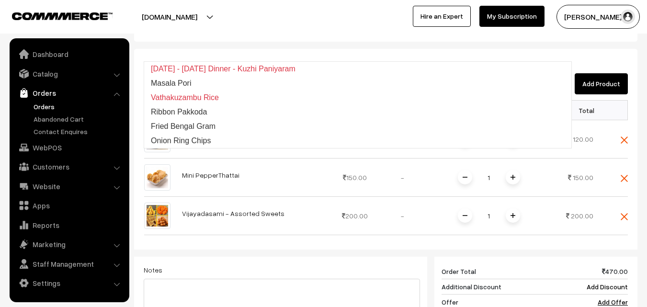
type input "r"
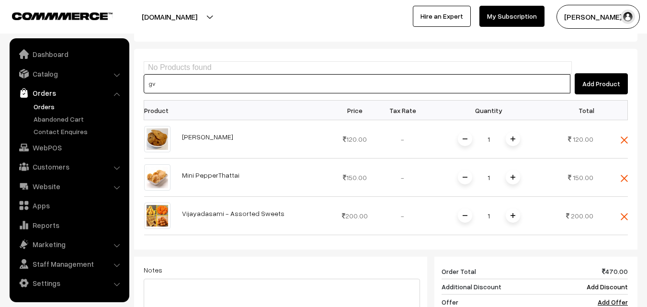
type input "g"
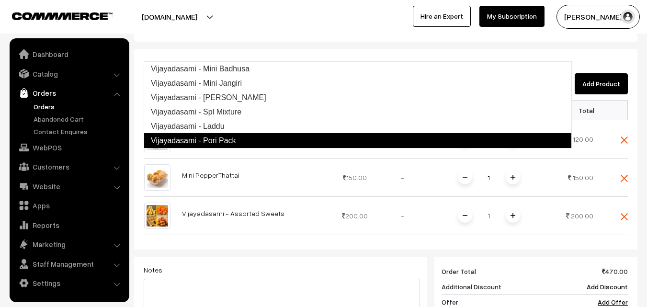
type input "Vijayadasami - Pori Pack"
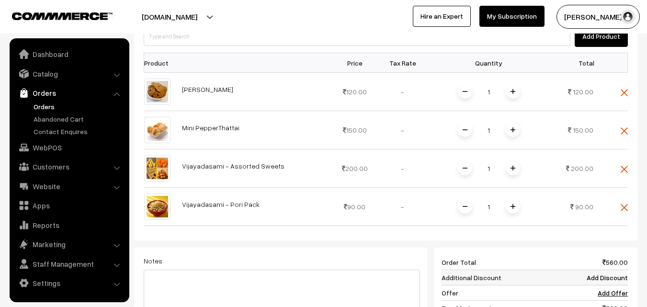
scroll to position [383, 0]
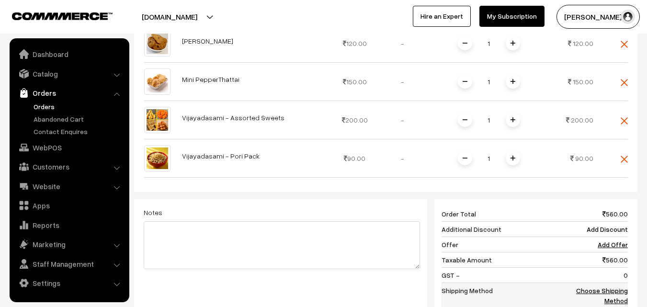
click at [614, 282] on td "Choose Shipping Method" at bounding box center [597, 294] width 59 height 25
click at [621, 286] on link "Choose Shipping Method" at bounding box center [602, 295] width 52 height 18
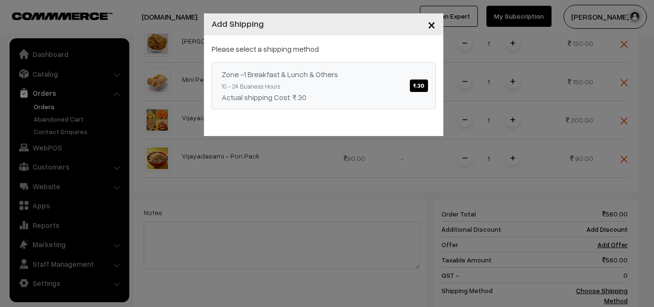
click at [417, 89] on span "₹.30" at bounding box center [419, 85] width 18 height 12
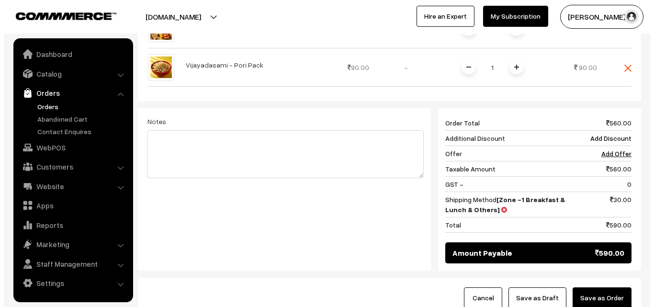
scroll to position [479, 0]
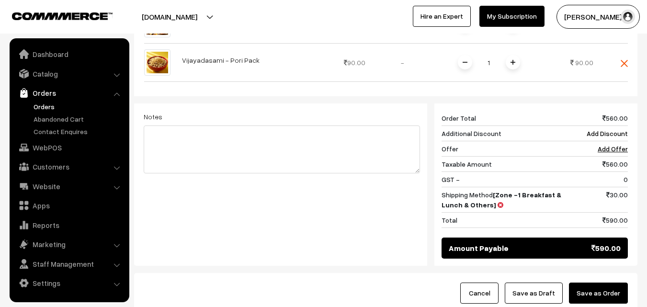
click at [610, 282] on button "Save as Order" at bounding box center [598, 292] width 59 height 21
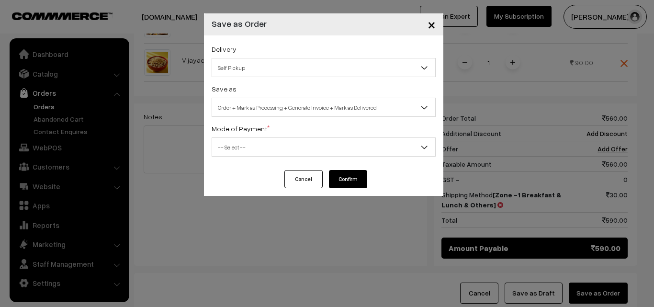
click at [378, 69] on span "Self Pickup" at bounding box center [323, 67] width 223 height 17
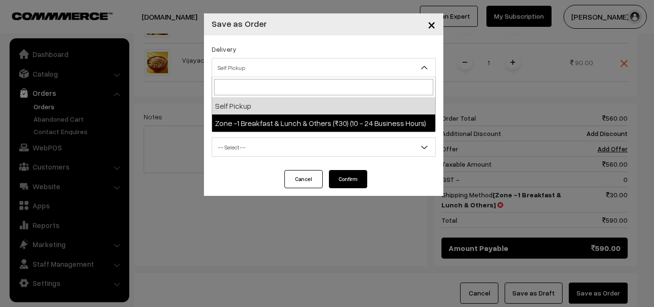
select select "ZON1"
select select "3"
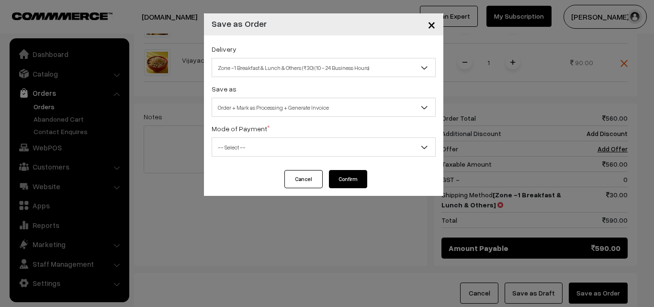
click at [360, 104] on span "Order + Mark as Processing + Generate Invoice" at bounding box center [323, 107] width 223 height 17
click at [376, 144] on span "-- Select --" at bounding box center [323, 147] width 223 height 17
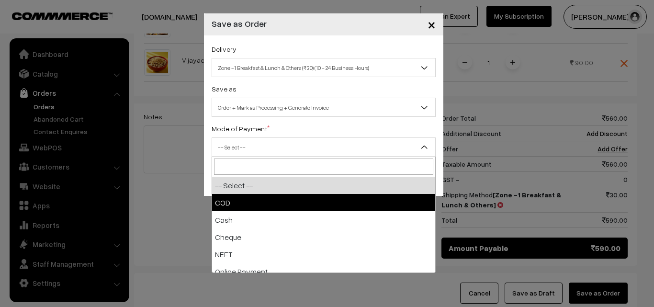
select select "1"
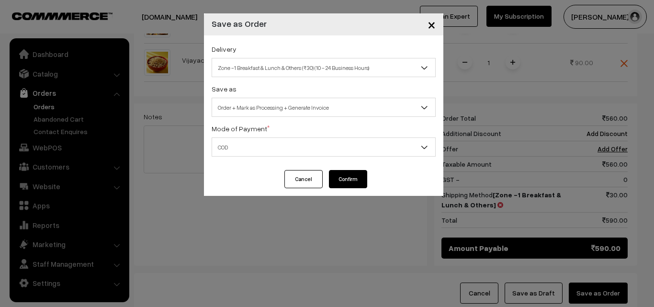
click at [355, 175] on button "Confirm" at bounding box center [348, 179] width 38 height 18
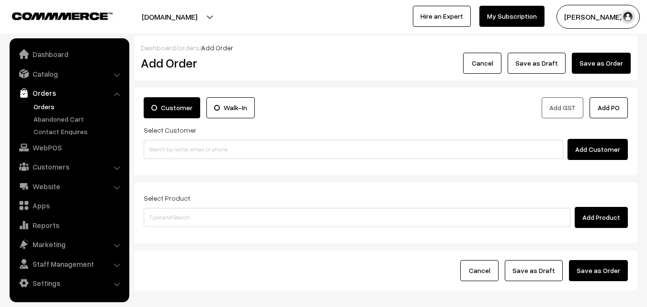
click at [45, 104] on link "Orders" at bounding box center [78, 106] width 95 height 10
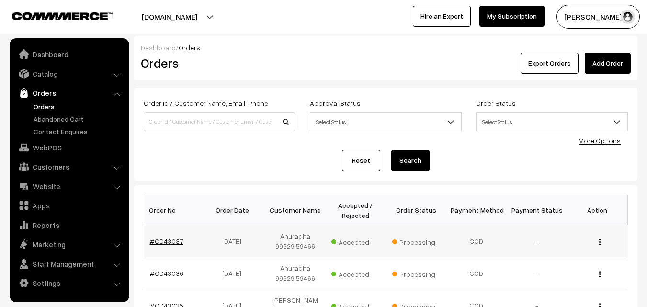
click at [177, 237] on link "#OD43037" at bounding box center [167, 241] width 34 height 8
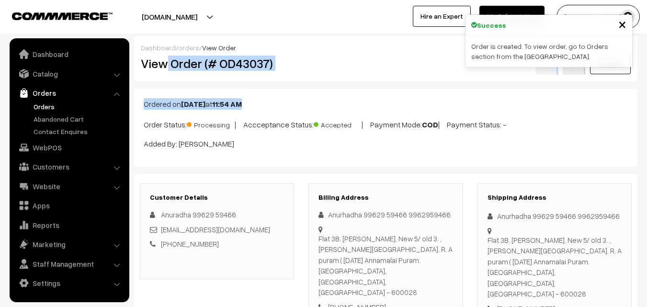
drag, startPoint x: 169, startPoint y: 63, endPoint x: 380, endPoint y: 88, distance: 212.6
click at [355, 75] on div "Dashboard / orders / View Order View Order (# OD43037) Go Back" at bounding box center [385, 58] width 503 height 45
drag, startPoint x: 170, startPoint y: 64, endPoint x: 334, endPoint y: 74, distance: 163.6
click at [334, 74] on div "View Order (# OD43037) Go Back" at bounding box center [386, 64] width 504 height 22
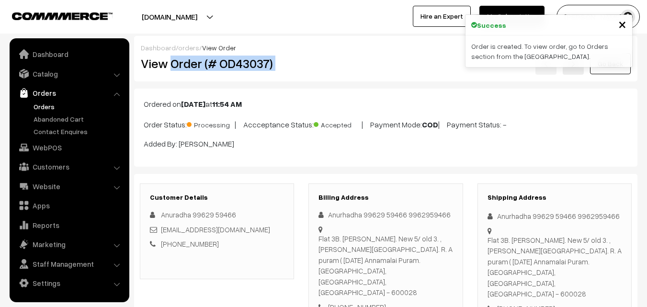
copy div "Order (# OD43037)"
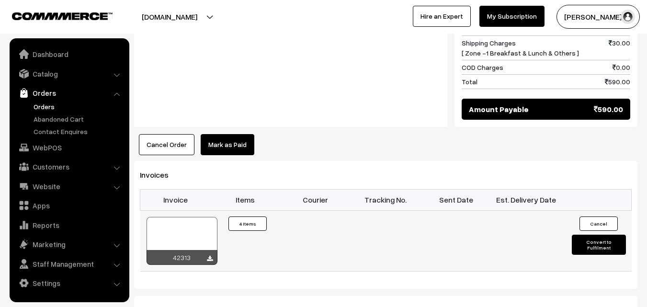
scroll to position [718, 0]
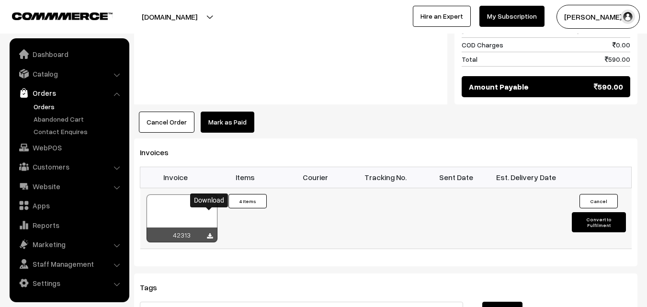
click at [212, 233] on icon at bounding box center [210, 236] width 6 height 6
click at [50, 104] on link "Orders" at bounding box center [78, 106] width 95 height 10
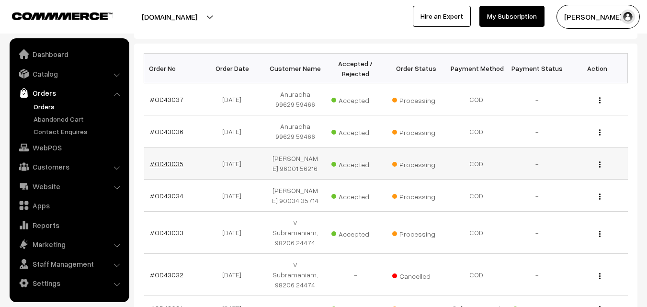
scroll to position [191, 0]
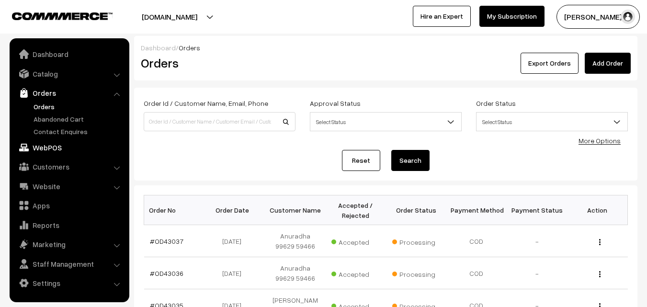
click at [52, 149] on link "WebPOS" at bounding box center [69, 147] width 114 height 17
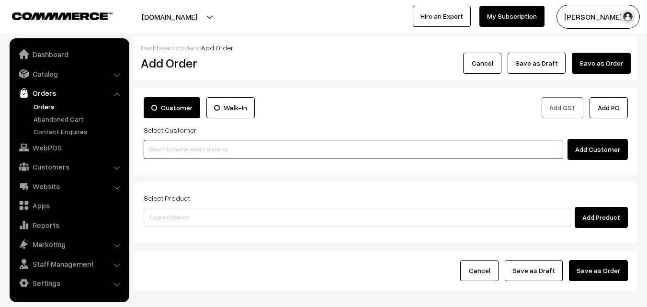
click at [181, 155] on input at bounding box center [353, 149] width 419 height 19
paste input "[PHONE_NUMBER]"
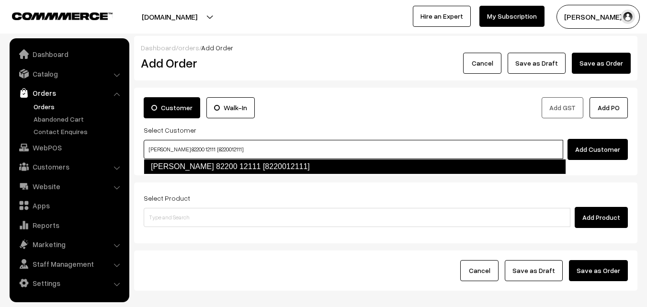
type input "[PERSON_NAME] 82200 12111 [8220012111]"
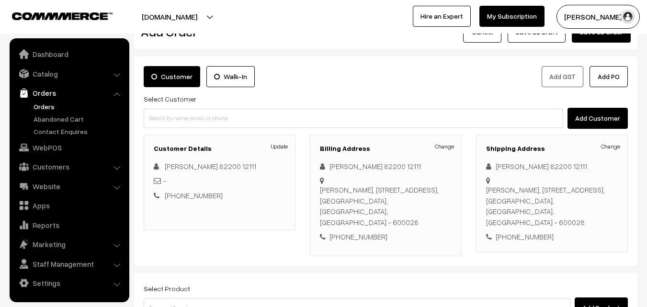
scroll to position [48, 0]
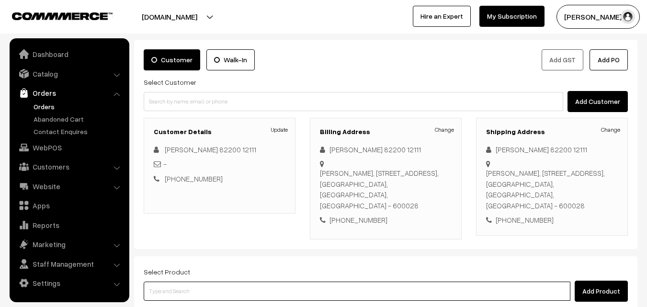
click at [221, 282] on input at bounding box center [357, 291] width 427 height 19
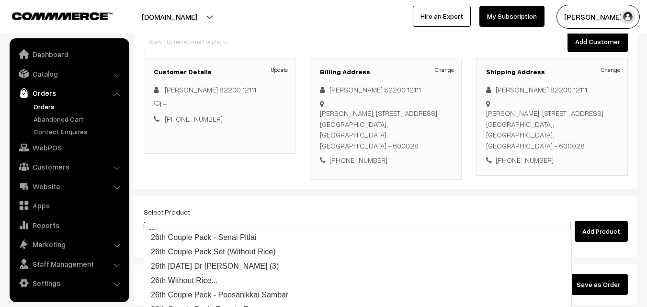
scroll to position [144, 0]
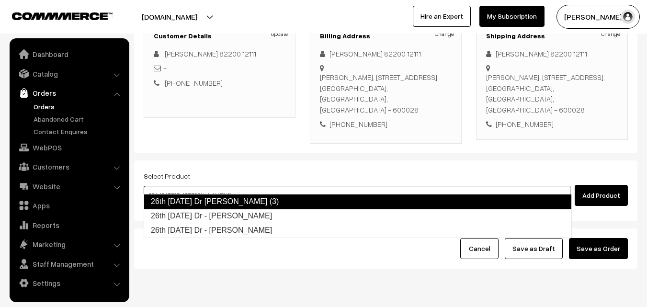
type input "26th Friday Dr - Lemon Sevai"
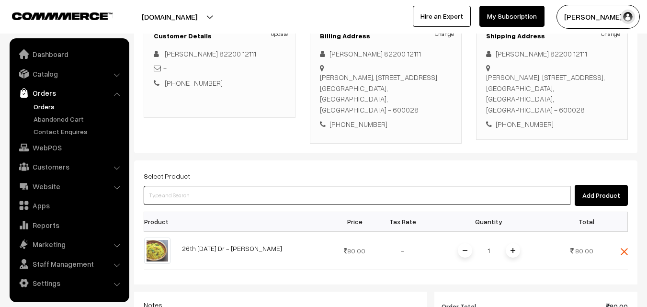
click at [242, 186] on input at bounding box center [357, 195] width 427 height 19
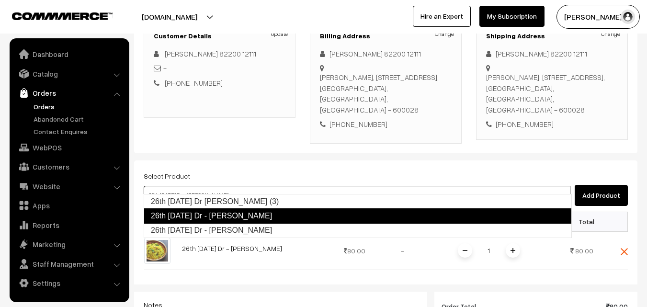
type input "26th Friday Dr - Coconut Sevai"
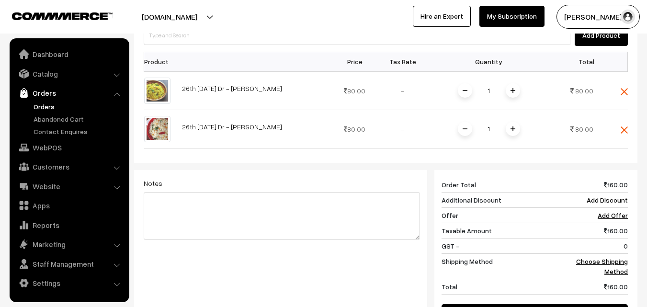
scroll to position [287, 0]
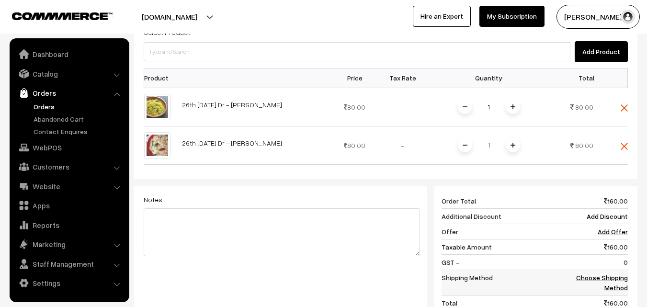
click at [598, 273] on link "Choose Shipping Method" at bounding box center [602, 282] width 52 height 18
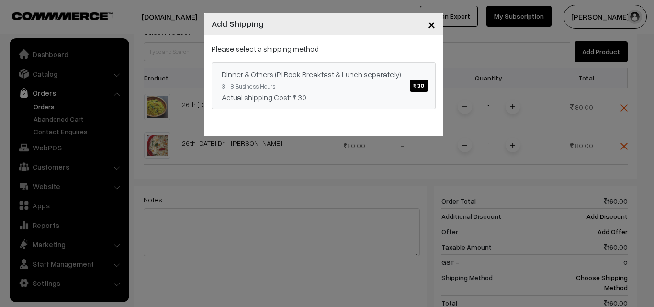
click at [417, 89] on span "₹.30" at bounding box center [419, 85] width 18 height 12
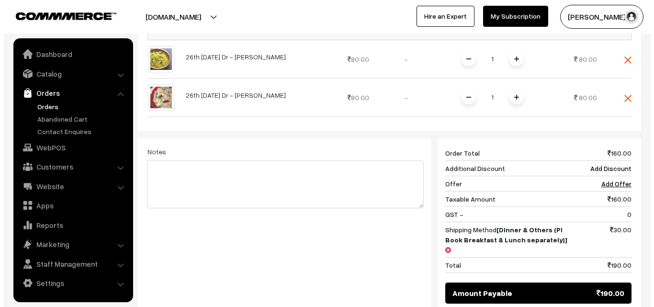
scroll to position [383, 0]
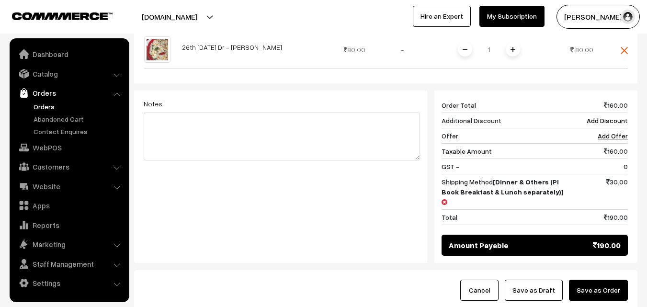
click at [597, 280] on button "Save as Order" at bounding box center [598, 290] width 59 height 21
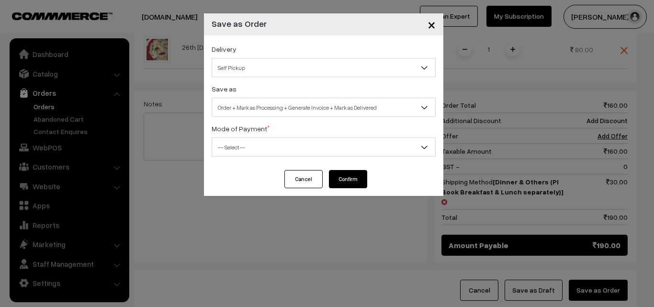
click at [327, 67] on span "Self Pickup" at bounding box center [323, 67] width 223 height 17
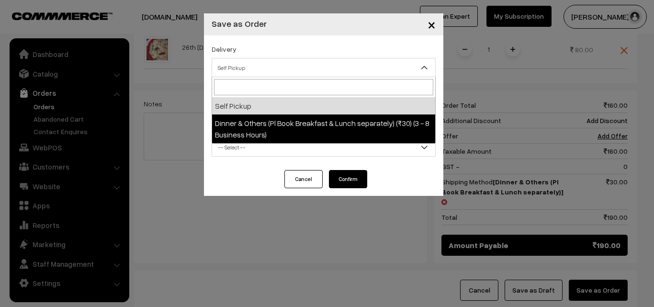
select select "DOP1"
select select "3"
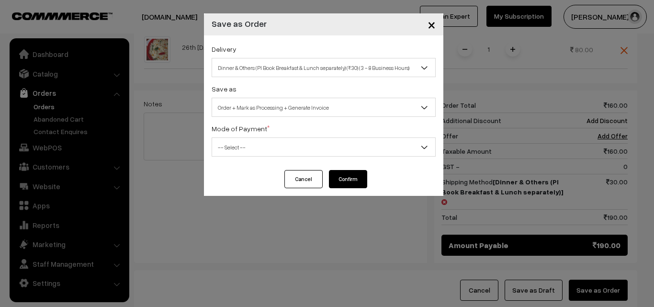
click at [309, 146] on span "-- Select --" at bounding box center [323, 147] width 223 height 17
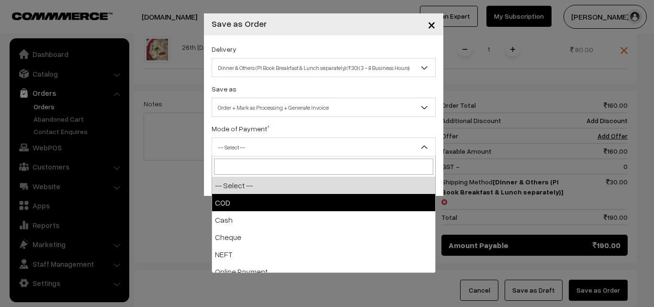
select select "1"
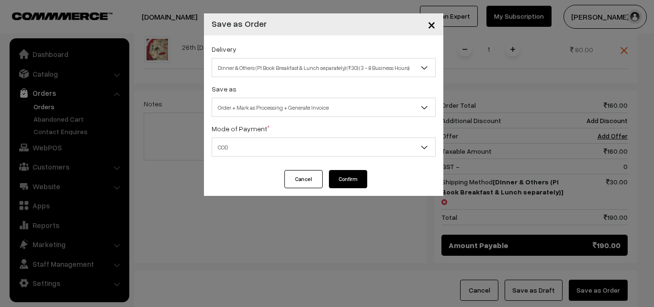
click at [343, 179] on button "Confirm" at bounding box center [348, 179] width 38 height 18
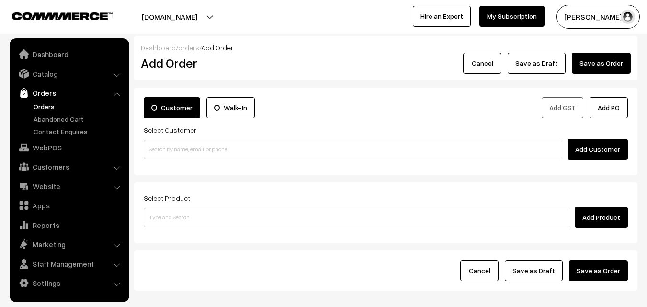
click at [45, 106] on link "Orders" at bounding box center [78, 106] width 95 height 10
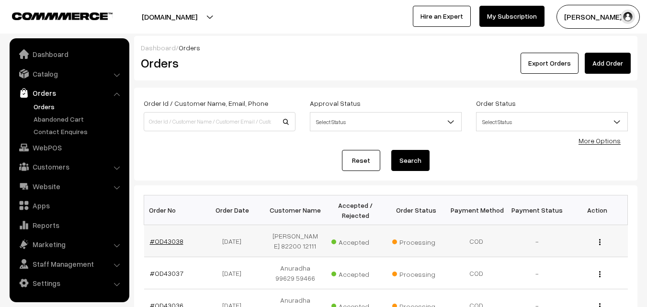
click at [161, 244] on link "#OD43038" at bounding box center [167, 241] width 34 height 8
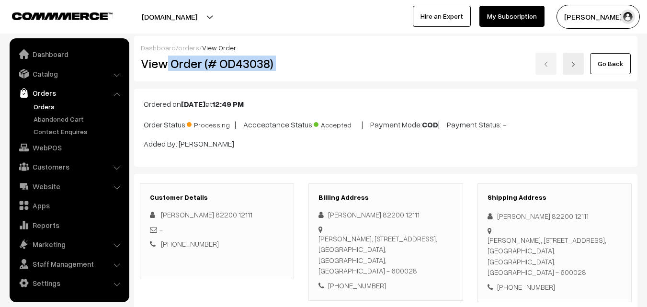
drag, startPoint x: 169, startPoint y: 62, endPoint x: 419, endPoint y: 80, distance: 251.0
click at [419, 80] on div "Dashboard / orders / View Order View Order (# OD43038) Go Back" at bounding box center [385, 58] width 503 height 45
copy div "Order (# OD43038)"
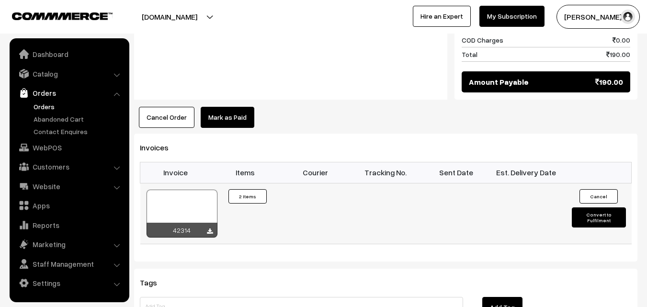
scroll to position [622, 0]
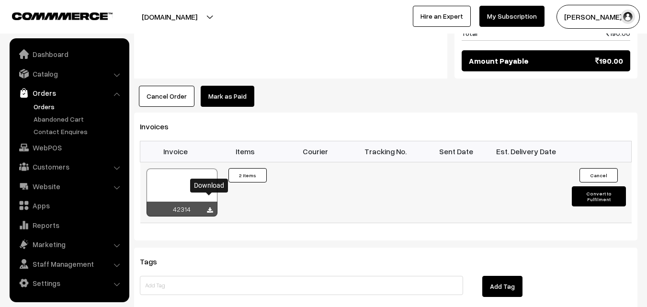
click at [211, 207] on icon at bounding box center [210, 210] width 6 height 6
click at [42, 104] on link "Orders" at bounding box center [78, 106] width 95 height 10
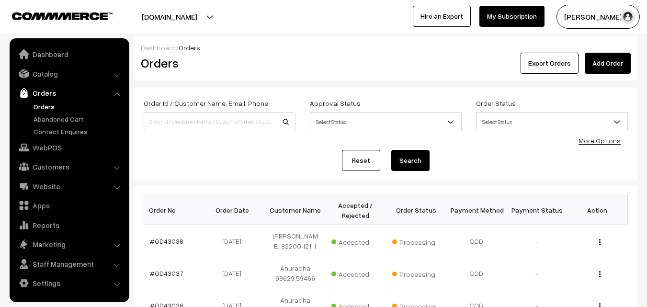
click at [49, 105] on link "Orders" at bounding box center [78, 106] width 95 height 10
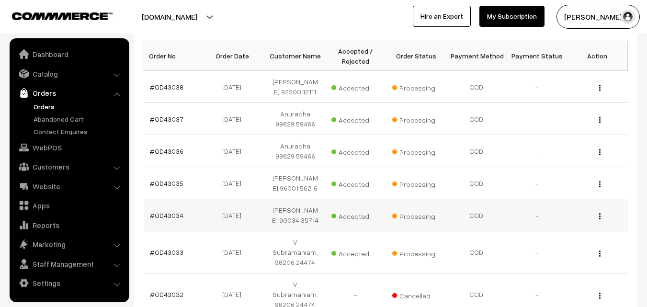
scroll to position [191, 0]
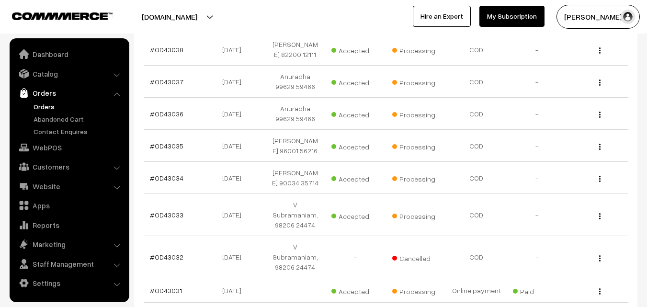
click at [47, 104] on link "Orders" at bounding box center [78, 106] width 95 height 10
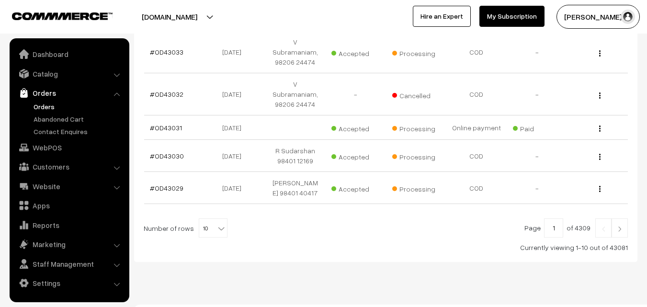
scroll to position [361, 0]
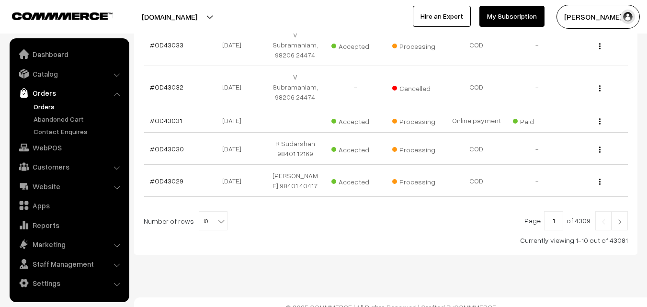
click at [219, 212] on span at bounding box center [222, 218] width 10 height 12
click at [171, 85] on link "#OD43032" at bounding box center [167, 87] width 34 height 8
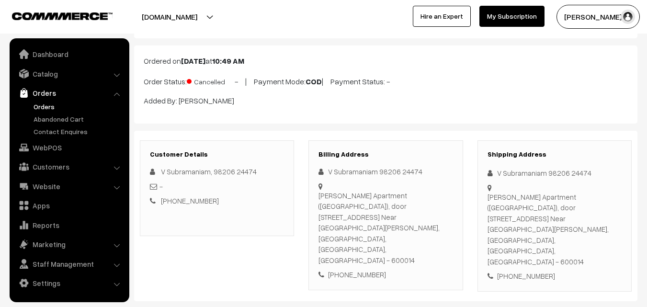
scroll to position [191, 0]
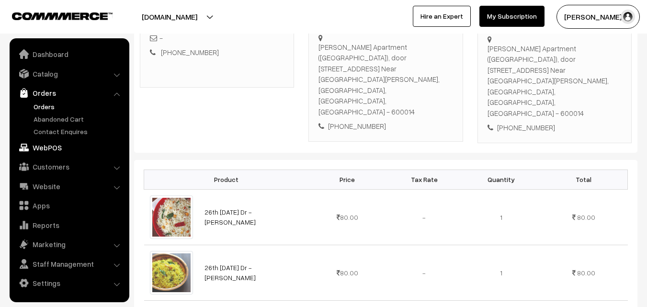
click at [56, 145] on link "WebPOS" at bounding box center [69, 147] width 114 height 17
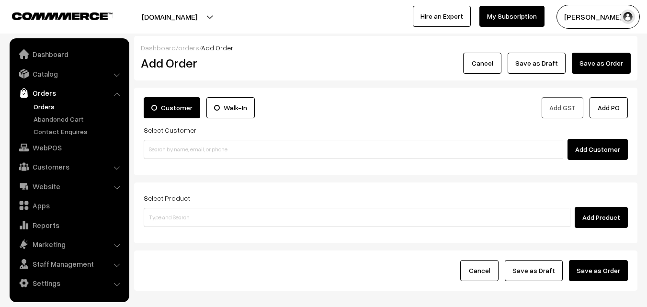
click at [194, 139] on div "Add Customer" at bounding box center [386, 149] width 484 height 21
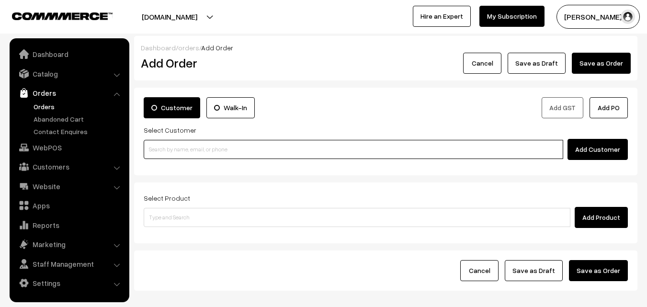
paste input "77699 40769"
click at [185, 148] on input "77699 40769" at bounding box center [353, 149] width 419 height 19
click at [169, 148] on input "77699 40769" at bounding box center [353, 149] width 419 height 19
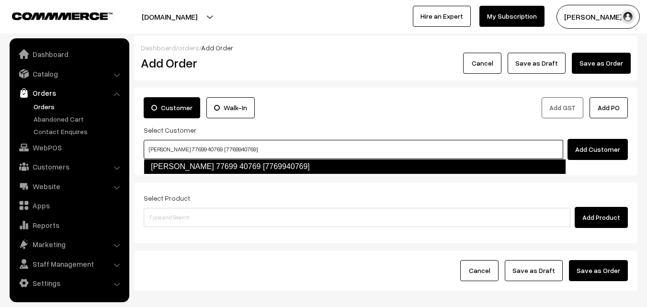
type input "Malavika Raghavan 77699 40769 [7769940769]"
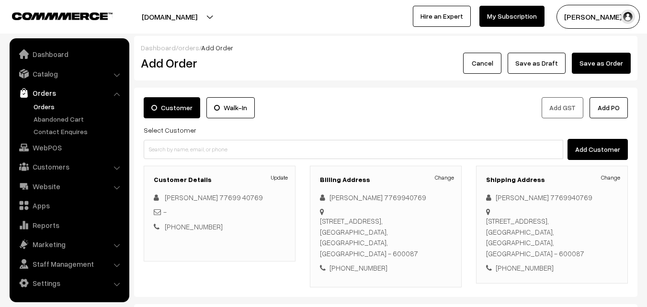
scroll to position [175, 0]
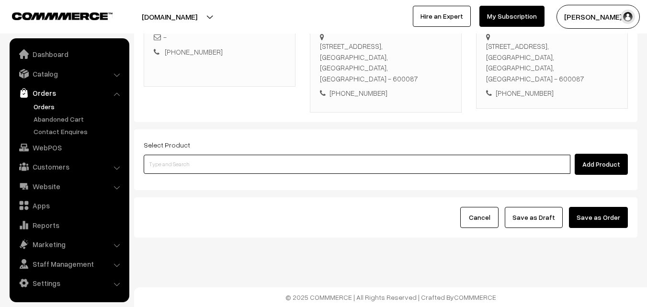
drag, startPoint x: 288, startPoint y: 169, endPoint x: 282, endPoint y: 173, distance: 7.7
click at [283, 174] on div "Add Product" at bounding box center [386, 164] width 484 height 21
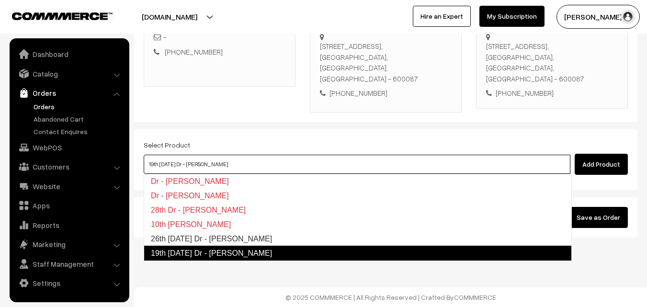
type input "26th [DATE] Dr - [PERSON_NAME]"
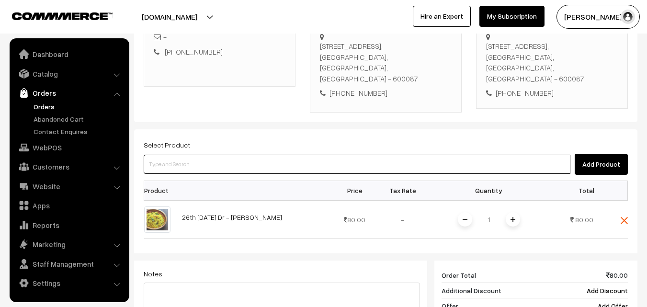
click at [310, 165] on input at bounding box center [357, 164] width 427 height 19
type input "c"
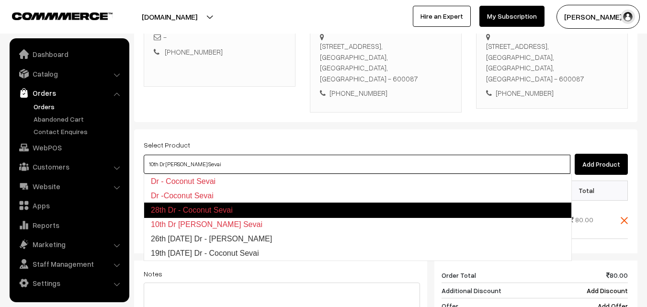
type input "26th [DATE] Dr - [PERSON_NAME]"
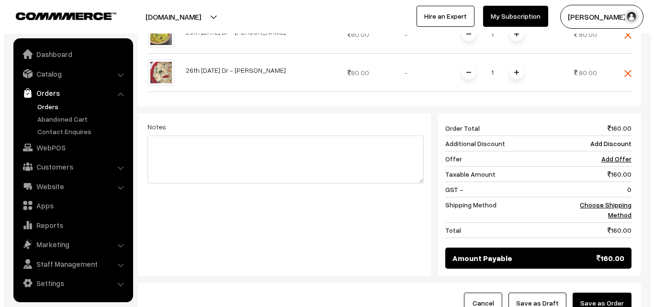
scroll to position [414, 0]
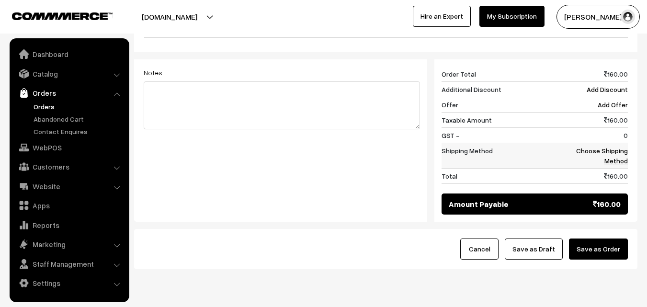
click at [620, 150] on link "Choose Shipping Method" at bounding box center [602, 155] width 52 height 18
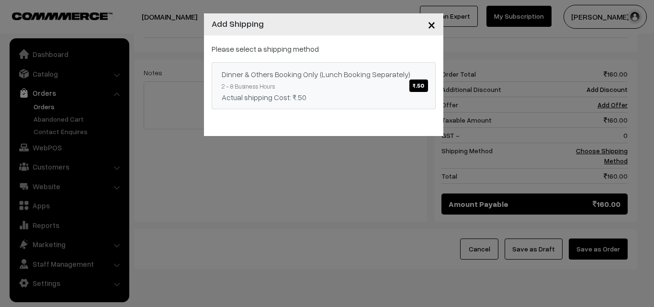
click at [333, 87] on link "Dinner & Others Booking Only (Lunch Booking Separately) ₹.50 2 - 8 Business Hou…" at bounding box center [324, 85] width 224 height 47
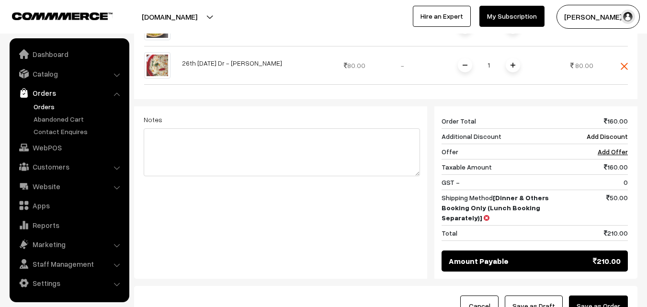
scroll to position [175, 0]
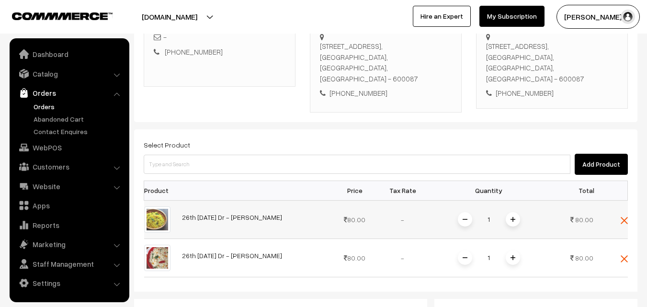
click at [508, 219] on span at bounding box center [513, 219] width 14 height 14
click at [514, 258] on img at bounding box center [512, 257] width 5 height 5
click at [513, 259] on div "Dashboard / orders / Add Order Add Order Cancel Save as Draft Save as Order Sav…" at bounding box center [385, 189] width 503 height 657
click at [511, 252] on span at bounding box center [513, 257] width 14 height 14
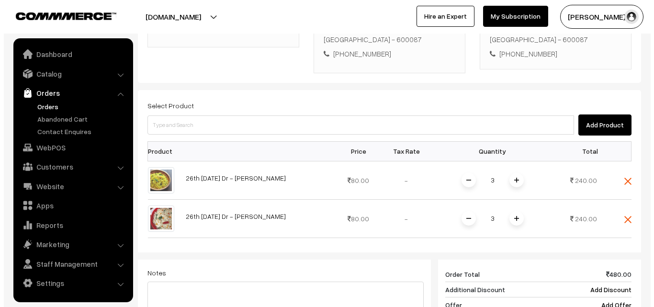
scroll to position [456, 0]
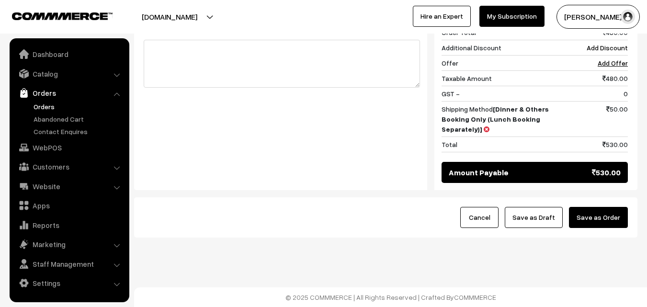
click at [611, 214] on button "Save as Order" at bounding box center [598, 217] width 59 height 21
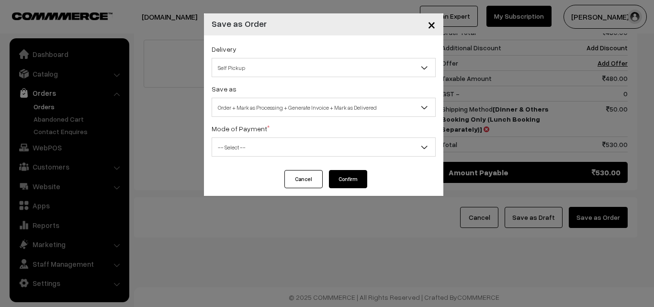
click at [303, 107] on span "Order + Mark as Processing + Generate Invoice + Mark as Delivered" at bounding box center [323, 107] width 223 height 17
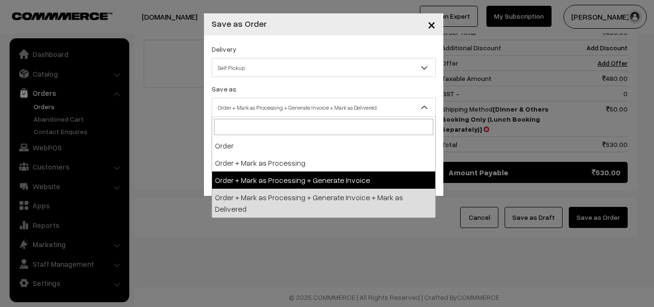
select select "3"
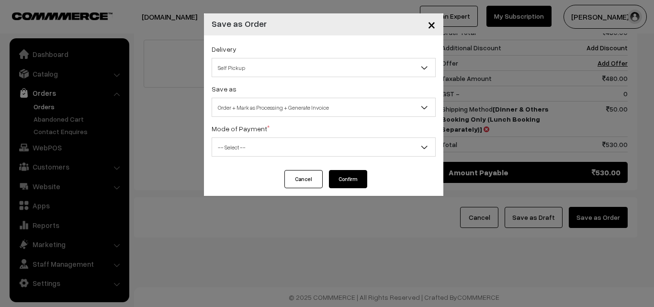
click at [272, 139] on span "-- Select --" at bounding box center [323, 147] width 223 height 17
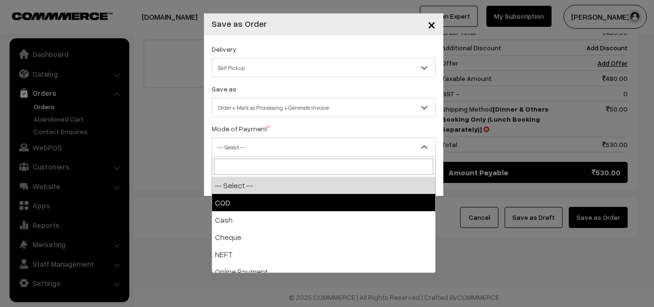
select select "1"
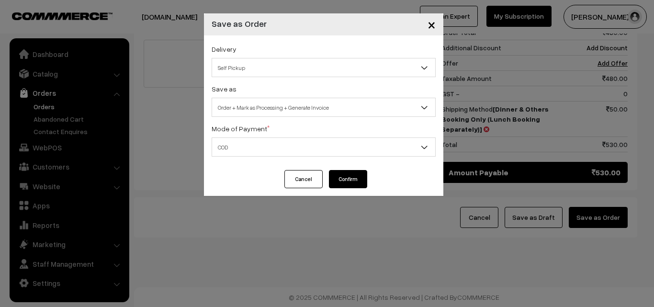
click at [345, 169] on div "Delivery Self Pickup Dinner & Others Booking Only (Lunch Booking Separately) (₹…" at bounding box center [323, 102] width 239 height 135
click at [345, 173] on button "Confirm" at bounding box center [348, 179] width 38 height 18
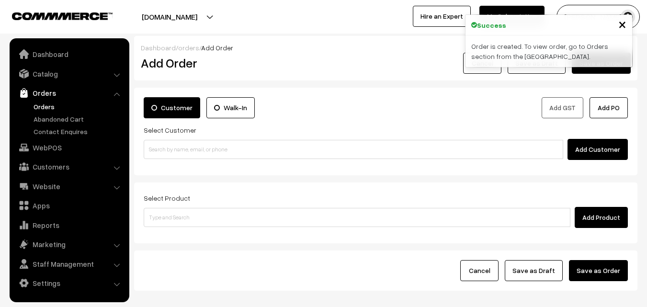
click at [46, 103] on link "Orders" at bounding box center [78, 106] width 95 height 10
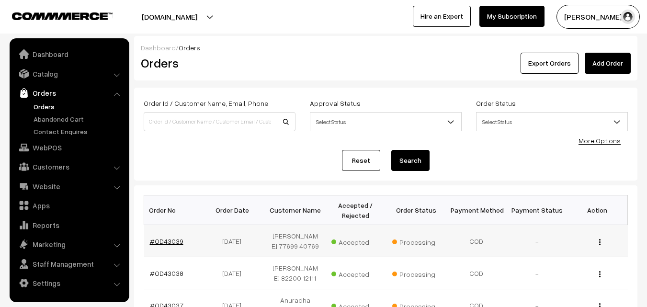
click at [173, 243] on link "#OD43039" at bounding box center [167, 241] width 34 height 8
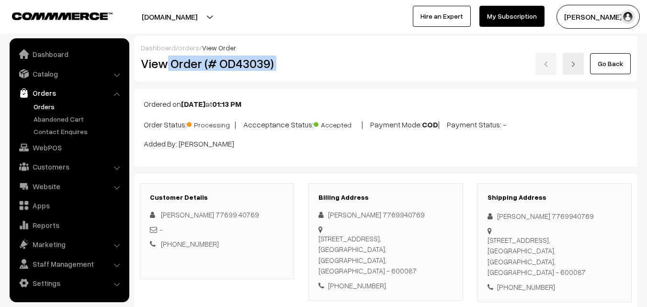
click at [329, 59] on div "View Order (# OD43039) Go Back" at bounding box center [386, 64] width 504 height 22
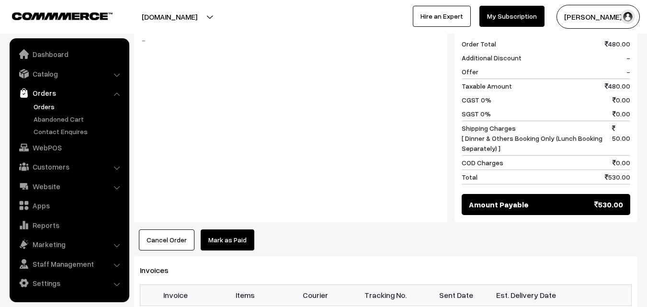
scroll to position [718, 0]
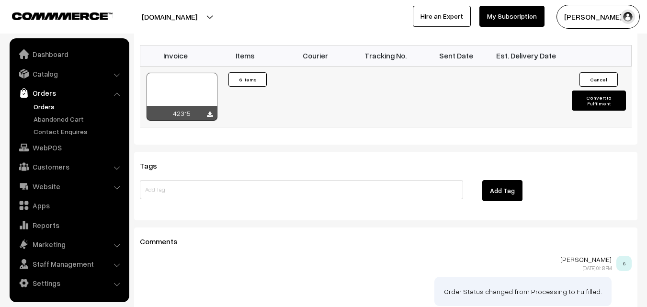
click at [185, 91] on div at bounding box center [181, 97] width 71 height 48
click at [43, 109] on link "Orders" at bounding box center [78, 106] width 95 height 10
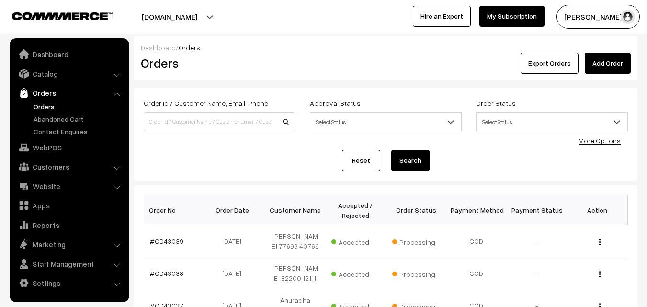
click at [48, 104] on link "Orders" at bounding box center [78, 106] width 95 height 10
click at [46, 70] on link "Catalog" at bounding box center [69, 73] width 114 height 17
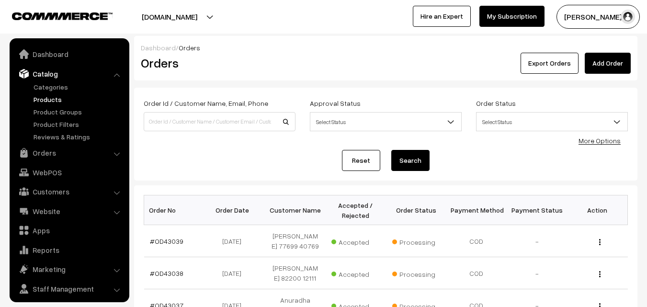
click at [57, 98] on link "Products" at bounding box center [78, 99] width 95 height 10
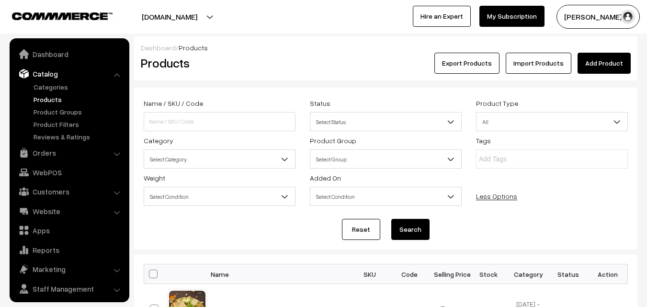
scroll to position [24, 0]
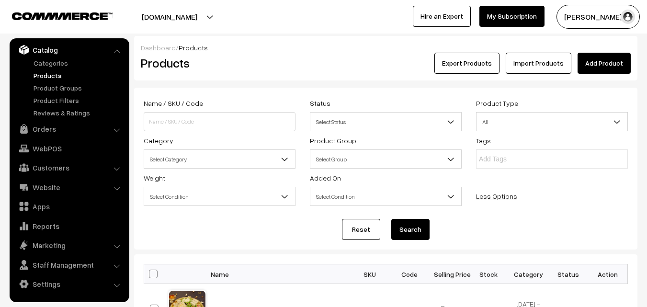
click at [214, 158] on span "Select Category" at bounding box center [219, 159] width 151 height 17
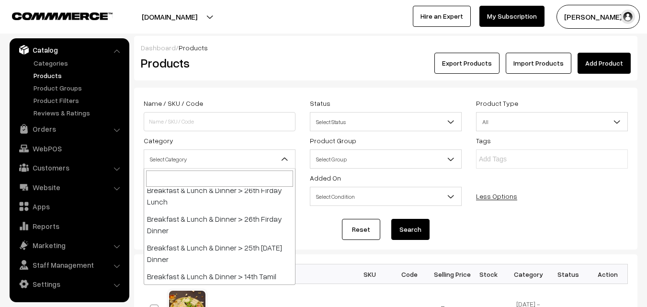
scroll to position [239, 0]
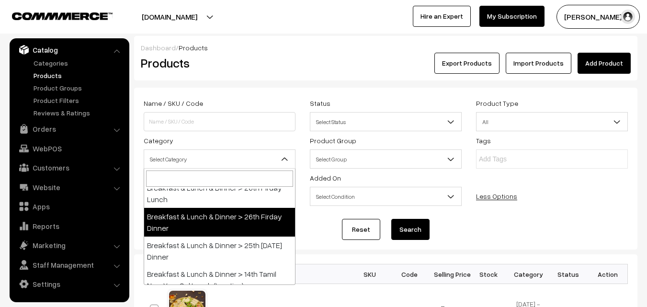
select select "96"
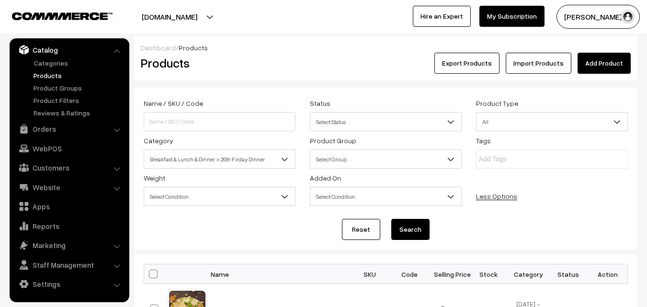
click at [415, 232] on button "Search" at bounding box center [410, 229] width 38 height 21
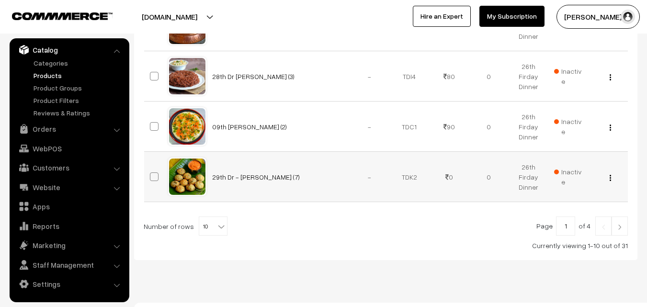
scroll to position [600, 0]
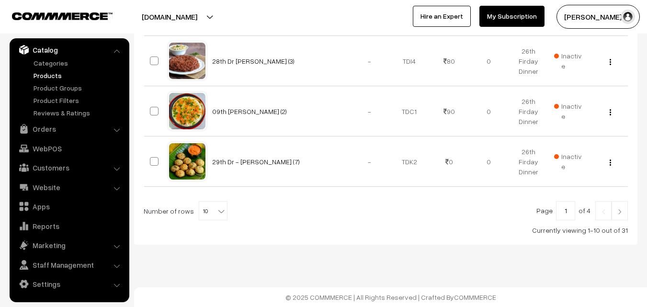
click at [205, 210] on span "10" at bounding box center [213, 211] width 28 height 19
select select "100"
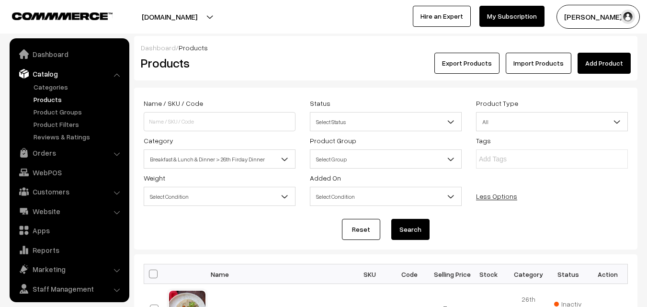
scroll to position [24, 0]
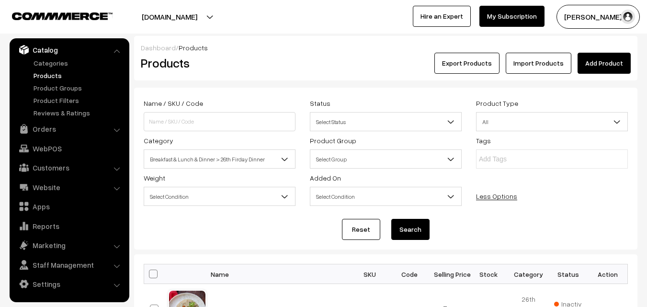
click at [151, 271] on span at bounding box center [153, 274] width 9 height 9
click at [150, 271] on input "checkbox" at bounding box center [147, 273] width 6 height 6
checkbox input "true"
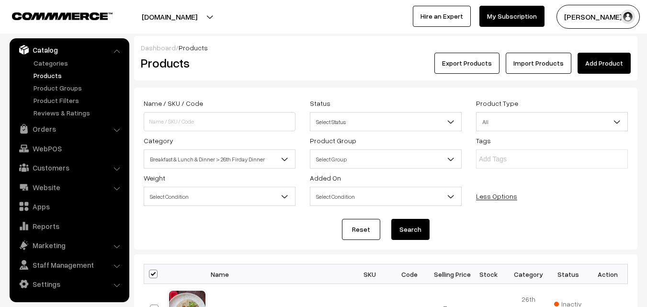
checkbox input "true"
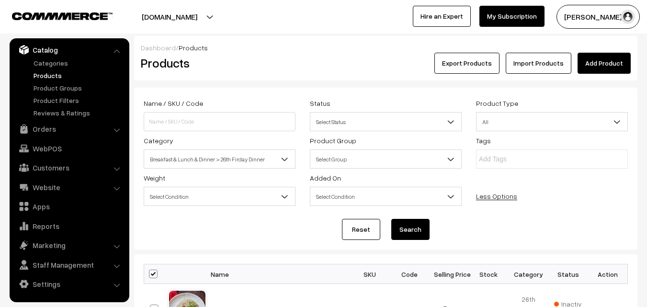
checkbox input "true"
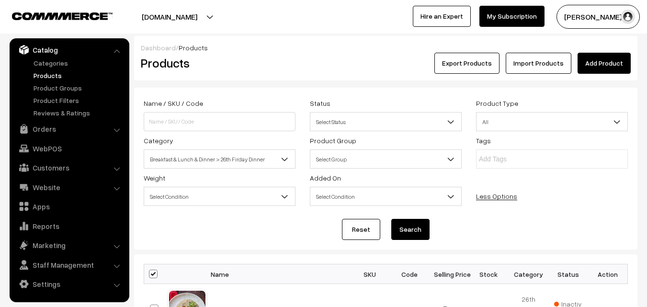
checkbox input "true"
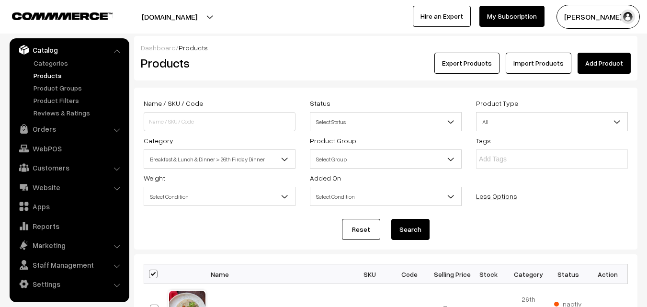
checkbox input "true"
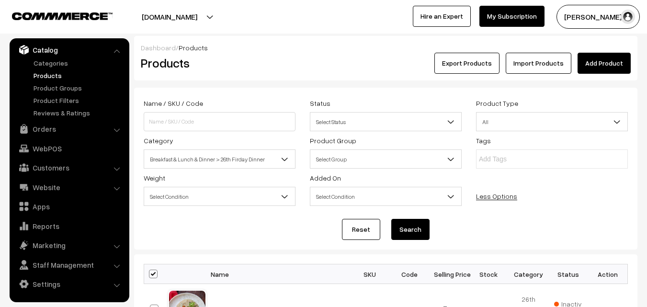
checkbox input "true"
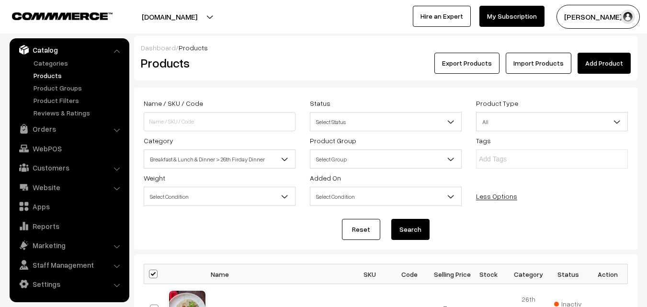
checkbox input "true"
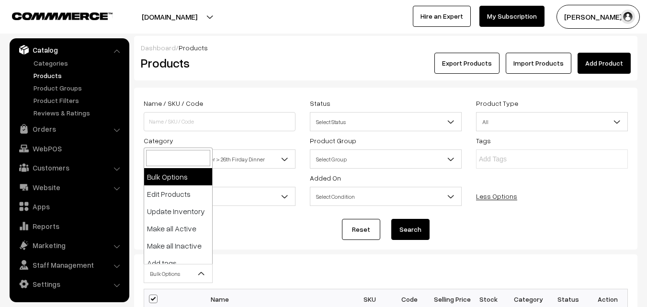
click at [164, 269] on span "Bulk Options" at bounding box center [178, 273] width 68 height 17
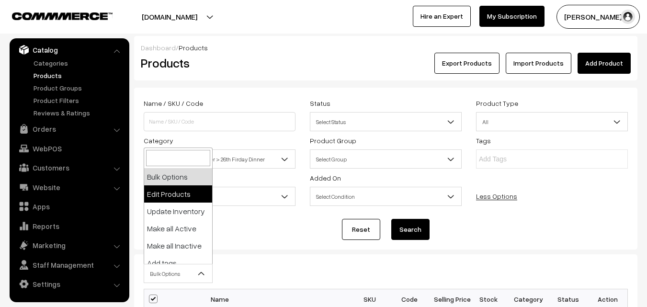
select select "editProduct"
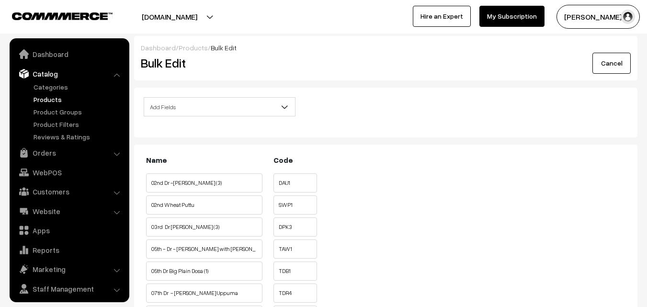
scroll to position [24, 0]
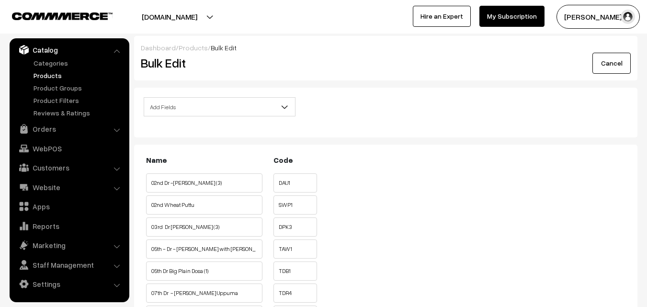
click at [191, 111] on span "Add Fields" at bounding box center [219, 107] width 151 height 17
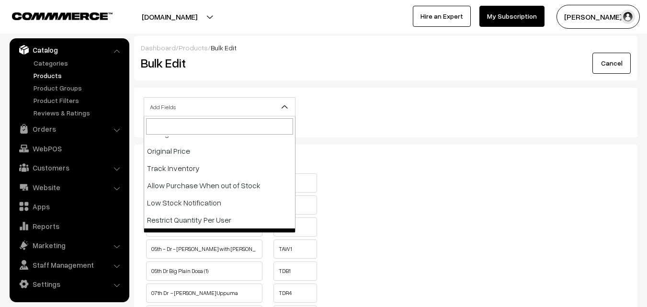
scroll to position [167, 0]
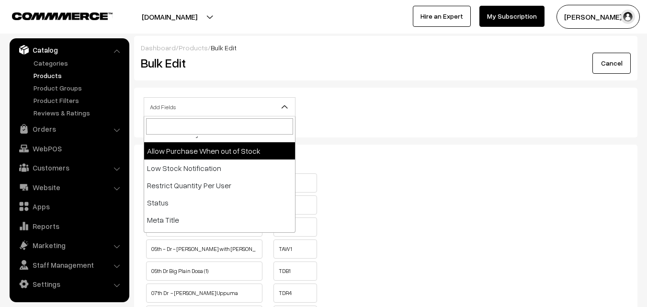
select select "allow-purchase"
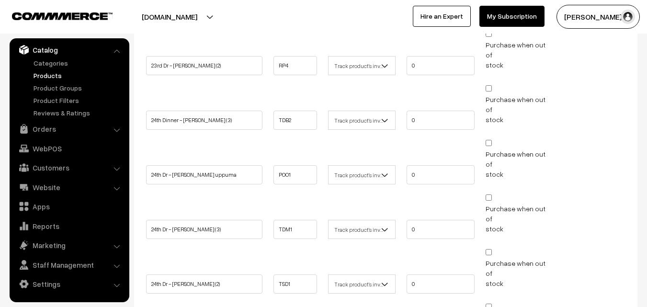
scroll to position [1005, 0]
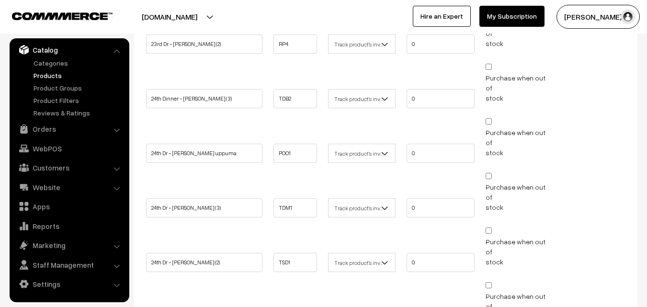
checkbox input "false"
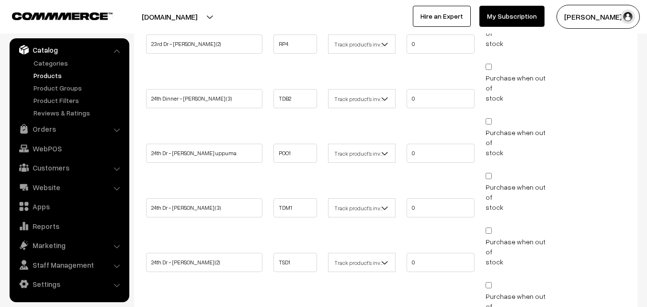
checkbox input "false"
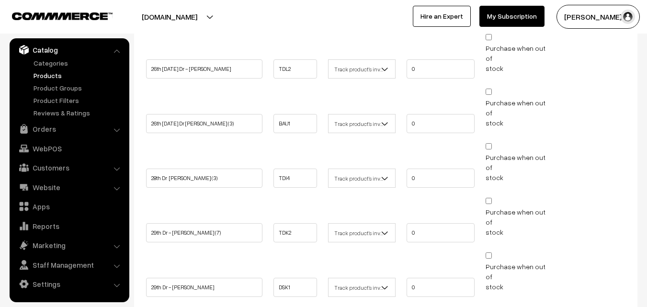
scroll to position [1371, 0]
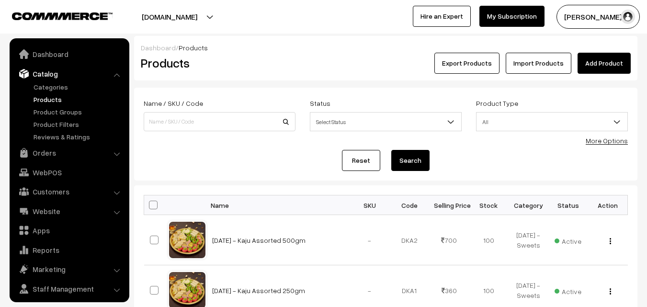
scroll to position [24, 0]
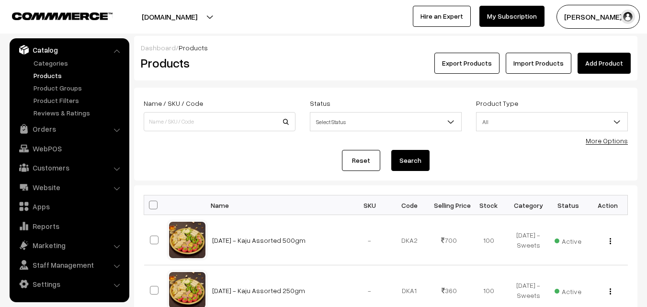
click at [611, 141] on link "More Options" at bounding box center [607, 140] width 42 height 8
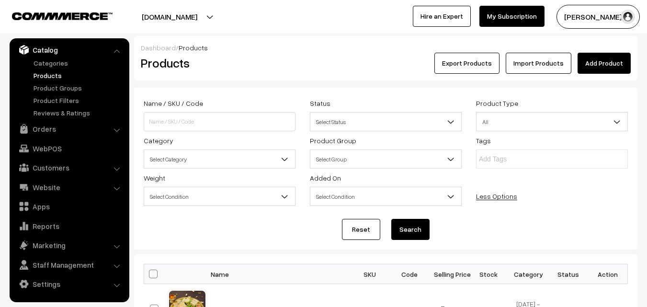
click at [224, 158] on span "Select Category" at bounding box center [219, 159] width 151 height 17
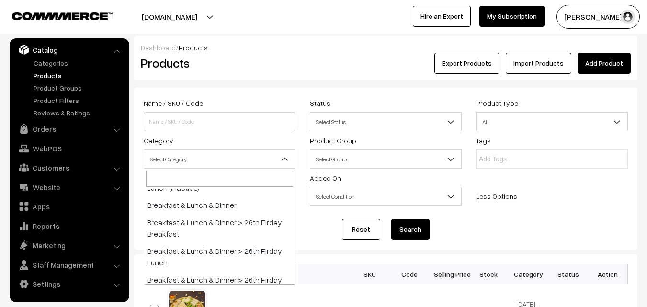
scroll to position [191, 0]
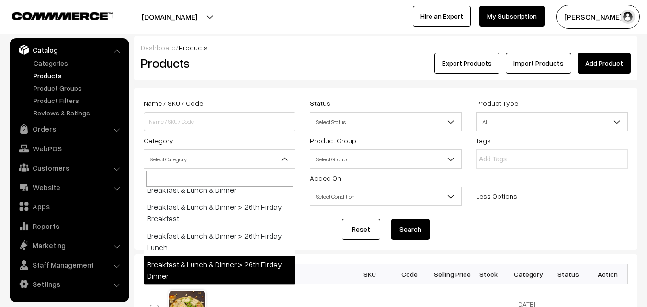
select select "96"
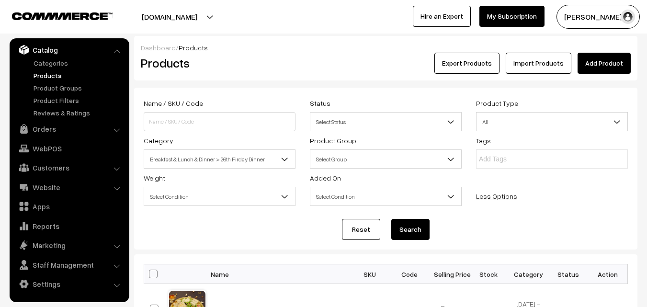
drag, startPoint x: 408, startPoint y: 231, endPoint x: 309, endPoint y: 251, distance: 101.1
click at [408, 231] on button "Search" at bounding box center [410, 229] width 38 height 21
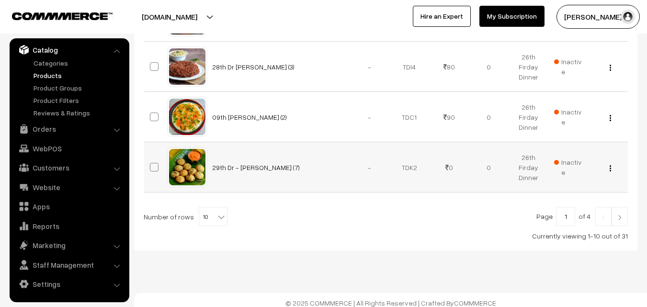
scroll to position [600, 0]
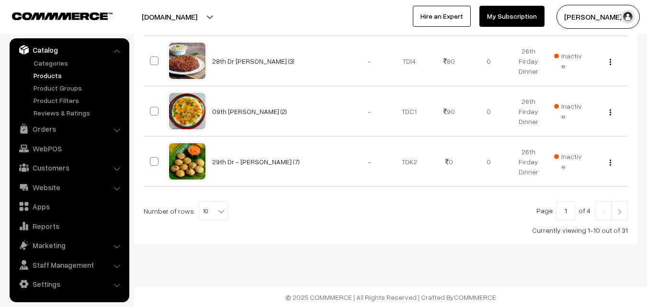
click at [214, 216] on span "10" at bounding box center [213, 211] width 28 height 19
select select "100"
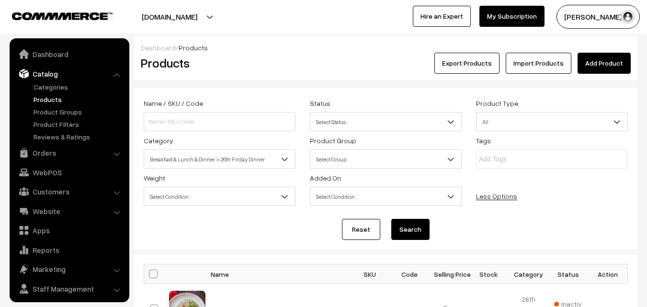
scroll to position [24, 0]
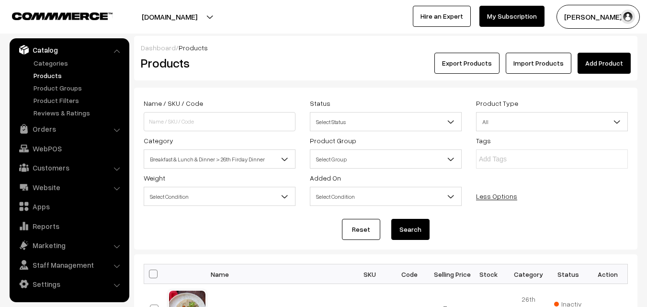
click at [153, 274] on span at bounding box center [153, 274] width 9 height 9
click at [150, 274] on input "checkbox" at bounding box center [147, 273] width 6 height 6
checkbox input "true"
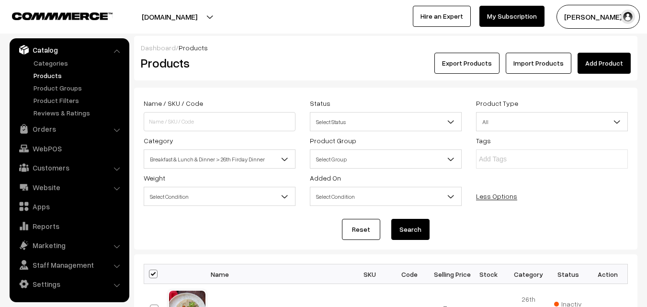
checkbox input "true"
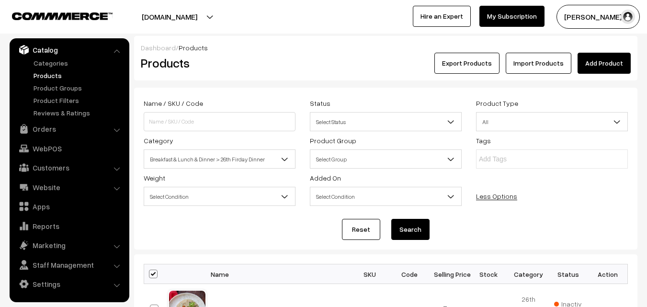
checkbox input "true"
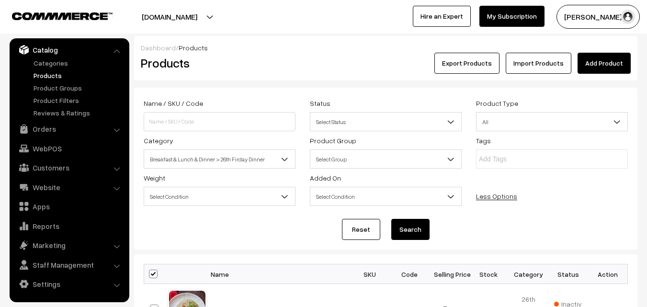
checkbox input "true"
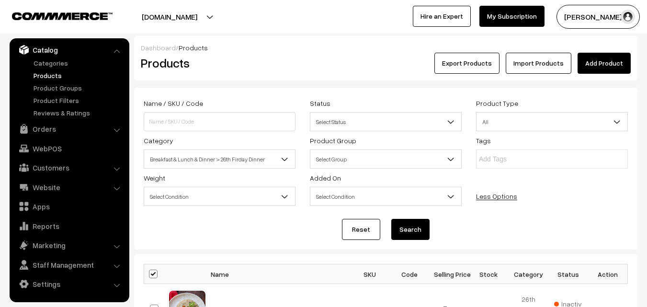
checkbox input "true"
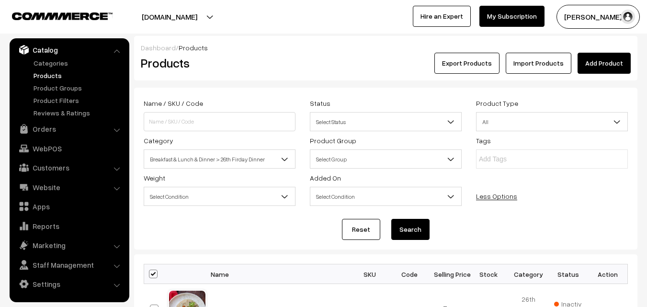
checkbox input "true"
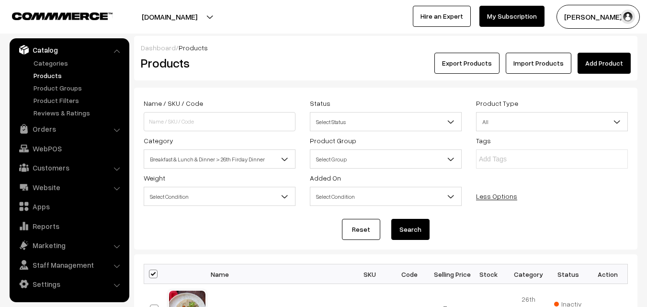
checkbox input "true"
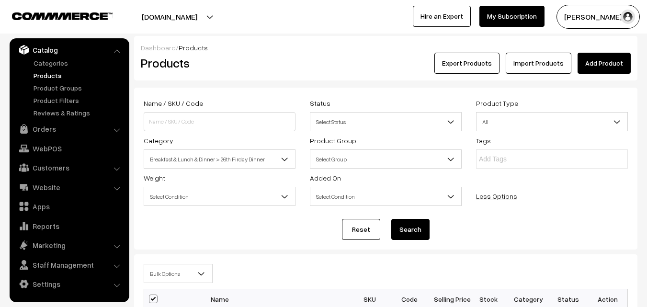
click at [163, 277] on span "Bulk Options" at bounding box center [178, 273] width 68 height 17
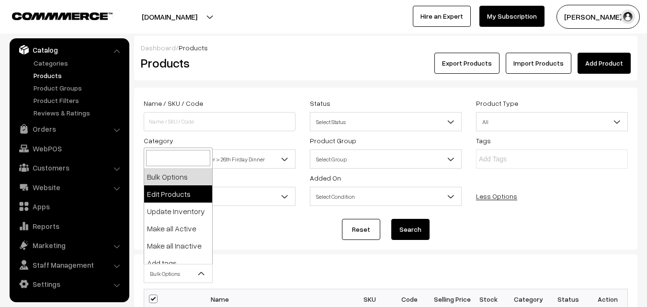
select select "editProduct"
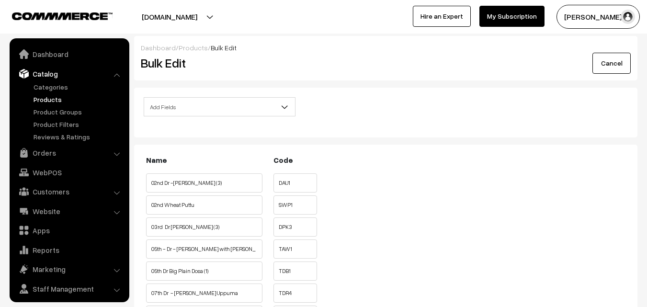
scroll to position [24, 0]
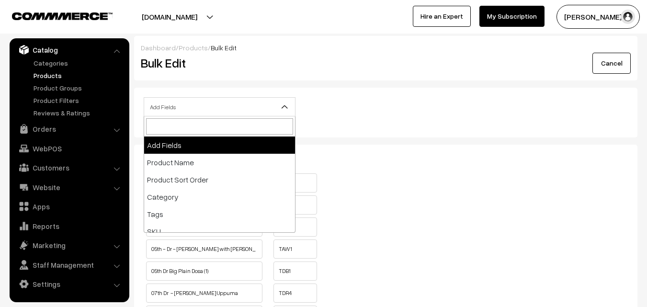
click at [185, 104] on span "Add Fields" at bounding box center [219, 107] width 151 height 17
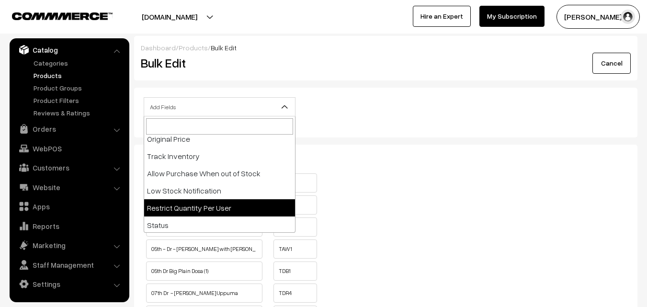
scroll to position [144, 0]
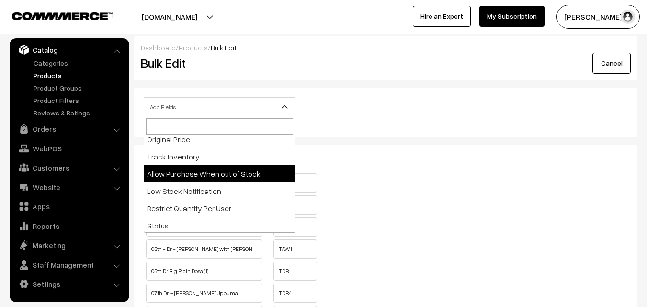
select select "allow-purchase"
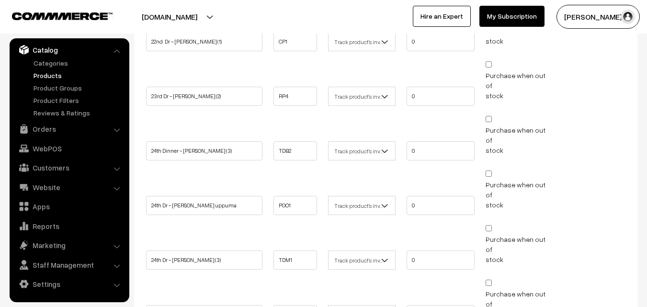
scroll to position [957, 0]
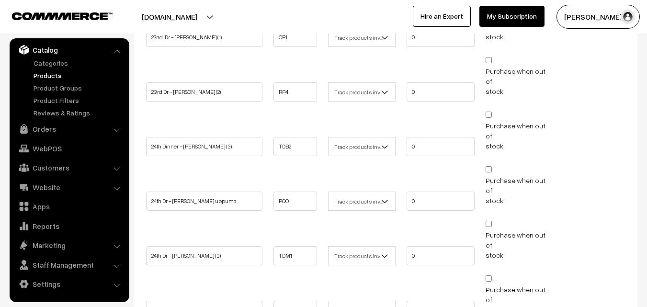
drag, startPoint x: 408, startPoint y: 196, endPoint x: 376, endPoint y: 196, distance: 31.6
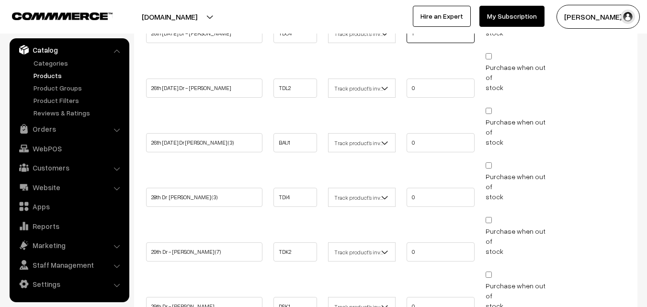
scroll to position [1371, 0]
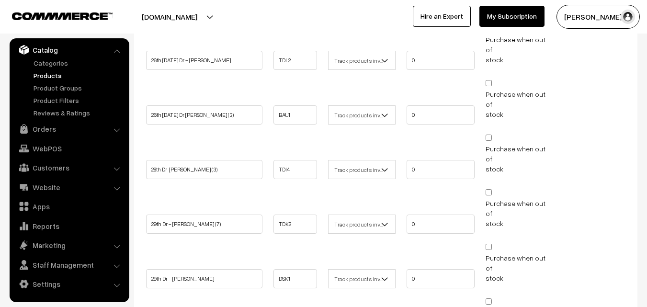
type input "1"
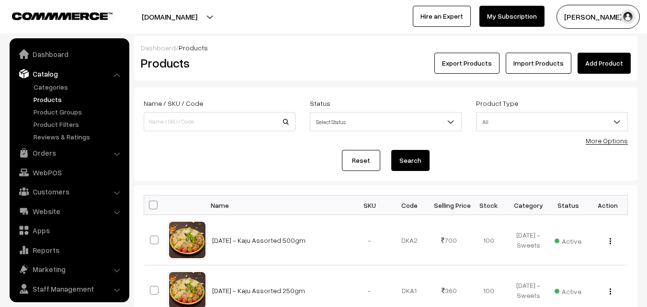
scroll to position [24, 0]
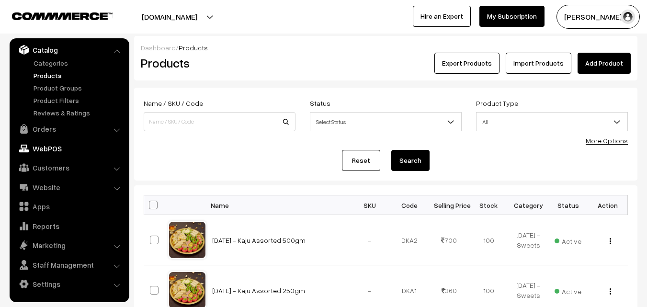
click at [49, 147] on link "WebPOS" at bounding box center [69, 148] width 114 height 17
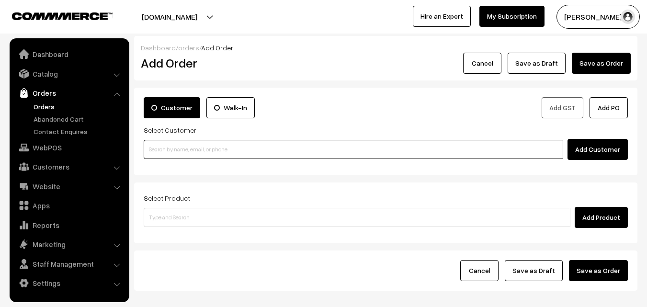
drag, startPoint x: 228, startPoint y: 146, endPoint x: 189, endPoint y: 160, distance: 41.8
click at [228, 148] on input at bounding box center [353, 149] width 419 height 19
paste input "98849 44081"
click at [178, 146] on input "98849 44081" at bounding box center [353, 149] width 419 height 19
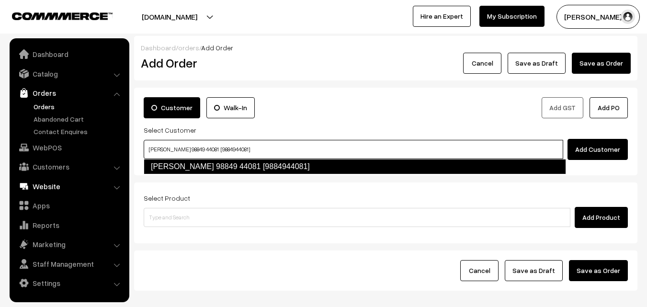
type input "Viji 98849 44081 [9884944081]"
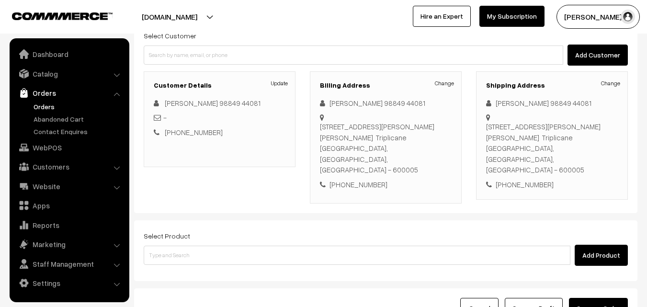
scroll to position [164, 0]
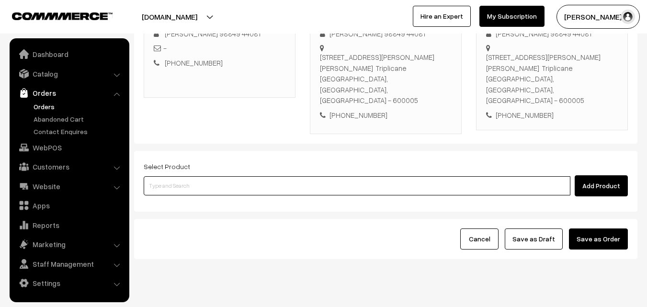
click at [236, 176] on input at bounding box center [357, 185] width 427 height 19
drag, startPoint x: 242, startPoint y: 165, endPoint x: 105, endPoint y: 217, distance: 146.7
click at [242, 176] on input at bounding box center [357, 185] width 427 height 19
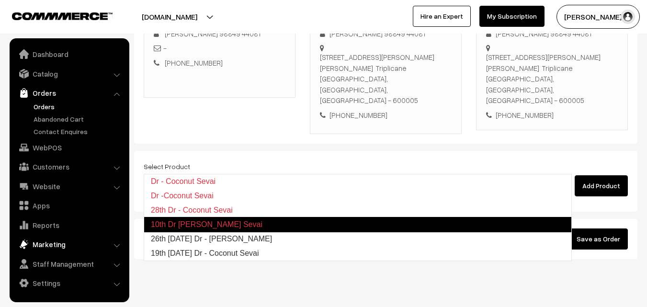
type input "26th [DATE] Dr - [PERSON_NAME]"
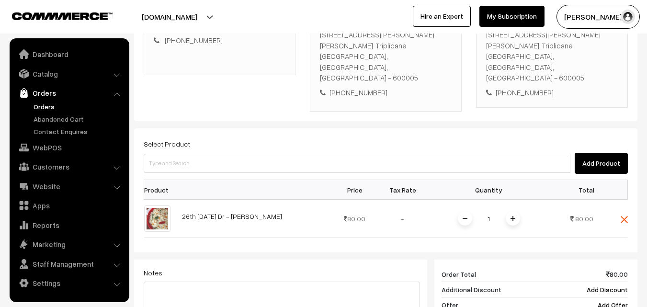
scroll to position [212, 0]
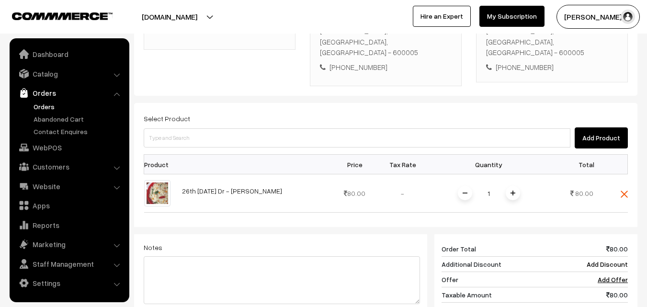
drag, startPoint x: 408, startPoint y: 152, endPoint x: 465, endPoint y: 211, distance: 81.6
click at [412, 174] on td "-" at bounding box center [403, 193] width 48 height 38
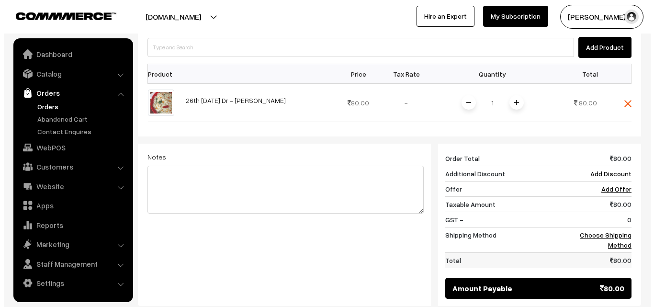
scroll to position [307, 0]
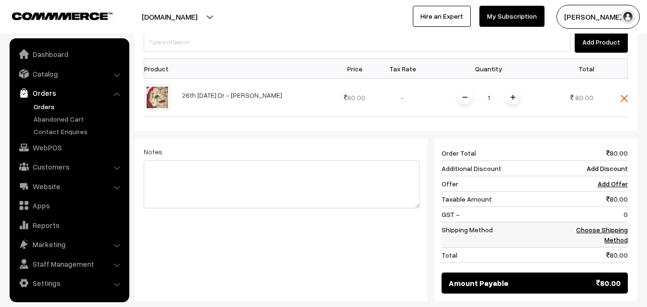
click at [613, 225] on link "Choose Shipping Method" at bounding box center [602, 234] width 52 height 18
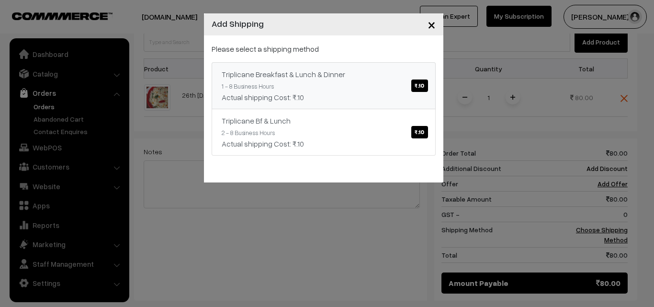
click at [387, 85] on link "Triplicane Breakfast & Lunch & Dinner ₹.10 1 - 8 Business Hours Actual shipping…" at bounding box center [324, 85] width 224 height 47
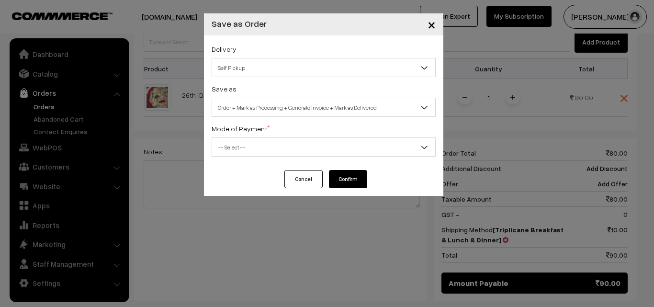
click at [264, 111] on span "Order + Mark as Processing + Generate Invoice + Mark as Delivered" at bounding box center [323, 107] width 223 height 17
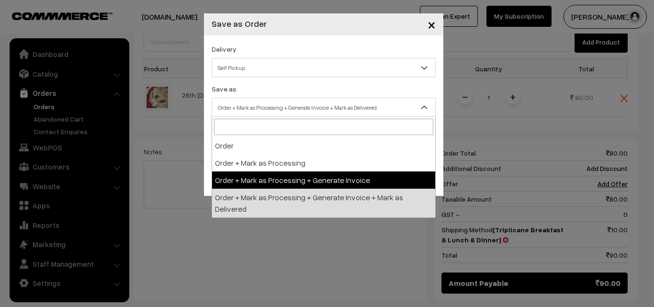
drag, startPoint x: 269, startPoint y: 179, endPoint x: 260, endPoint y: 166, distance: 15.5
select select "3"
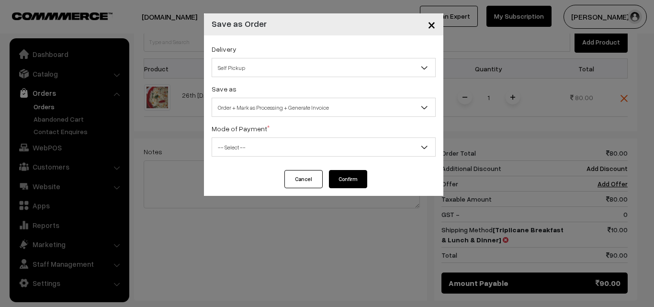
drag, startPoint x: 259, startPoint y: 159, endPoint x: 247, endPoint y: 218, distance: 59.5
click at [259, 160] on div "Delivery Self Pickup Triplicane Breakfast & Lunch & Dinner (₹10) (1 - 8 Busines…" at bounding box center [323, 102] width 239 height 135
click at [248, 162] on div "Delivery Self Pickup Triplicane Breakfast & Lunch & Dinner (₹10) (1 - 8 Busines…" at bounding box center [323, 102] width 239 height 135
click at [242, 143] on span "-- Select --" at bounding box center [323, 147] width 223 height 17
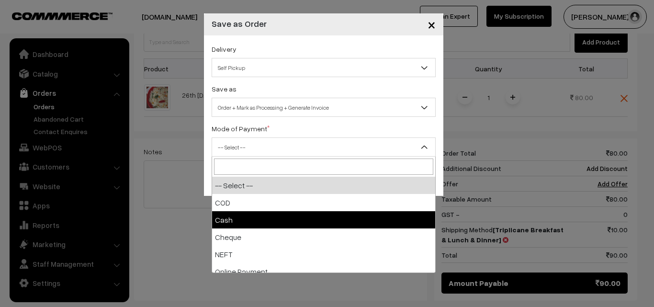
select select "2"
checkbox input "true"
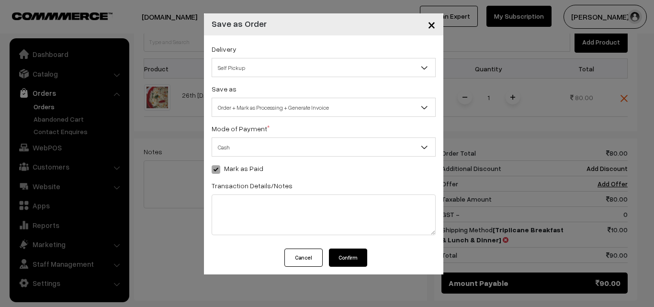
click at [355, 259] on button "Confirm" at bounding box center [348, 257] width 38 height 18
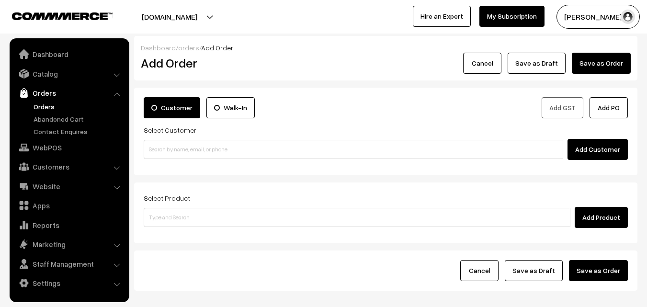
click at [41, 106] on link "Orders" at bounding box center [78, 106] width 95 height 10
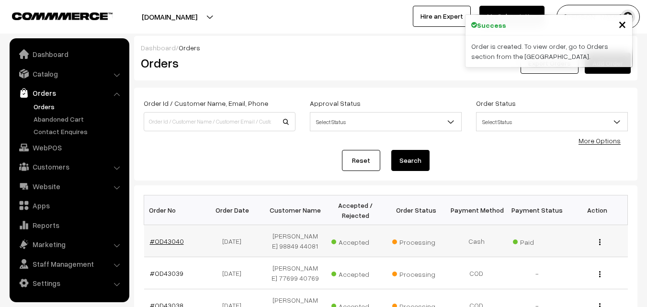
click at [166, 239] on link "#OD43040" at bounding box center [167, 241] width 34 height 8
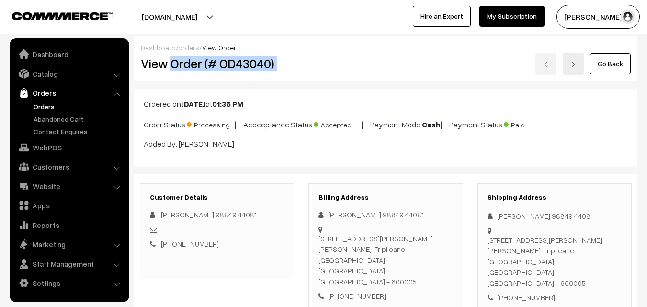
drag, startPoint x: 0, startPoint y: 0, endPoint x: 318, endPoint y: 69, distance: 325.7
click at [333, 66] on div "View Order (# OD43040) Go Back" at bounding box center [386, 64] width 504 height 22
copy div "Order (# OD43040)"
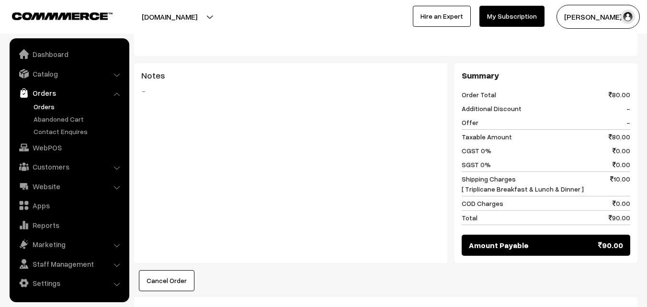
scroll to position [479, 0]
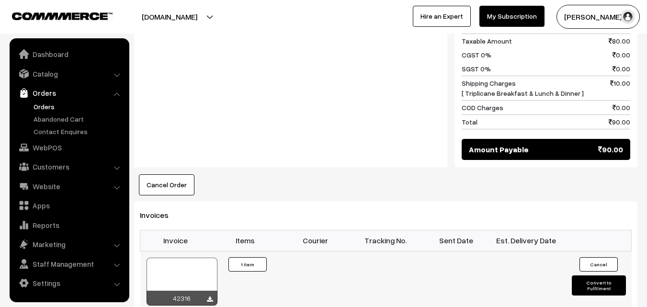
click at [185, 258] on div at bounding box center [181, 282] width 71 height 48
